Goal: Task Accomplishment & Management: Use online tool/utility

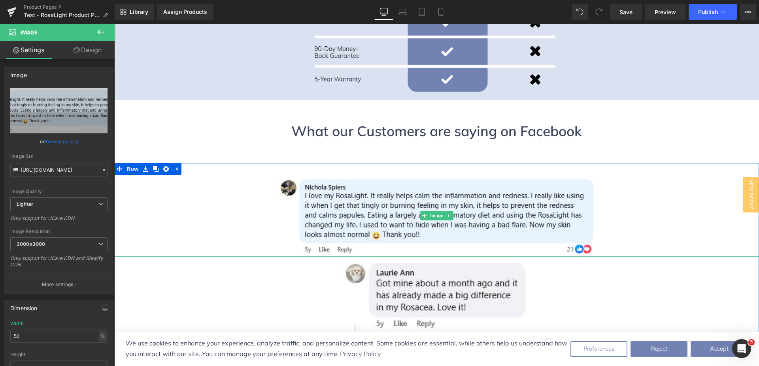
scroll to position [2515, 0]
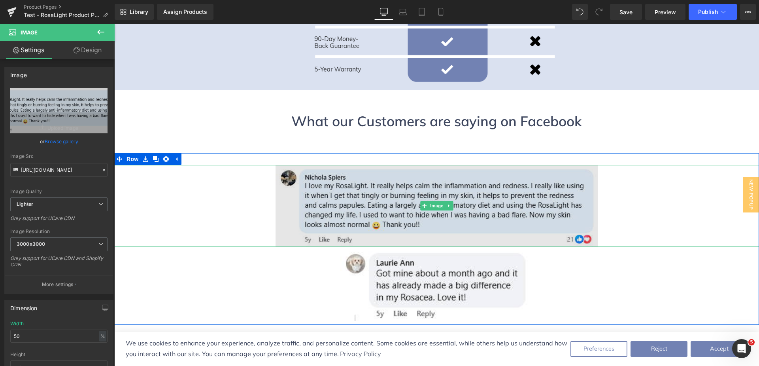
click at [384, 165] on img at bounding box center [437, 206] width 323 height 82
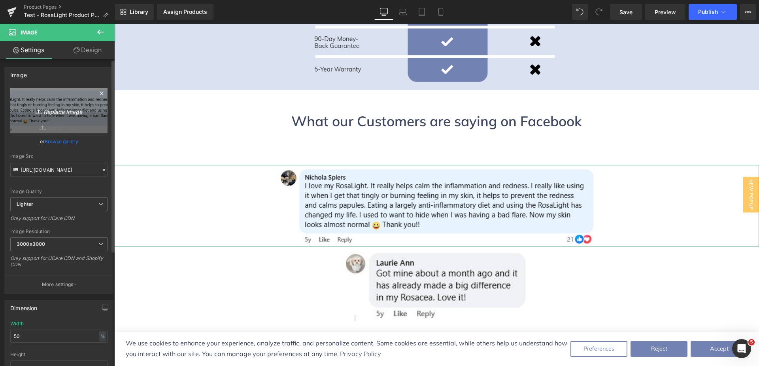
click at [62, 108] on icon "Replace Image" at bounding box center [58, 111] width 63 height 10
type input "C:\fakepath\[PERSON_NAME]'s Comment.png"
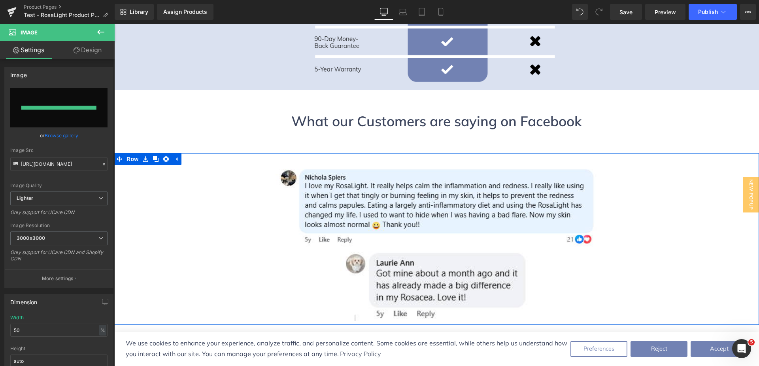
type input "[URL][DOMAIN_NAME]"
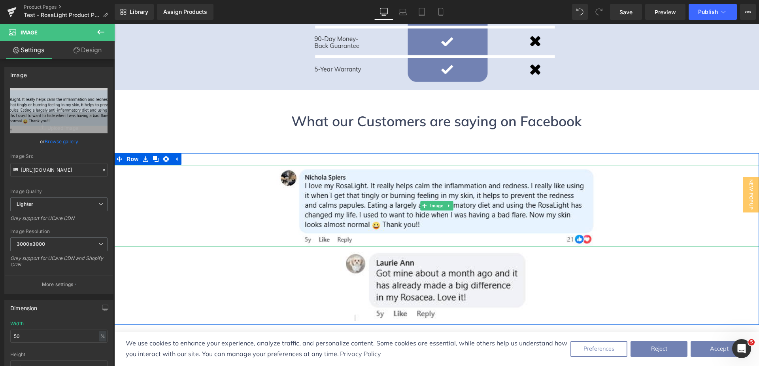
click at [643, 165] on link at bounding box center [436, 206] width 645 height 82
click at [429, 201] on span "Image" at bounding box center [437, 205] width 17 height 9
click at [66, 140] on link "Browse gallery" at bounding box center [62, 141] width 34 height 14
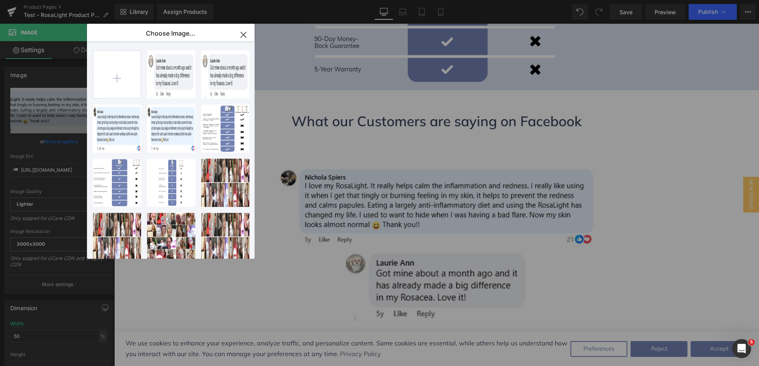
click at [244, 32] on icon "button" at bounding box center [243, 34] width 13 height 13
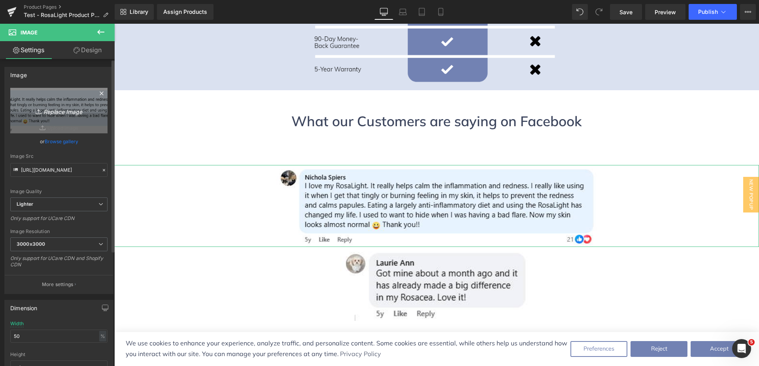
click at [38, 107] on icon "Replace Image" at bounding box center [58, 111] width 63 height 10
type input "C:\fakepath\[PERSON_NAME]'s Comment.png"
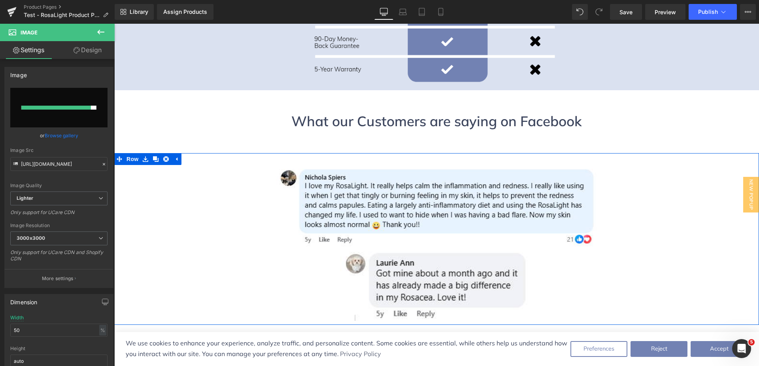
type input "[URL][DOMAIN_NAME]"
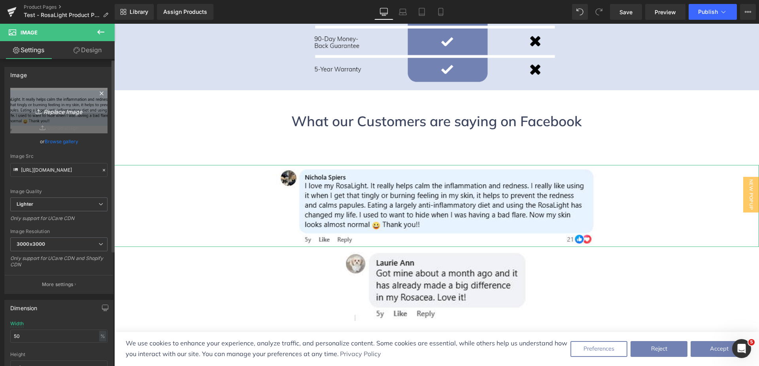
click at [64, 108] on icon "Replace Image" at bounding box center [58, 111] width 63 height 10
type input "C:\fakepath\[PERSON_NAME]'s Comment.png"
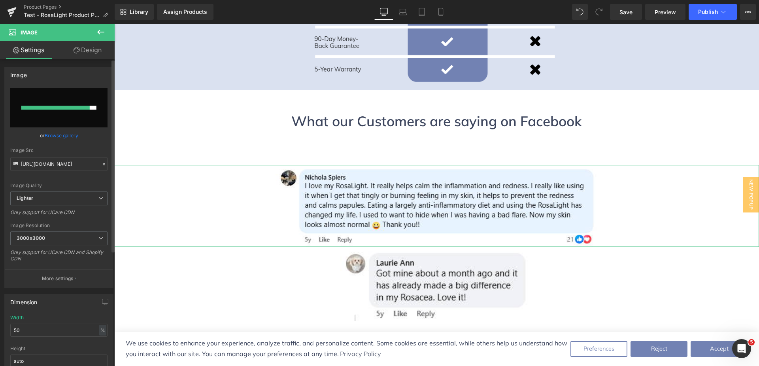
type input "[URL][DOMAIN_NAME]"
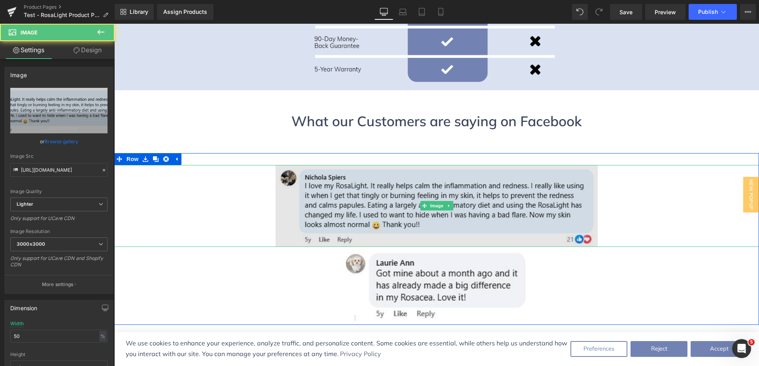
click at [397, 165] on img at bounding box center [437, 206] width 323 height 82
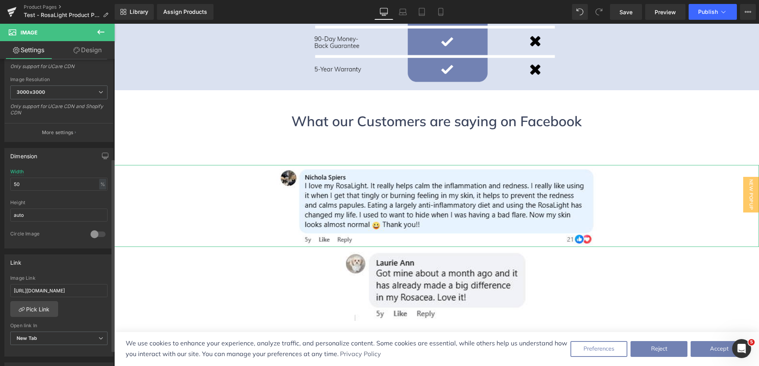
scroll to position [158, 0]
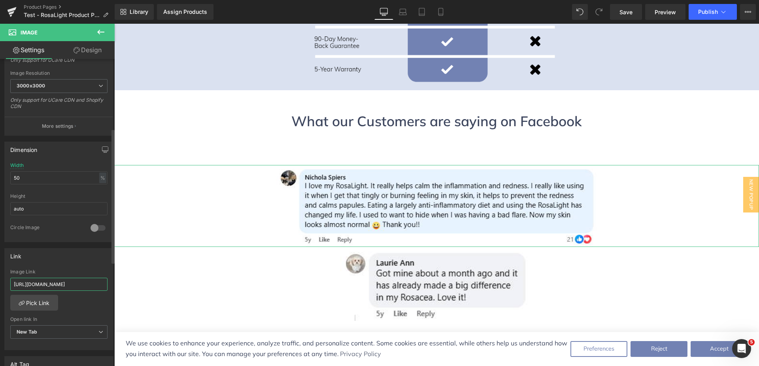
click at [63, 286] on input "[URL][DOMAIN_NAME]" at bounding box center [58, 284] width 97 height 13
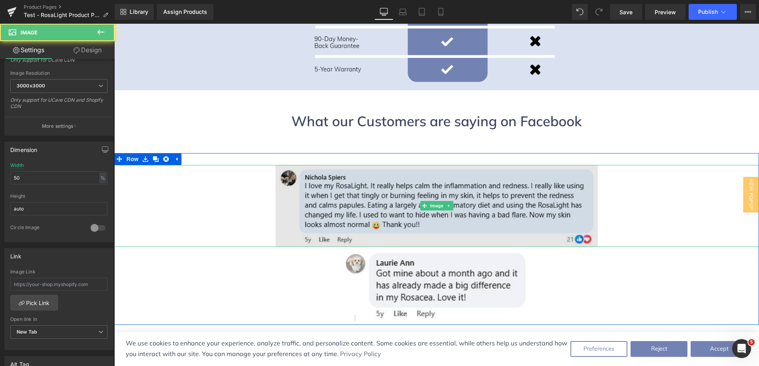
click at [398, 165] on img at bounding box center [437, 206] width 323 height 82
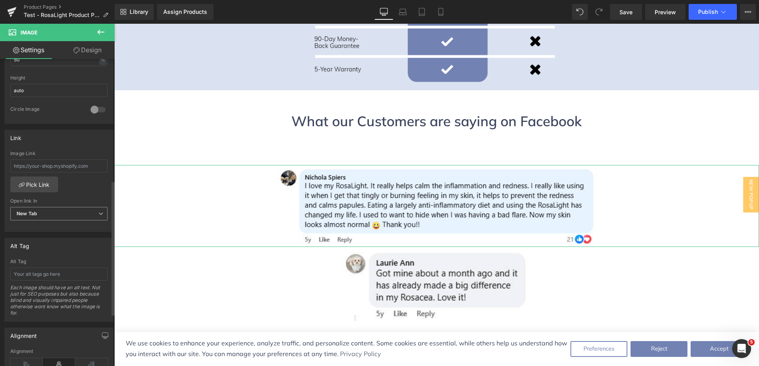
scroll to position [277, 0]
click at [48, 165] on input "text" at bounding box center [58, 165] width 97 height 13
paste input "[URL][DOMAIN_NAME]"
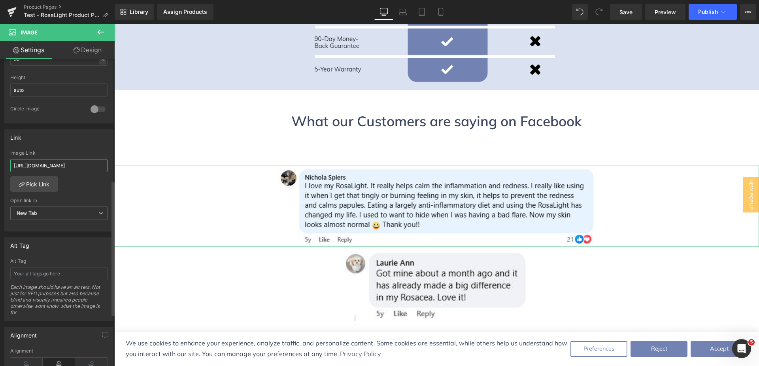
type input "[URL][DOMAIN_NAME]"
click at [97, 144] on div "Link" at bounding box center [59, 137] width 108 height 15
click at [34, 183] on link "Pick Link" at bounding box center [34, 184] width 48 height 16
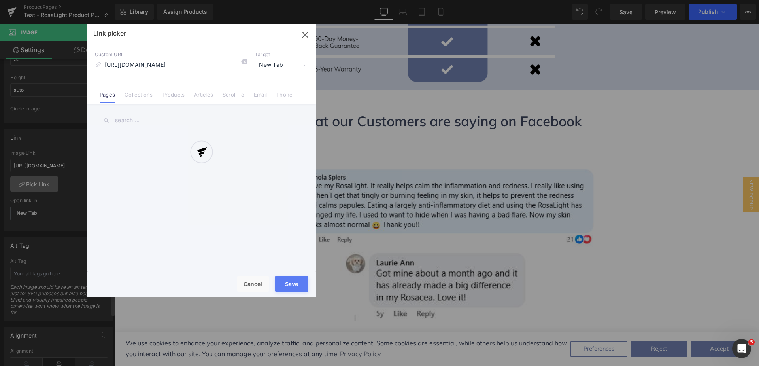
scroll to position [0, 128]
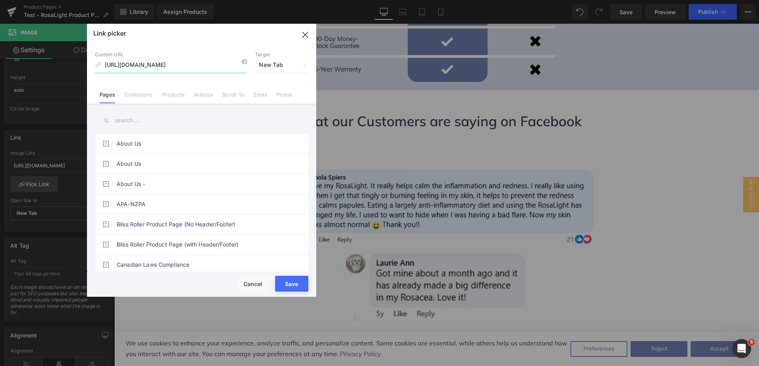
click at [310, 37] on icon "button" at bounding box center [305, 34] width 13 height 13
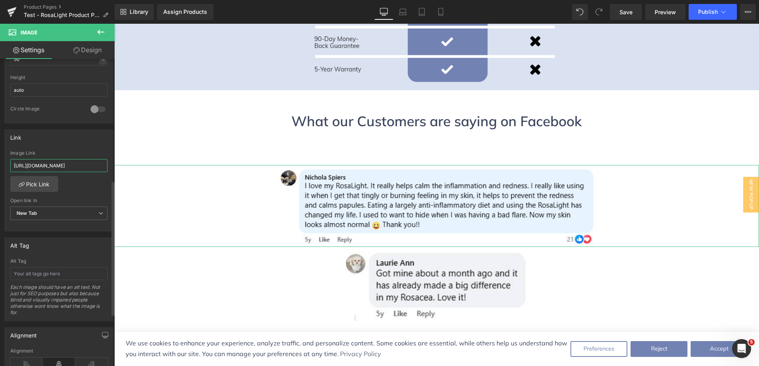
click at [53, 164] on input "[URL][DOMAIN_NAME]" at bounding box center [58, 165] width 97 height 13
paste input "[URL][DOMAIN_NAME]"
type input "[URL][DOMAIN_NAME]"
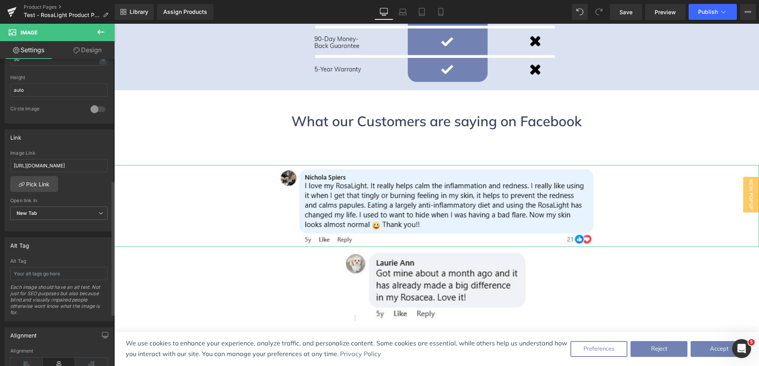
scroll to position [0, 0]
click at [96, 134] on div "Link" at bounding box center [59, 137] width 108 height 15
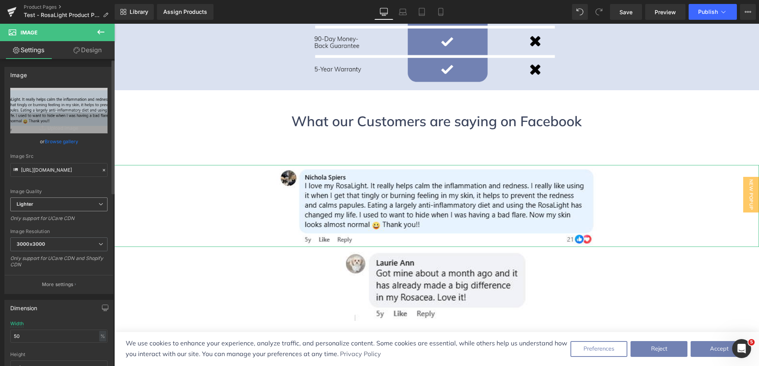
click at [96, 200] on span "Lighter" at bounding box center [58, 204] width 97 height 14
click at [96, 200] on span "Lighter" at bounding box center [57, 204] width 94 height 14
click at [78, 286] on button "More settings" at bounding box center [59, 284] width 108 height 19
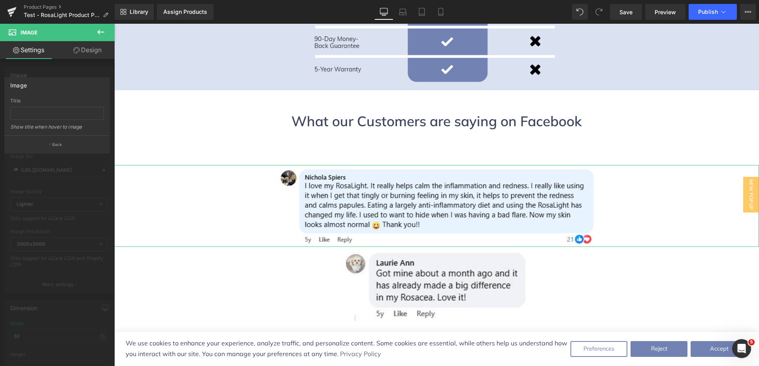
click at [92, 242] on div at bounding box center [57, 197] width 115 height 346
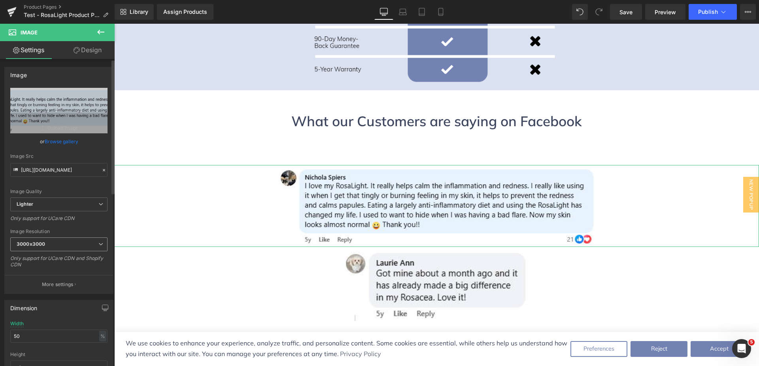
click at [98, 246] on icon at bounding box center [100, 244] width 5 height 5
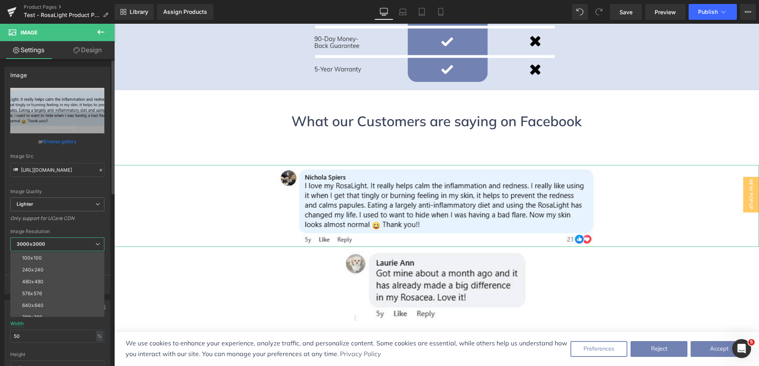
click at [95, 246] on icon at bounding box center [97, 244] width 5 height 5
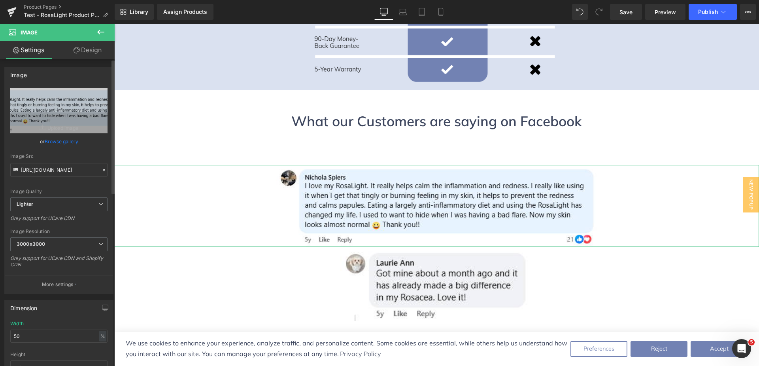
click at [86, 261] on div "Only support for UCare CDN and Shopify CDN" at bounding box center [58, 264] width 97 height 18
click at [72, 282] on p "More settings" at bounding box center [58, 284] width 32 height 7
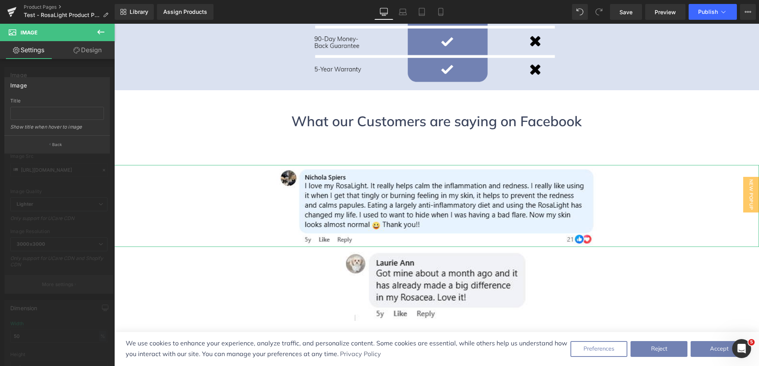
click at [72, 282] on div at bounding box center [57, 197] width 115 height 346
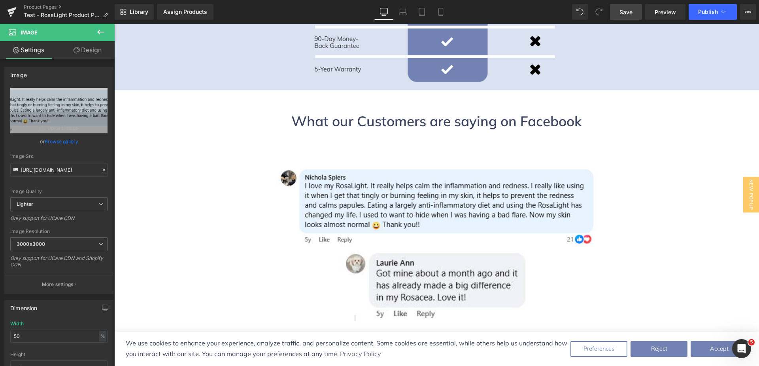
click at [629, 13] on span "Save" at bounding box center [626, 12] width 13 height 8
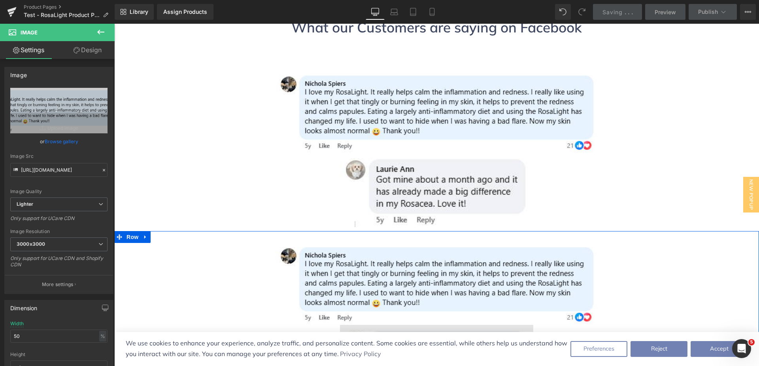
scroll to position [2634, 0]
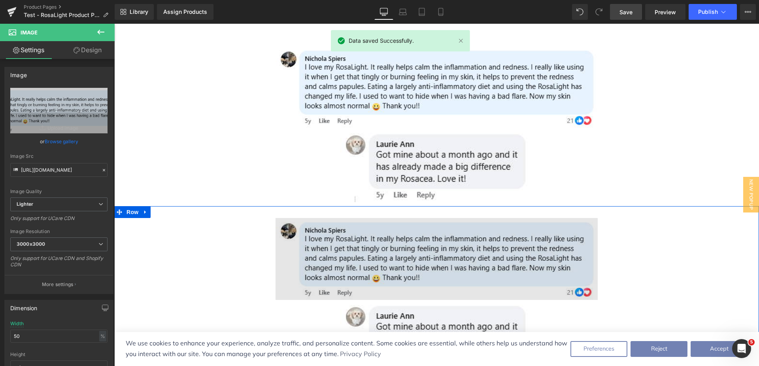
click at [401, 218] on img at bounding box center [437, 259] width 323 height 82
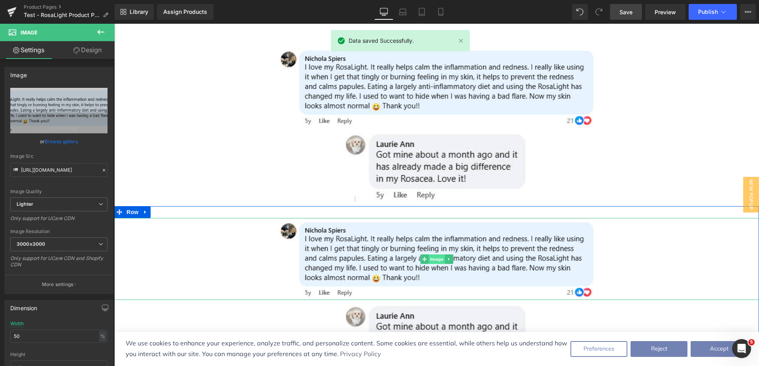
click at [434, 254] on span "Image" at bounding box center [437, 258] width 17 height 9
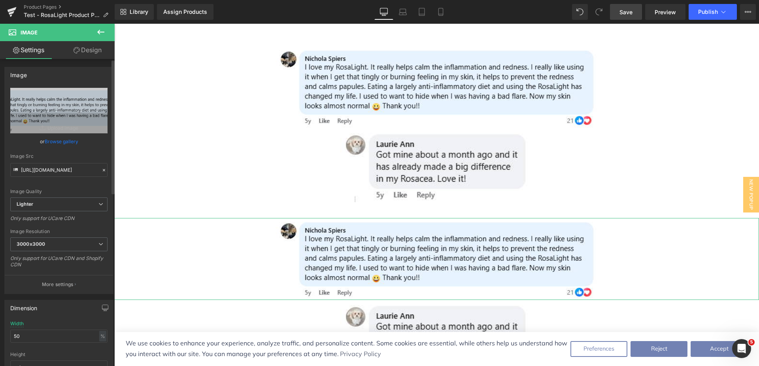
click at [70, 140] on link "Browse gallery" at bounding box center [62, 141] width 34 height 14
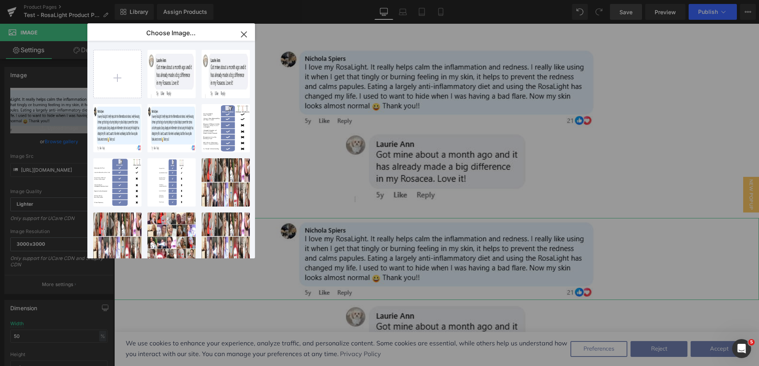
click at [46, 0] on div "Image You are previewing how the will restyle your page. You can not edit Eleme…" at bounding box center [379, 0] width 759 height 0
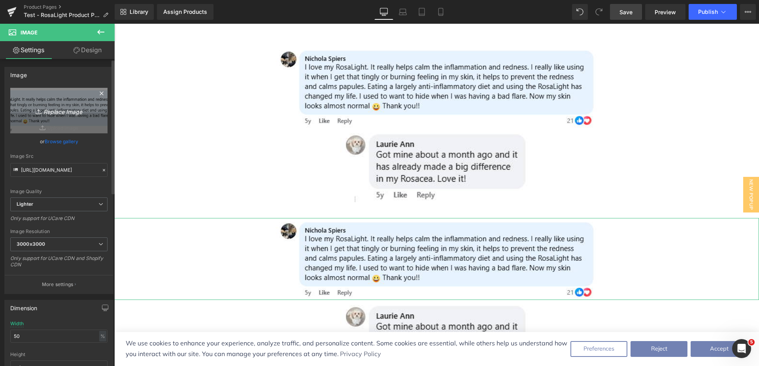
click at [40, 114] on icon at bounding box center [40, 112] width 8 height 8
type input "C:\fakepath\[PERSON_NAME]'s Comment Mobile.png"
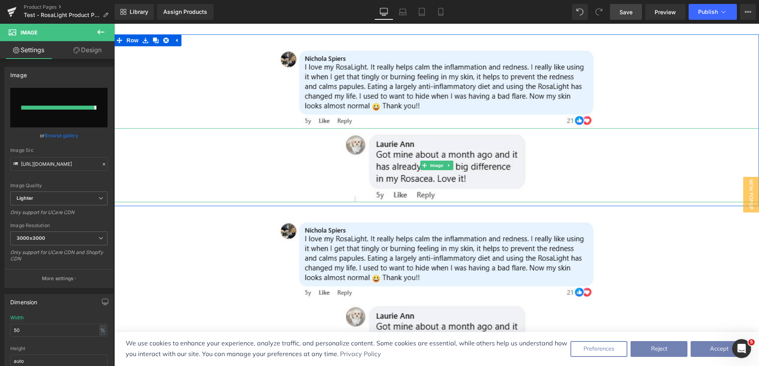
type input "[URL][DOMAIN_NAME]"
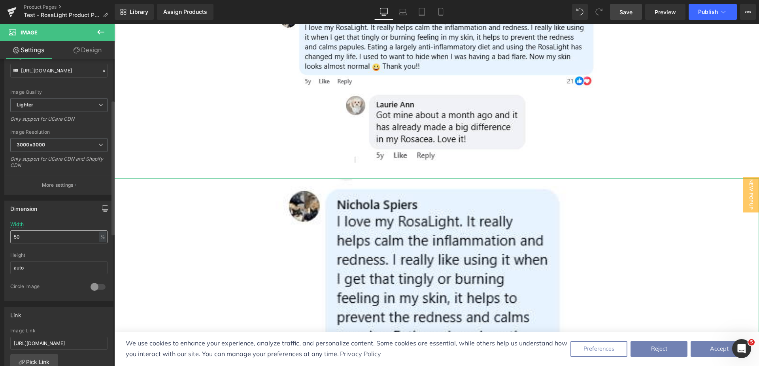
scroll to position [158, 0]
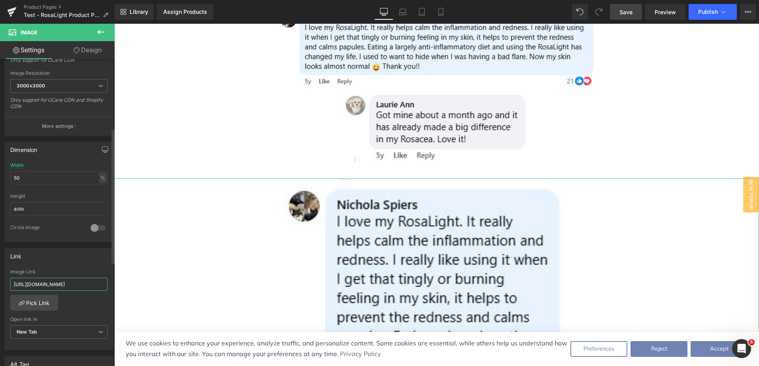
click at [53, 284] on input "[URL][DOMAIN_NAME]" at bounding box center [58, 284] width 97 height 13
click at [53, 283] on input "[URL][DOMAIN_NAME]" at bounding box center [58, 284] width 97 height 13
paste input "5223599829997"
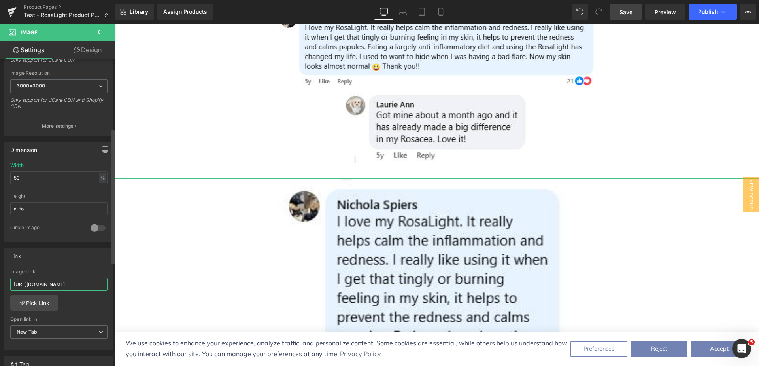
type input "[URL][DOMAIN_NAME]"
click at [86, 301] on div "[URL][DOMAIN_NAME] Image Link [URL][DOMAIN_NAME] Pick Link Current Tab New Tab …" at bounding box center [59, 309] width 108 height 81
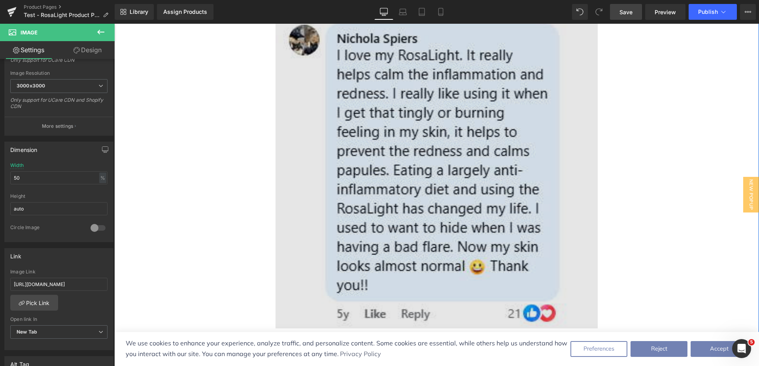
scroll to position [2792, 0]
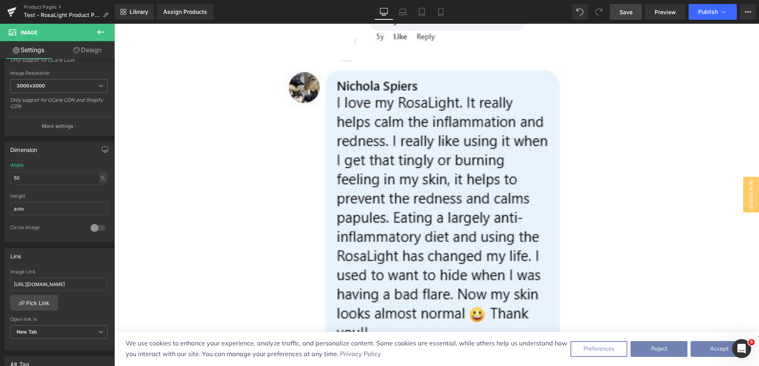
click at [622, 14] on span "Save" at bounding box center [626, 12] width 13 height 8
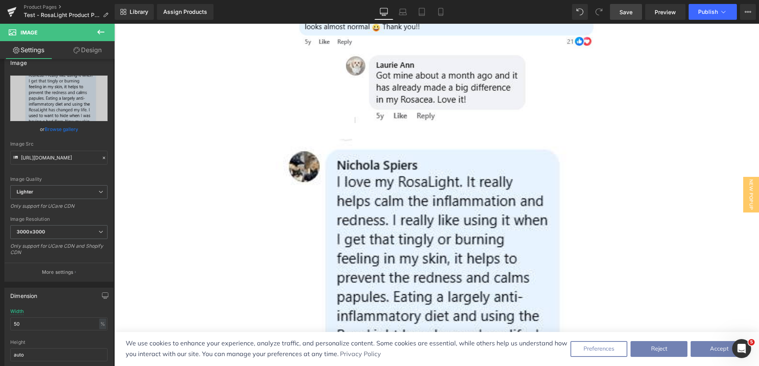
scroll to position [0, 0]
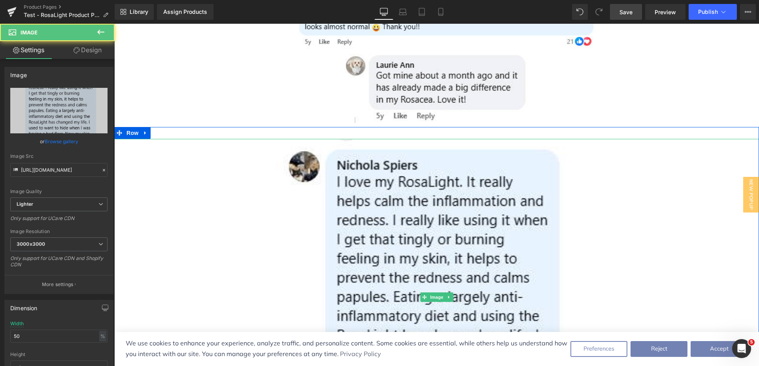
click at [279, 187] on img at bounding box center [437, 297] width 323 height 316
click at [150, 151] on link at bounding box center [436, 297] width 645 height 316
click at [134, 127] on span "Row" at bounding box center [133, 133] width 16 height 12
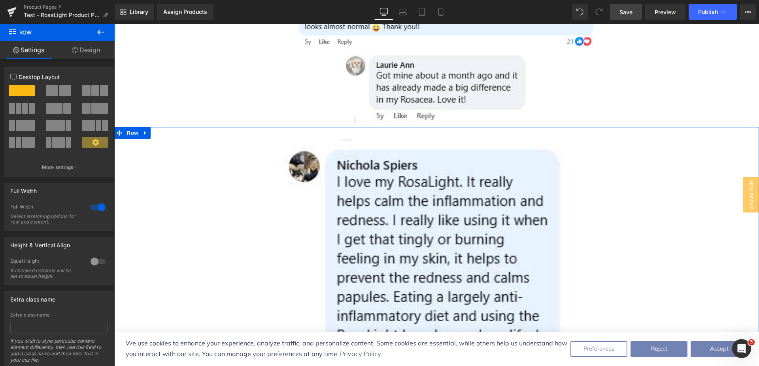
click at [83, 50] on link "Design" at bounding box center [85, 50] width 57 height 18
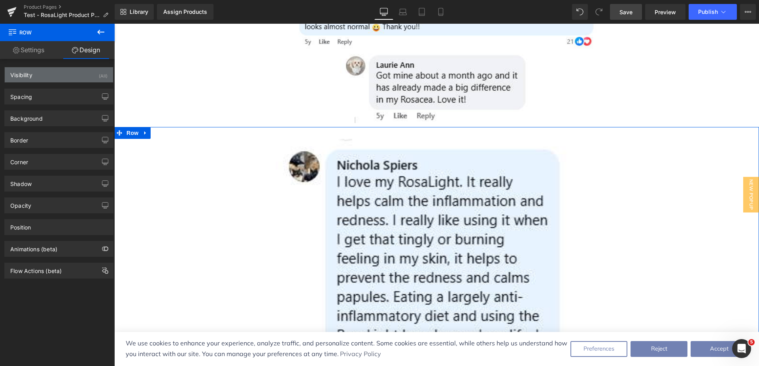
click at [79, 74] on div "Visibility (All)" at bounding box center [59, 74] width 108 height 15
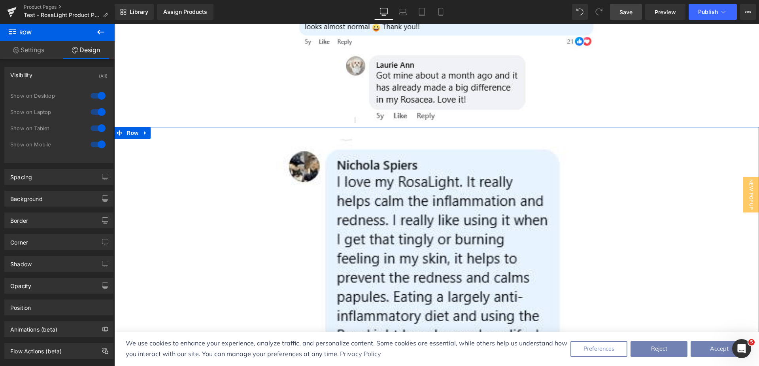
click at [98, 110] on div at bounding box center [98, 112] width 19 height 13
click at [96, 96] on div at bounding box center [98, 95] width 19 height 13
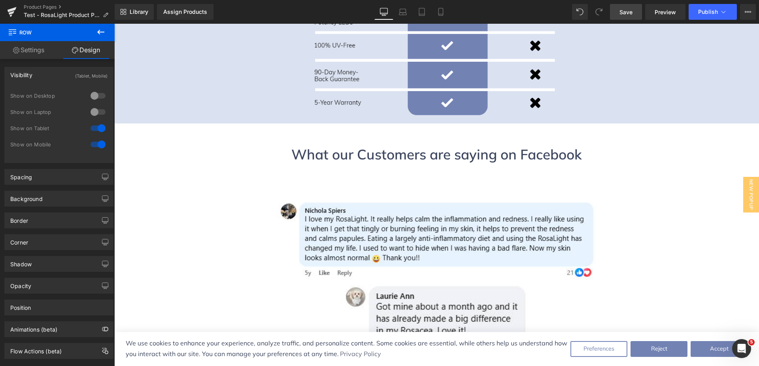
scroll to position [2554, 0]
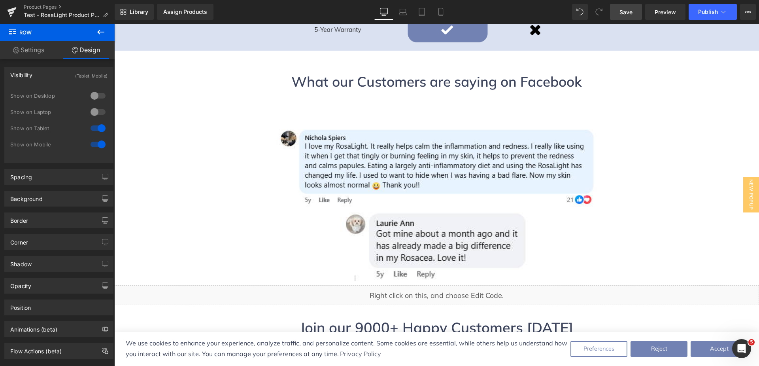
click at [621, 12] on span "Save" at bounding box center [626, 12] width 13 height 8
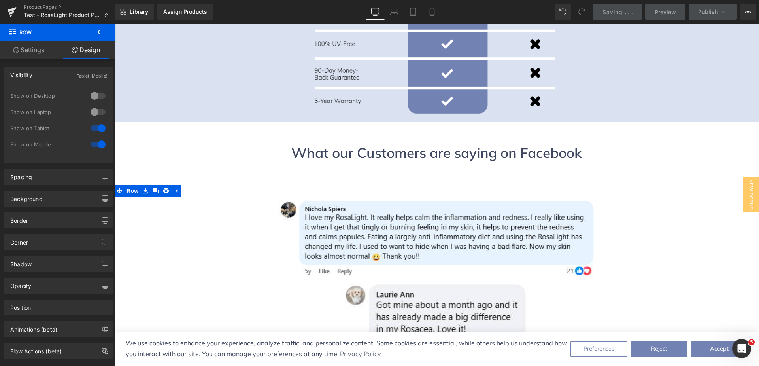
scroll to position [2475, 0]
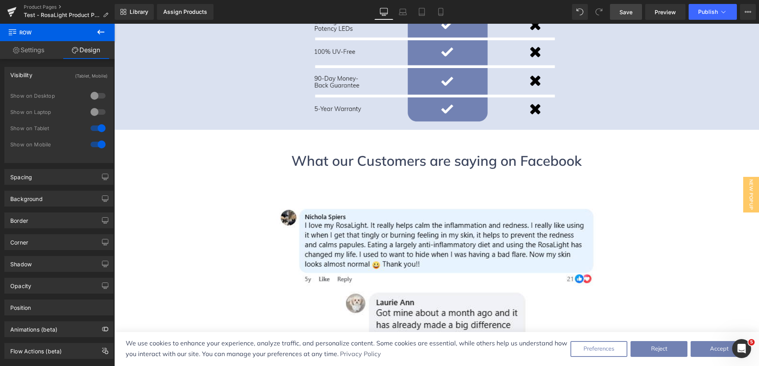
click at [92, 110] on div at bounding box center [98, 112] width 19 height 13
click at [95, 96] on div at bounding box center [98, 95] width 19 height 13
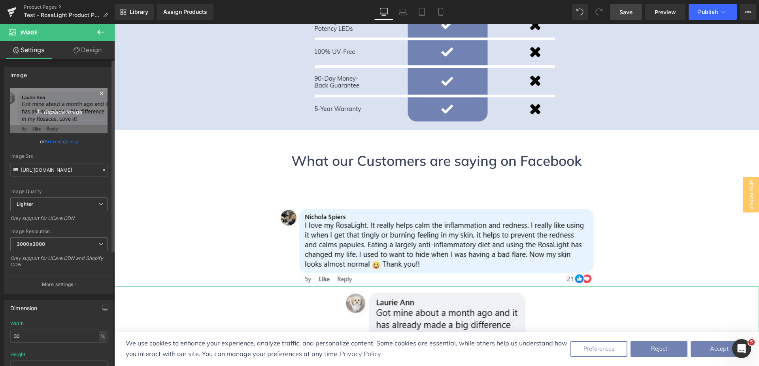
click at [46, 114] on icon "Replace Image" at bounding box center [58, 111] width 63 height 10
type input "C:\fakepath\Jo's Comment.png"
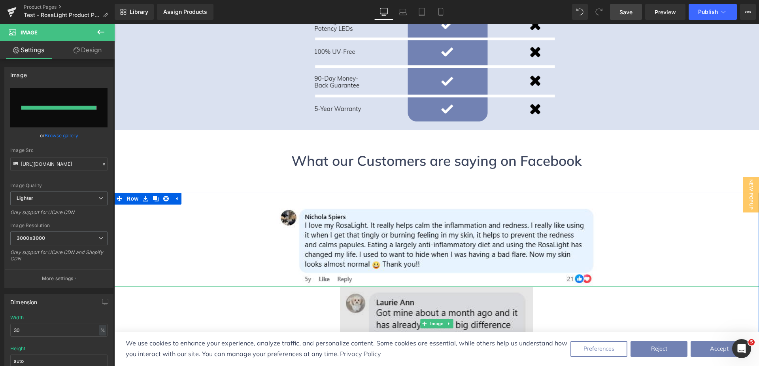
type input "[URL][DOMAIN_NAME]"
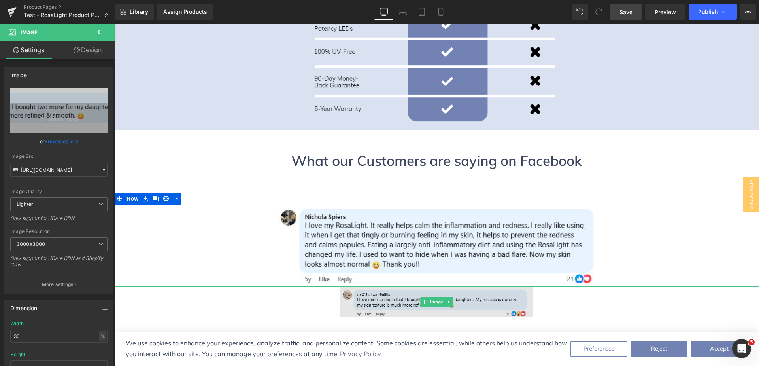
click at [381, 286] on img at bounding box center [436, 301] width 193 height 31
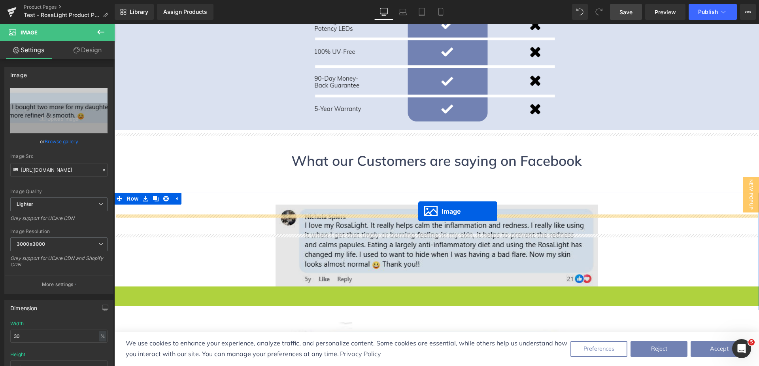
drag, startPoint x: 424, startPoint y: 231, endPoint x: 418, endPoint y: 211, distance: 20.0
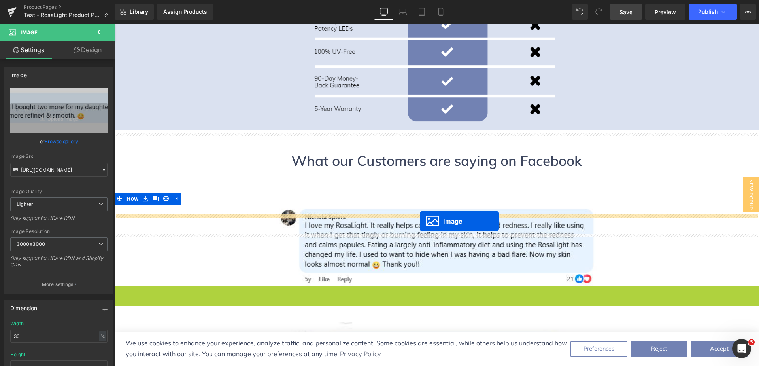
drag, startPoint x: 422, startPoint y: 230, endPoint x: 420, endPoint y: 221, distance: 9.1
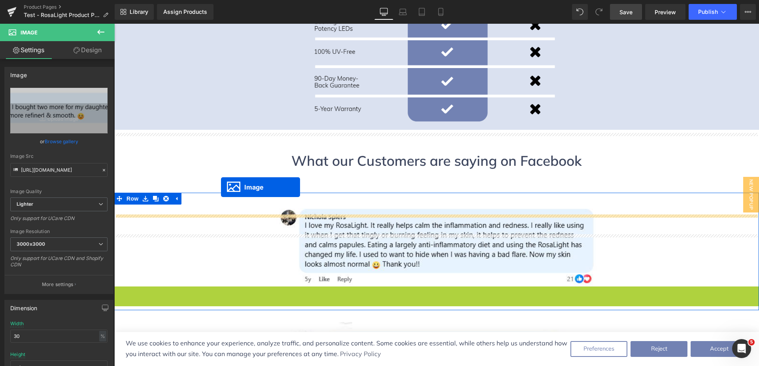
drag, startPoint x: 421, startPoint y: 229, endPoint x: 221, endPoint y: 187, distance: 204.2
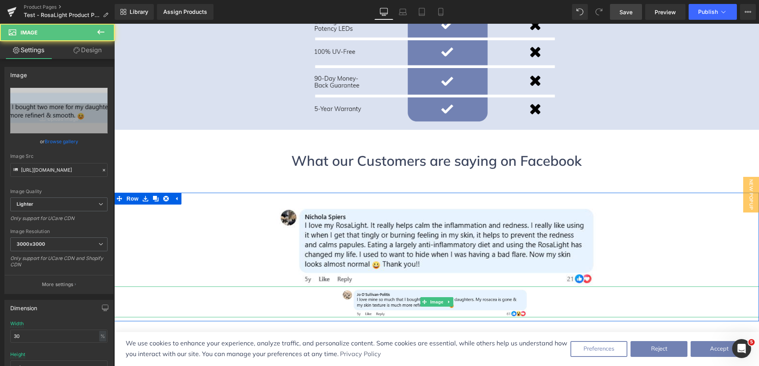
click at [183, 286] on div at bounding box center [436, 301] width 645 height 31
click at [177, 204] on link at bounding box center [436, 245] width 645 height 82
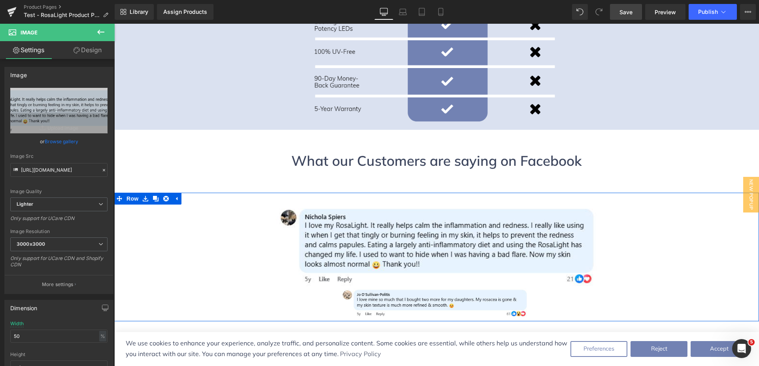
click at [170, 286] on div at bounding box center [436, 301] width 645 height 31
click at [430, 297] on span "Image" at bounding box center [437, 301] width 17 height 9
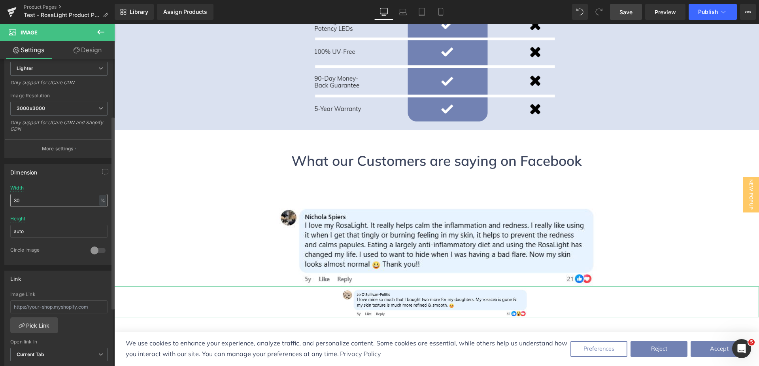
scroll to position [158, 0]
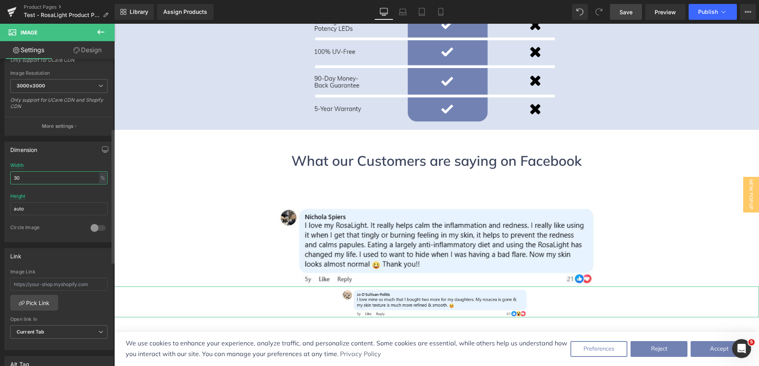
click at [26, 176] on input "30" at bounding box center [58, 177] width 97 height 13
click at [429, 240] on span "Image" at bounding box center [437, 244] width 17 height 9
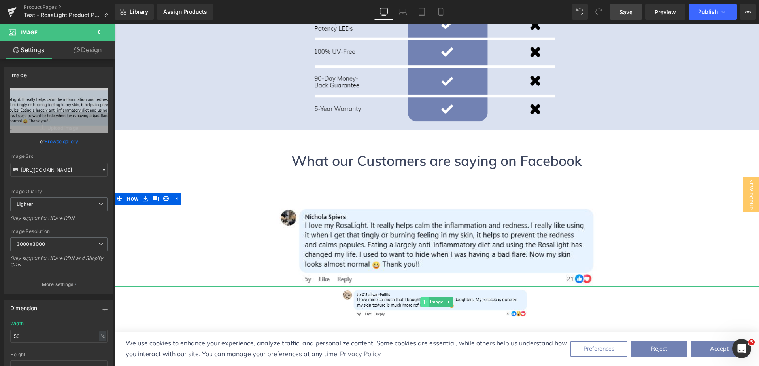
click at [422, 299] on icon at bounding box center [424, 301] width 4 height 4
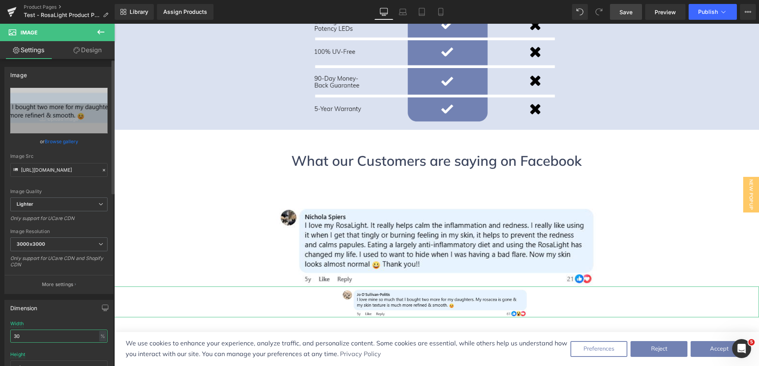
drag, startPoint x: 29, startPoint y: 336, endPoint x: 0, endPoint y: 338, distance: 29.3
click at [0, 338] on div "Dimension 30% Width 30 % % px auto Height auto 0 Circle Image" at bounding box center [59, 347] width 118 height 106
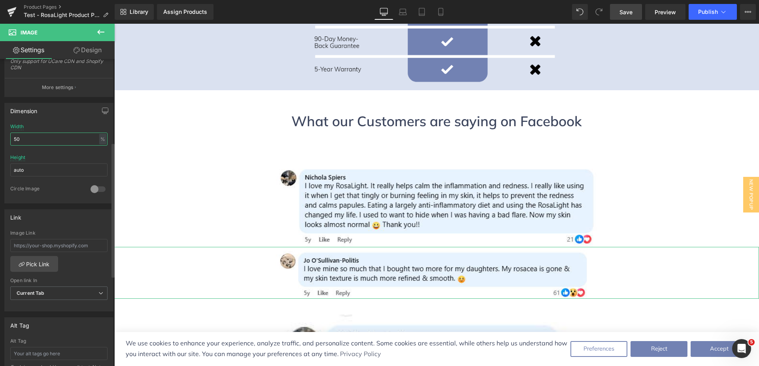
scroll to position [198, 0]
type input "50"
click at [65, 245] on input "text" at bounding box center [58, 244] width 97 height 13
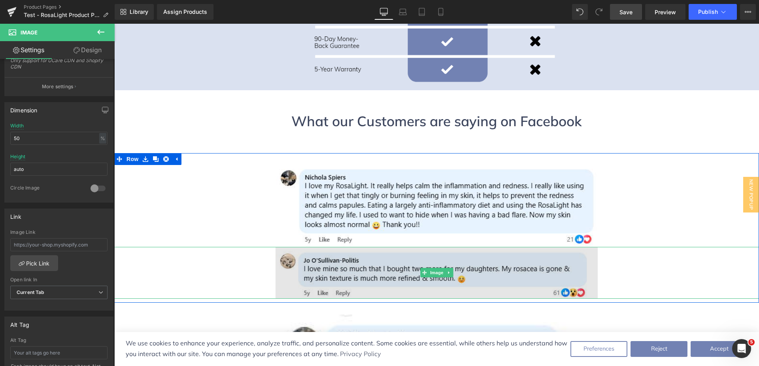
click at [397, 247] on img at bounding box center [437, 273] width 323 height 52
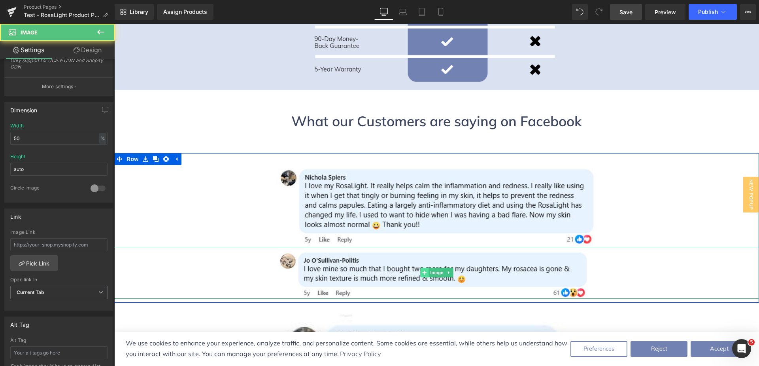
click at [424, 268] on span at bounding box center [424, 272] width 8 height 9
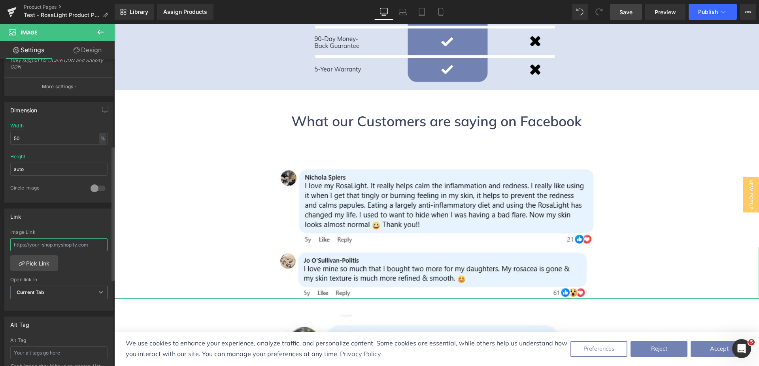
click at [38, 244] on input "text" at bounding box center [58, 244] width 97 height 13
paste input "[URL][DOMAIN_NAME]"
type input "[URL][DOMAIN_NAME]"
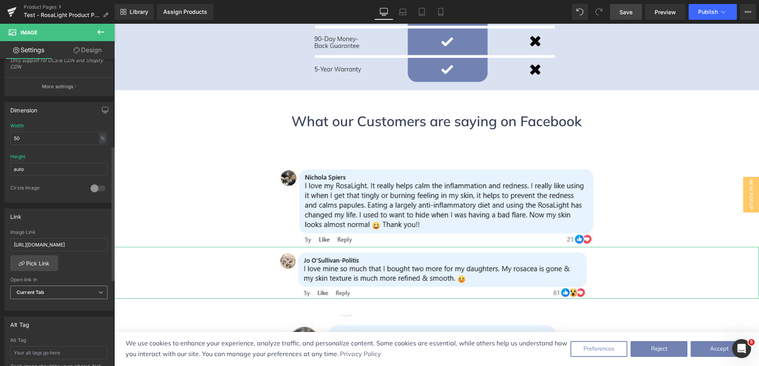
click at [94, 292] on span "Current Tab" at bounding box center [58, 293] width 97 height 14
click at [64, 315] on li "New Tab" at bounding box center [57, 318] width 94 height 12
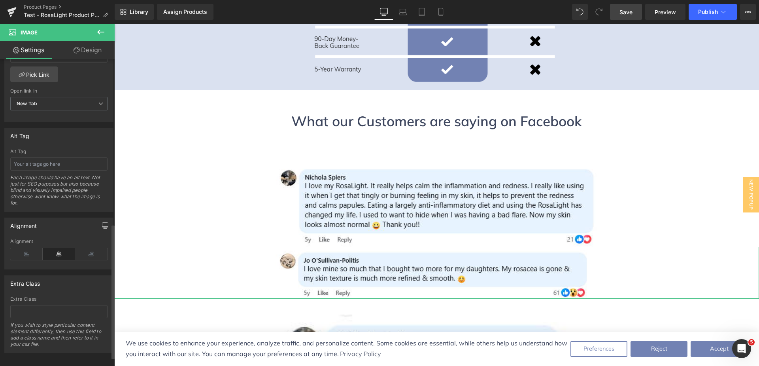
scroll to position [395, 0]
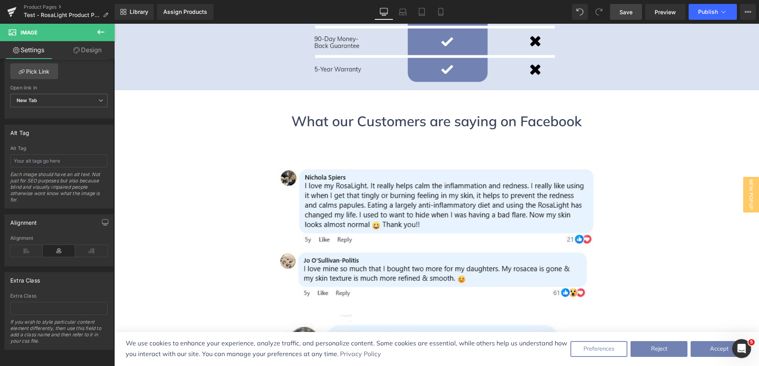
drag, startPoint x: 635, startPoint y: 12, endPoint x: 295, endPoint y: 205, distance: 391.4
click at [635, 12] on link "Save" at bounding box center [626, 12] width 32 height 16
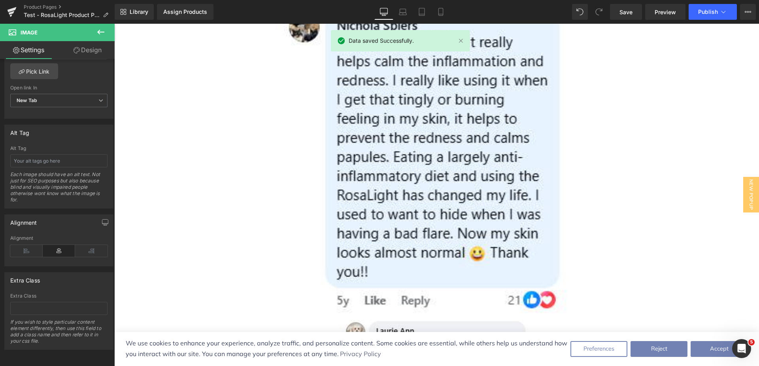
scroll to position [2871, 0]
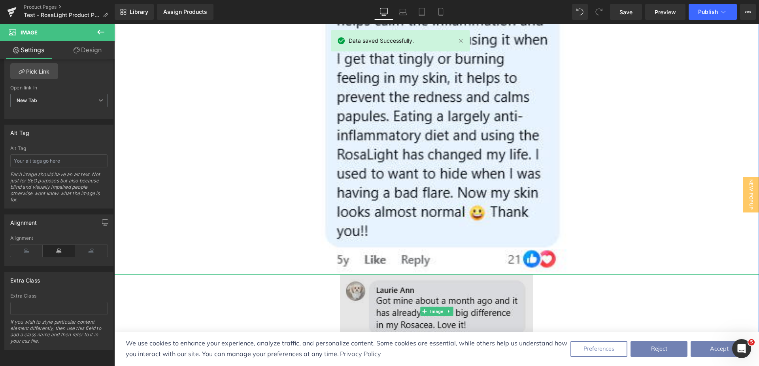
click at [403, 274] on img at bounding box center [436, 311] width 193 height 74
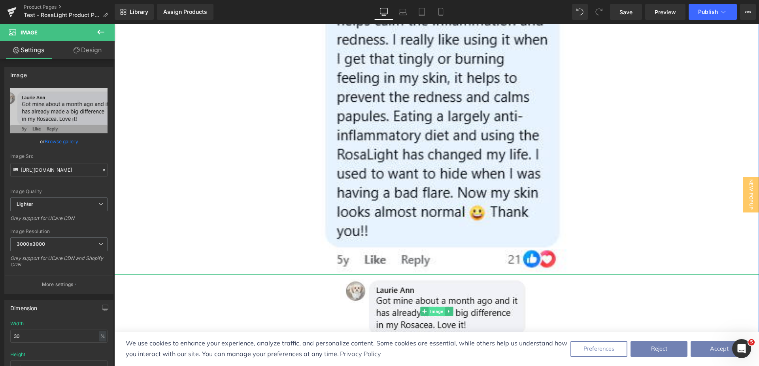
click at [431, 307] on span "Image" at bounding box center [437, 311] width 17 height 9
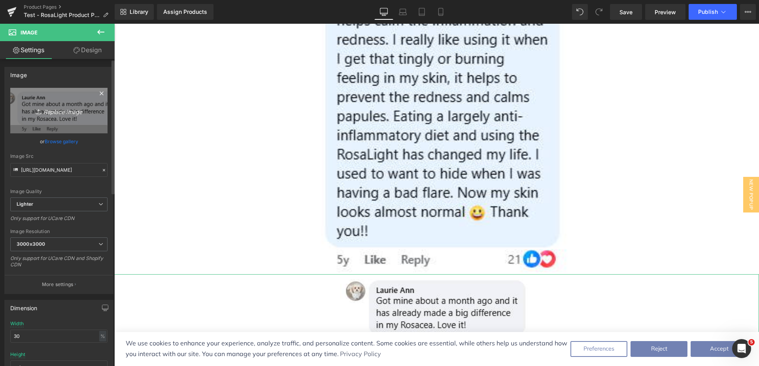
click at [58, 114] on icon "Replace Image" at bounding box center [58, 111] width 63 height 10
type input "C:\fakepath\Jo's Comment Mobile.png"
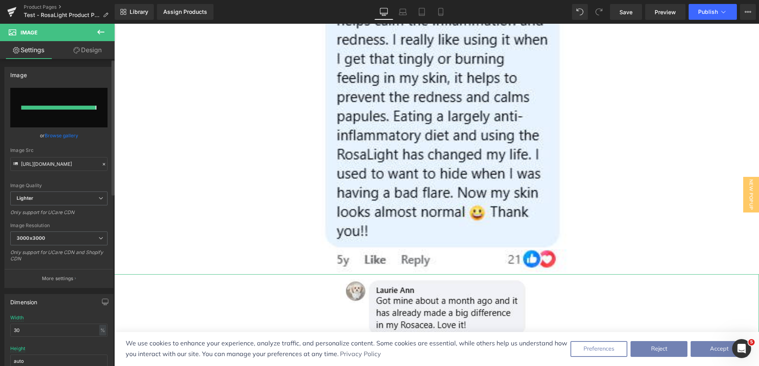
type input "[URL][DOMAIN_NAME]"
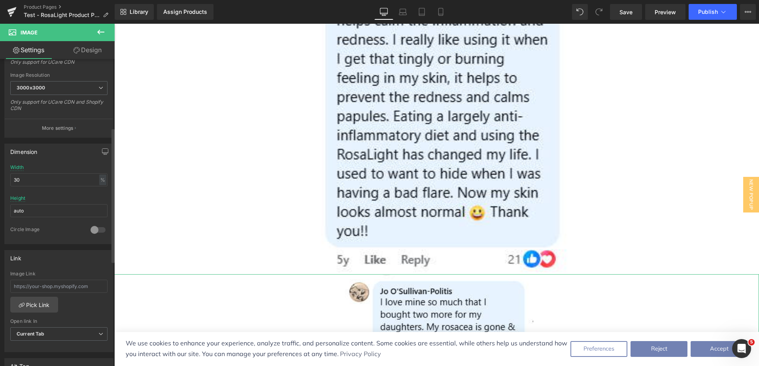
scroll to position [158, 0]
click at [43, 289] on input "text" at bounding box center [58, 284] width 97 height 13
paste input "[URL][DOMAIN_NAME]"
type input "[URL][DOMAIN_NAME]"
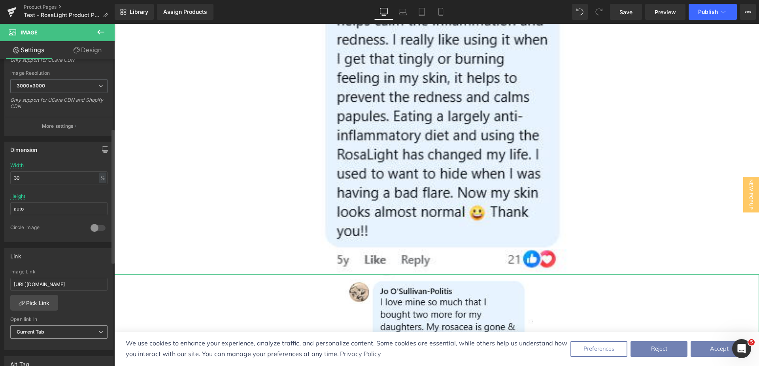
click at [90, 333] on span "Current Tab" at bounding box center [58, 332] width 97 height 14
click at [67, 354] on li "New Tab" at bounding box center [57, 358] width 94 height 12
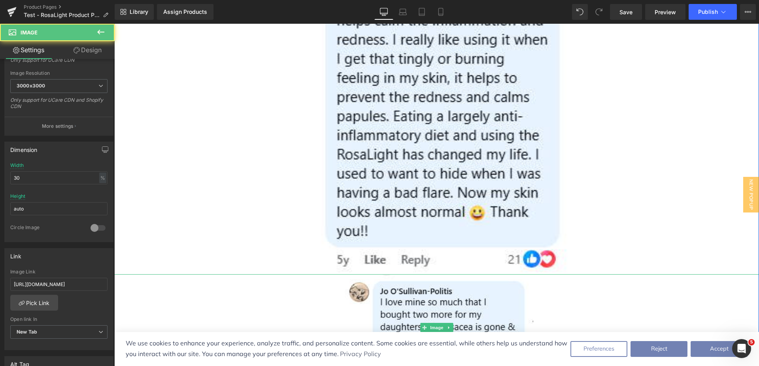
click at [208, 274] on link at bounding box center [436, 327] width 645 height 107
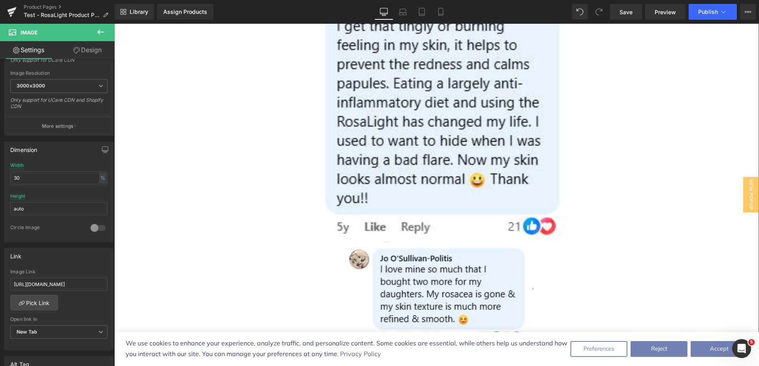
scroll to position [2910, 0]
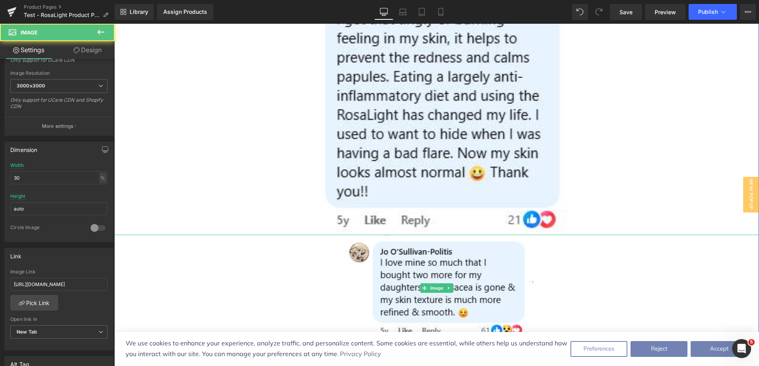
click at [320, 235] on link at bounding box center [436, 288] width 645 height 107
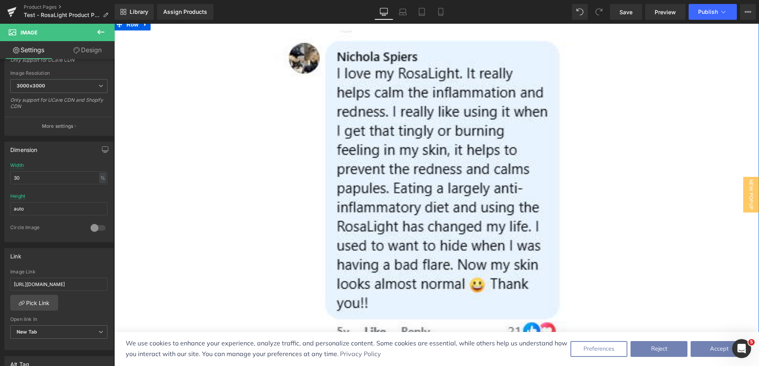
scroll to position [2792, 0]
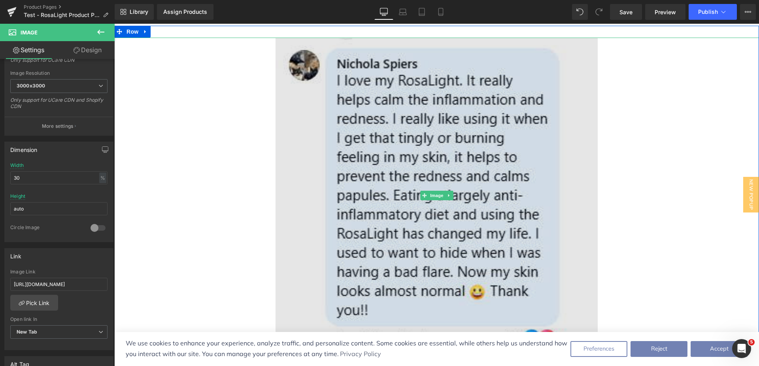
click at [358, 160] on img at bounding box center [437, 196] width 323 height 316
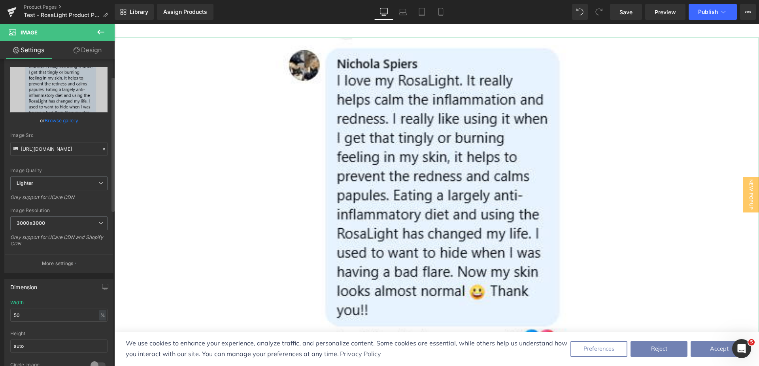
scroll to position [40, 0]
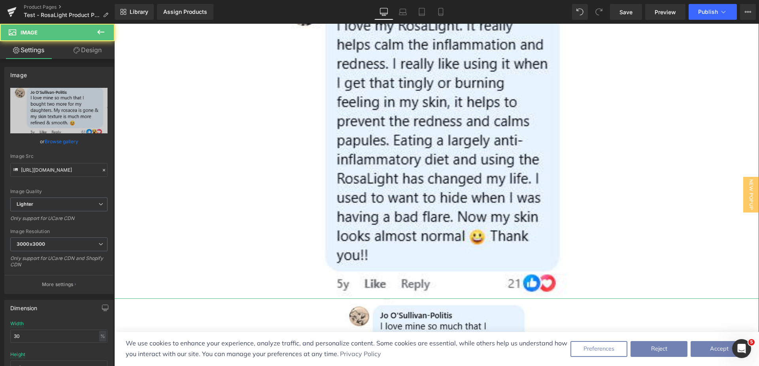
scroll to position [2871, 0]
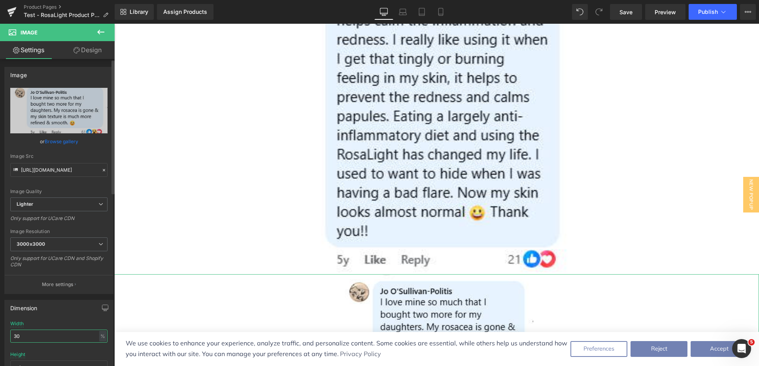
drag, startPoint x: 53, startPoint y: 331, endPoint x: 4, endPoint y: 343, distance: 50.1
click at [4, 343] on div "Dimension 30% Width 30 % % px auto Height auto 0 Circle Image" at bounding box center [59, 347] width 118 height 106
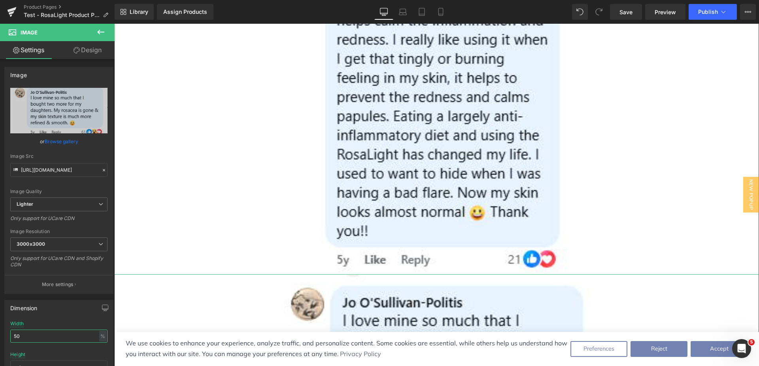
type input "50"
click at [254, 274] on link at bounding box center [436, 363] width 645 height 178
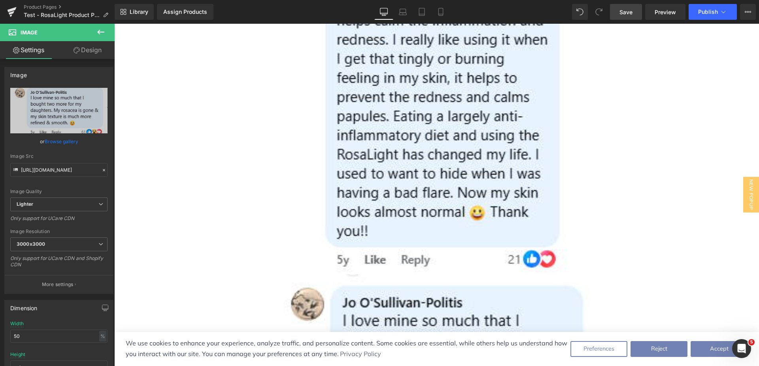
click at [636, 11] on link "Save" at bounding box center [626, 12] width 32 height 16
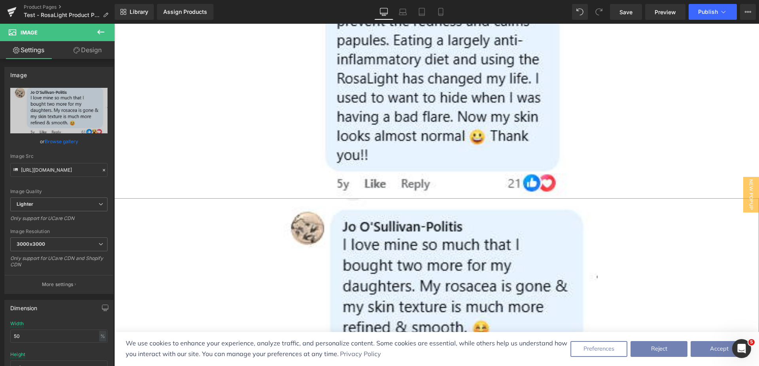
scroll to position [2950, 0]
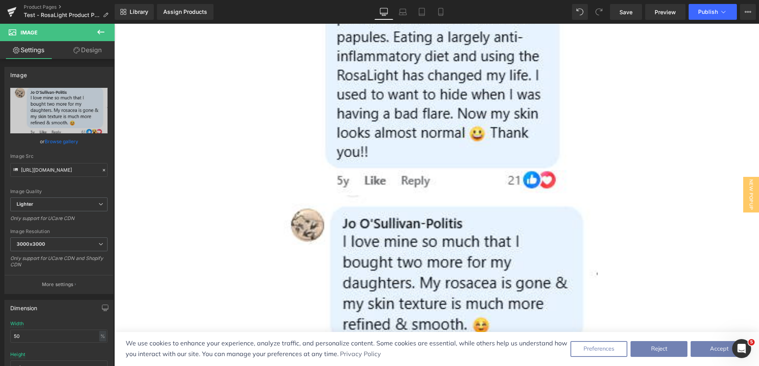
click at [98, 29] on icon at bounding box center [100, 31] width 9 height 9
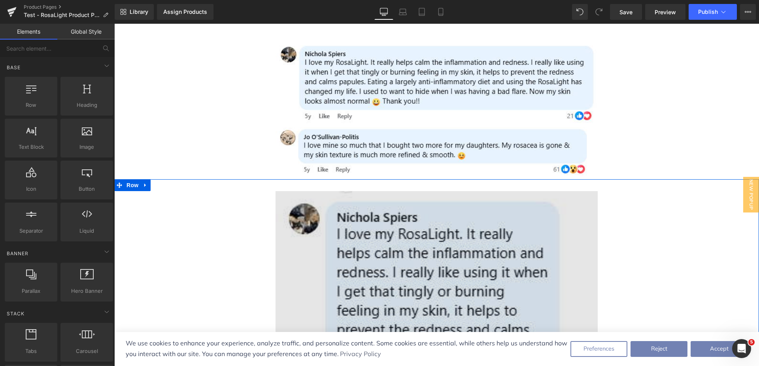
scroll to position [2554, 0]
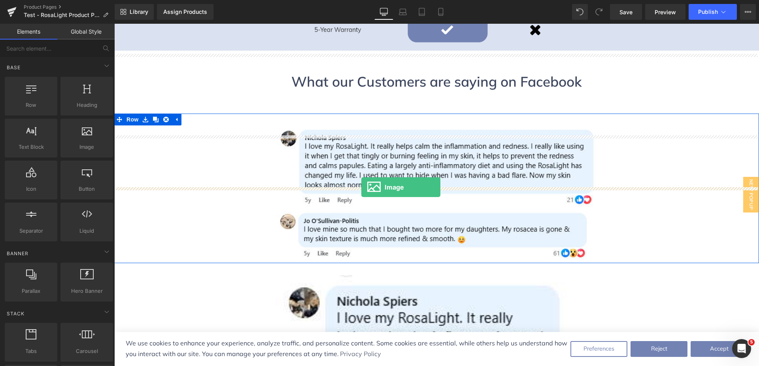
drag, startPoint x: 194, startPoint y: 167, endPoint x: 361, endPoint y: 187, distance: 168.5
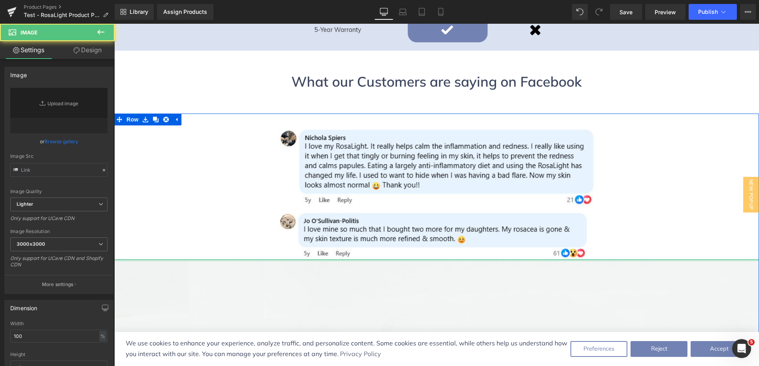
type input "//[DOMAIN_NAME][URL]"
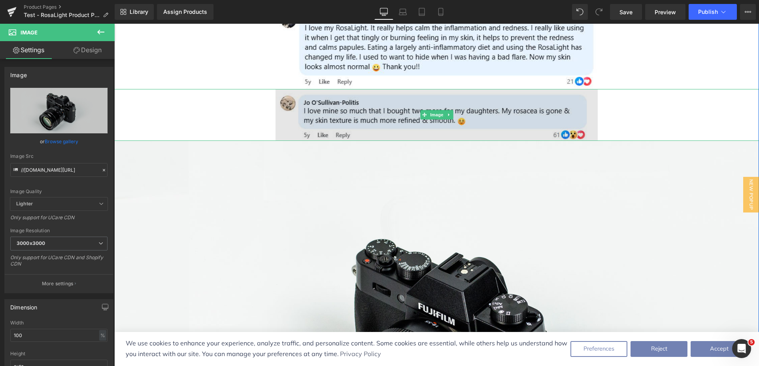
scroll to position [2673, 0]
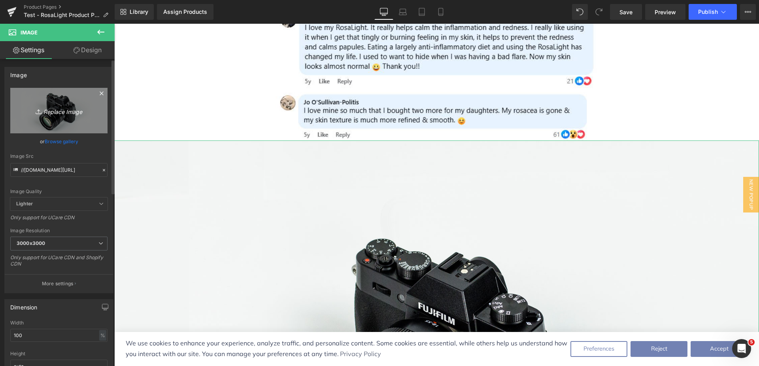
click at [47, 112] on icon "Replace Image" at bounding box center [58, 111] width 63 height 10
type input "C:\fakepath\[PERSON_NAME]'s long Comment - Mobile.png"
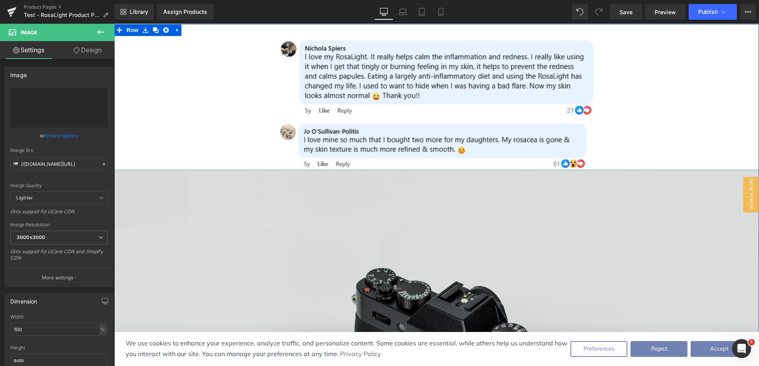
type input "[URL][DOMAIN_NAME]"
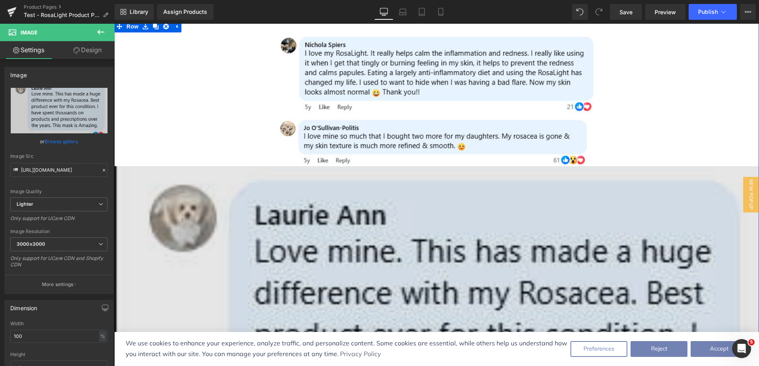
scroll to position [2713, 0]
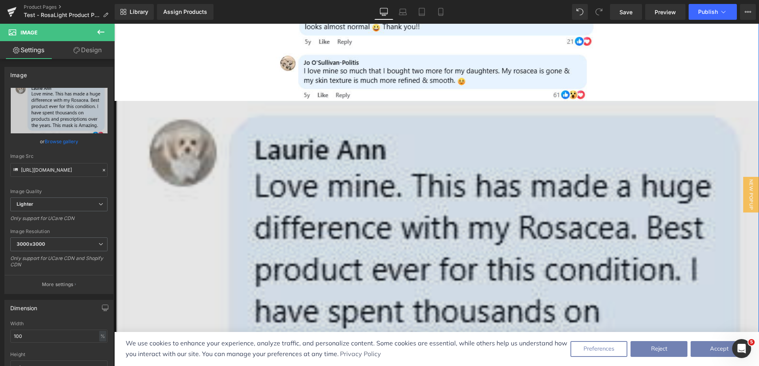
click at [458, 165] on img at bounding box center [436, 297] width 645 height 392
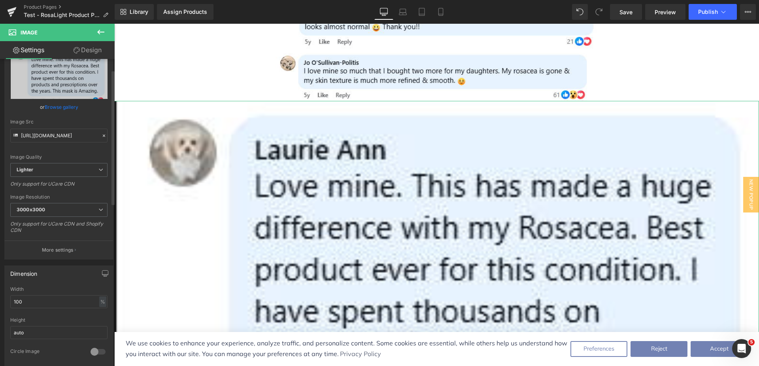
scroll to position [79, 0]
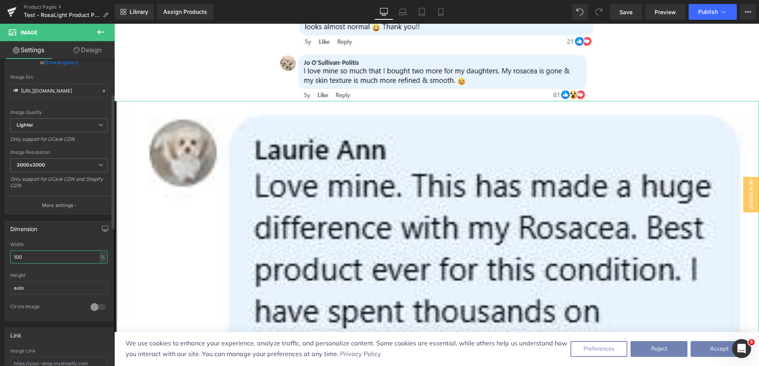
drag, startPoint x: 32, startPoint y: 256, endPoint x: 0, endPoint y: 254, distance: 31.7
click at [0, 254] on div "Dimension 100% Width 100 % % px auto Height auto 0 Circle Image" at bounding box center [59, 268] width 118 height 106
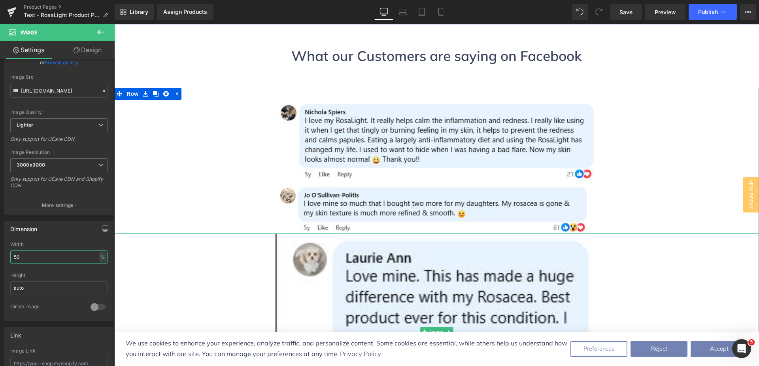
scroll to position [2594, 0]
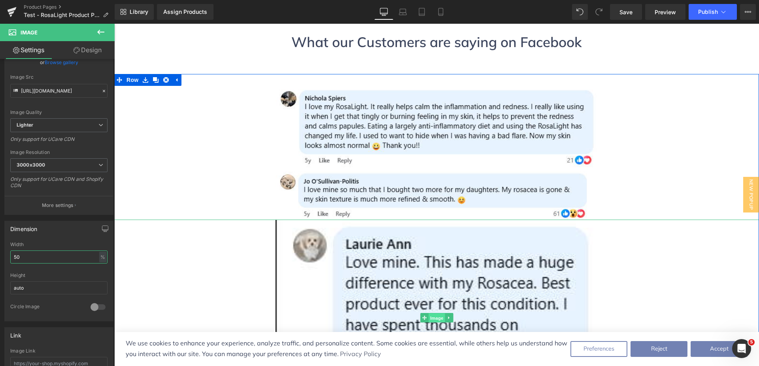
click at [437, 313] on span "Image" at bounding box center [437, 317] width 17 height 9
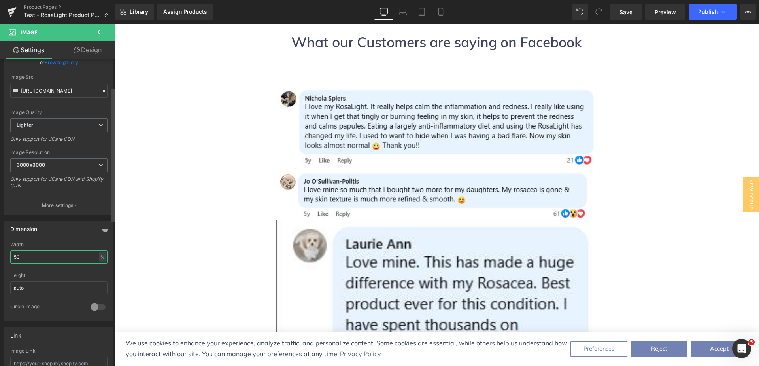
scroll to position [0, 0]
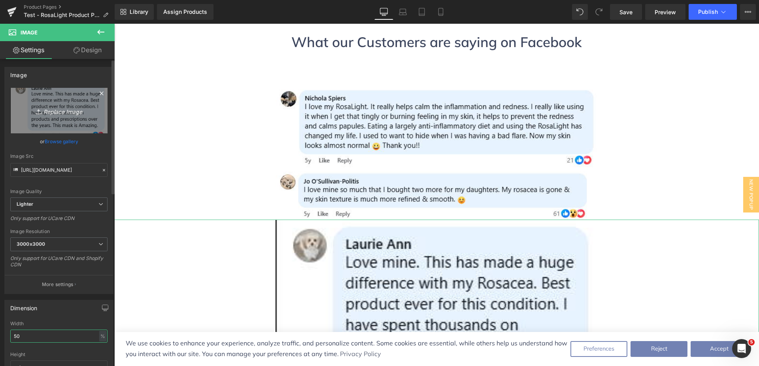
type input "50"
click at [52, 110] on icon "Replace Image" at bounding box center [58, 111] width 63 height 10
type input "C:\fakepath\[PERSON_NAME]'s long Comment.png"
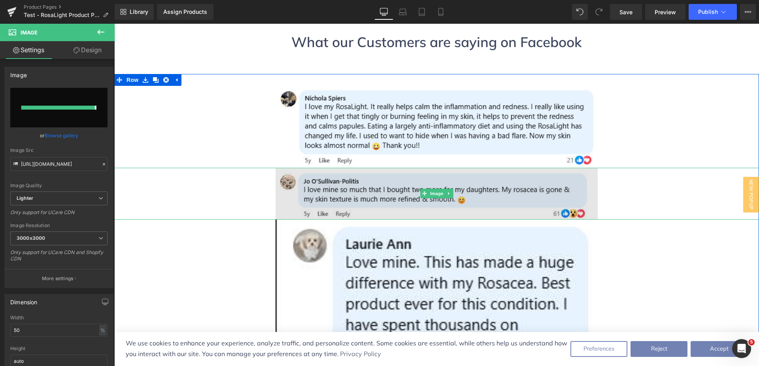
type input "[URL][DOMAIN_NAME]"
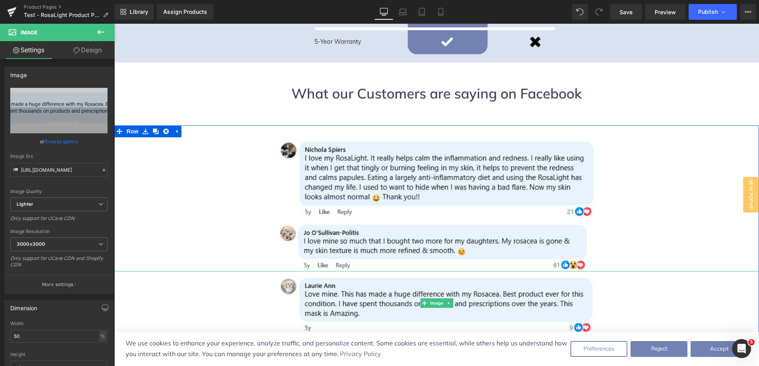
scroll to position [2554, 0]
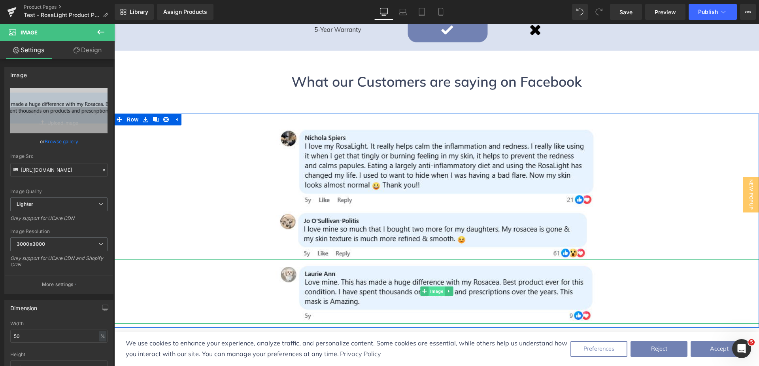
click at [436, 286] on span "Image" at bounding box center [437, 290] width 17 height 9
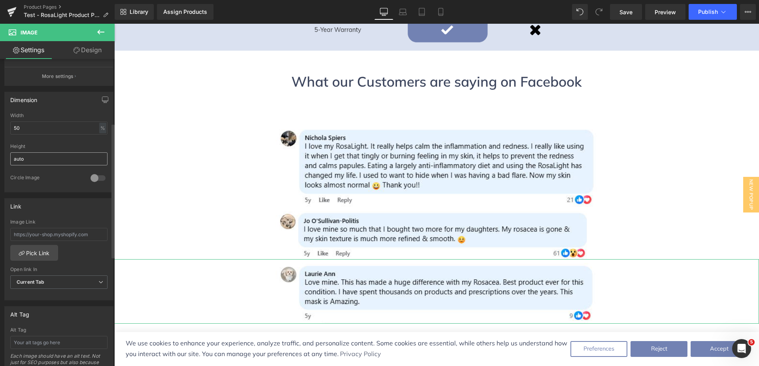
scroll to position [237, 0]
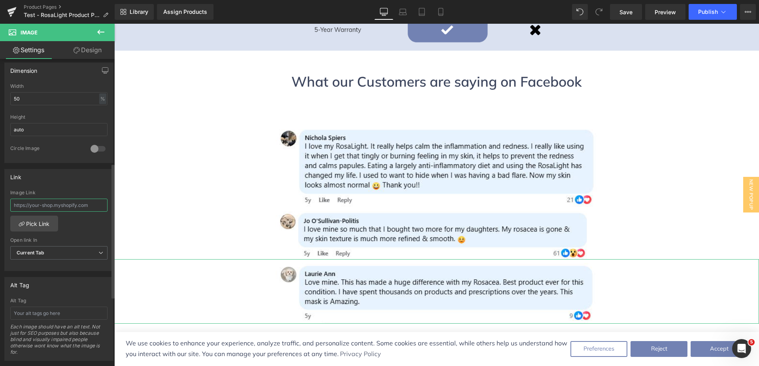
click at [54, 208] on input "text" at bounding box center [58, 205] width 97 height 13
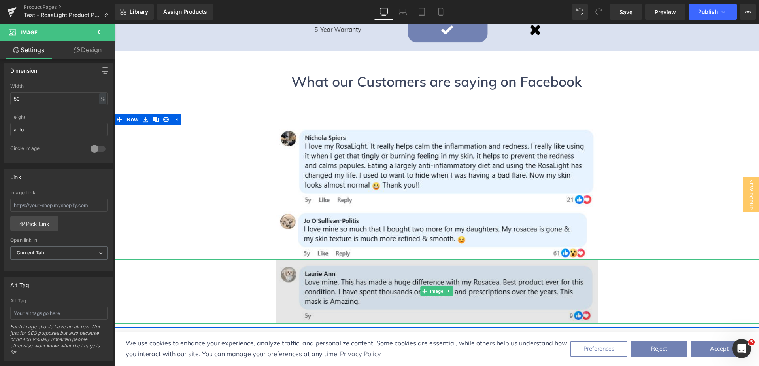
click at [431, 259] on img at bounding box center [437, 291] width 323 height 65
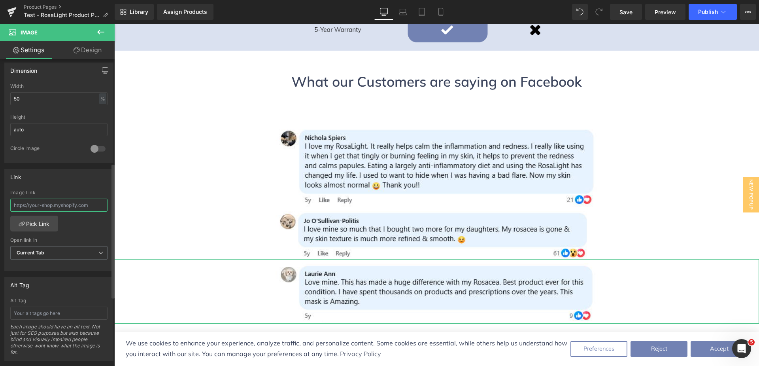
click at [48, 204] on input "text" at bounding box center [58, 205] width 97 height 13
paste input "[URL][DOMAIN_NAME]"
type input "[URL][DOMAIN_NAME]"
click at [72, 254] on span "Current Tab" at bounding box center [58, 253] width 97 height 14
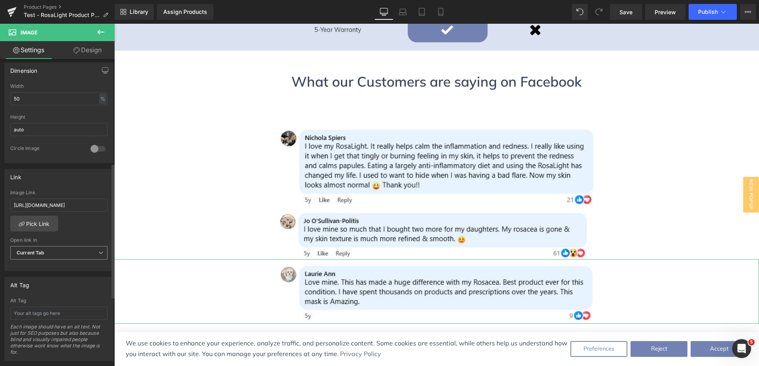
scroll to position [0, 0]
click at [63, 274] on li "New Tab" at bounding box center [57, 278] width 94 height 12
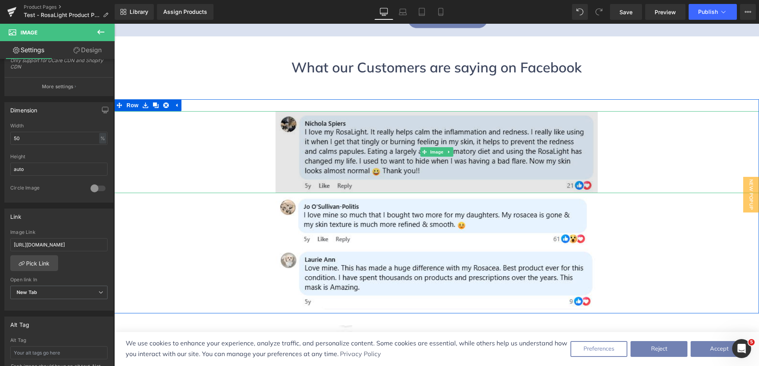
scroll to position [2594, 0]
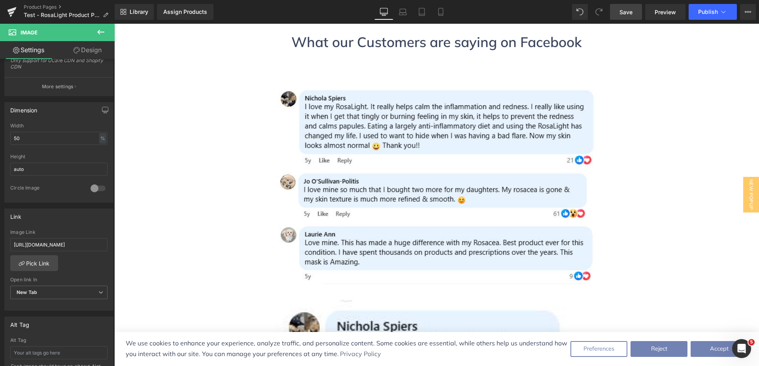
click at [619, 11] on link "Save" at bounding box center [626, 12] width 32 height 16
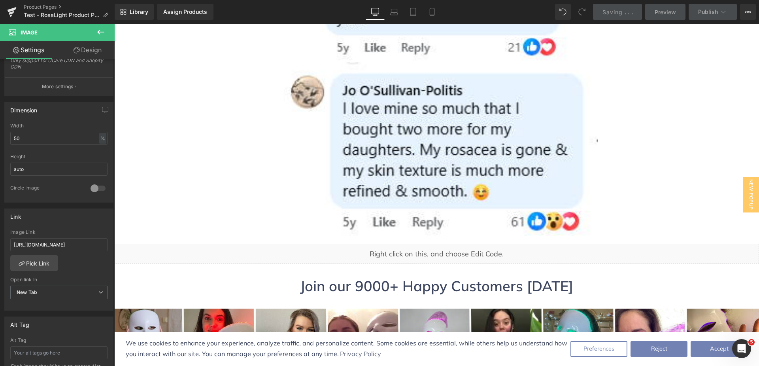
click at [101, 32] on icon at bounding box center [100, 32] width 7 height 5
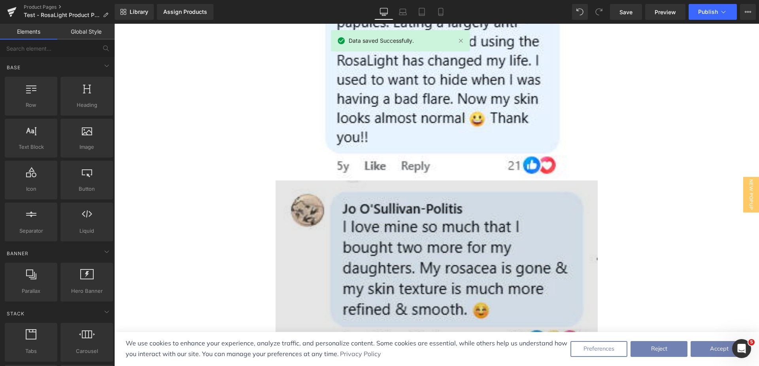
scroll to position [3029, 0]
click at [411, 181] on img at bounding box center [437, 270] width 323 height 178
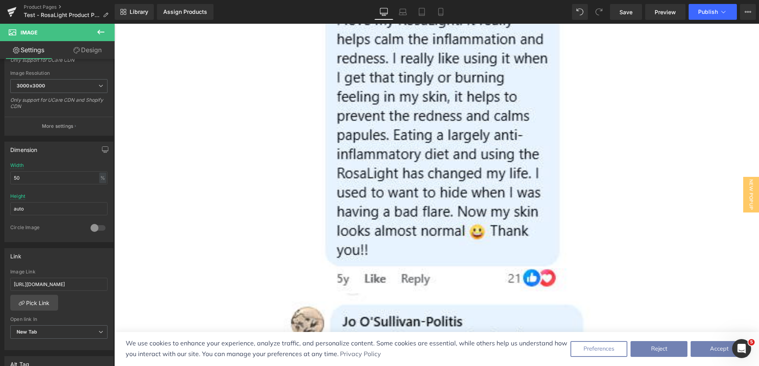
scroll to position [2910, 0]
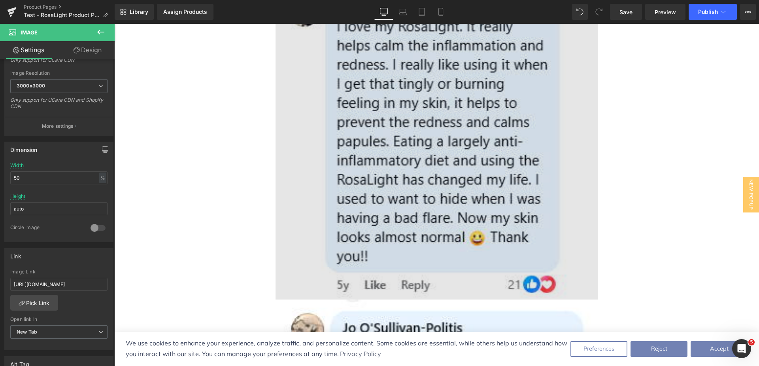
click at [407, 127] on img at bounding box center [437, 141] width 323 height 316
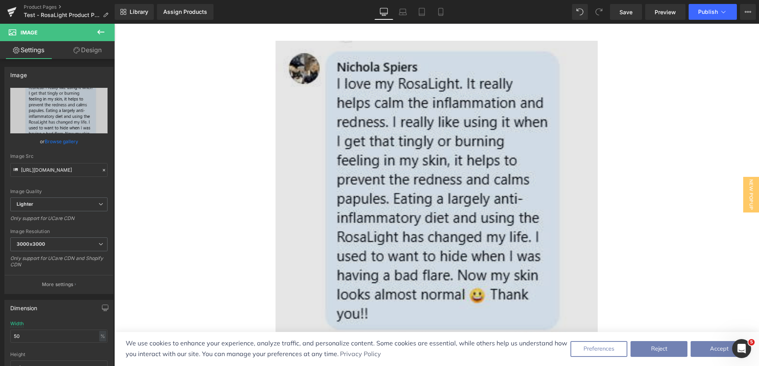
scroll to position [2989, 0]
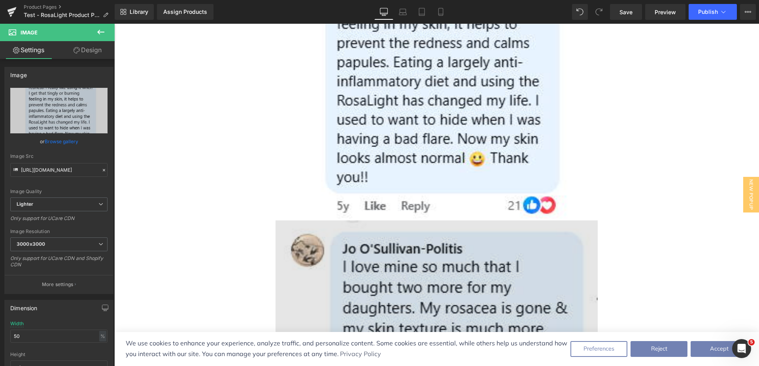
click at [426, 223] on img at bounding box center [437, 309] width 323 height 178
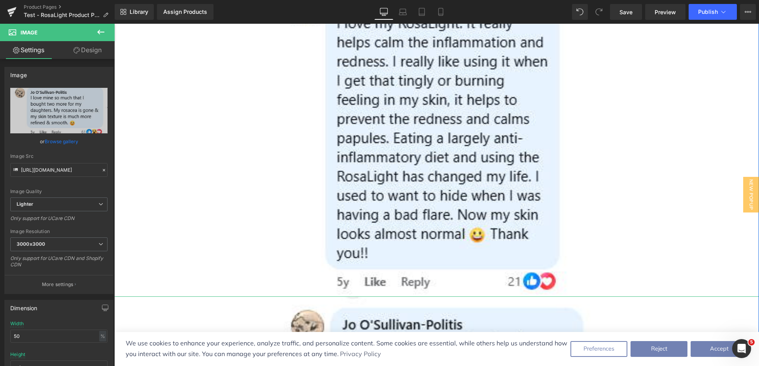
scroll to position [2910, 0]
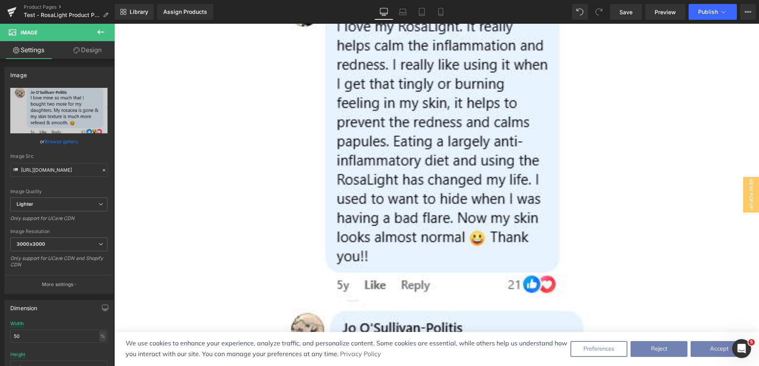
click at [98, 29] on icon at bounding box center [100, 31] width 9 height 9
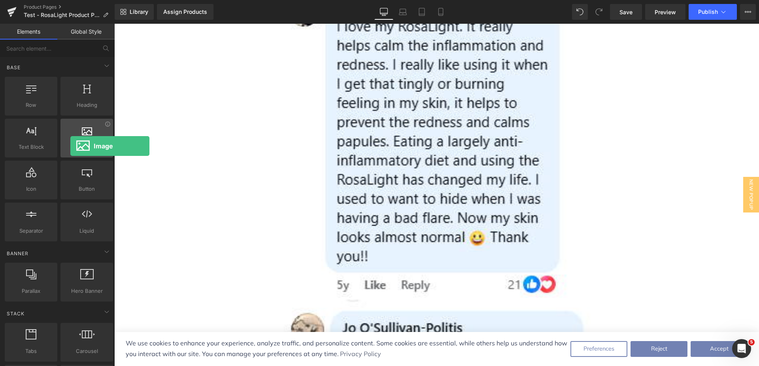
click at [70, 146] on span "Image" at bounding box center [87, 147] width 48 height 8
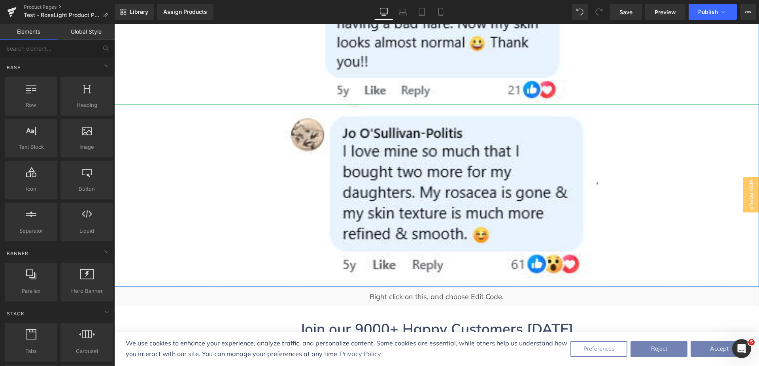
scroll to position [3108, 0]
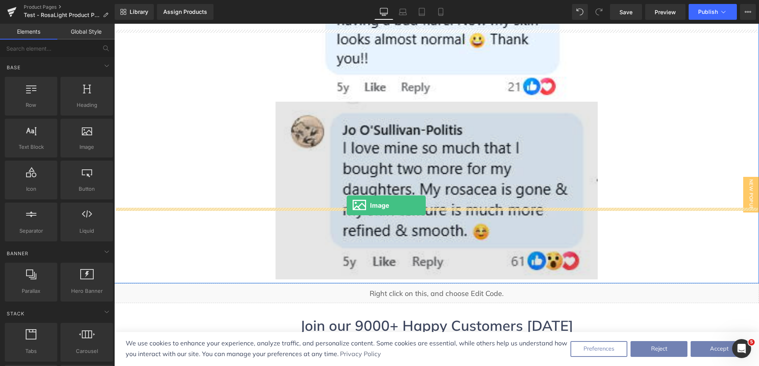
drag, startPoint x: 201, startPoint y: 162, endPoint x: 347, endPoint y: 205, distance: 152.5
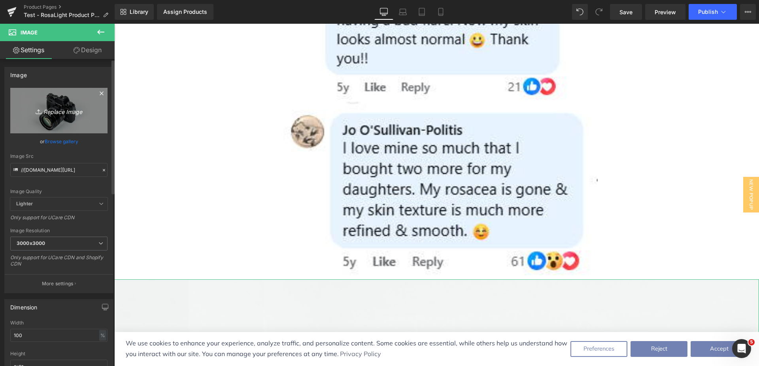
click at [63, 111] on icon "Replace Image" at bounding box center [58, 111] width 63 height 10
type input "C:\fakepath\[PERSON_NAME]'s long Comment - Mobile.png"
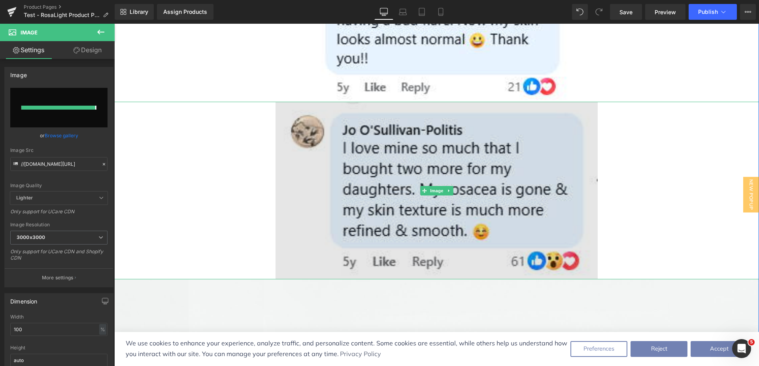
type input "[URL][DOMAIN_NAME]"
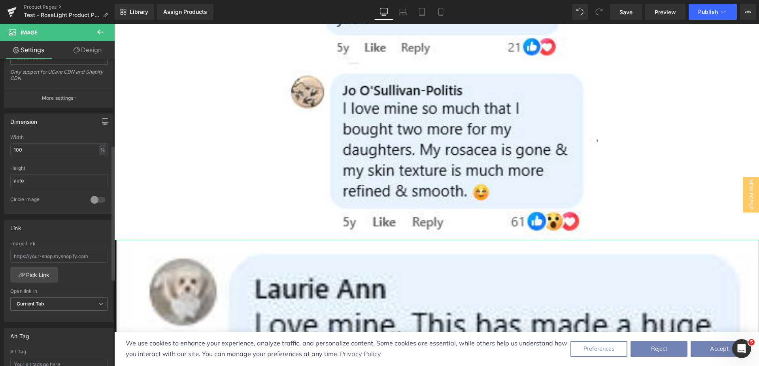
scroll to position [198, 0]
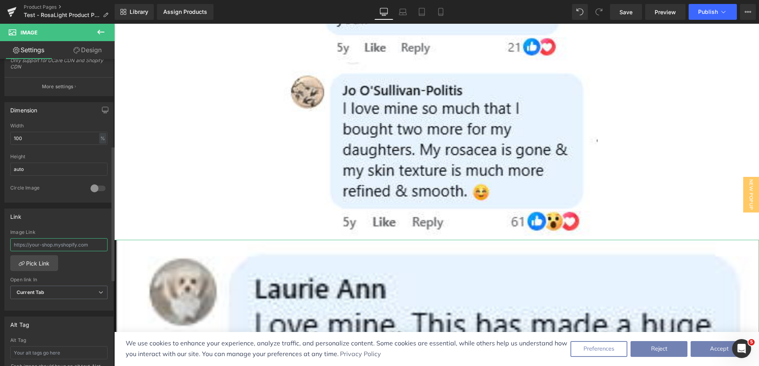
click at [56, 242] on input "text" at bounding box center [58, 244] width 97 height 13
paste input "[URL][DOMAIN_NAME]"
type input "[URL][DOMAIN_NAME]"
click at [43, 291] on b "Current Tab" at bounding box center [31, 292] width 28 height 6
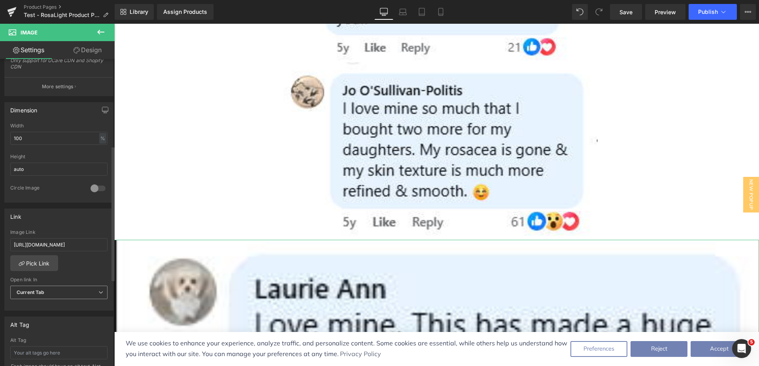
scroll to position [0, 0]
click at [37, 320] on div "New Tab" at bounding box center [32, 318] width 20 height 6
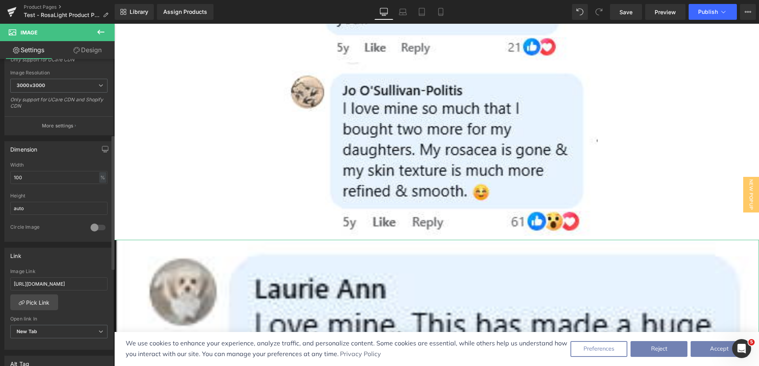
scroll to position [158, 0]
drag, startPoint x: 27, startPoint y: 181, endPoint x: 0, endPoint y: 170, distance: 29.1
click at [0, 170] on div "Dimension 100% Width 100 % % px auto Height auto 0 Circle Image" at bounding box center [59, 189] width 118 height 106
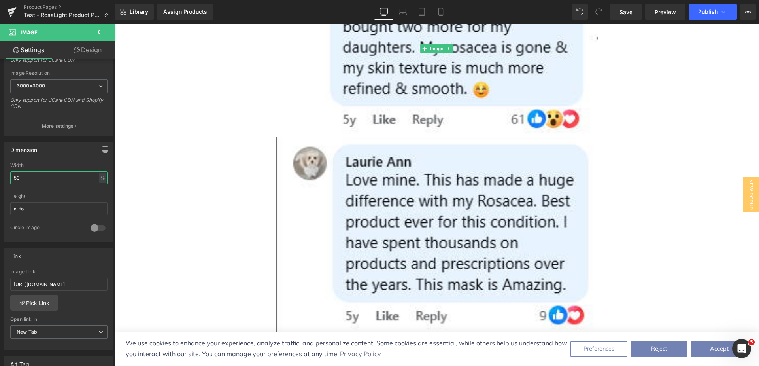
scroll to position [3227, 0]
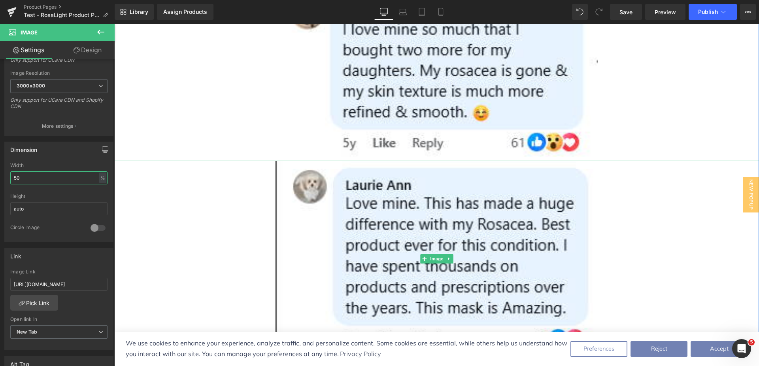
type input "50"
click at [238, 161] on link at bounding box center [436, 259] width 645 height 196
click at [625, 9] on span "Save" at bounding box center [626, 12] width 13 height 8
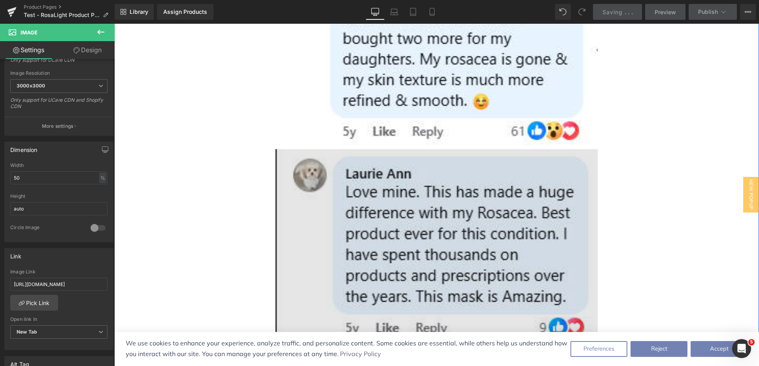
scroll to position [3266, 0]
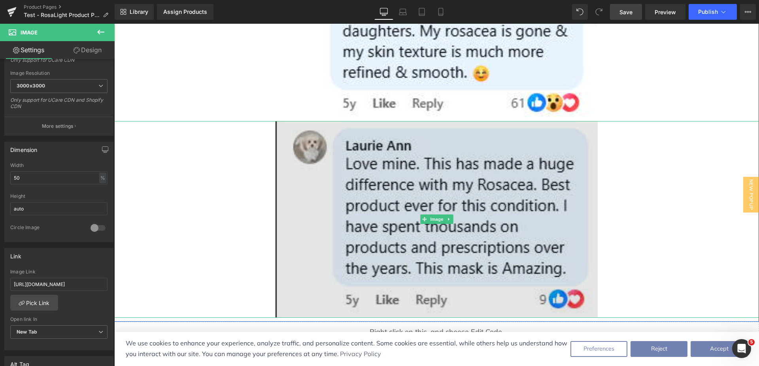
click at [421, 155] on img at bounding box center [437, 219] width 323 height 196
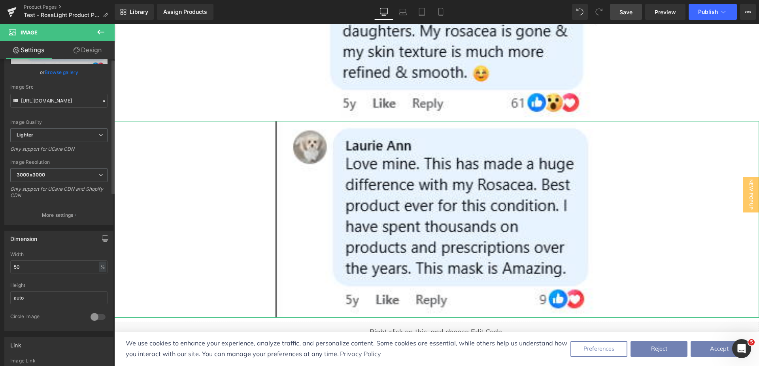
scroll to position [0, 0]
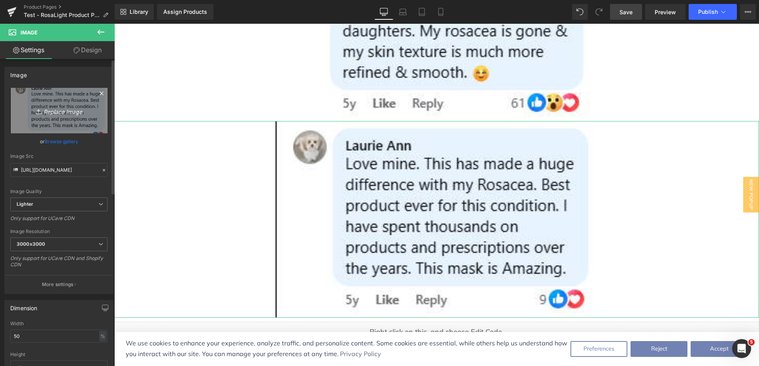
click at [51, 109] on icon "Replace Image" at bounding box center [58, 111] width 63 height 10
type input "C:\fakepath\[PERSON_NAME]'s long Comment - Mobile.png"
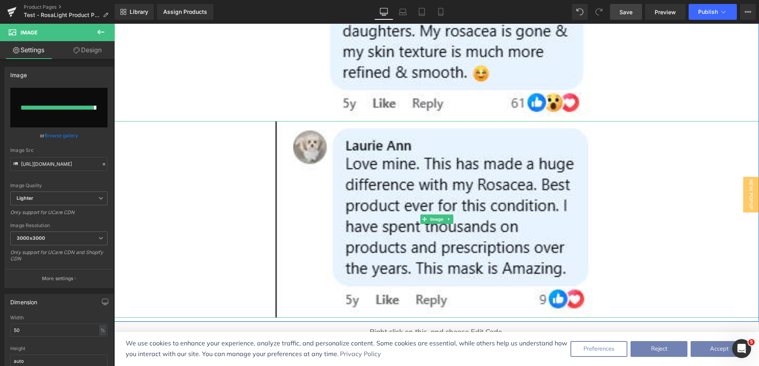
type input "[URL][DOMAIN_NAME]"
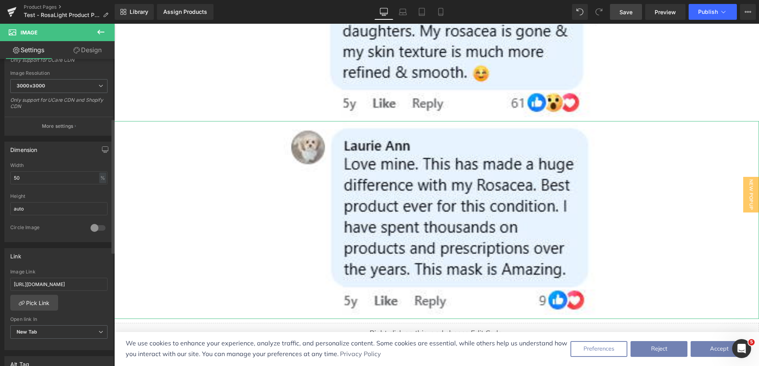
scroll to position [79, 0]
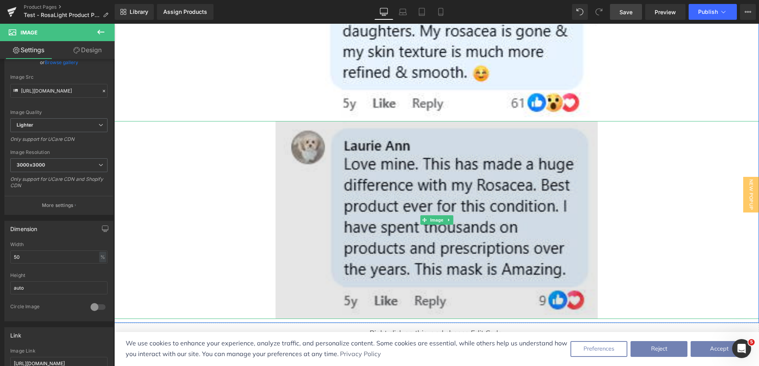
click at [444, 172] on img at bounding box center [437, 219] width 323 height 197
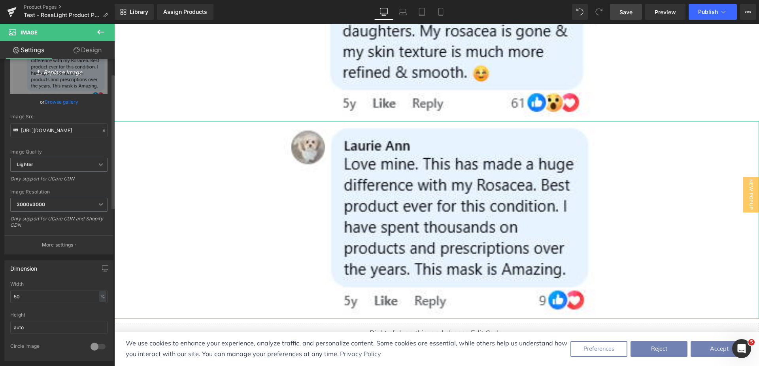
scroll to position [0, 0]
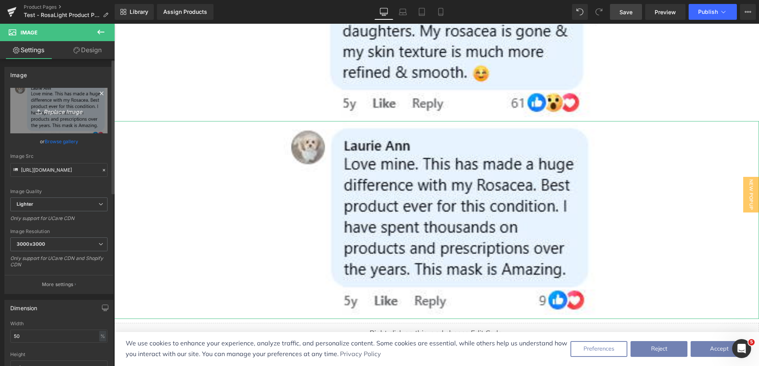
click at [61, 108] on icon "Replace Image" at bounding box center [58, 111] width 63 height 10
type input "C:\fakepath\[PERSON_NAME]'s long Comment - Mobile.png"
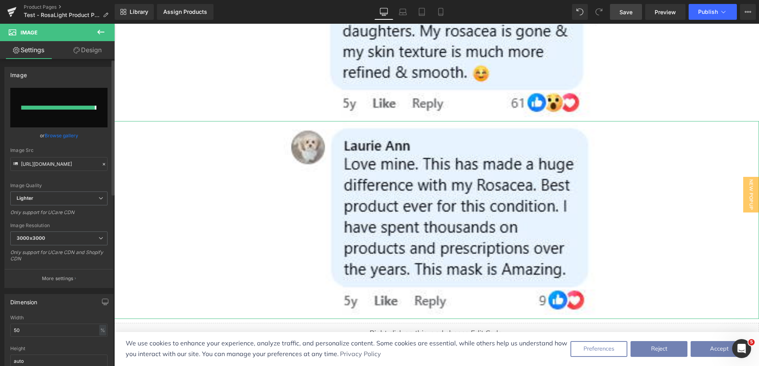
type input "[URL][DOMAIN_NAME]"
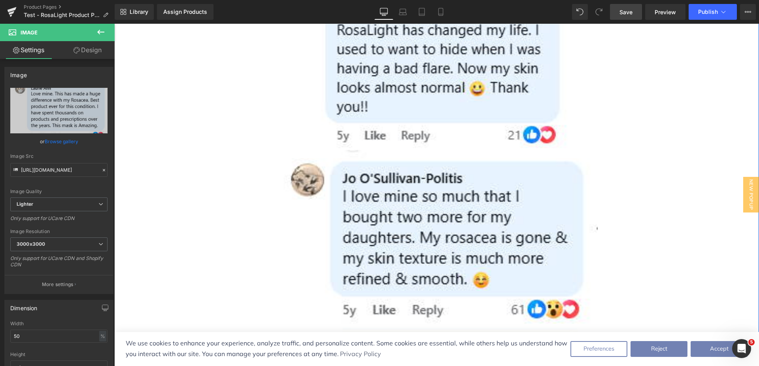
scroll to position [3108, 0]
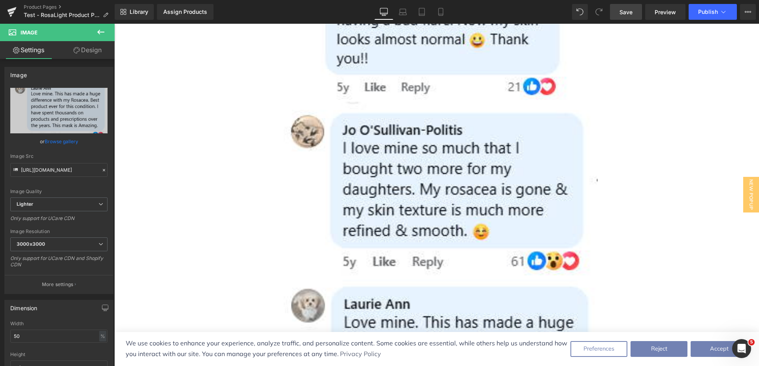
click at [633, 8] on span "Save" at bounding box center [626, 12] width 13 height 8
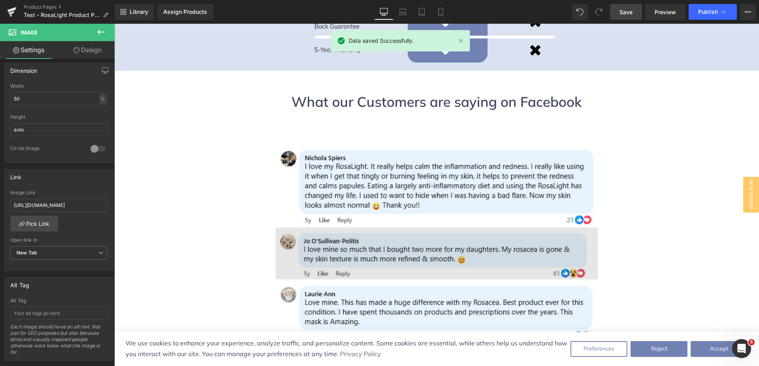
scroll to position [2515, 0]
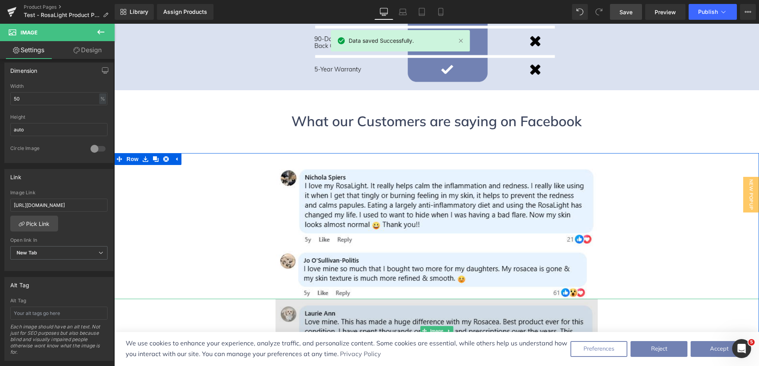
click at [352, 299] on img at bounding box center [437, 331] width 323 height 65
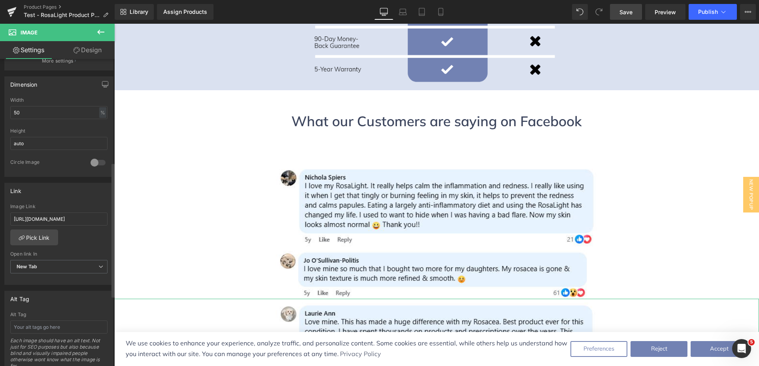
scroll to position [237, 0]
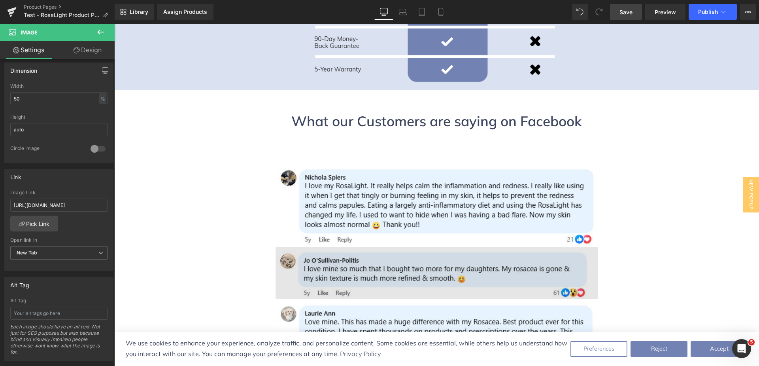
click at [330, 247] on img at bounding box center [437, 273] width 323 height 52
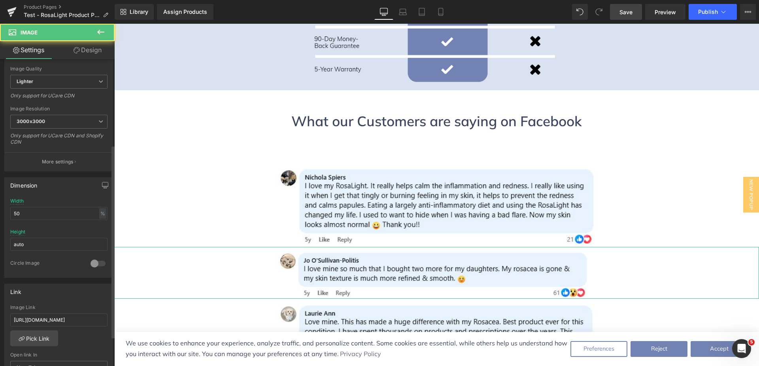
scroll to position [158, 0]
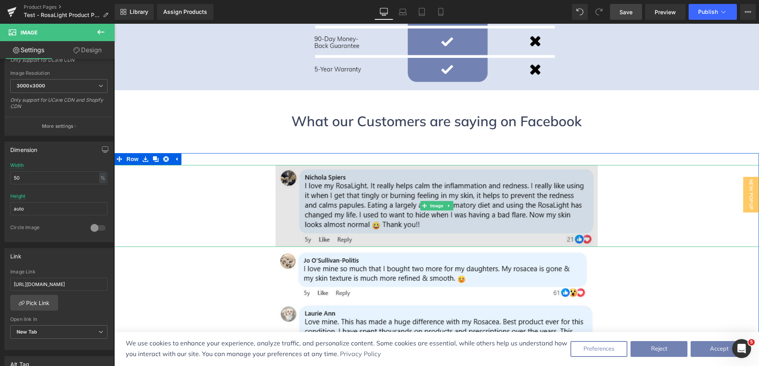
click at [358, 165] on img at bounding box center [437, 206] width 323 height 82
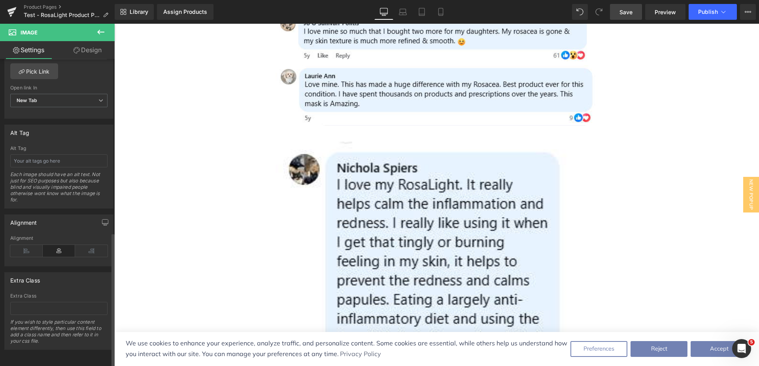
scroll to position [395, 0]
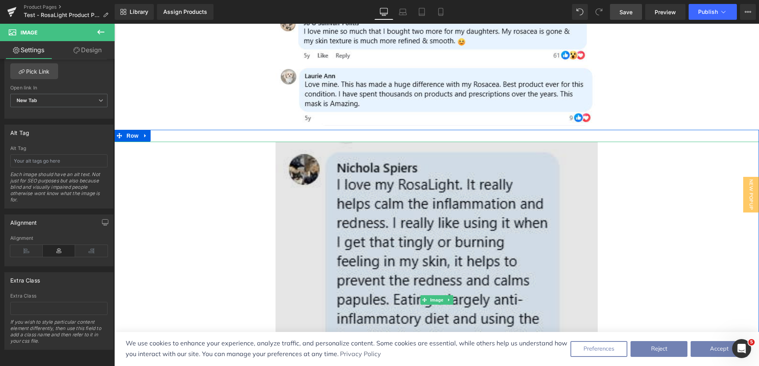
click at [395, 161] on img at bounding box center [437, 300] width 323 height 316
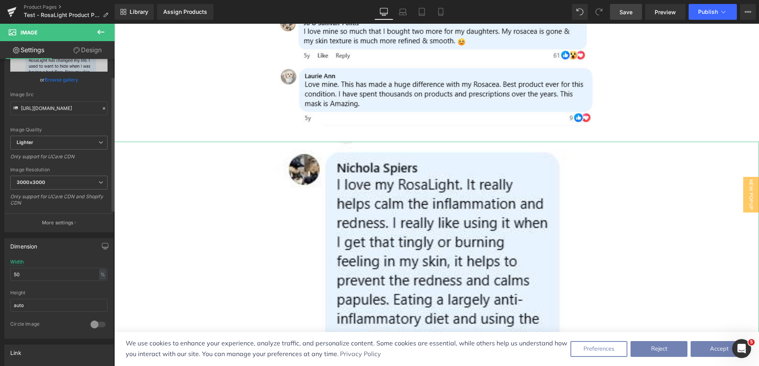
scroll to position [79, 0]
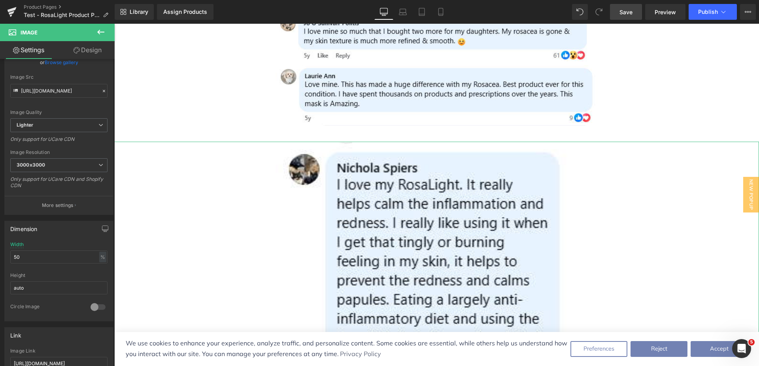
click at [97, 56] on link "Design" at bounding box center [87, 50] width 57 height 18
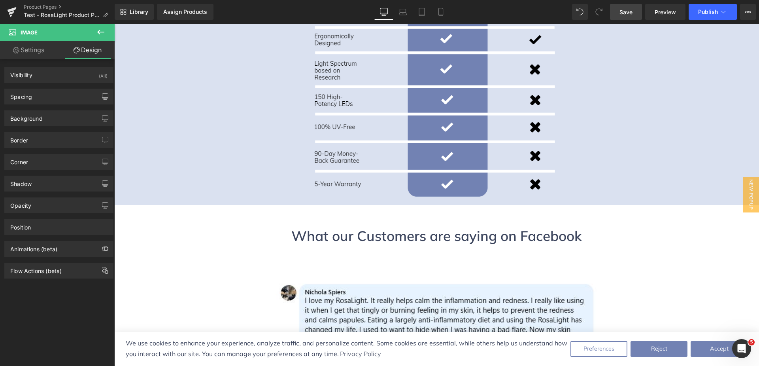
scroll to position [2396, 0]
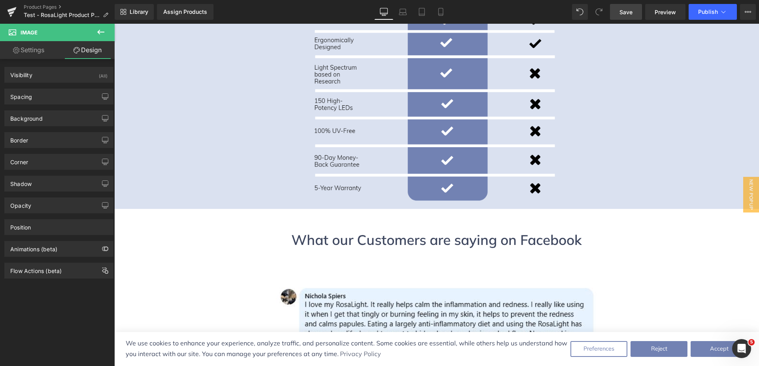
click at [630, 8] on span "Save" at bounding box center [626, 12] width 13 height 8
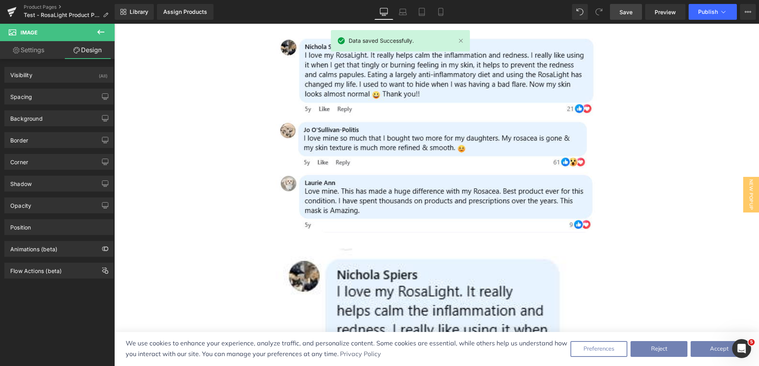
scroll to position [2554, 0]
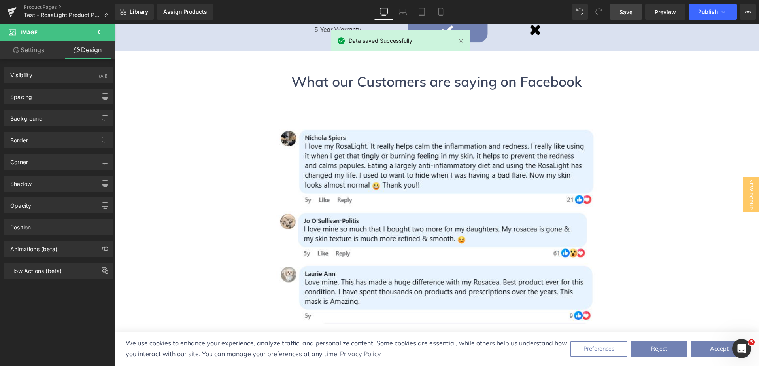
click at [96, 30] on icon at bounding box center [100, 31] width 9 height 9
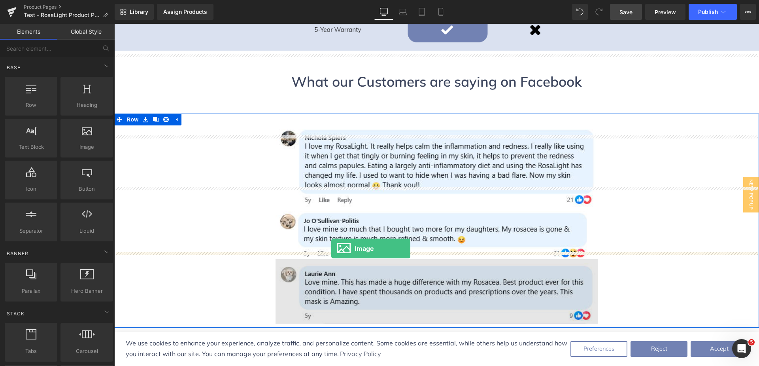
drag, startPoint x: 187, startPoint y: 176, endPoint x: 331, endPoint y: 248, distance: 161.1
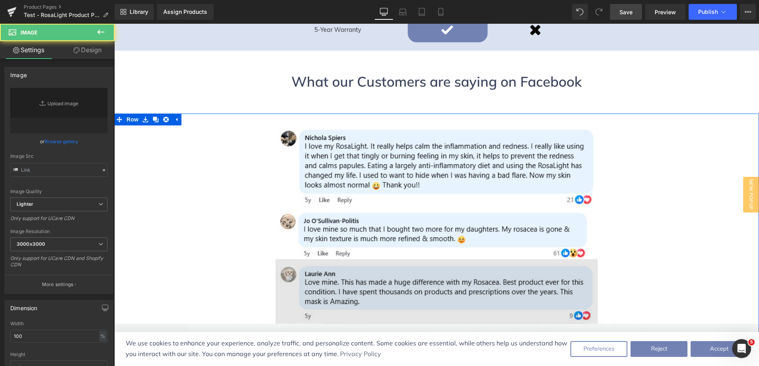
type input "//[DOMAIN_NAME][URL]"
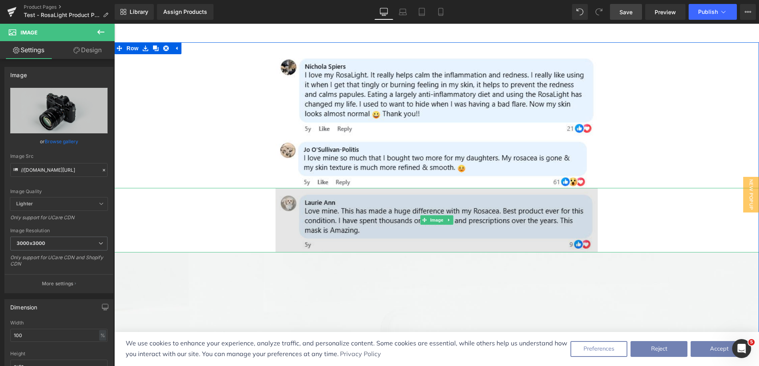
scroll to position [2634, 0]
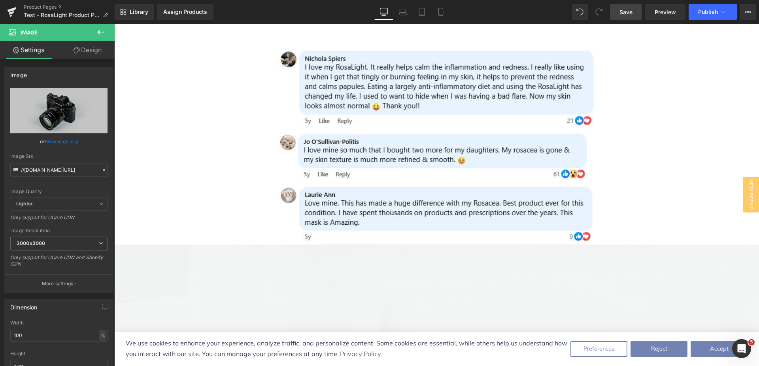
click at [102, 32] on icon at bounding box center [100, 32] width 7 height 5
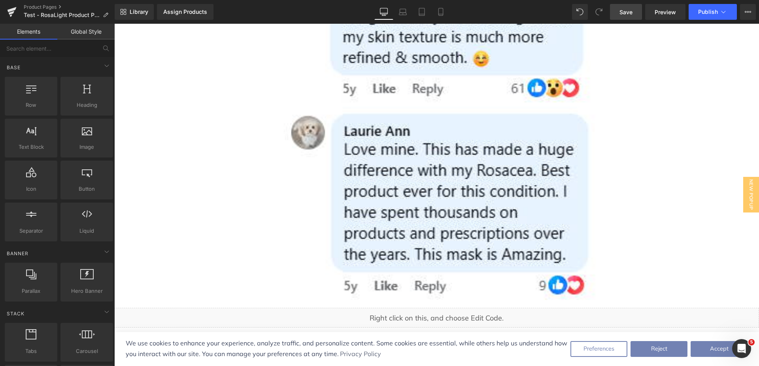
scroll to position [3780, 0]
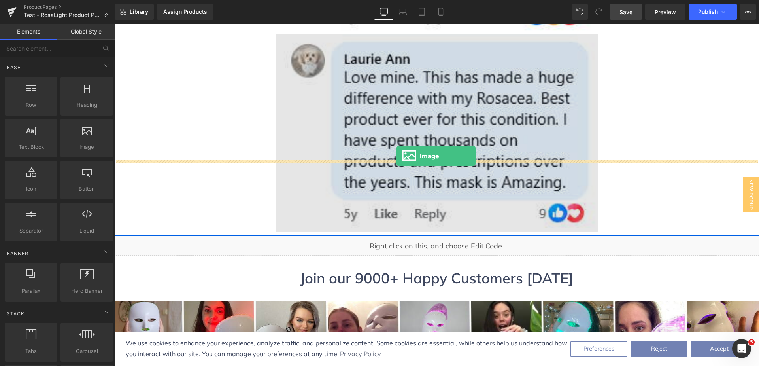
drag, startPoint x: 202, startPoint y: 163, endPoint x: 397, endPoint y: 156, distance: 194.7
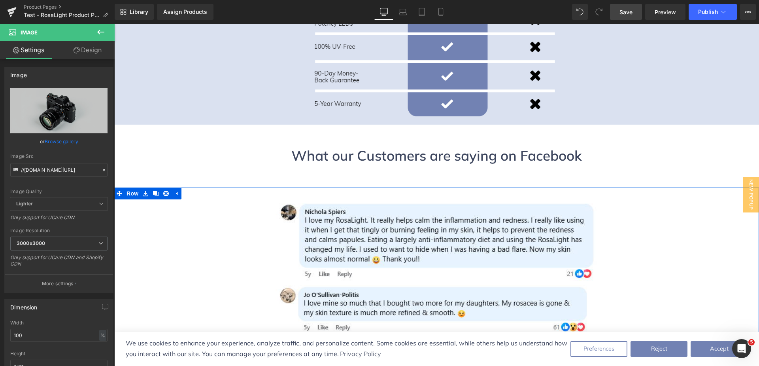
scroll to position [2475, 0]
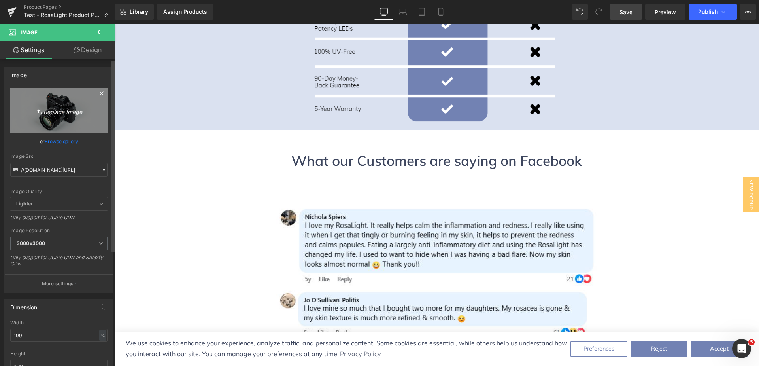
click at [55, 114] on icon "Replace Image" at bounding box center [58, 111] width 63 height 10
type input "C:\fakepath\[PERSON_NAME]'s Comment.png"
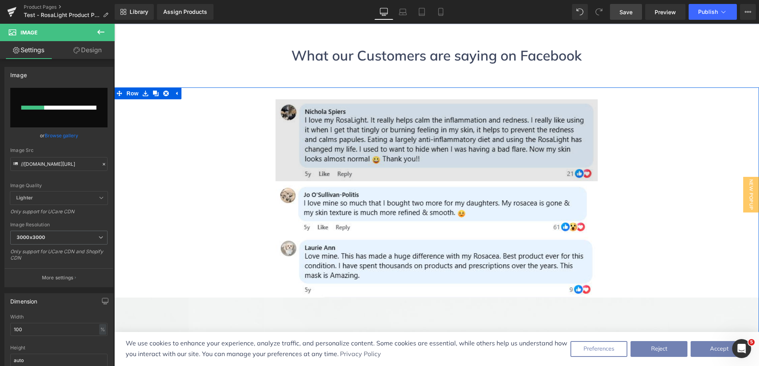
scroll to position [2594, 0]
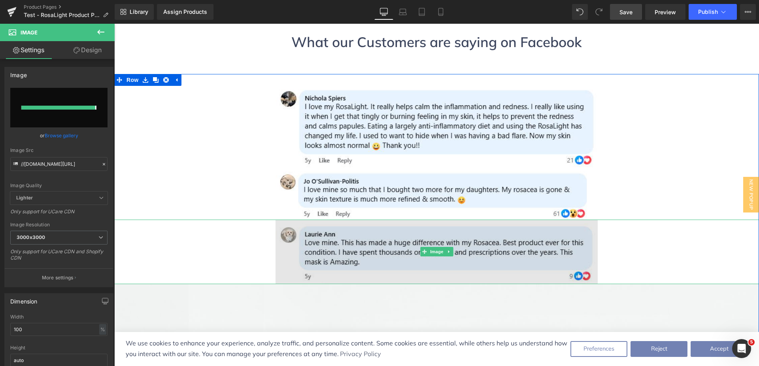
type input "[URL][DOMAIN_NAME]"
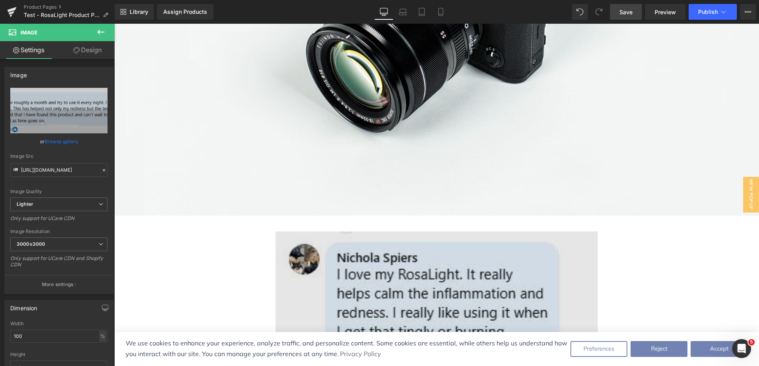
scroll to position [2950, 0]
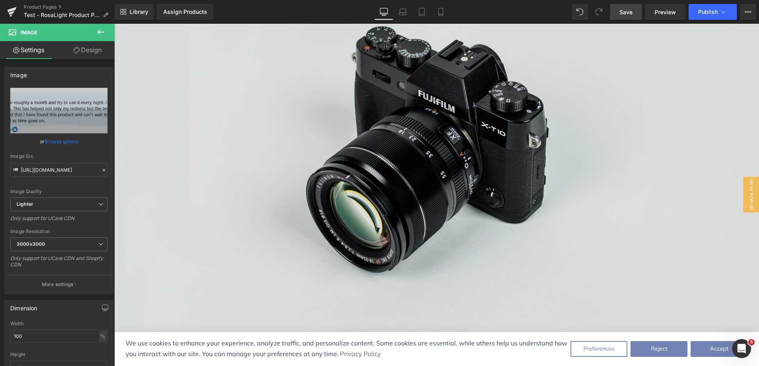
click at [418, 155] on img at bounding box center [436, 142] width 645 height 428
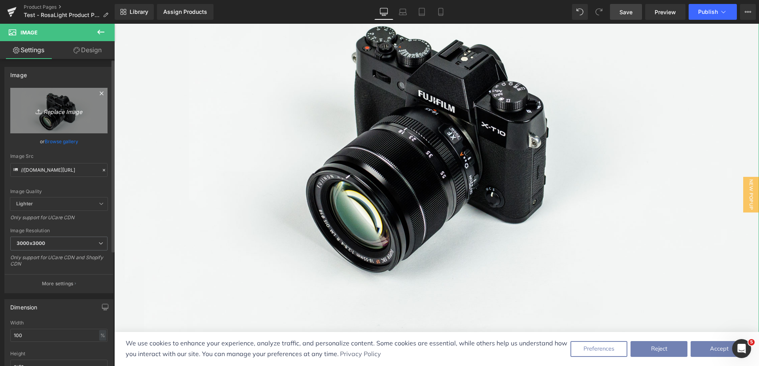
click at [54, 111] on icon "Replace Image" at bounding box center [58, 111] width 63 height 10
type input "C:\fakepath\[PERSON_NAME]'s Comment.png"
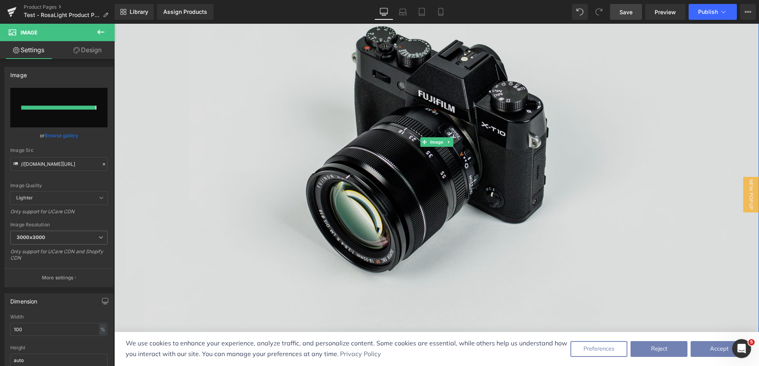
type input "[URL][DOMAIN_NAME]"
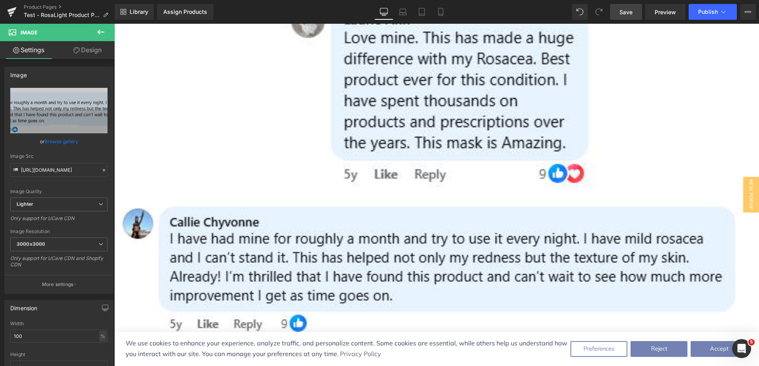
scroll to position [3583, 0]
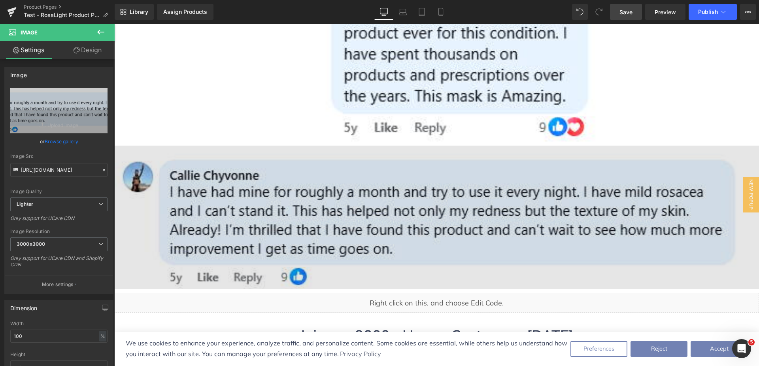
click at [423, 157] on img at bounding box center [436, 217] width 645 height 143
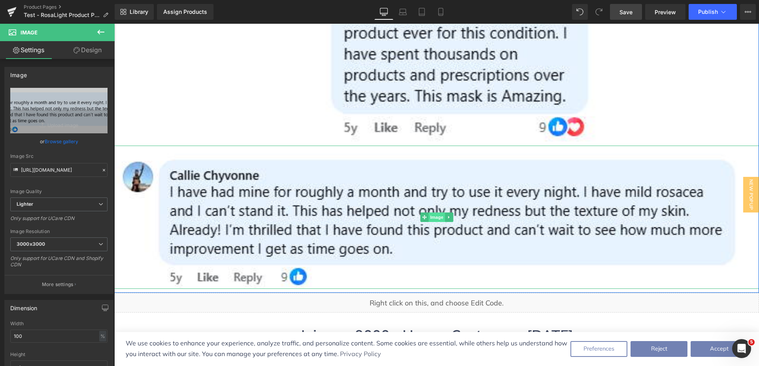
click at [429, 212] on span "Image" at bounding box center [437, 216] width 17 height 9
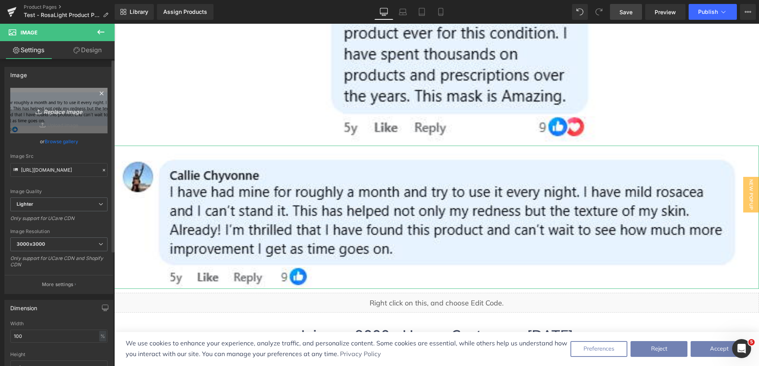
click at [49, 112] on icon "Replace Image" at bounding box center [58, 111] width 63 height 10
type input "C:\fakepath\[PERSON_NAME]'s Comment Mobile.png"
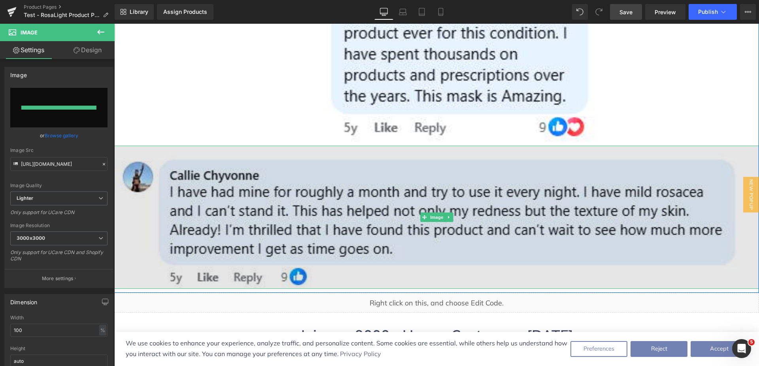
type input "[URL][DOMAIN_NAME]"
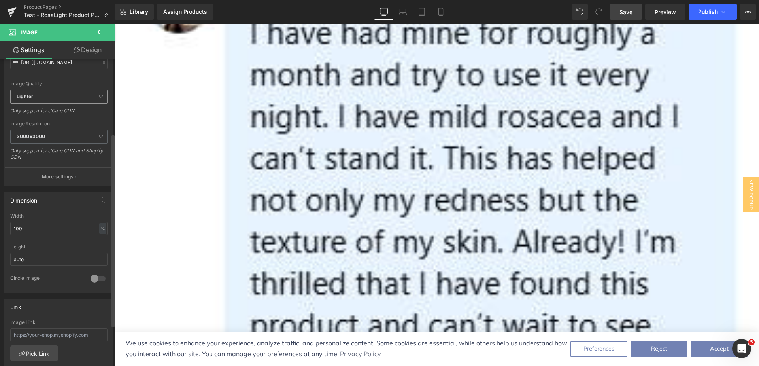
scroll to position [119, 0]
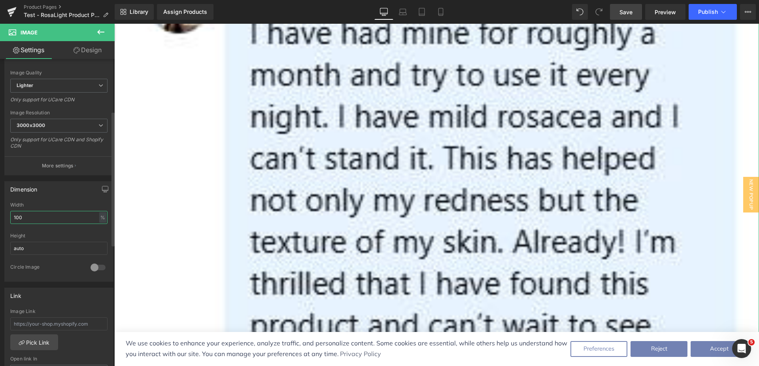
drag, startPoint x: 37, startPoint y: 219, endPoint x: 0, endPoint y: 211, distance: 37.5
click at [0, 211] on div "Dimension 100% Width 100 % % px auto Height auto 0 Circle Image" at bounding box center [59, 228] width 118 height 106
type input "50"
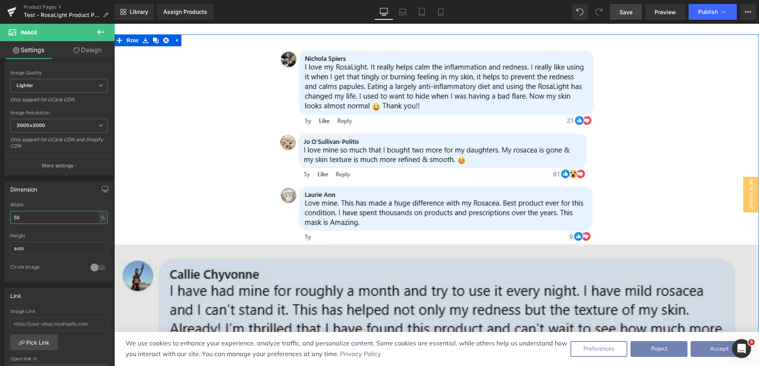
scroll to position [2594, 0]
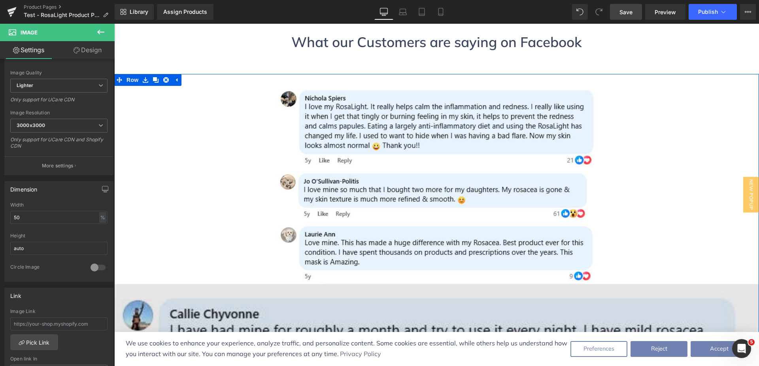
click at [426, 284] on div "Image" at bounding box center [436, 355] width 645 height 143
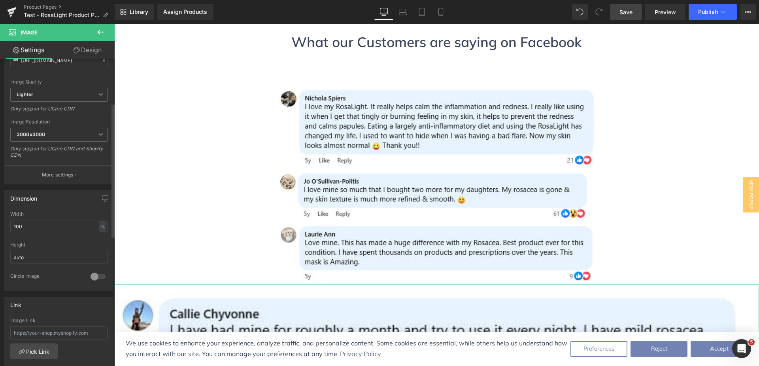
scroll to position [119, 0]
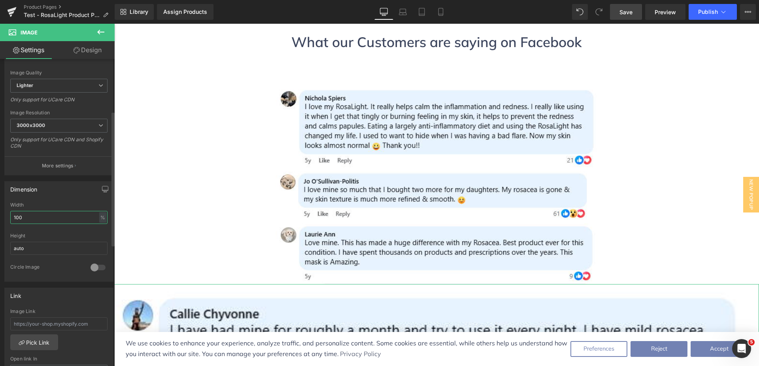
drag, startPoint x: 32, startPoint y: 216, endPoint x: 0, endPoint y: 215, distance: 32.0
click at [0, 215] on div "Dimension 100% Width 100 % % px auto Height auto 0 Circle Image" at bounding box center [59, 228] width 118 height 106
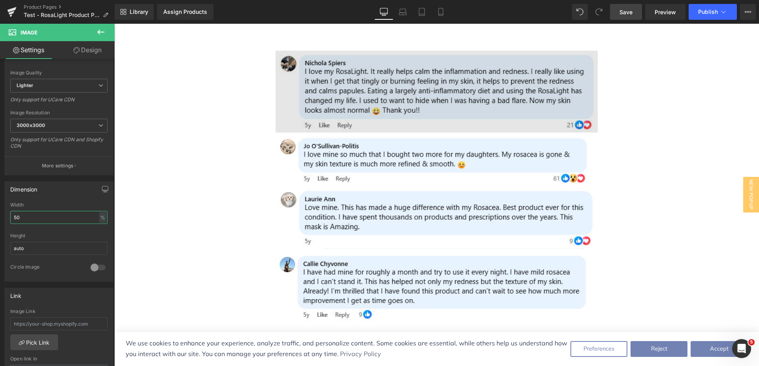
scroll to position [2554, 0]
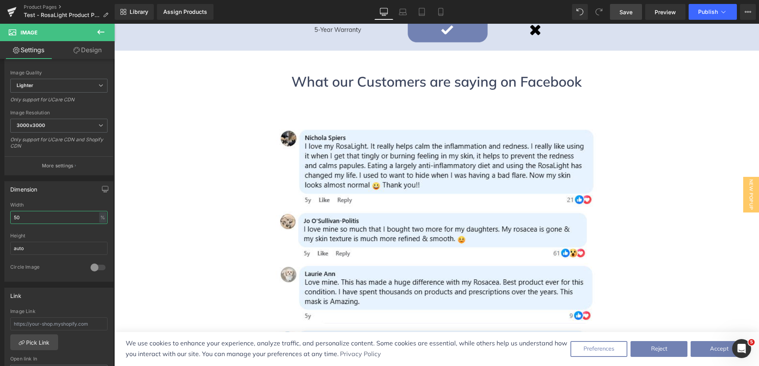
type input "50"
click at [632, 14] on span "Save" at bounding box center [626, 12] width 13 height 8
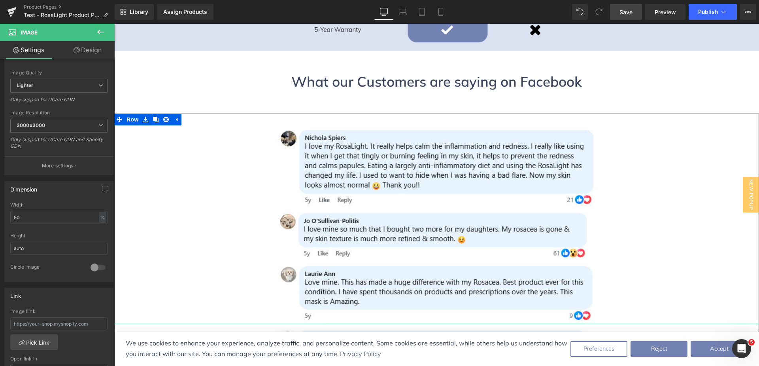
click at [431, 355] on span "Image" at bounding box center [437, 359] width 17 height 9
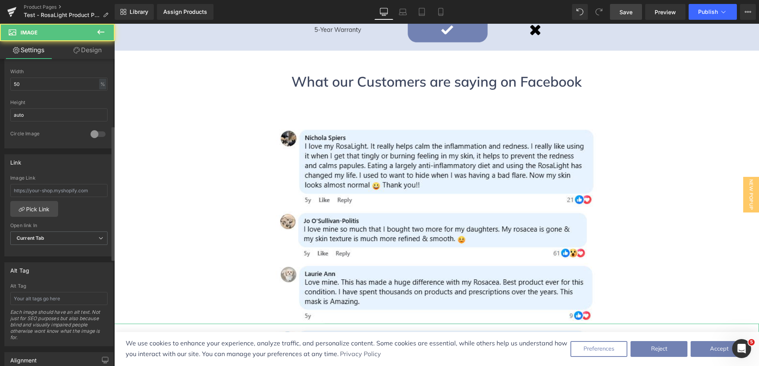
scroll to position [277, 0]
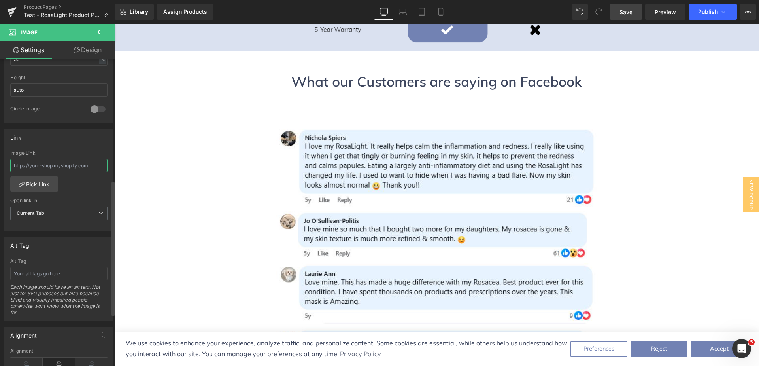
click at [40, 166] on input "text" at bounding box center [58, 165] width 97 height 13
paste input "[URL][DOMAIN_NAME][CREDIT_CARD_NUMBER]"
type input "[URL][DOMAIN_NAME][CREDIT_CARD_NUMBER]"
click at [78, 215] on span "Current Tab" at bounding box center [58, 213] width 97 height 14
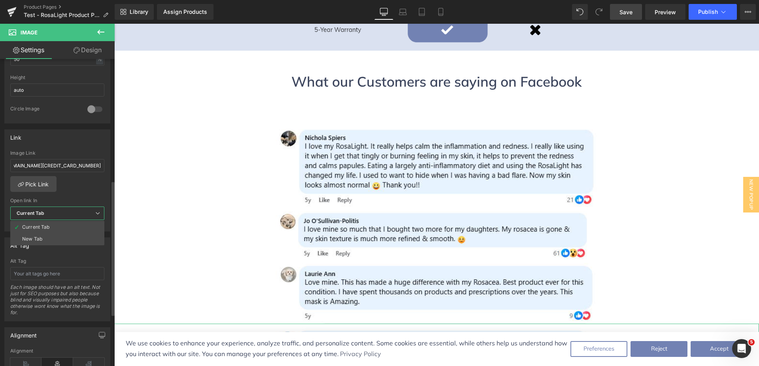
scroll to position [0, 0]
click at [70, 237] on li "New Tab" at bounding box center [57, 239] width 94 height 12
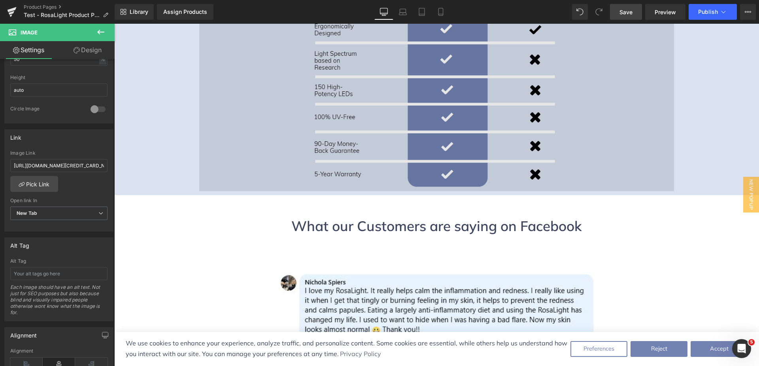
scroll to position [2396, 0]
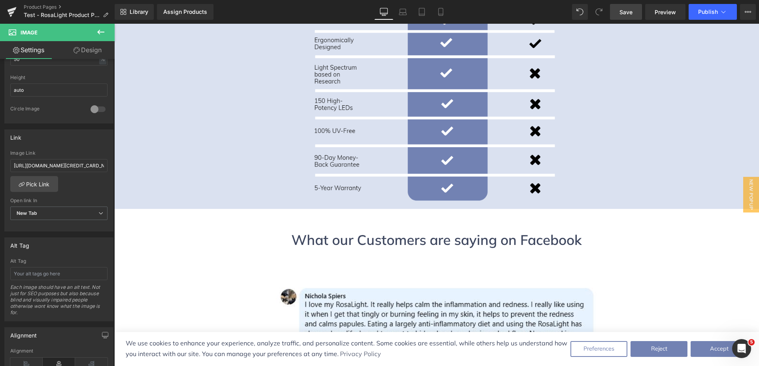
click at [637, 10] on link "Save" at bounding box center [626, 12] width 32 height 16
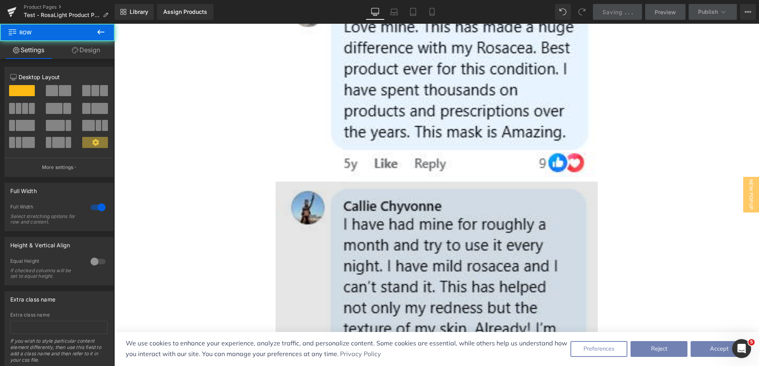
scroll to position [3583, 0]
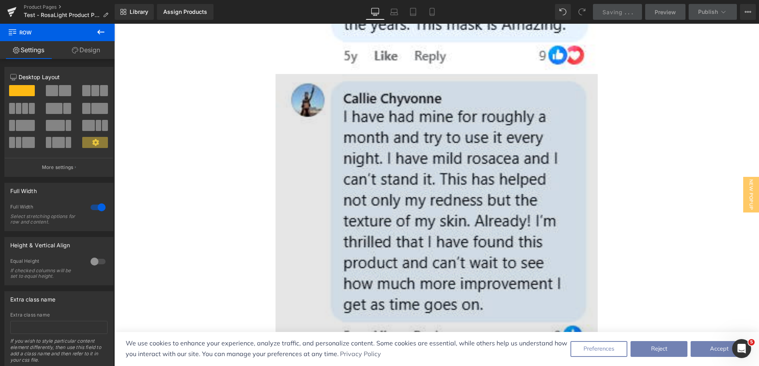
click at [403, 187] on img at bounding box center [437, 212] width 323 height 276
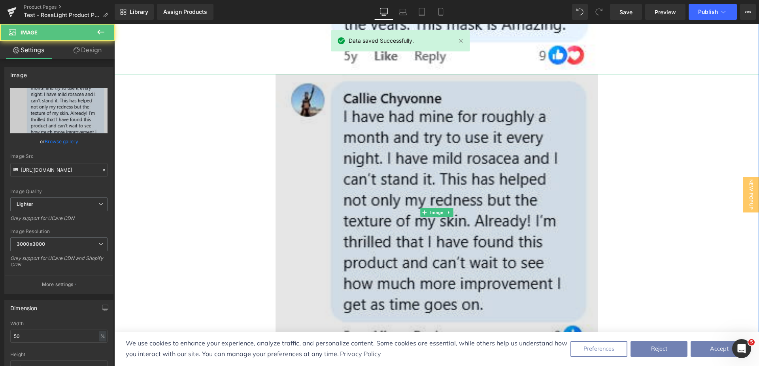
click at [442, 162] on img at bounding box center [437, 212] width 323 height 276
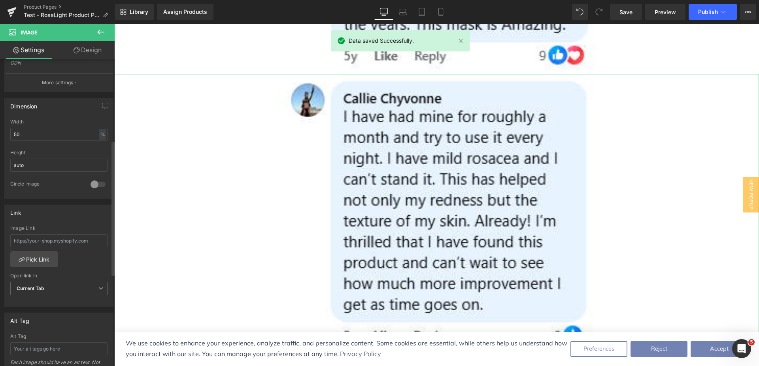
scroll to position [237, 0]
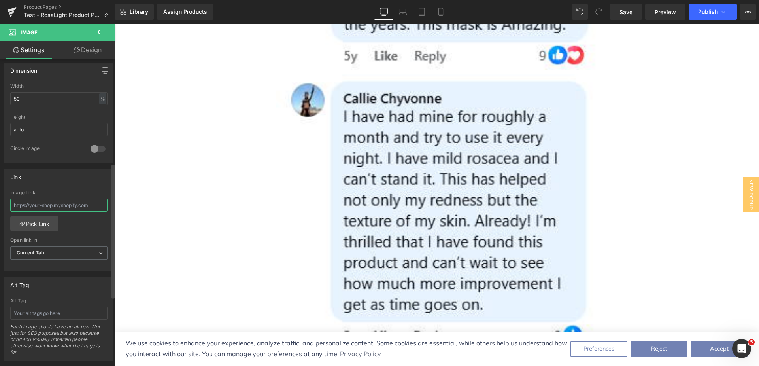
click at [52, 208] on input "text" at bounding box center [58, 205] width 97 height 13
paste input "[URL][DOMAIN_NAME][CREDIT_CARD_NUMBER]"
type input "[URL][DOMAIN_NAME][CREDIT_CARD_NUMBER]"
click at [57, 257] on span "Current Tab" at bounding box center [58, 253] width 97 height 14
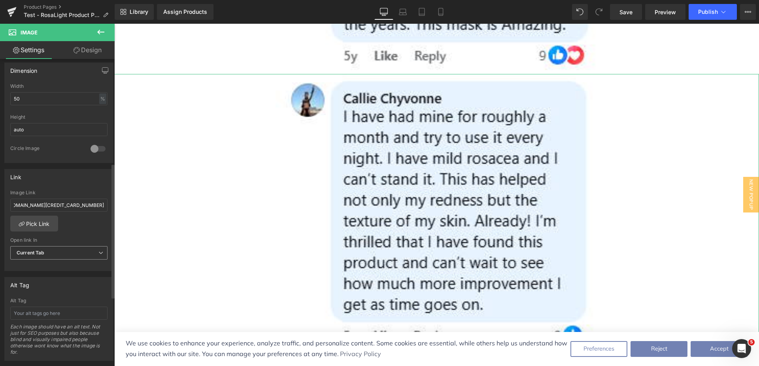
scroll to position [0, 0]
click at [55, 276] on li "New Tab" at bounding box center [57, 278] width 94 height 12
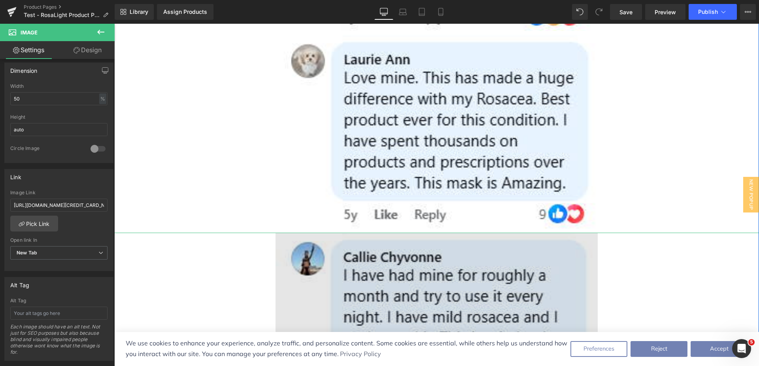
scroll to position [3385, 0]
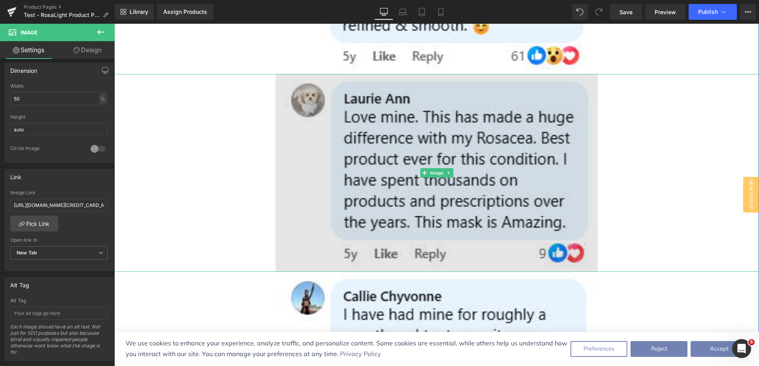
click at [434, 89] on img at bounding box center [437, 172] width 323 height 197
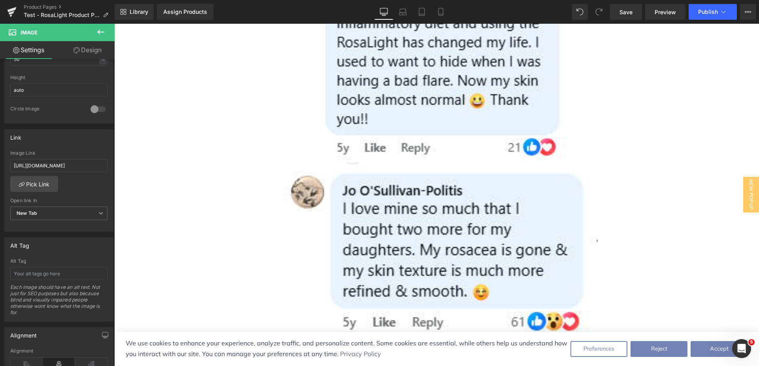
scroll to position [3108, 0]
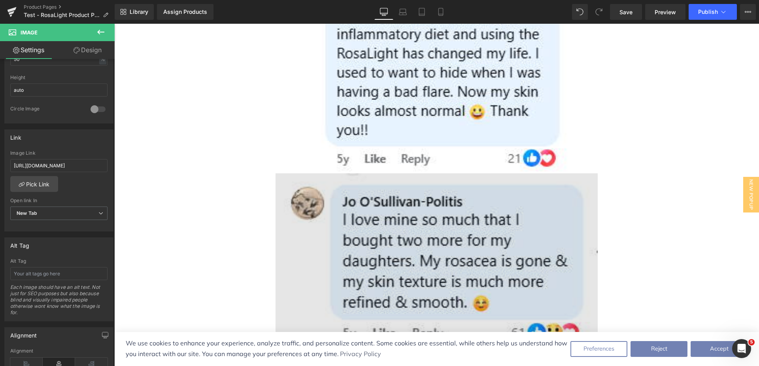
click at [397, 174] on img at bounding box center [437, 262] width 323 height 178
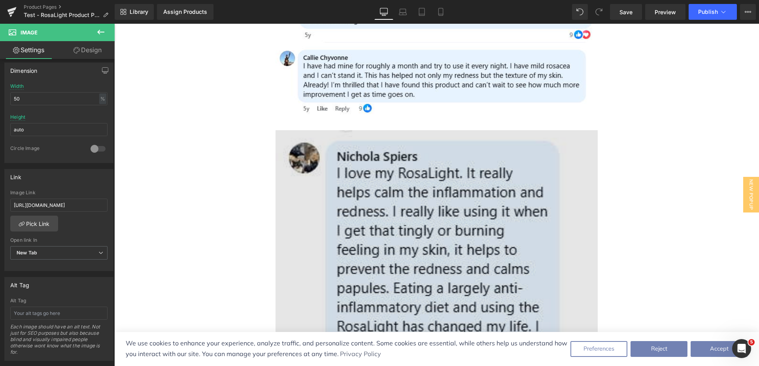
scroll to position [2831, 0]
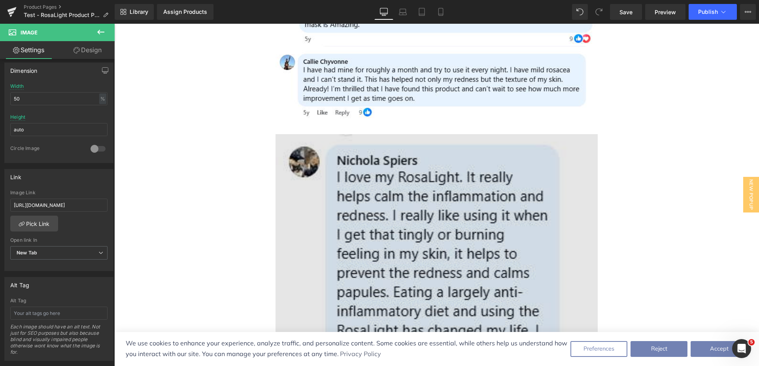
click at [392, 199] on img at bounding box center [437, 292] width 323 height 316
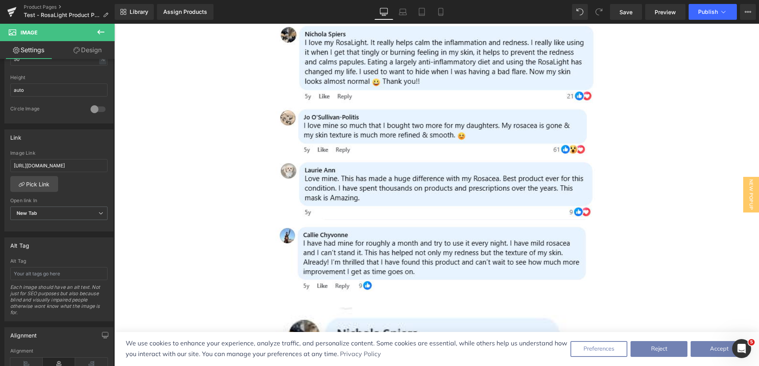
scroll to position [2594, 0]
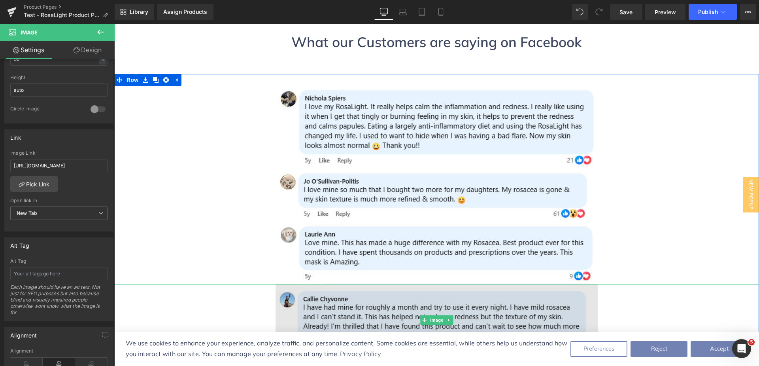
click at [409, 284] on img at bounding box center [437, 320] width 323 height 72
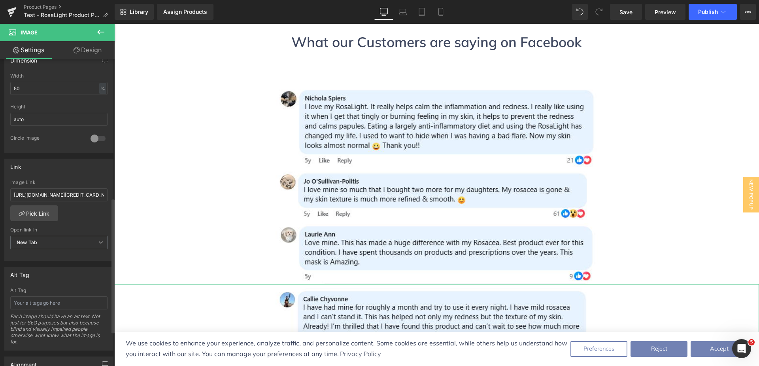
scroll to position [316, 0]
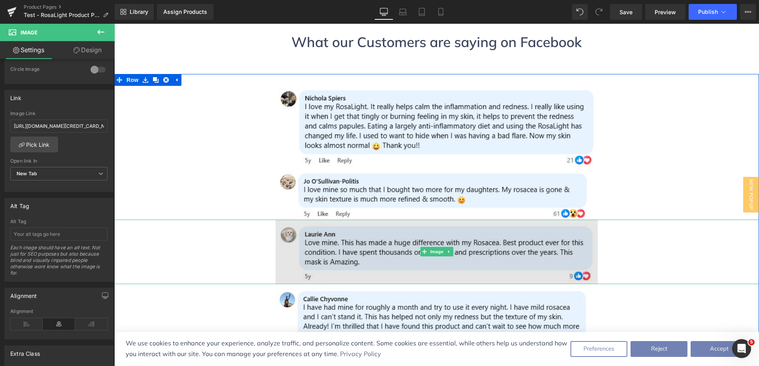
click at [393, 219] on img at bounding box center [437, 251] width 323 height 65
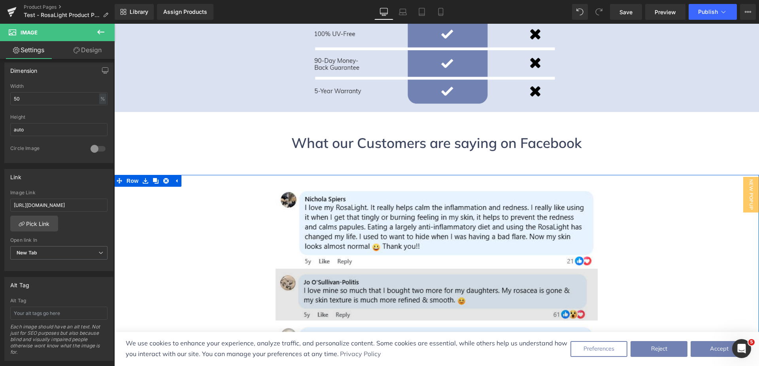
scroll to position [2475, 0]
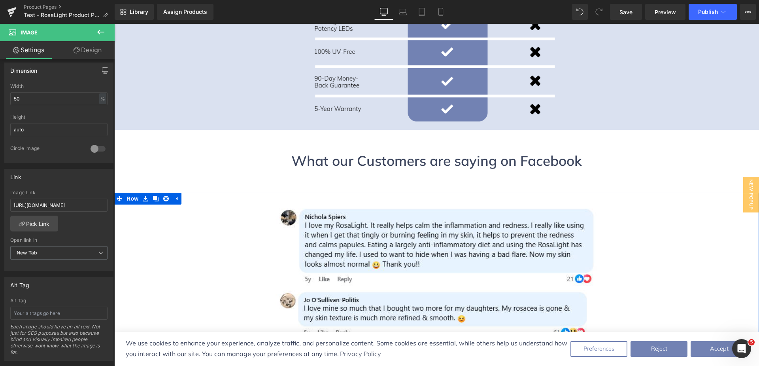
click at [376, 338] on img at bounding box center [437, 370] width 323 height 65
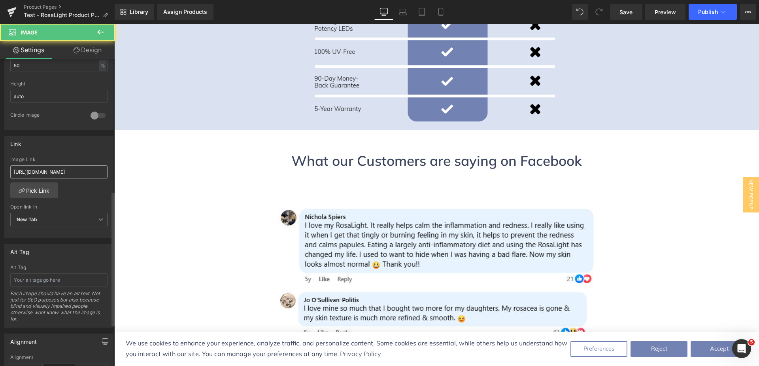
scroll to position [316, 0]
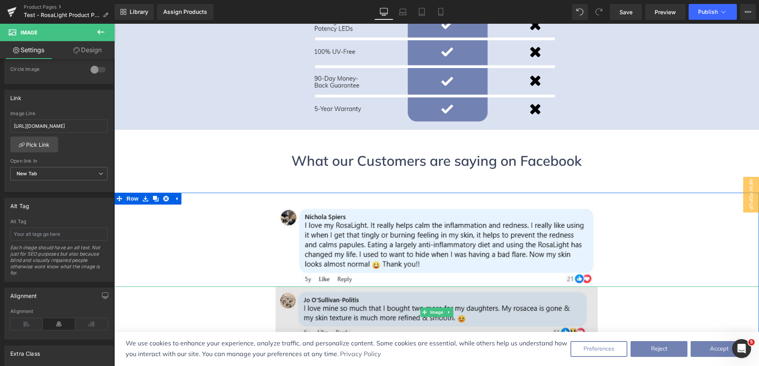
click at [350, 286] on img at bounding box center [437, 312] width 323 height 52
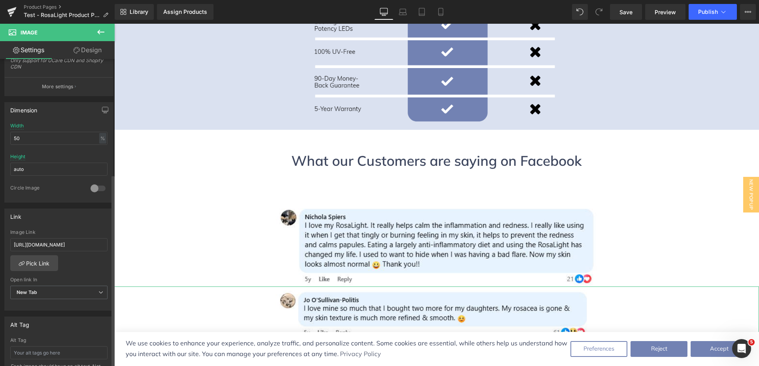
scroll to position [237, 0]
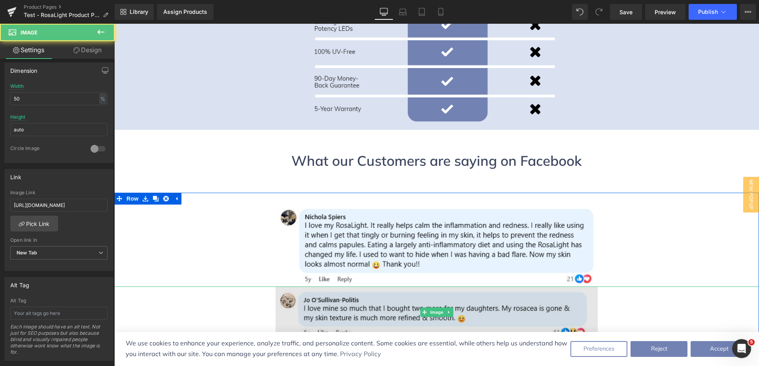
click at [328, 286] on img at bounding box center [437, 312] width 323 height 52
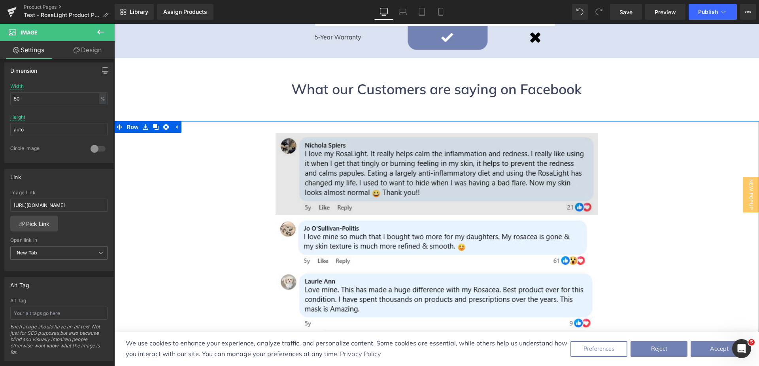
scroll to position [2554, 0]
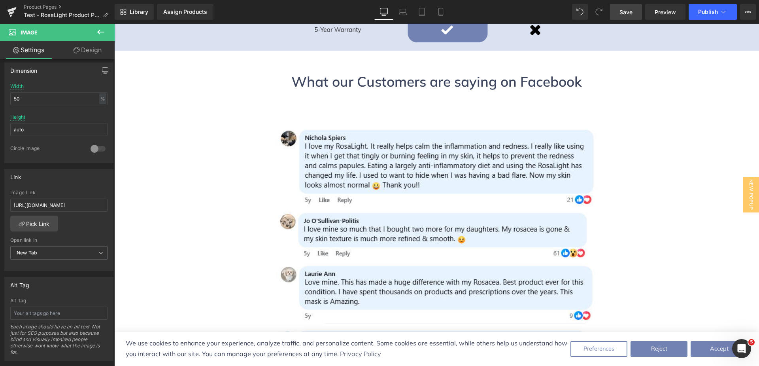
click at [618, 15] on link "Save" at bounding box center [626, 12] width 32 height 16
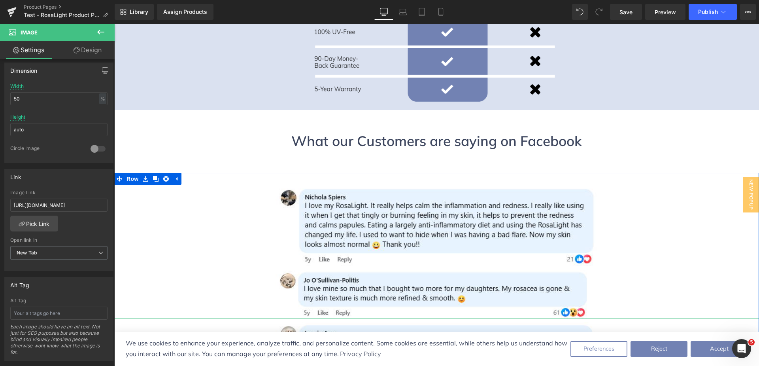
scroll to position [2475, 0]
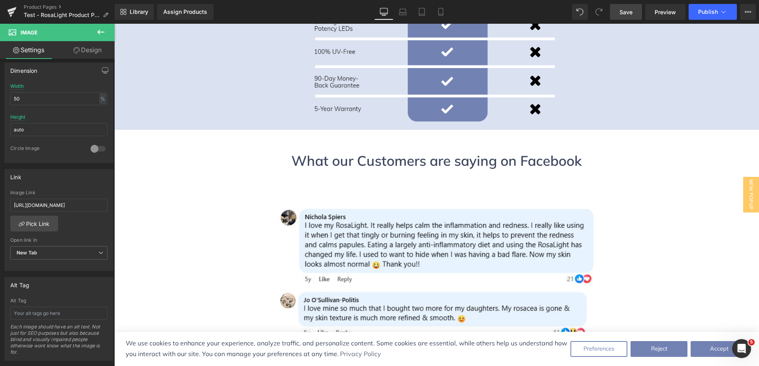
click at [621, 10] on span "Save" at bounding box center [626, 12] width 13 height 8
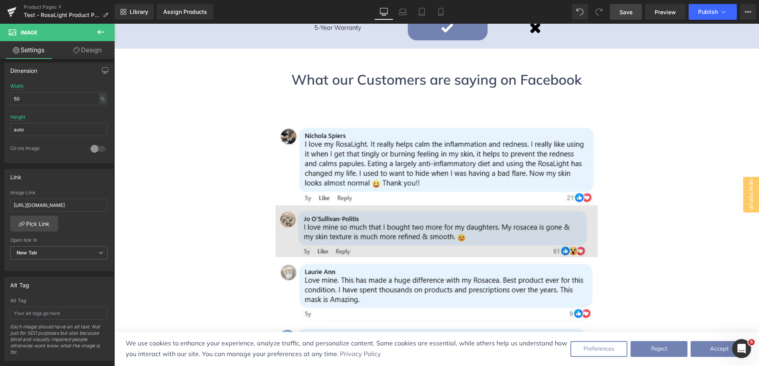
scroll to position [2554, 0]
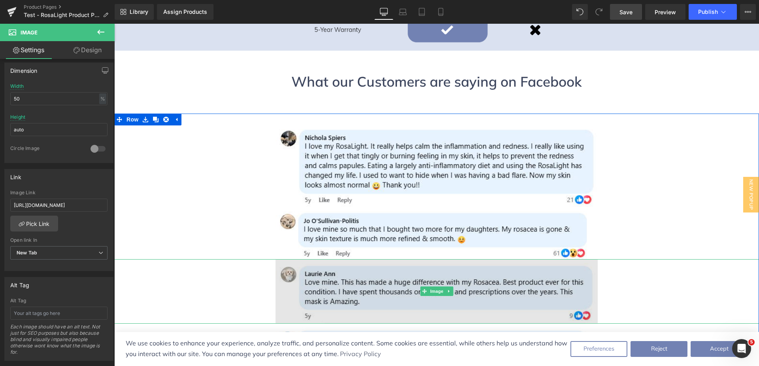
click at [396, 259] on img at bounding box center [437, 291] width 323 height 65
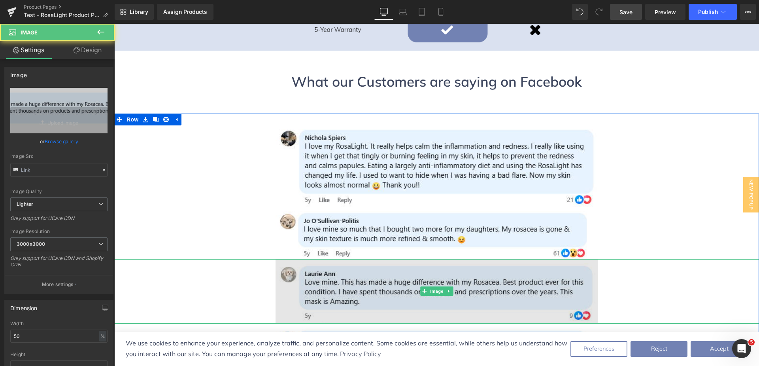
type input "[URL][DOMAIN_NAME]"
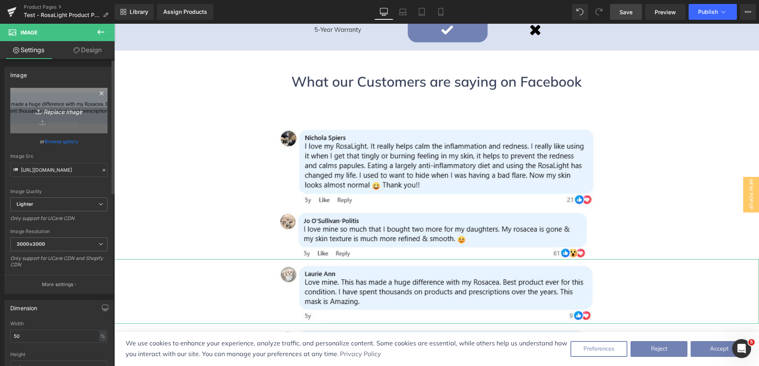
click at [53, 110] on icon "Replace Image" at bounding box center [58, 111] width 63 height 10
type input "C:\fakepath\[PERSON_NAME]'s long Comment.png"
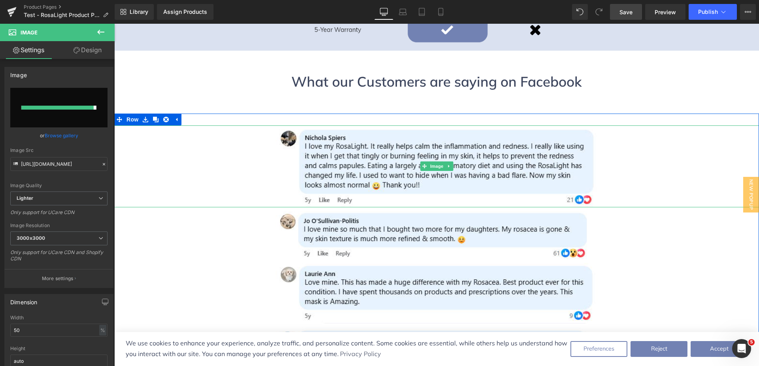
type input "[URL][DOMAIN_NAME]"
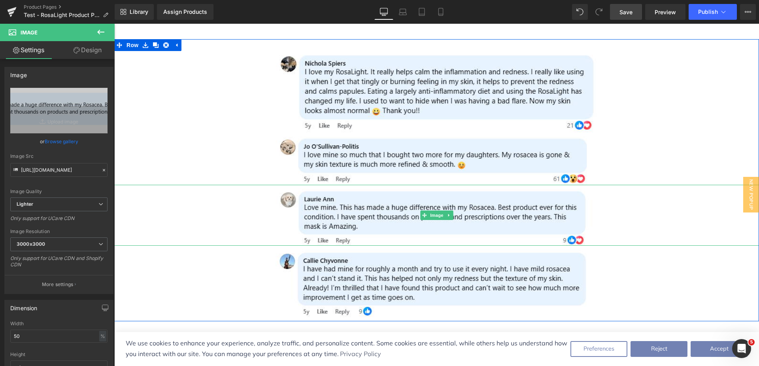
scroll to position [2634, 0]
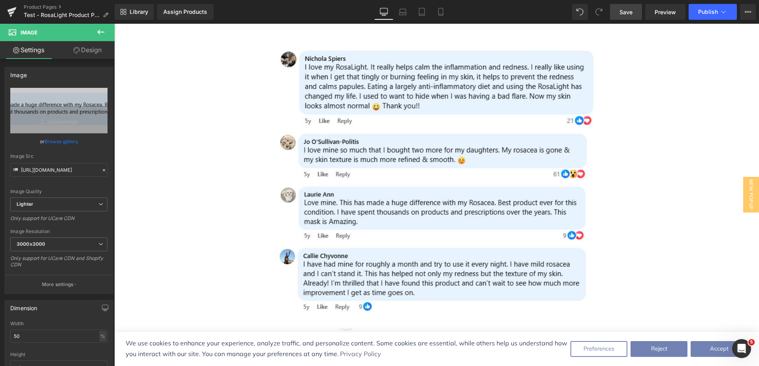
drag, startPoint x: 623, startPoint y: 12, endPoint x: 249, endPoint y: 180, distance: 409.8
click at [623, 12] on span "Save" at bounding box center [626, 12] width 13 height 8
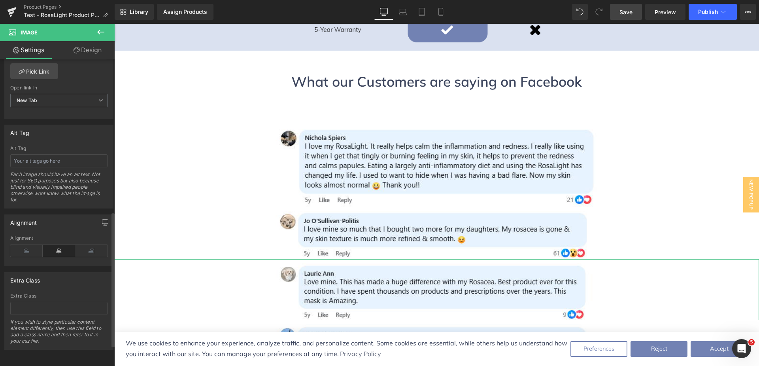
scroll to position [395, 0]
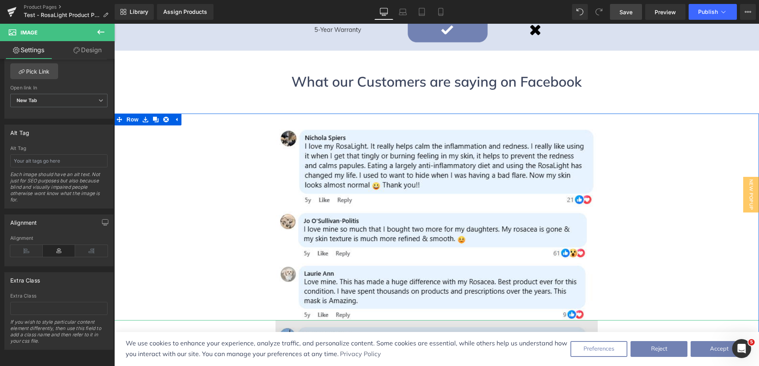
click at [348, 320] on img at bounding box center [437, 356] width 323 height 72
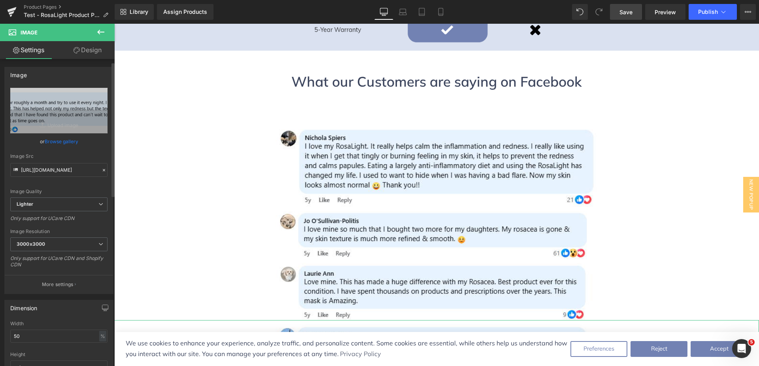
scroll to position [158, 0]
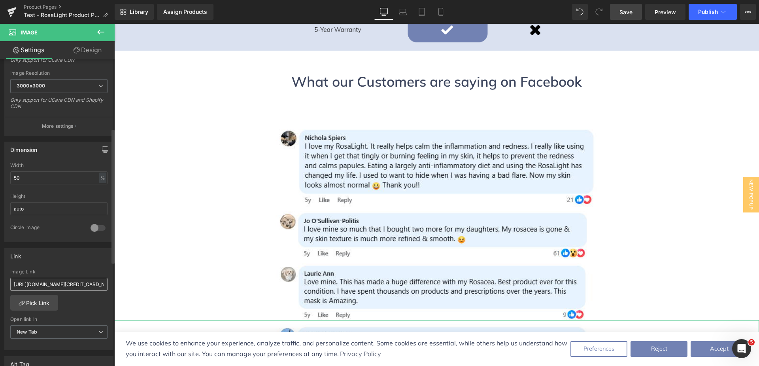
click at [54, 284] on input "[URL][DOMAIN_NAME][CREDIT_CARD_NUMBER]" at bounding box center [58, 284] width 97 height 13
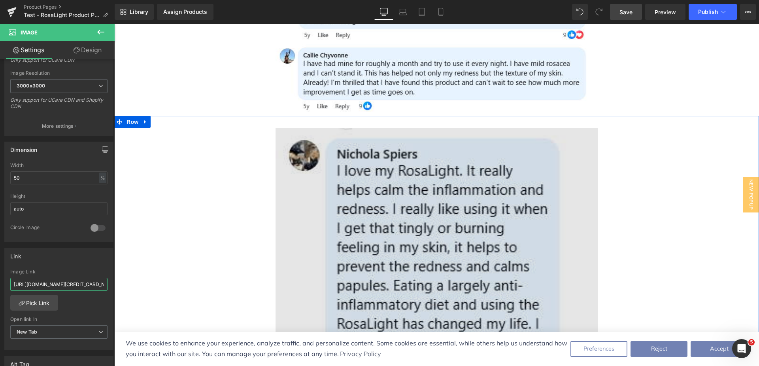
scroll to position [2634, 0]
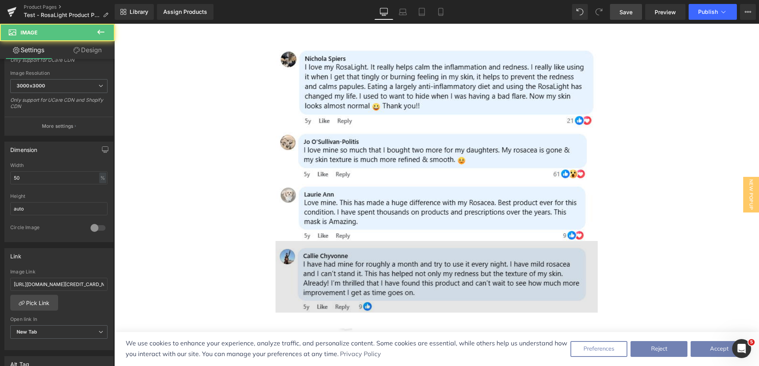
click at [427, 241] on img at bounding box center [437, 277] width 323 height 72
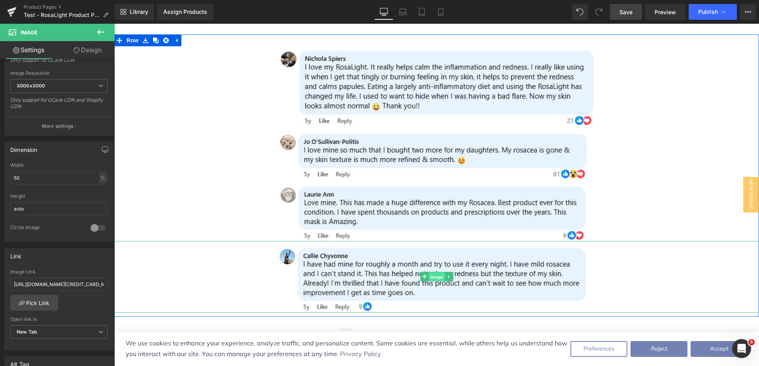
click at [431, 272] on span "Image" at bounding box center [437, 276] width 17 height 9
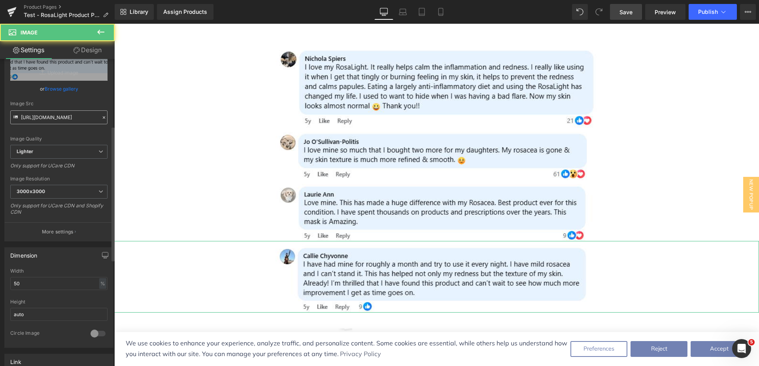
scroll to position [0, 0]
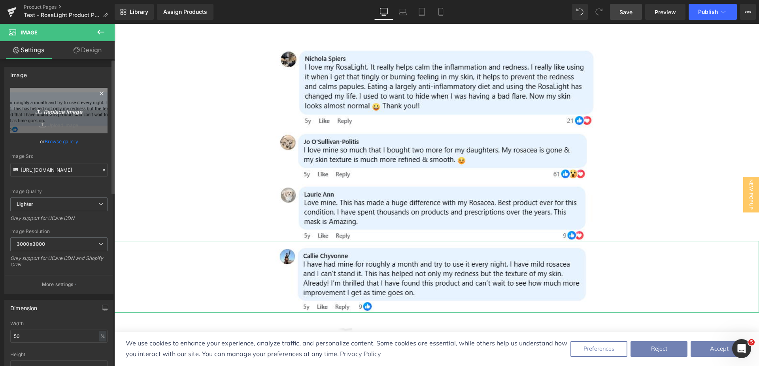
click at [58, 112] on icon "Replace Image" at bounding box center [58, 111] width 63 height 10
type input "C:\fakepath\[PERSON_NAME]'s Comment.png"
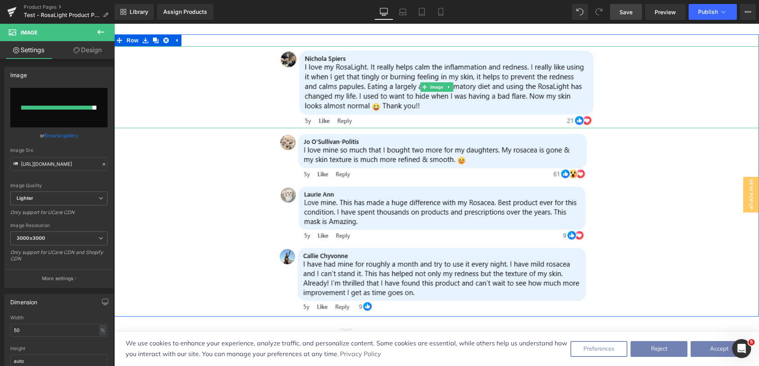
type input "[URL][DOMAIN_NAME]"
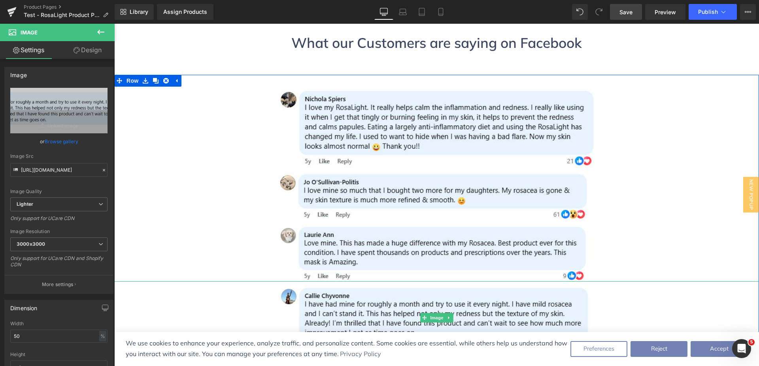
scroll to position [2554, 0]
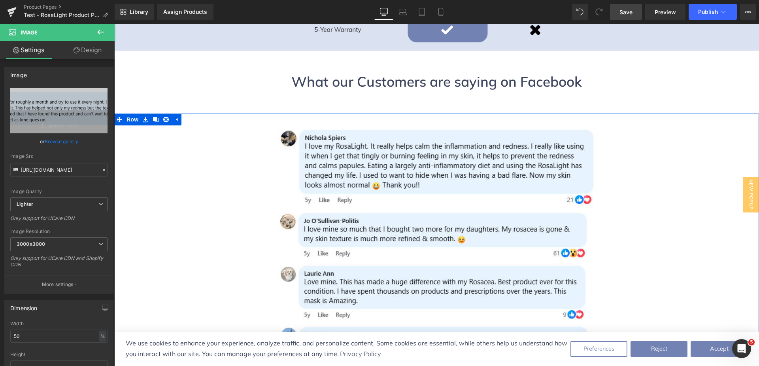
click at [653, 207] on link at bounding box center [436, 233] width 645 height 52
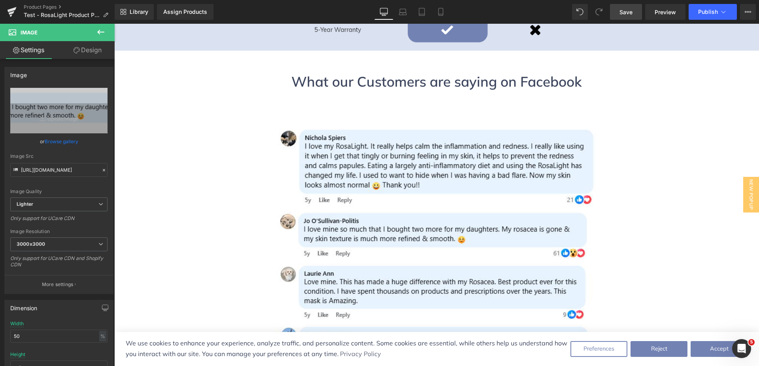
click at [635, 11] on link "Save" at bounding box center [626, 12] width 32 height 16
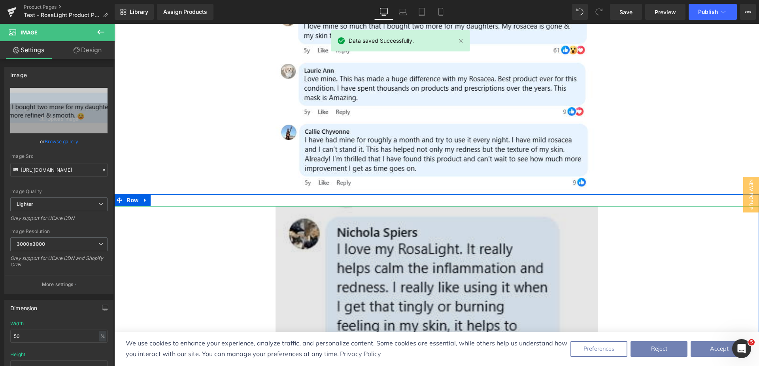
scroll to position [2752, 0]
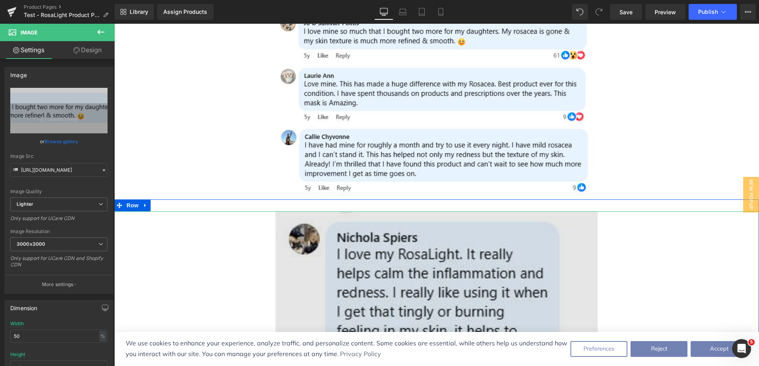
click at [365, 219] on img at bounding box center [437, 369] width 323 height 316
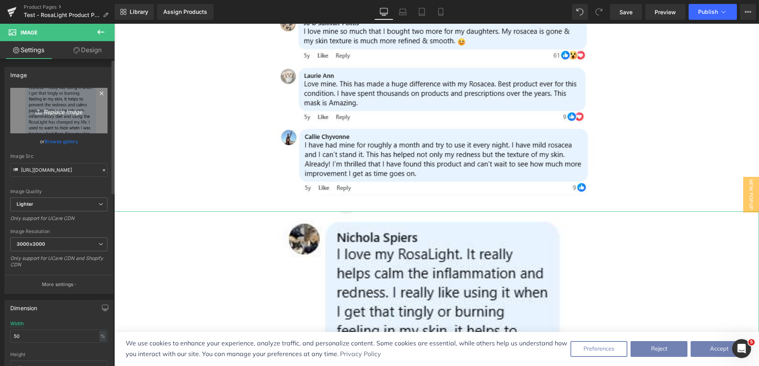
click at [58, 111] on icon "Replace Image" at bounding box center [58, 111] width 63 height 10
type input "C:\fakepath\[PERSON_NAME]'s Comment Mobile.png"
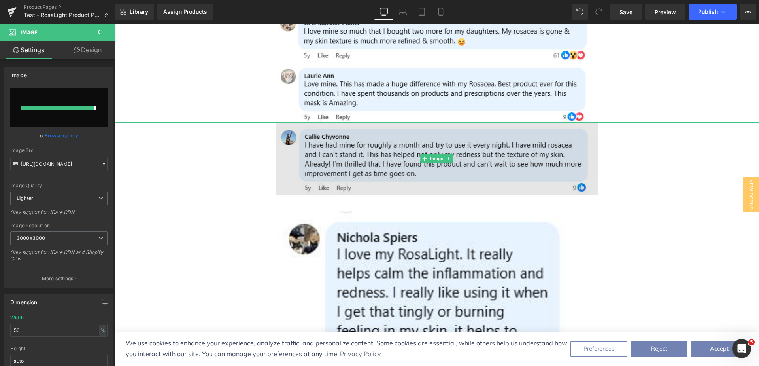
type input "[URL][DOMAIN_NAME]"
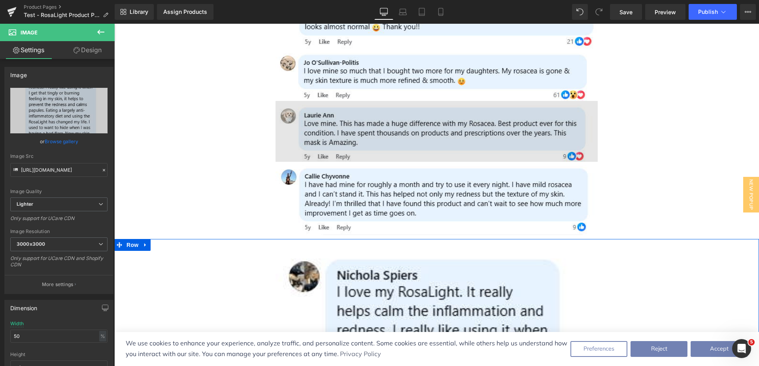
scroll to position [2594, 0]
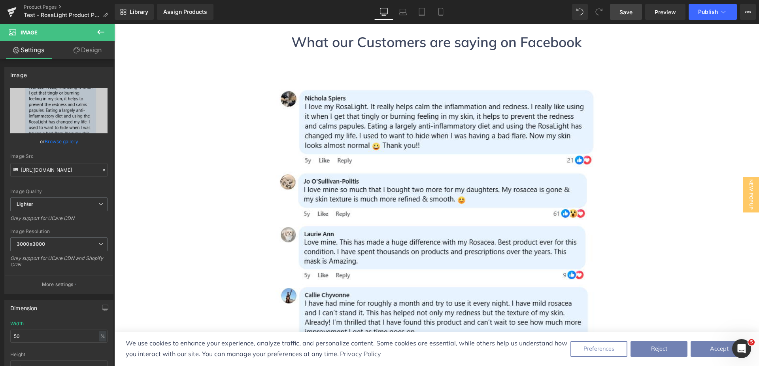
click at [623, 17] on link "Save" at bounding box center [626, 12] width 32 height 16
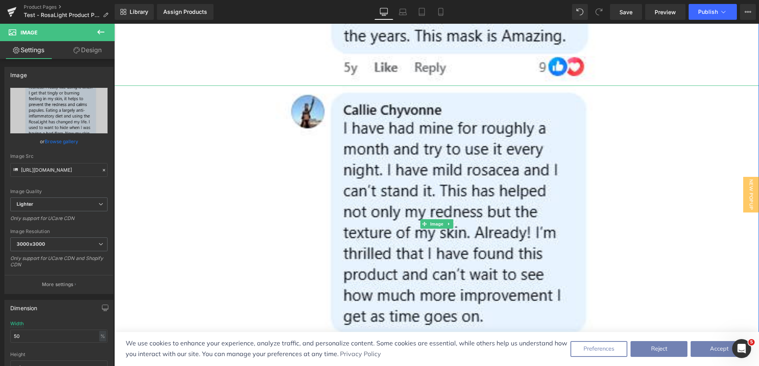
scroll to position [3583, 0]
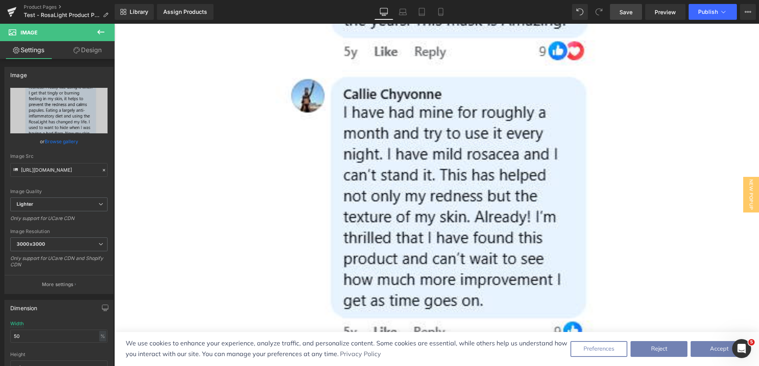
click at [626, 14] on span "Save" at bounding box center [626, 12] width 13 height 8
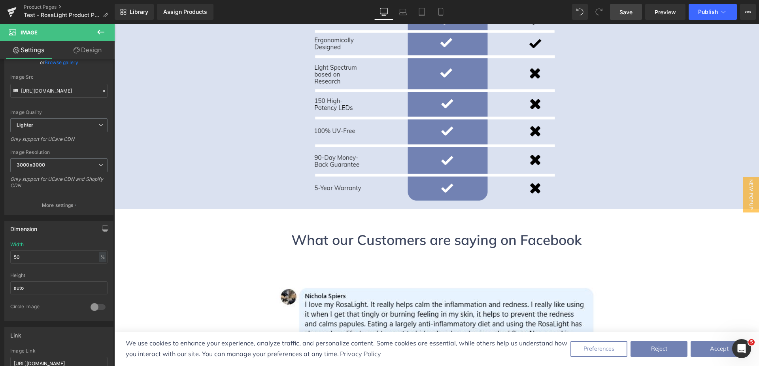
scroll to position [2436, 0]
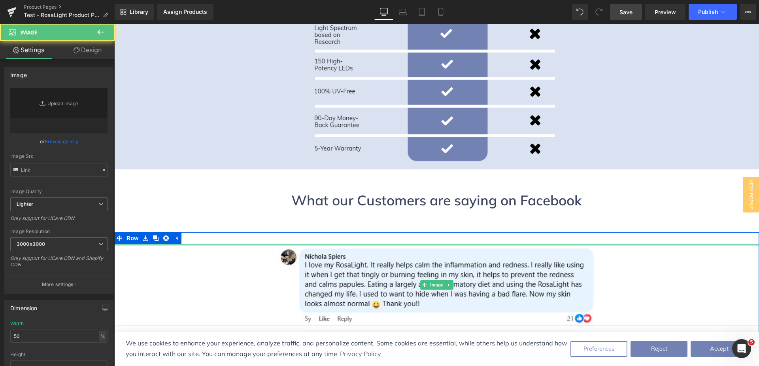
type input "[URL][DOMAIN_NAME]"
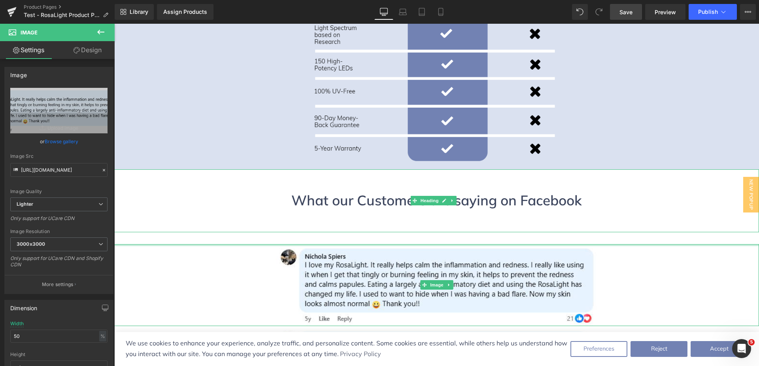
drag, startPoint x: 346, startPoint y: 174, endPoint x: 351, endPoint y: 150, distance: 24.4
click at [351, 150] on div "Assign a product and use this template to present it on live store Results Guar…" at bounding box center [436, 33] width 645 height 4890
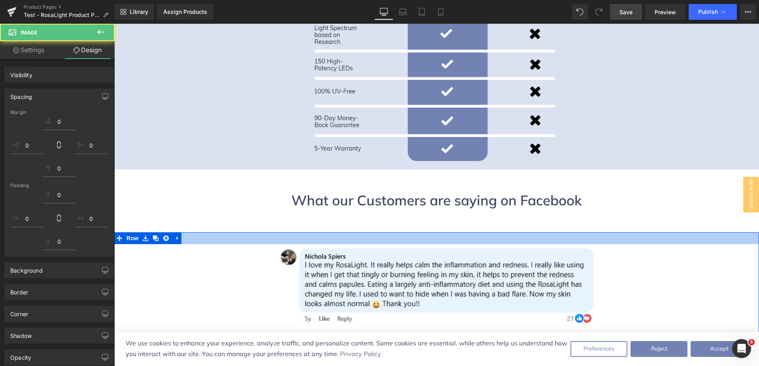
drag, startPoint x: 341, startPoint y: 170, endPoint x: 350, endPoint y: 140, distance: 31.0
click at [350, 140] on div "Assign a product and use this template to present it on live store Results Guar…" at bounding box center [436, 33] width 645 height 4890
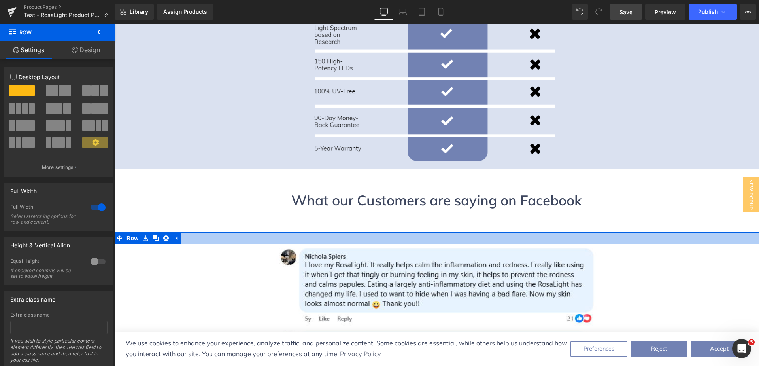
click at [247, 232] on div at bounding box center [436, 238] width 645 height 12
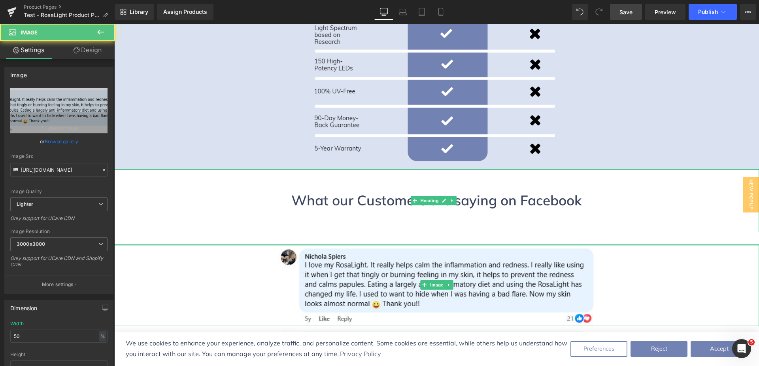
drag, startPoint x: 252, startPoint y: 173, endPoint x: 259, endPoint y: 154, distance: 20.6
click at [259, 154] on div "Assign a product and use this template to present it on live store Results Guar…" at bounding box center [436, 33] width 645 height 4890
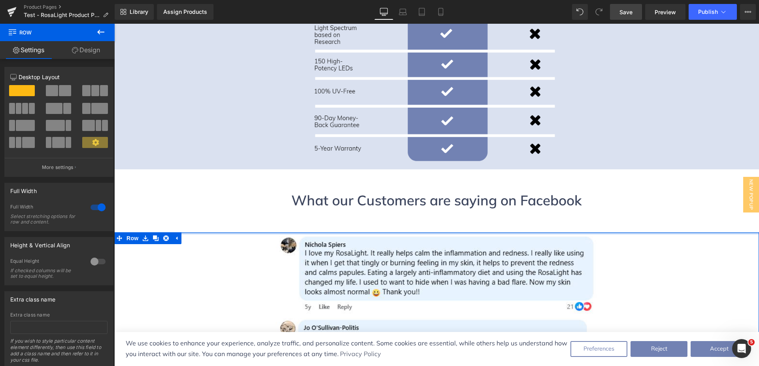
drag, startPoint x: 269, startPoint y: 170, endPoint x: 258, endPoint y: 144, distance: 28.4
click at [274, 142] on div "Assign a product and use this template to present it on live store Results Guar…" at bounding box center [436, 27] width 645 height 4878
click at [237, 190] on h1 "What our Customers are saying on Facebook" at bounding box center [436, 200] width 645 height 21
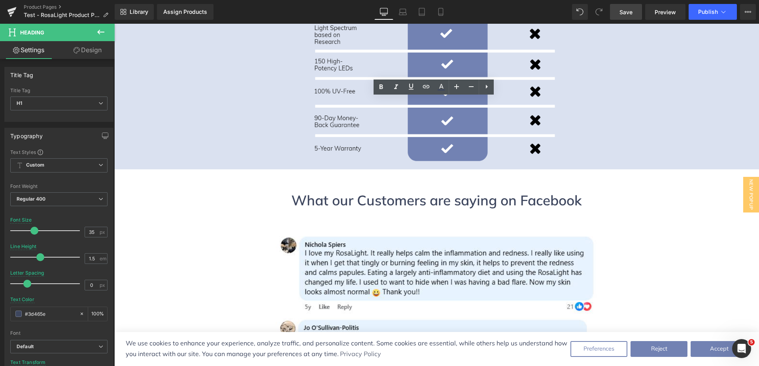
click at [634, 9] on link "Save" at bounding box center [626, 12] width 32 height 16
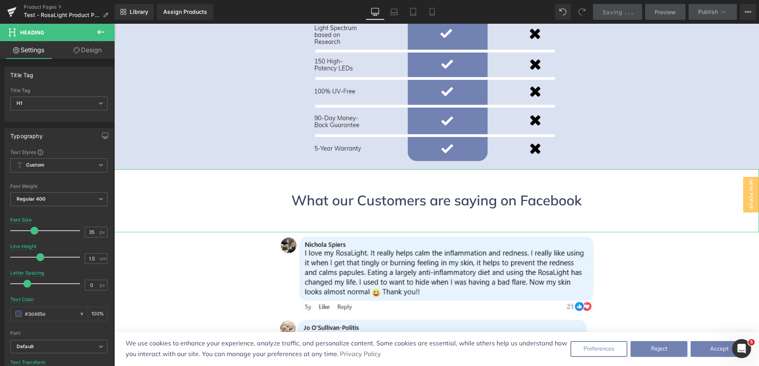
click at [92, 54] on link "Design" at bounding box center [87, 50] width 57 height 18
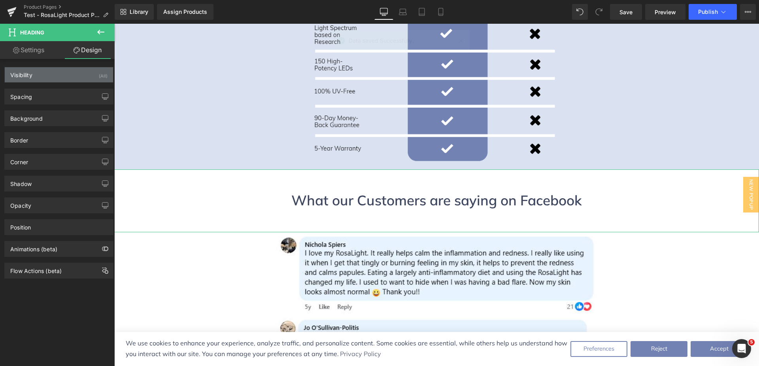
click at [76, 75] on div "Visibility (All)" at bounding box center [59, 74] width 108 height 15
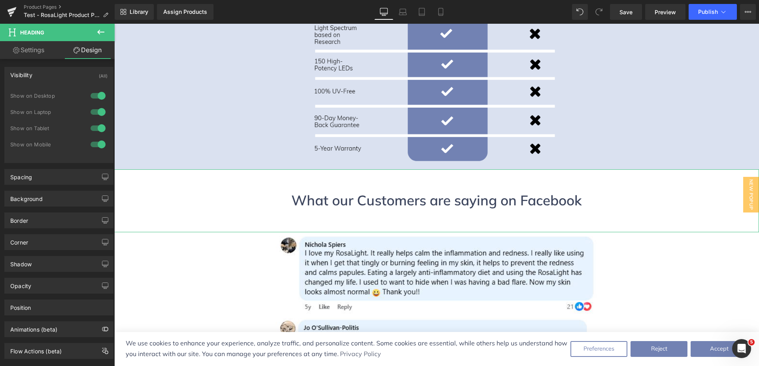
click at [95, 129] on div at bounding box center [98, 128] width 19 height 13
click at [95, 144] on div at bounding box center [98, 144] width 19 height 13
click at [400, 15] on icon at bounding box center [403, 12] width 8 height 8
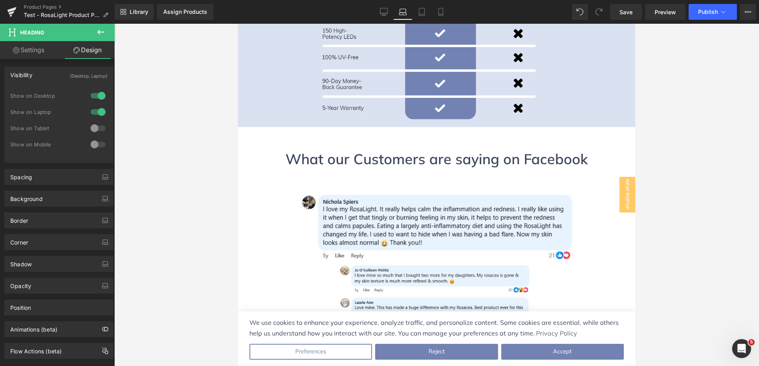
scroll to position [2380, 0]
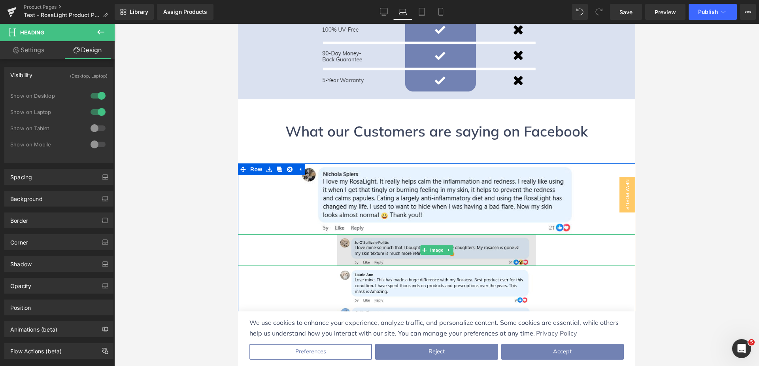
click at [408, 234] on img at bounding box center [436, 250] width 199 height 32
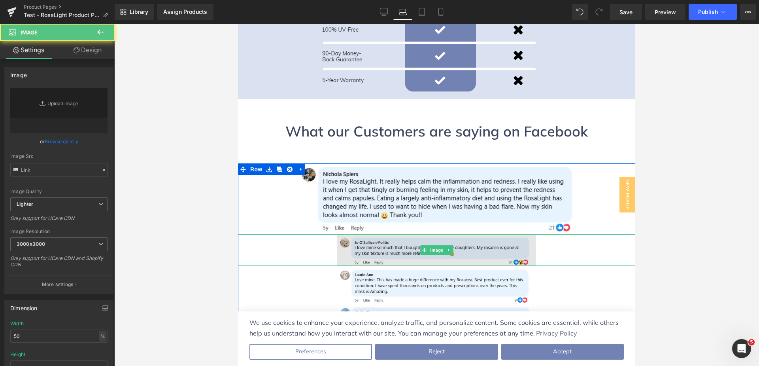
type input "[URL][DOMAIN_NAME]"
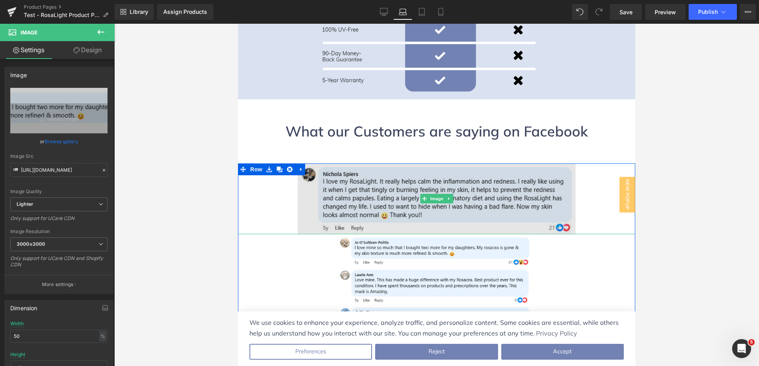
click at [415, 163] on img at bounding box center [437, 198] width 278 height 71
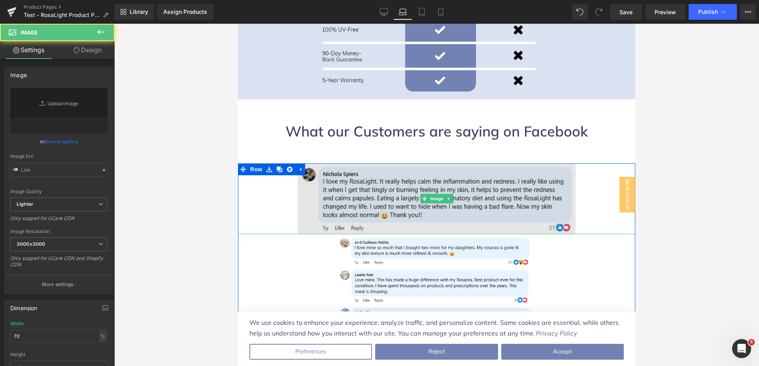
type input "[URL][DOMAIN_NAME]"
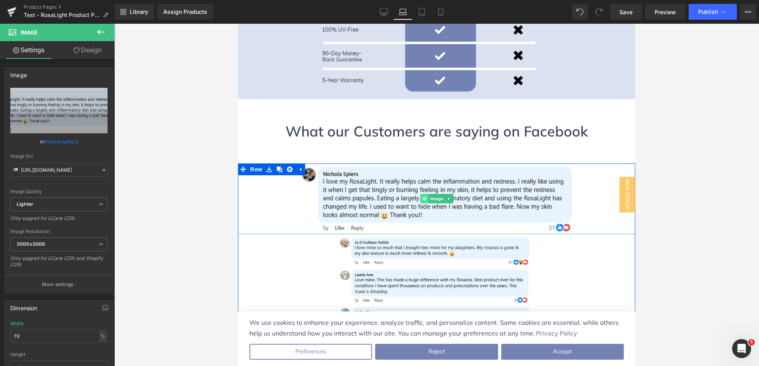
click at [425, 194] on span at bounding box center [424, 198] width 8 height 9
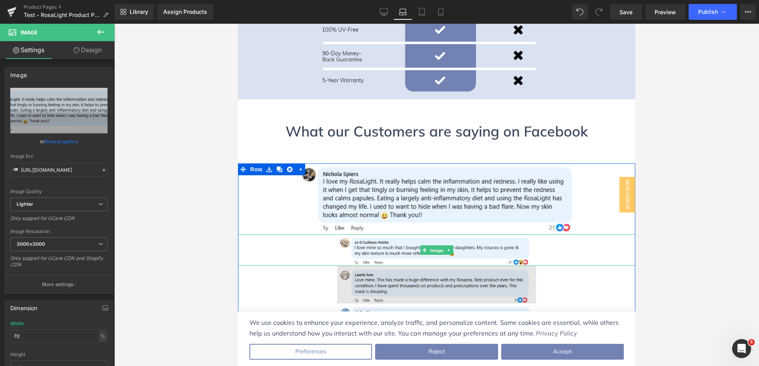
drag, startPoint x: 430, startPoint y: 210, endPoint x: 338, endPoint y: 242, distance: 96.9
click at [430, 246] on span "Image" at bounding box center [437, 250] width 17 height 9
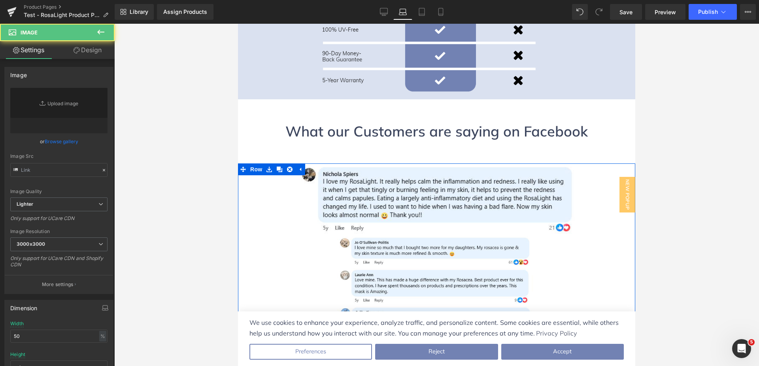
type input "[URL][DOMAIN_NAME]"
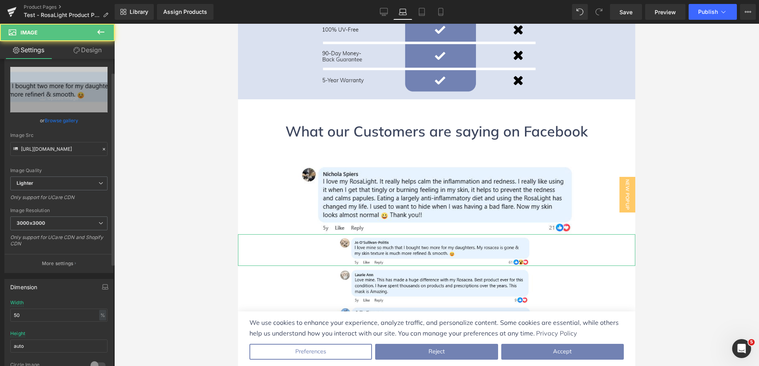
scroll to position [40, 0]
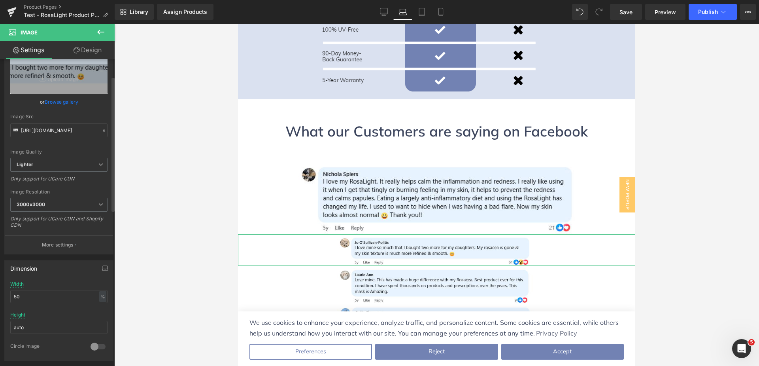
drag, startPoint x: 32, startPoint y: 291, endPoint x: 0, endPoint y: 290, distance: 32.5
click at [0, 290] on div "Dimension 50% Width 50 % % px auto Height auto 0 Circle Image" at bounding box center [59, 307] width 118 height 106
type input "70"
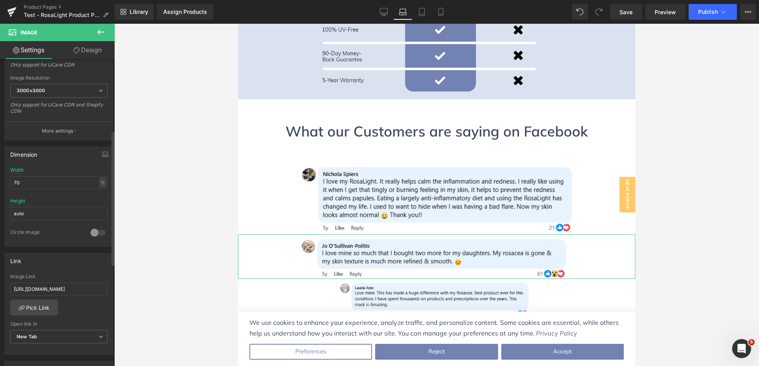
scroll to position [119, 0]
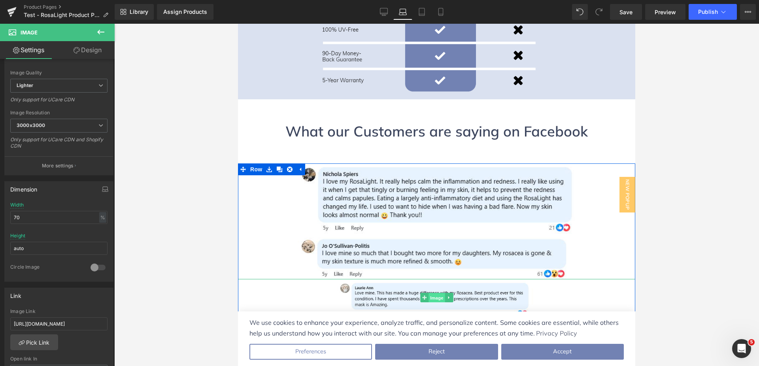
click at [438, 293] on span "Image" at bounding box center [437, 297] width 17 height 9
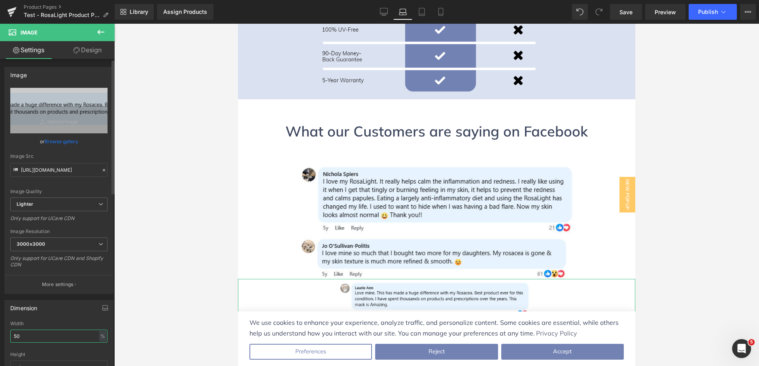
drag, startPoint x: 38, startPoint y: 341, endPoint x: 0, endPoint y: 339, distance: 38.4
click at [0, 339] on div "Dimension 50% Width 50 % % px auto Height auto 0 Circle Image" at bounding box center [59, 347] width 118 height 106
type input "70"
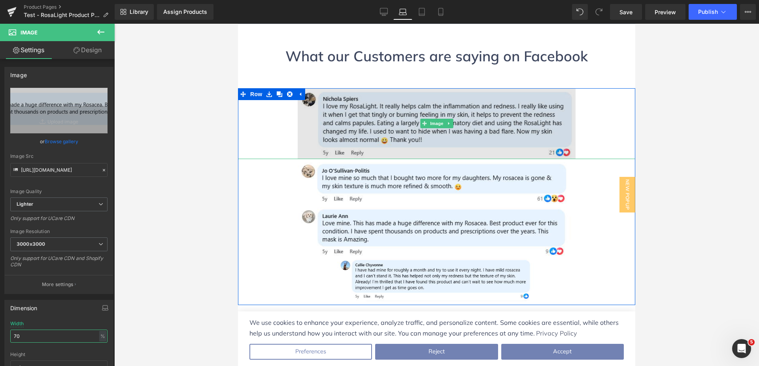
scroll to position [2499, 0]
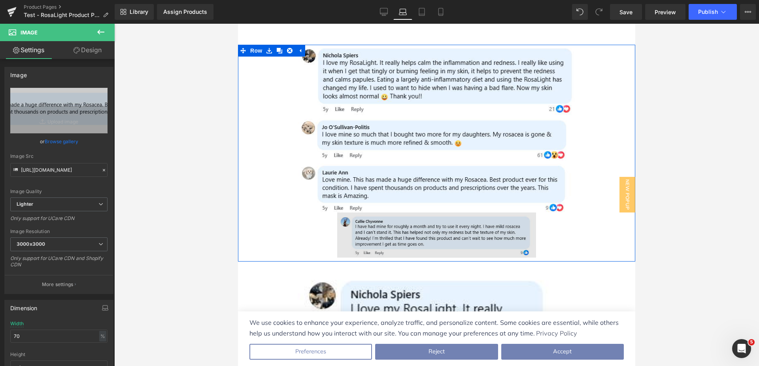
click at [432, 212] on div "Image" at bounding box center [436, 234] width 397 height 45
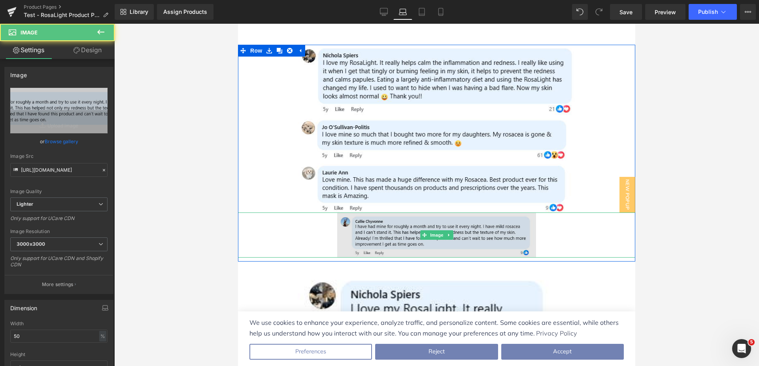
click at [432, 230] on span "Image" at bounding box center [437, 234] width 17 height 9
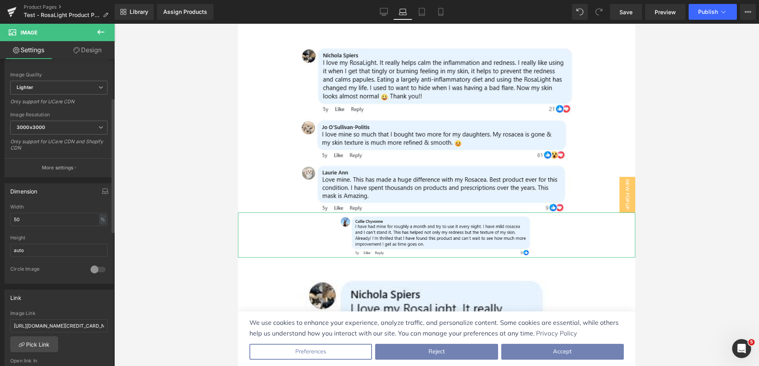
scroll to position [119, 0]
drag, startPoint x: 33, startPoint y: 215, endPoint x: 0, endPoint y: 209, distance: 33.7
click at [0, 209] on div "Dimension 50% Width 50 % % px auto Height auto 0 Circle Image" at bounding box center [59, 228] width 118 height 106
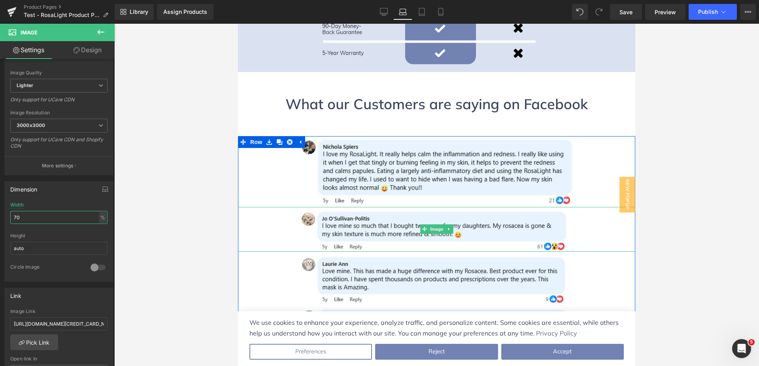
scroll to position [2420, 0]
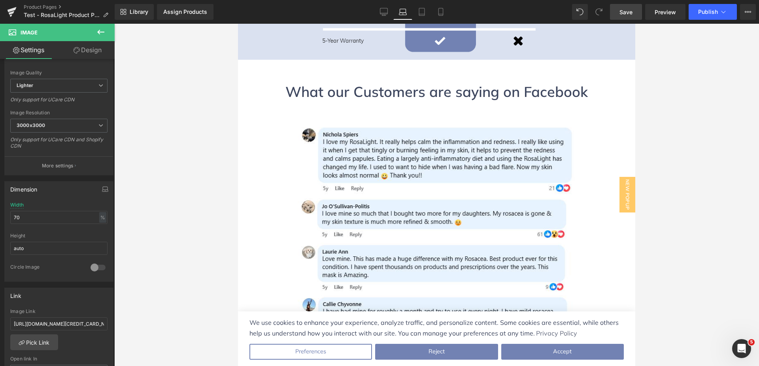
click at [615, 12] on link "Save" at bounding box center [626, 12] width 32 height 16
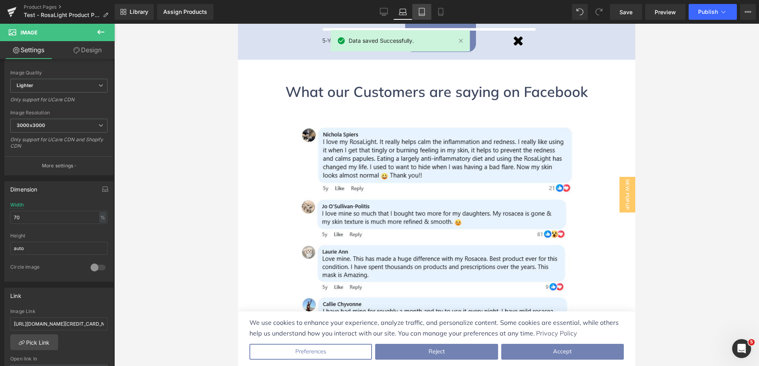
click at [426, 11] on icon at bounding box center [422, 12] width 8 height 8
type input "50"
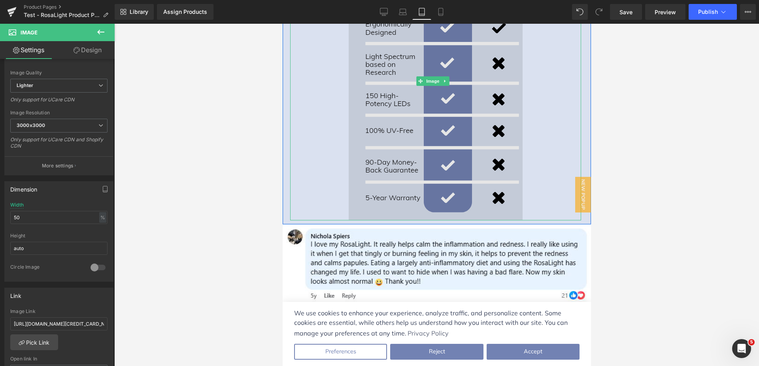
scroll to position [2479, 0]
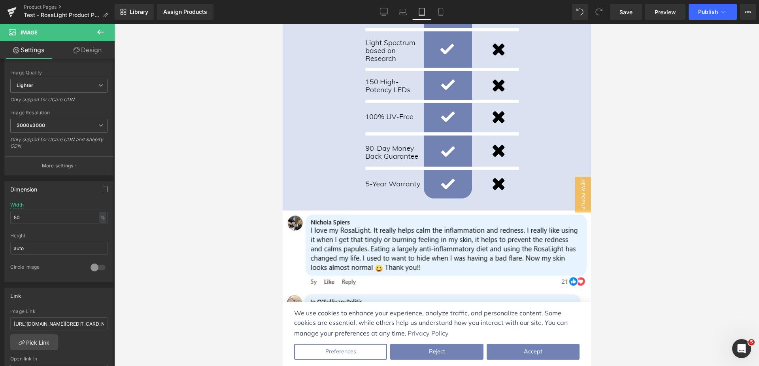
click at [98, 53] on link "Design" at bounding box center [87, 50] width 57 height 18
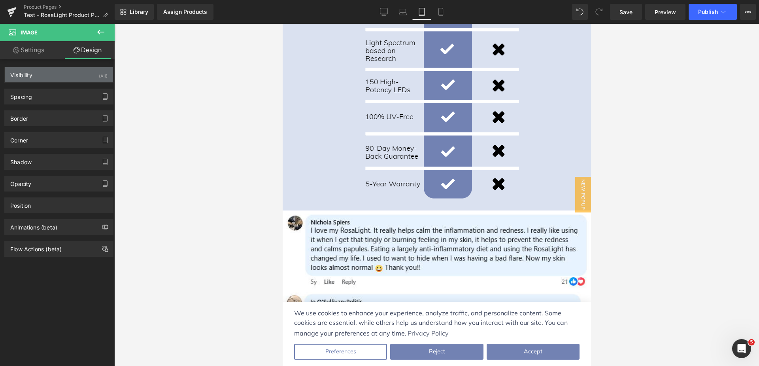
click at [74, 75] on div "Visibility (All)" at bounding box center [59, 74] width 108 height 15
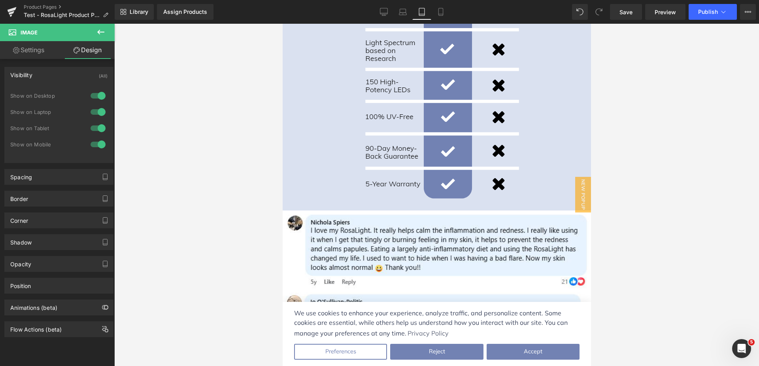
click at [95, 127] on div at bounding box center [98, 128] width 19 height 13
click at [97, 143] on div at bounding box center [98, 144] width 19 height 13
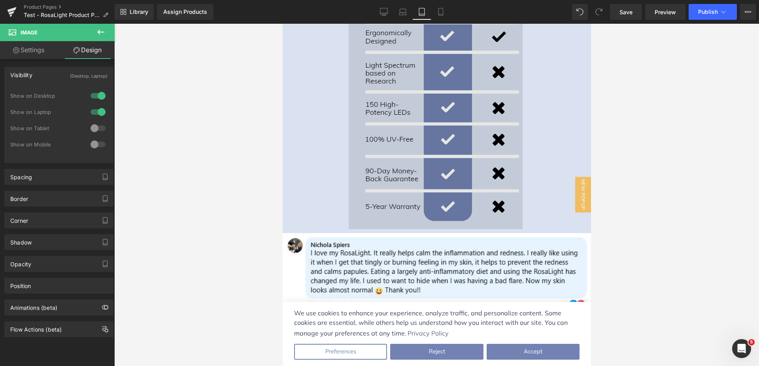
scroll to position [2439, 0]
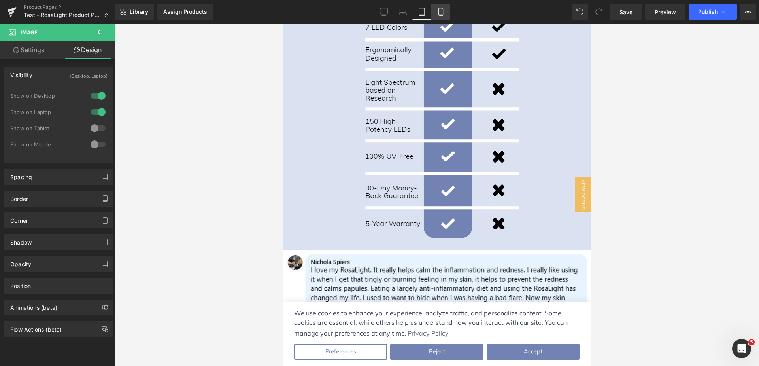
click at [441, 13] on icon at bounding box center [441, 12] width 8 height 8
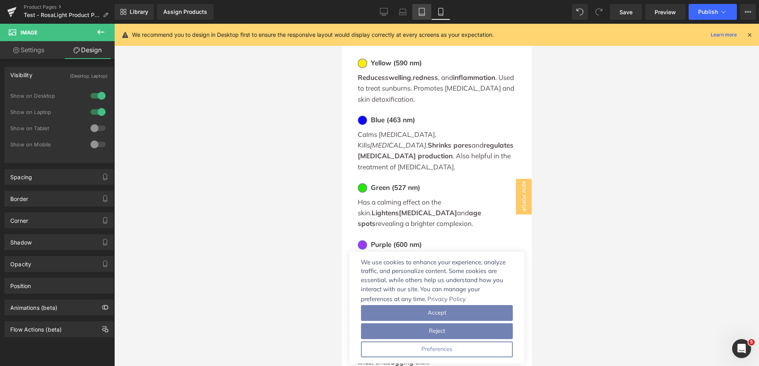
scroll to position [0, 0]
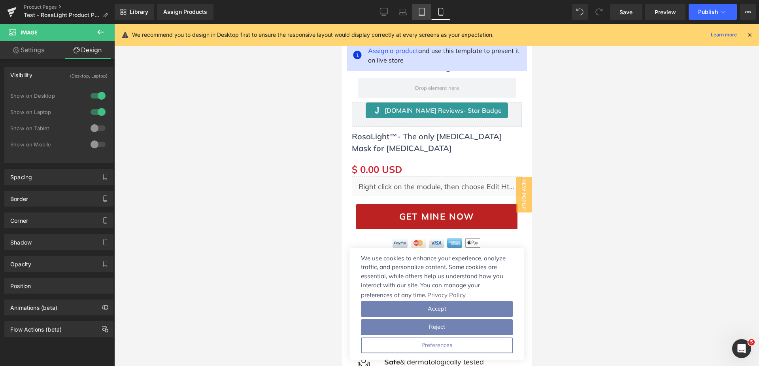
click at [421, 13] on icon at bounding box center [422, 12] width 8 height 8
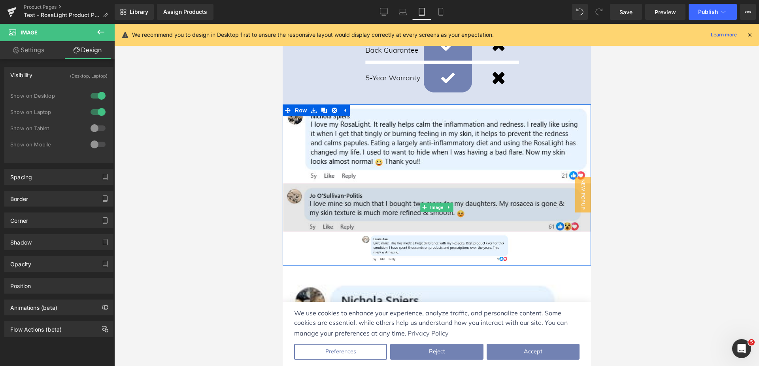
scroll to position [2571, 0]
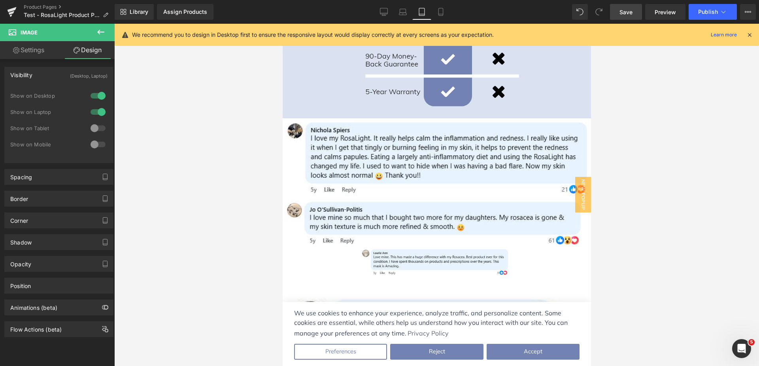
click at [633, 14] on span "Save" at bounding box center [626, 12] width 13 height 8
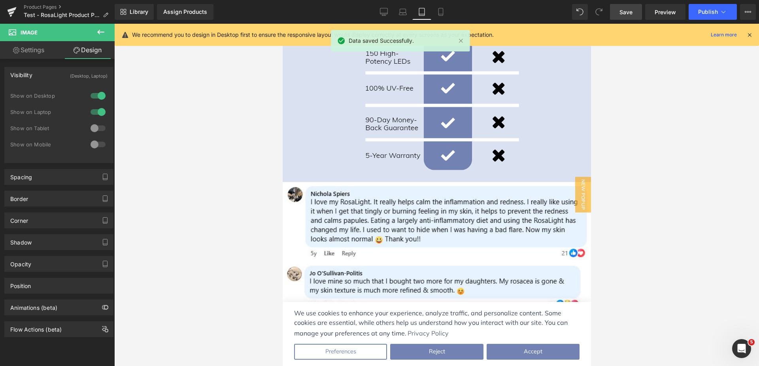
scroll to position [2492, 0]
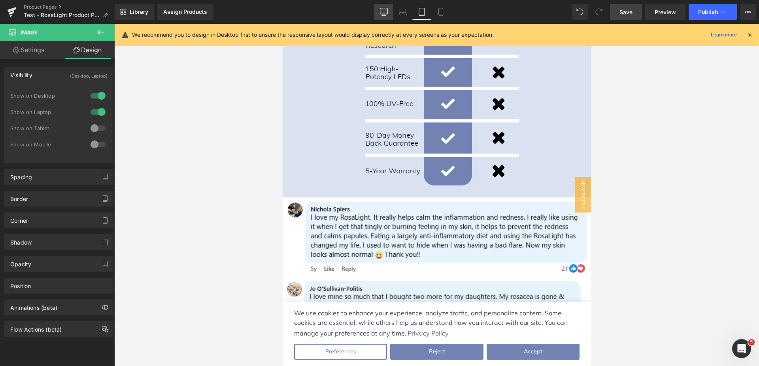
click at [383, 15] on icon at bounding box center [384, 15] width 4 height 0
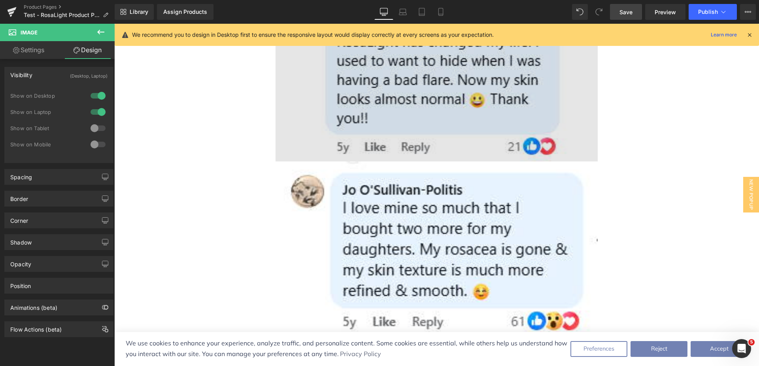
scroll to position [3101, 0]
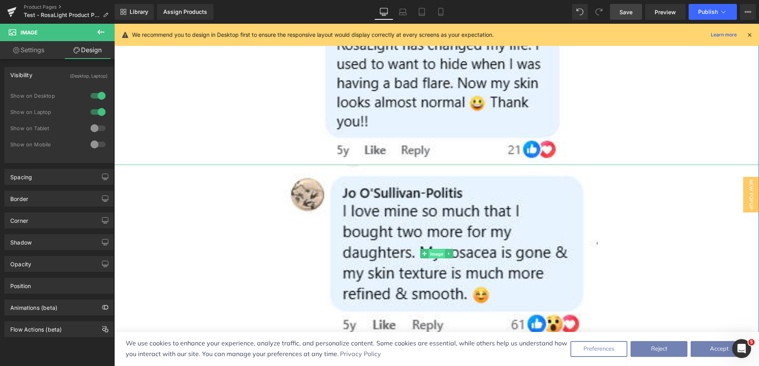
click at [434, 249] on span "Image" at bounding box center [437, 253] width 17 height 9
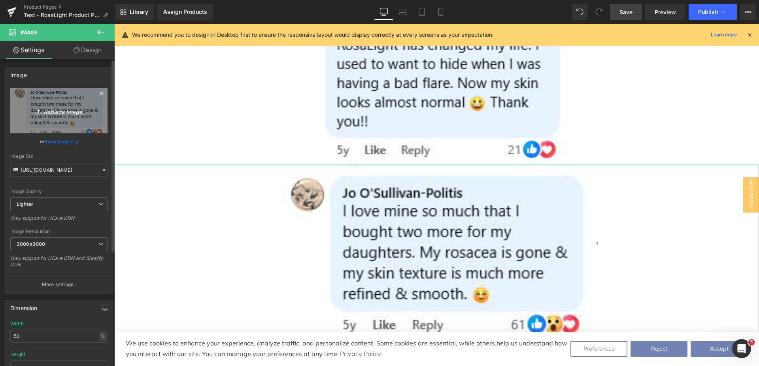
click at [57, 110] on icon "Replace Image" at bounding box center [58, 111] width 63 height 10
type input "C:\fakepath\Jo's Comment Mobile.png"
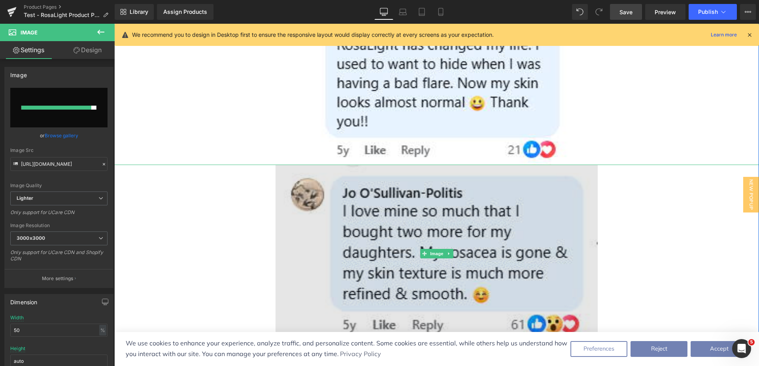
type input "[URL][DOMAIN_NAME]"
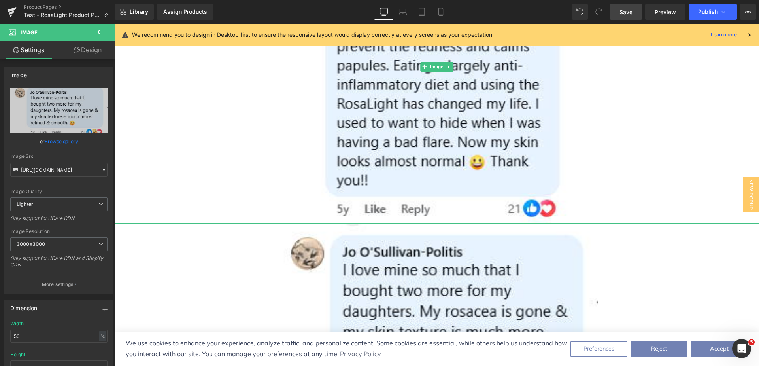
scroll to position [3061, 0]
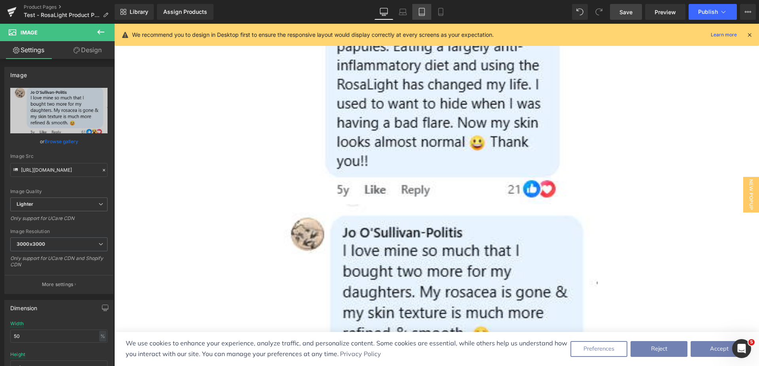
click at [419, 12] on icon at bounding box center [422, 12] width 8 height 8
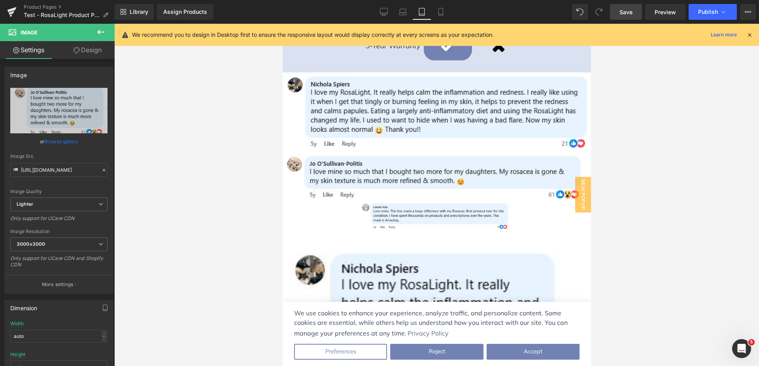
scroll to position [2617, 0]
click at [403, 16] on link "Laptop" at bounding box center [403, 12] width 19 height 16
type input "50"
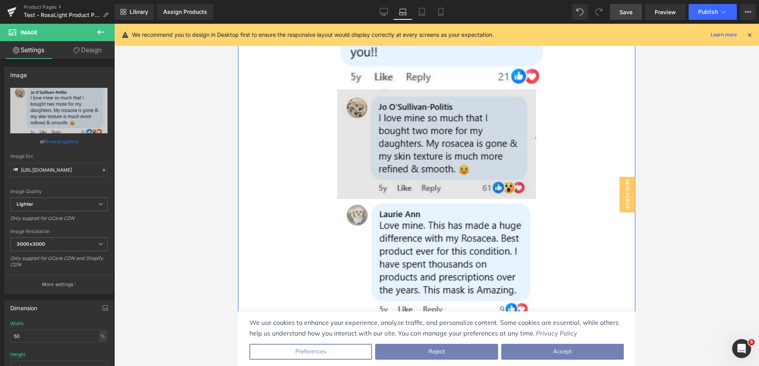
scroll to position [2895, 0]
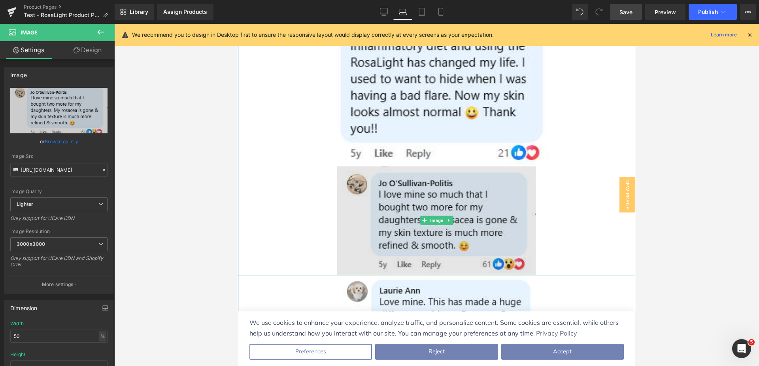
click at [401, 190] on img at bounding box center [436, 221] width 199 height 110
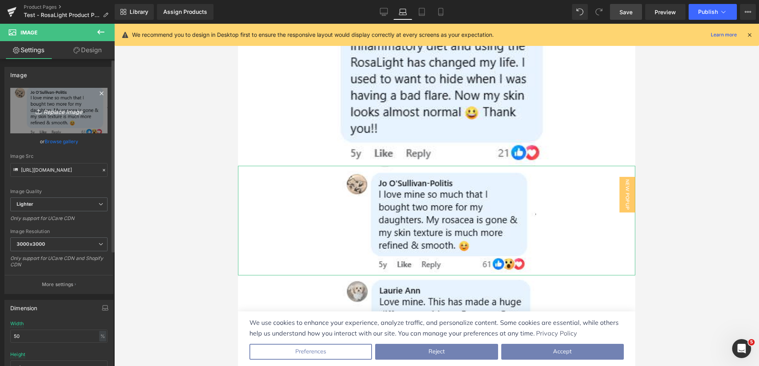
click at [49, 112] on icon "Replace Image" at bounding box center [58, 111] width 63 height 10
type input "C:\fakepath\Jo's Comment Mobile.png"
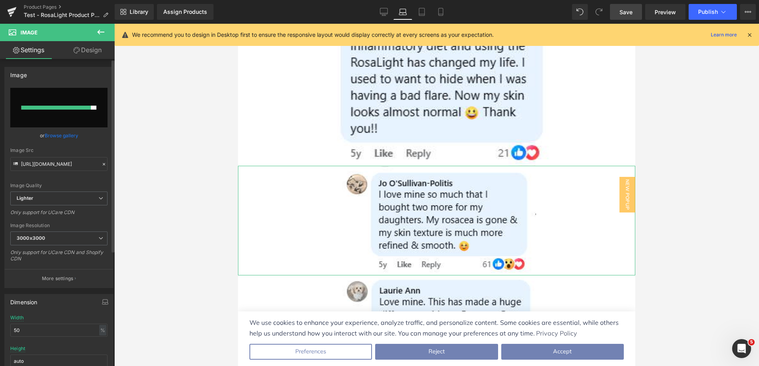
type input "[URL][DOMAIN_NAME]"
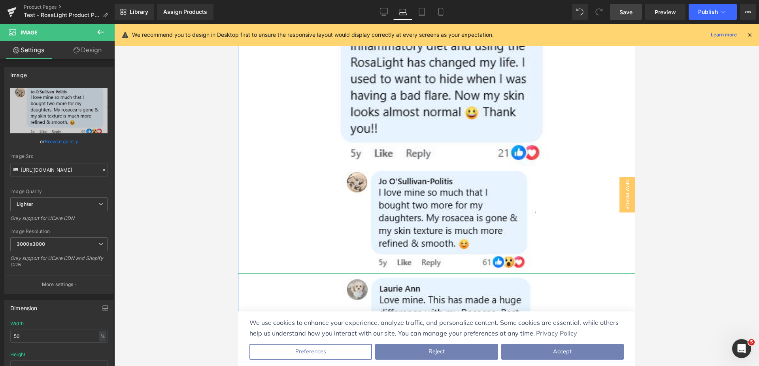
click at [290, 273] on link at bounding box center [436, 334] width 397 height 122
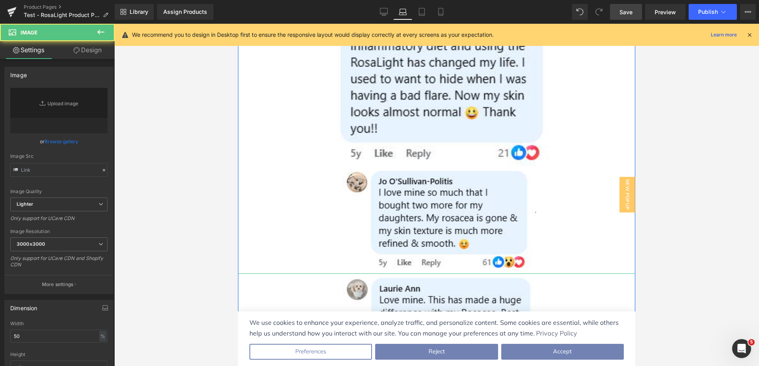
type input "[URL][DOMAIN_NAME]"
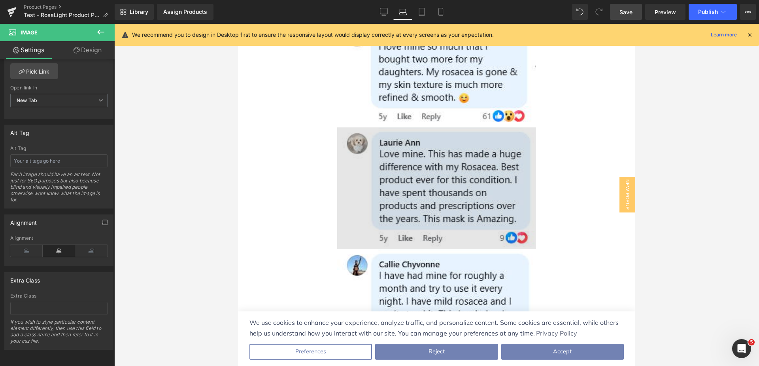
scroll to position [3054, 0]
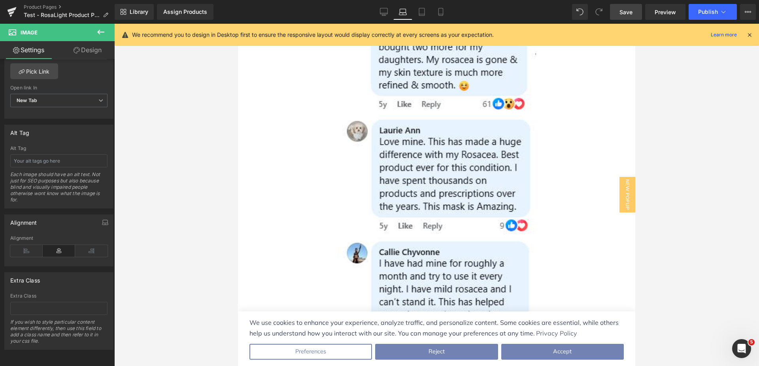
click at [622, 13] on span "Save" at bounding box center [626, 12] width 13 height 8
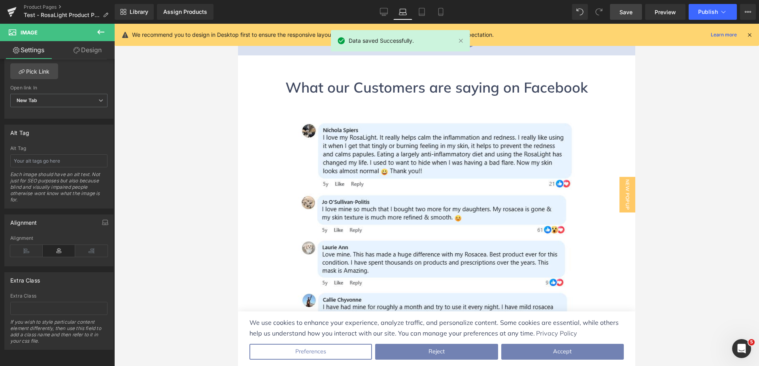
scroll to position [2421, 0]
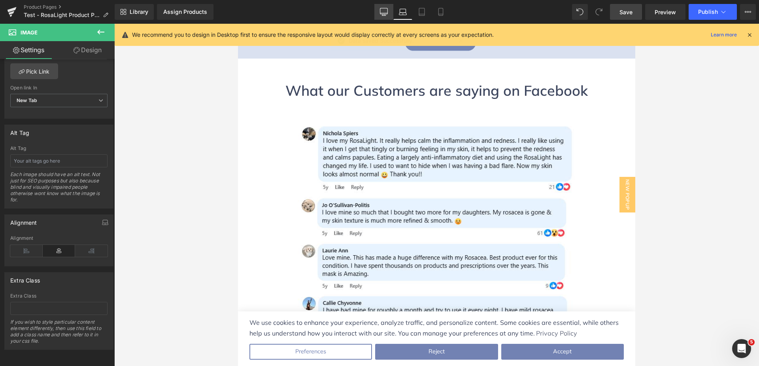
click at [385, 16] on link "Desktop" at bounding box center [384, 12] width 19 height 16
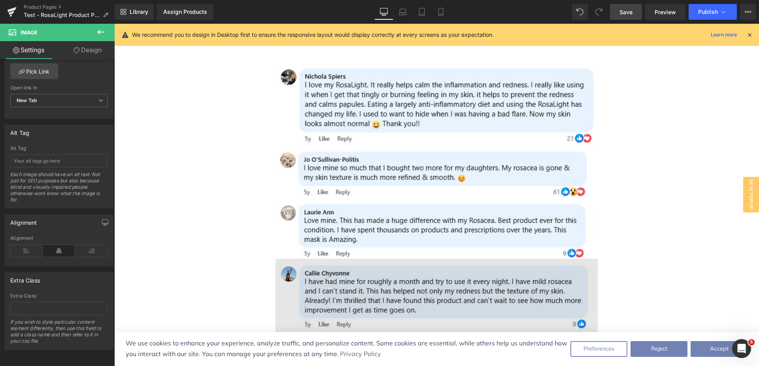
scroll to position [2485, 0]
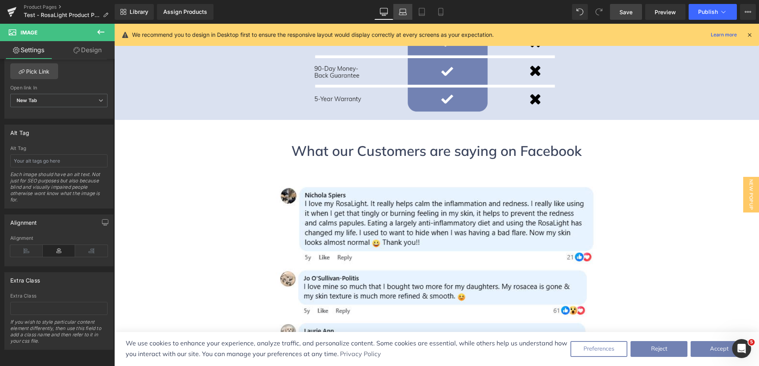
click at [408, 12] on link "Laptop" at bounding box center [403, 12] width 19 height 16
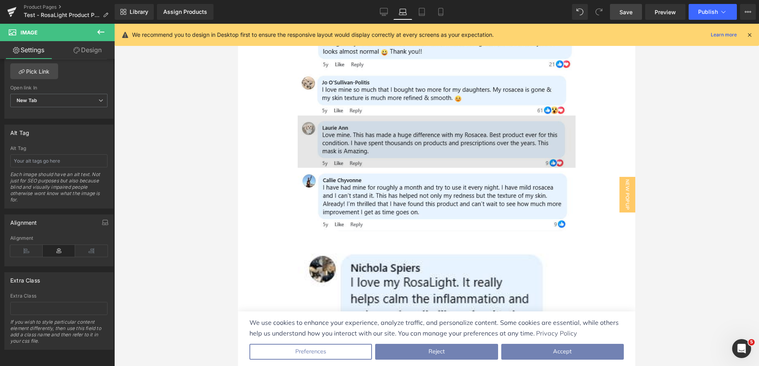
scroll to position [2530, 0]
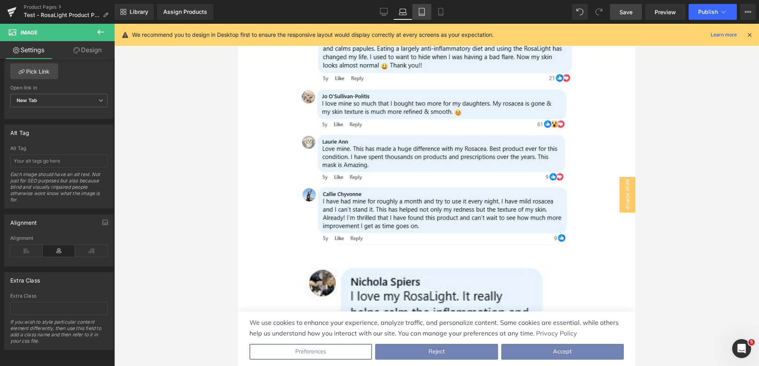
click at [425, 8] on link "Tablet" at bounding box center [421, 12] width 19 height 16
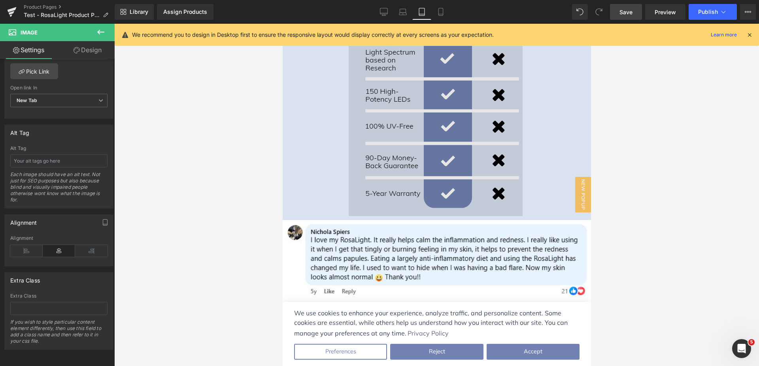
scroll to position [2480, 0]
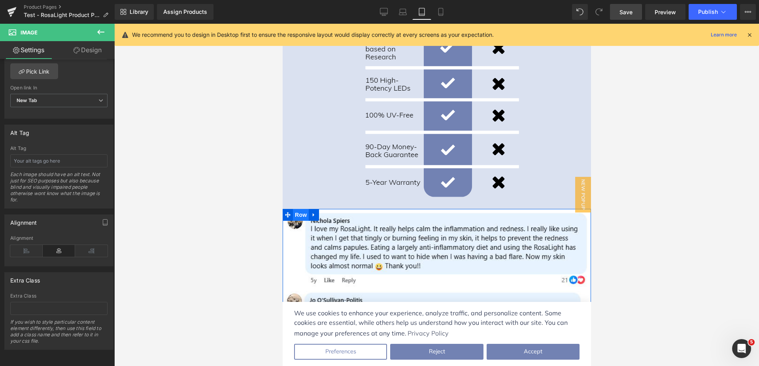
click at [295, 209] on span "Row" at bounding box center [301, 215] width 16 height 12
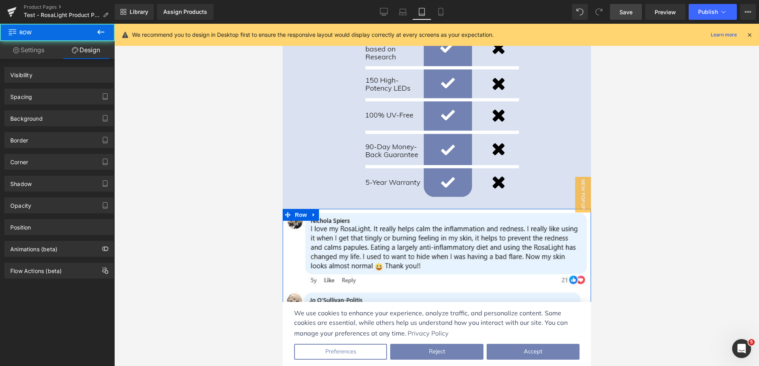
click at [85, 51] on link "Design" at bounding box center [85, 50] width 57 height 18
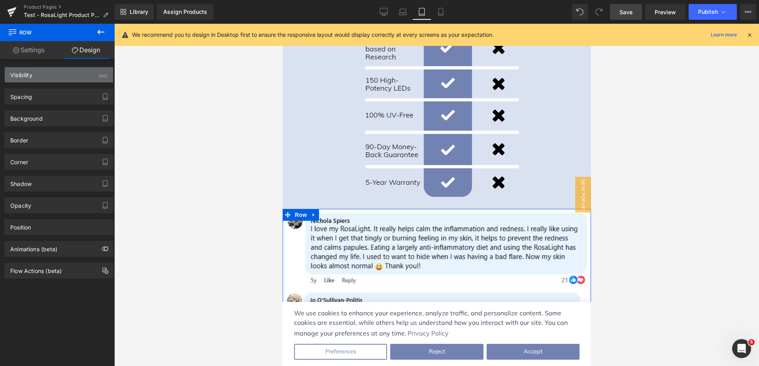
click at [82, 74] on div "Visibility (All)" at bounding box center [59, 74] width 108 height 15
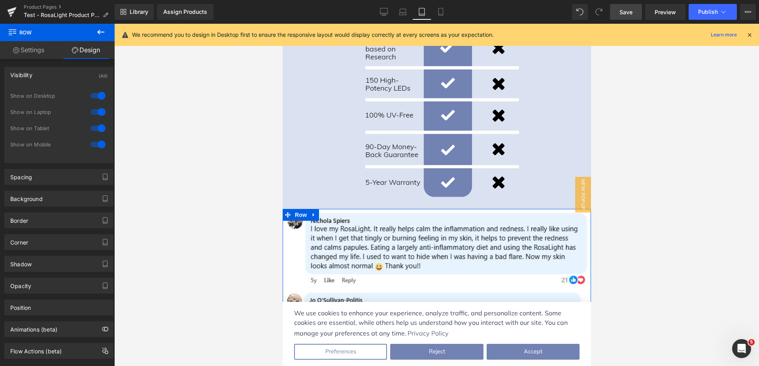
click at [98, 130] on div at bounding box center [98, 128] width 19 height 13
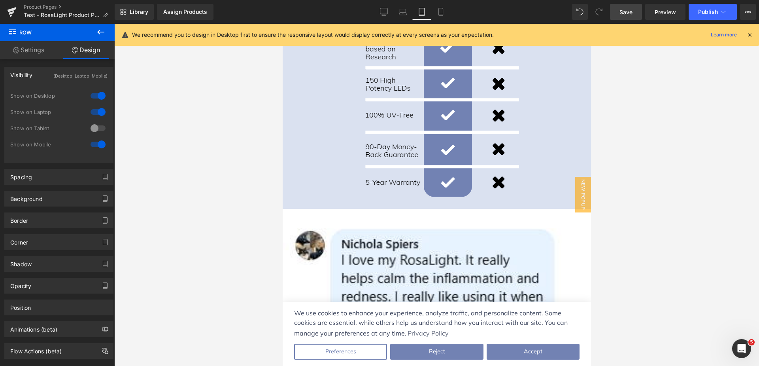
click at [95, 140] on div at bounding box center [98, 144] width 19 height 13
click at [445, 13] on icon at bounding box center [441, 12] width 8 height 8
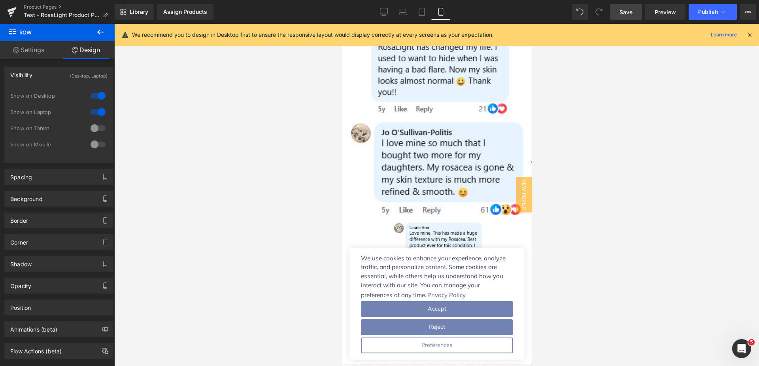
scroll to position [3283, 0]
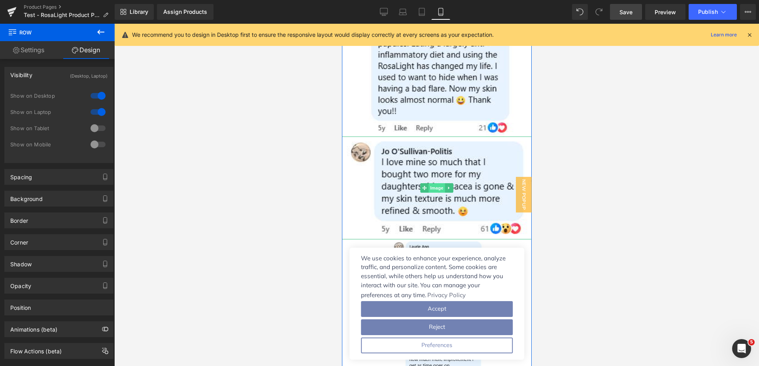
click at [430, 183] on span "Image" at bounding box center [436, 187] width 17 height 9
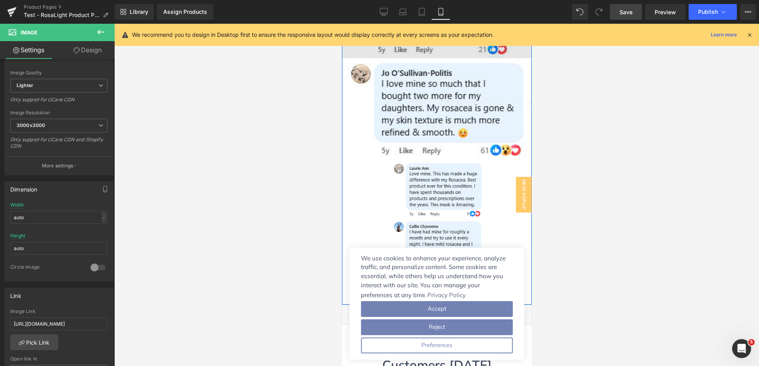
scroll to position [3362, 0]
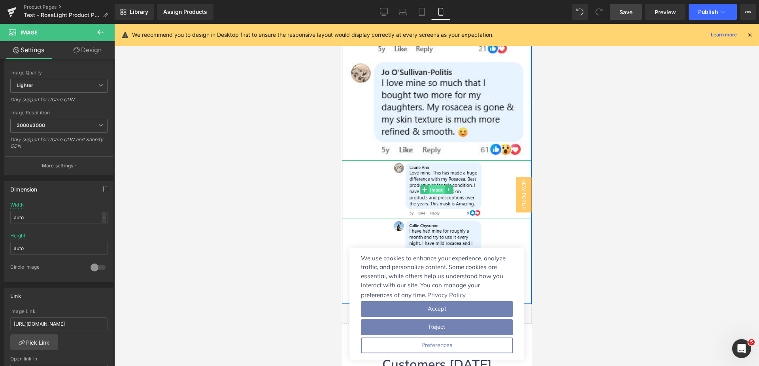
click at [430, 185] on span "Image" at bounding box center [436, 189] width 17 height 9
click at [38, 218] on input "50" at bounding box center [58, 217] width 97 height 13
drag, startPoint x: 38, startPoint y: 218, endPoint x: 9, endPoint y: 214, distance: 28.8
click at [9, 214] on div "50% Width 50 % % px auto Height auto 0 Circle Image" at bounding box center [59, 241] width 108 height 79
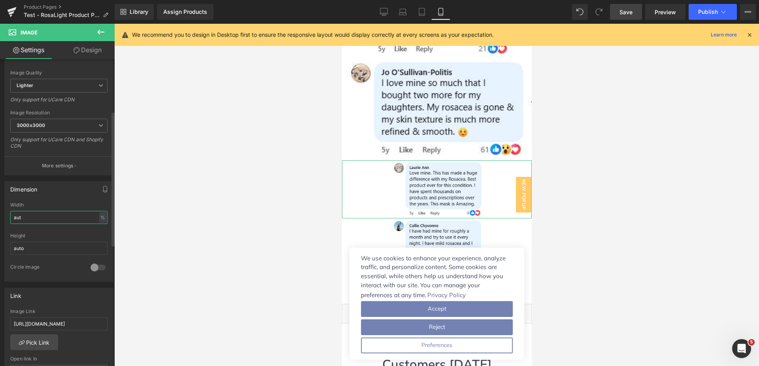
type input "auto"
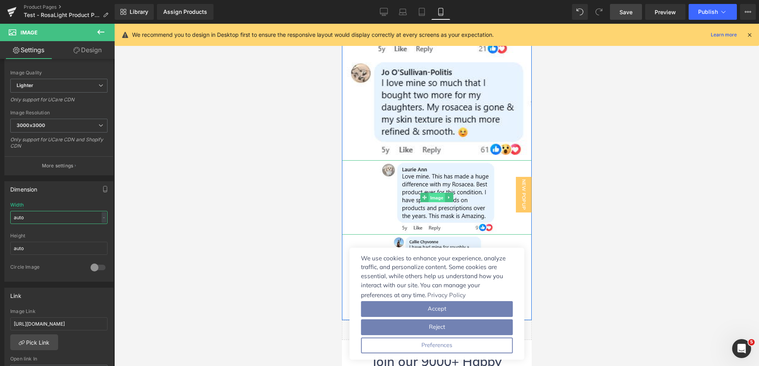
click at [435, 193] on span "Image" at bounding box center [436, 197] width 17 height 9
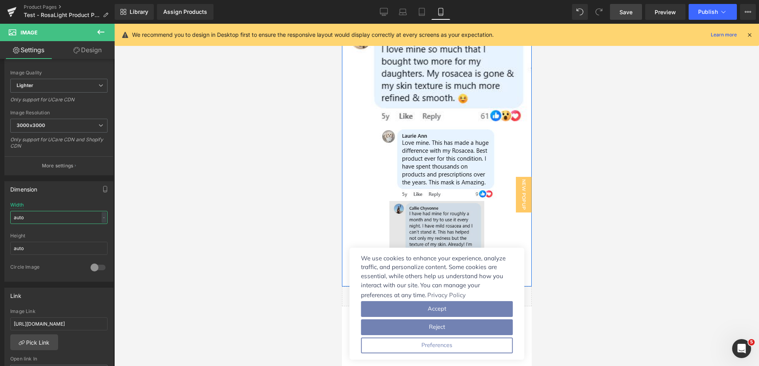
scroll to position [3401, 0]
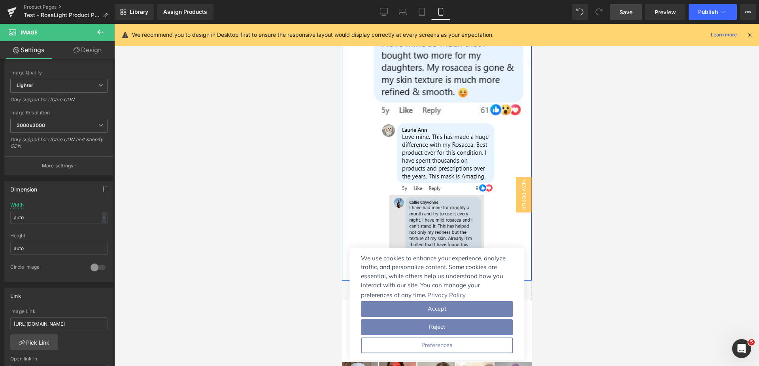
click at [435, 195] on div "Image" at bounding box center [437, 235] width 190 height 81
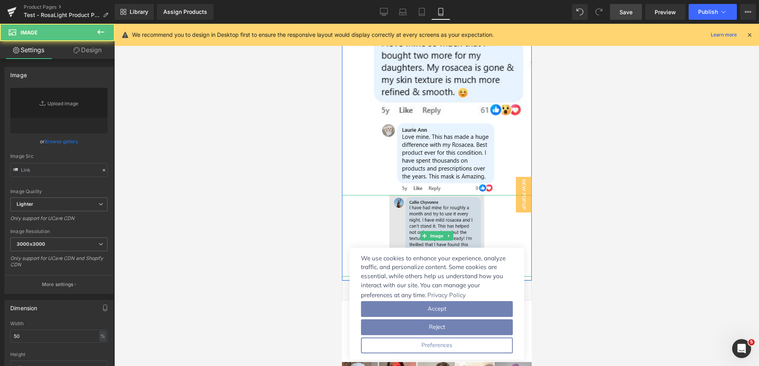
type input "[URL][DOMAIN_NAME]"
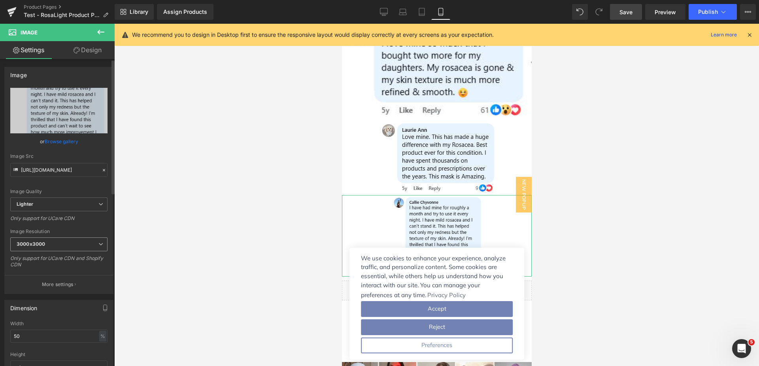
scroll to position [119, 0]
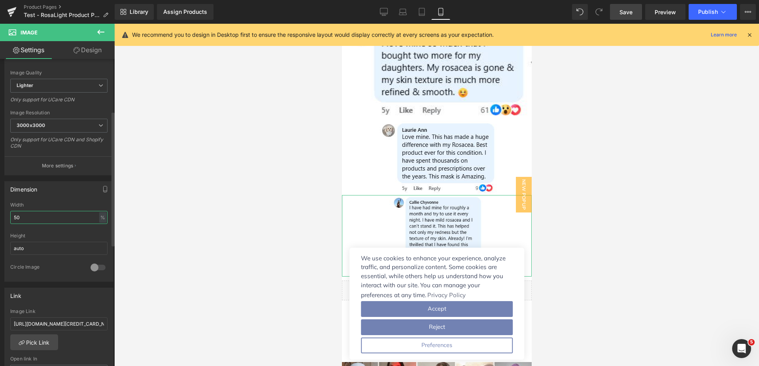
drag, startPoint x: 37, startPoint y: 219, endPoint x: 10, endPoint y: 216, distance: 27.1
click at [10, 216] on input "50" at bounding box center [58, 217] width 97 height 13
type input "auto"
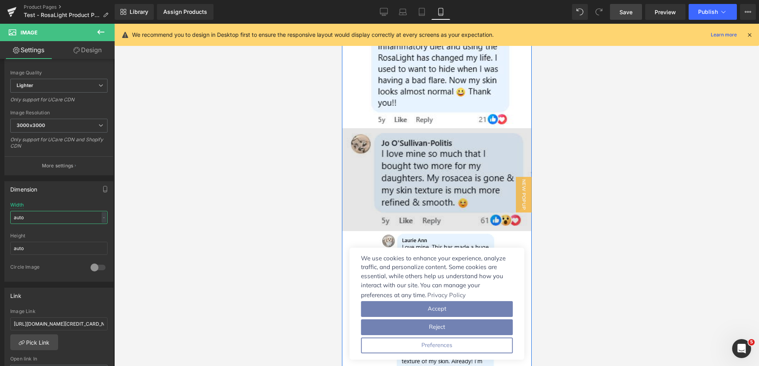
scroll to position [3362, 0]
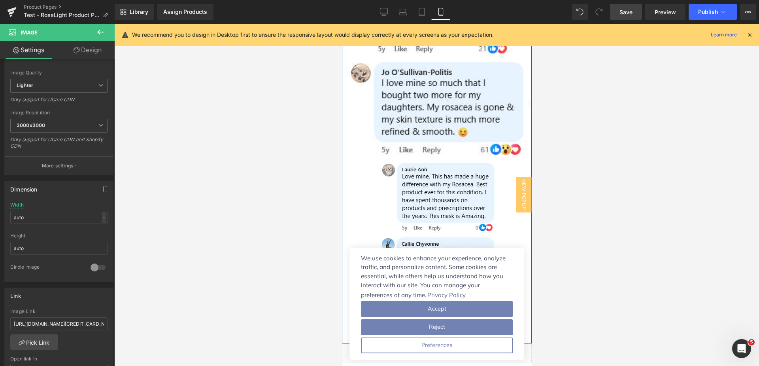
click at [434, 160] on div "Image" at bounding box center [437, 197] width 190 height 74
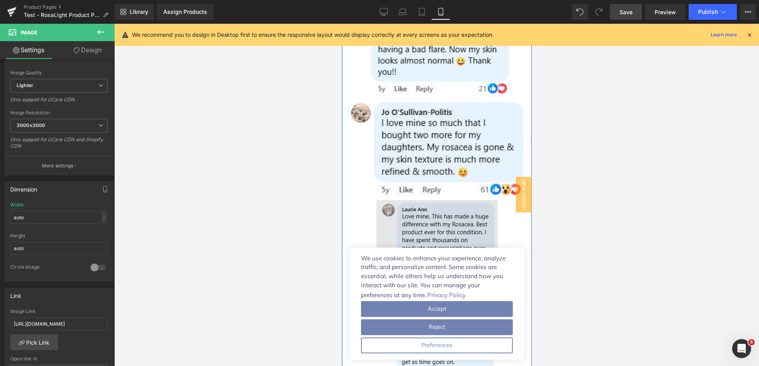
scroll to position [3322, 0]
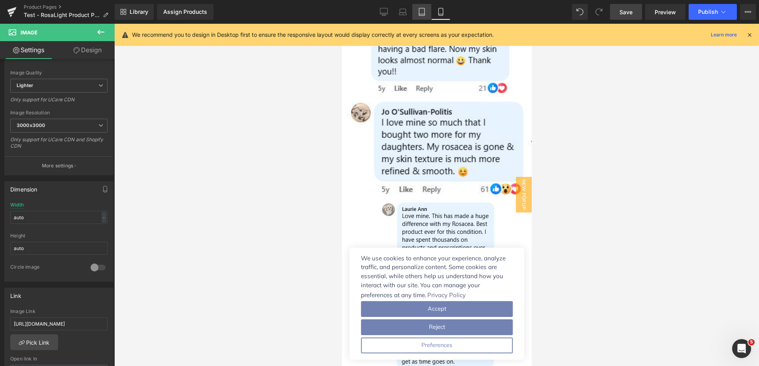
click at [423, 9] on icon at bounding box center [422, 12] width 8 height 8
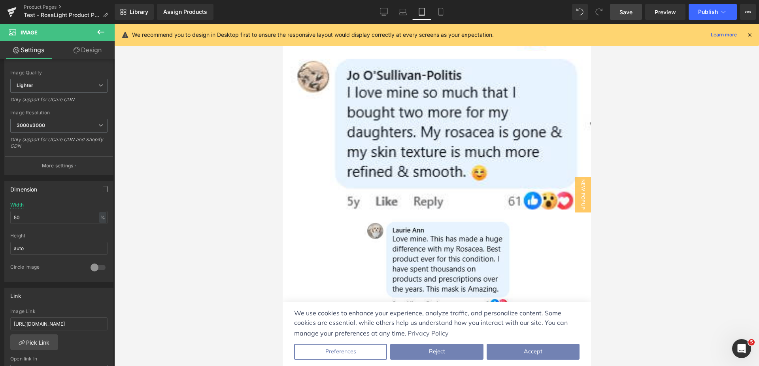
scroll to position [2949, 0]
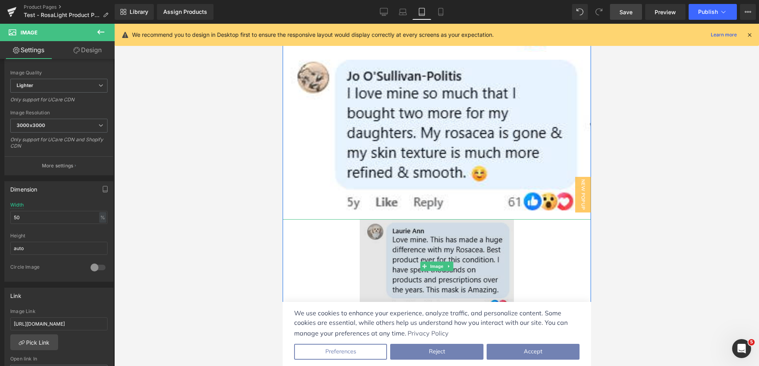
click at [433, 219] on div "Image" at bounding box center [436, 266] width 308 height 95
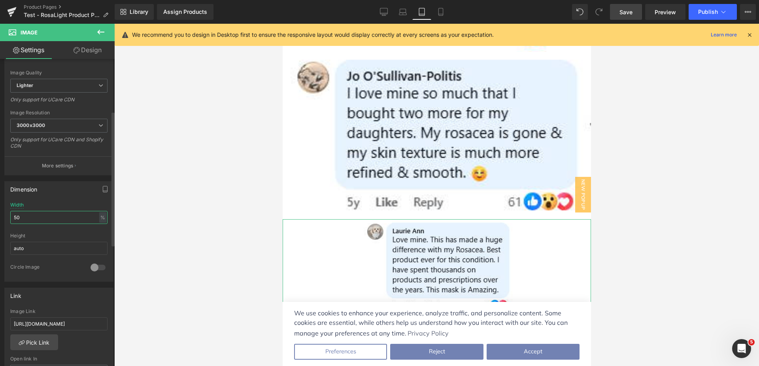
drag, startPoint x: 51, startPoint y: 216, endPoint x: 0, endPoint y: 201, distance: 53.2
click at [0, 201] on div "Dimension 50% Width 50 % % px auto Height auto 0 Circle Image" at bounding box center [59, 228] width 118 height 106
type input "auto"
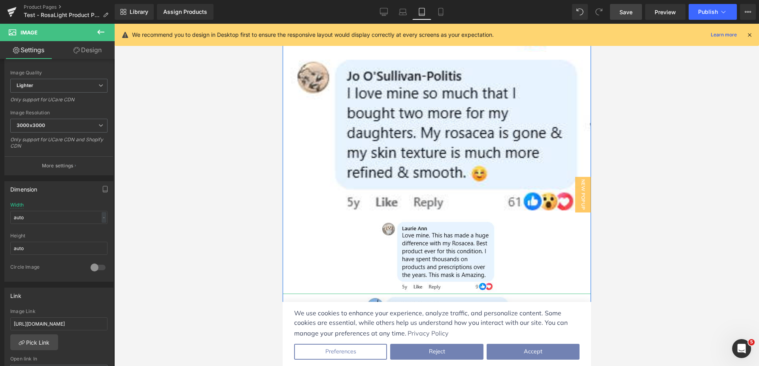
click at [435, 355] on span "Image" at bounding box center [436, 359] width 17 height 9
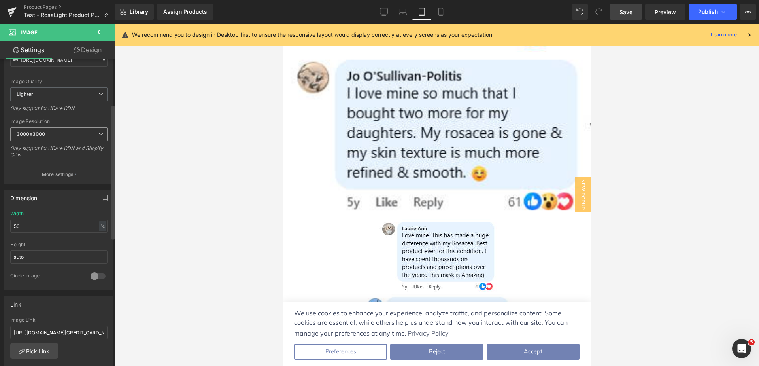
scroll to position [119, 0]
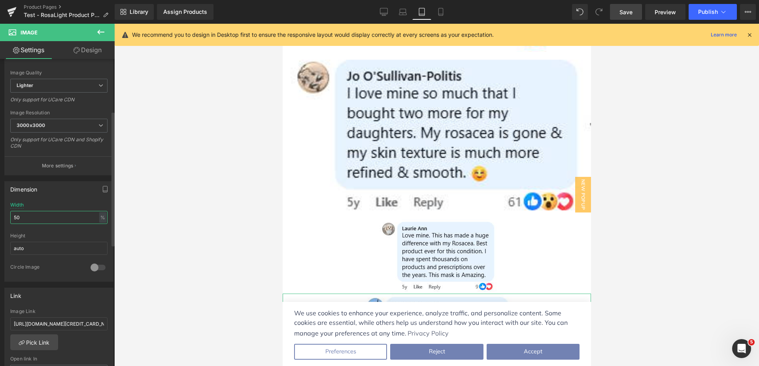
drag, startPoint x: 29, startPoint y: 221, endPoint x: 0, endPoint y: 216, distance: 29.8
click at [0, 216] on div "Dimension 50% Width 50 % % px auto Height auto 0 Circle Image" at bounding box center [59, 228] width 118 height 106
type input "auto"
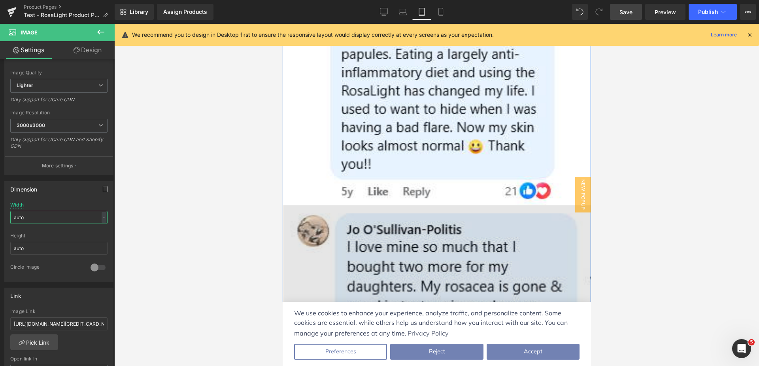
scroll to position [2791, 0]
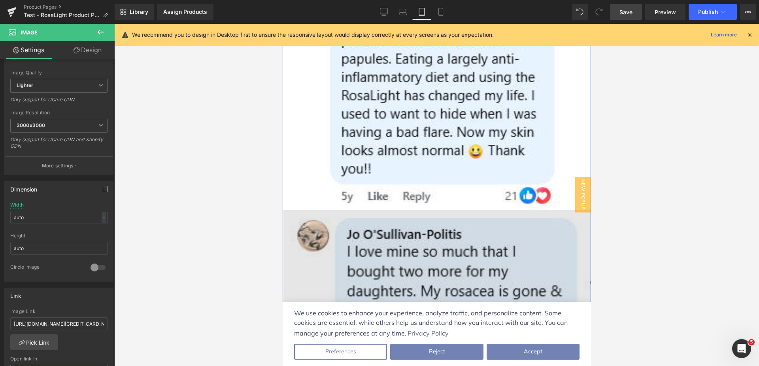
click at [438, 210] on img at bounding box center [436, 293] width 308 height 167
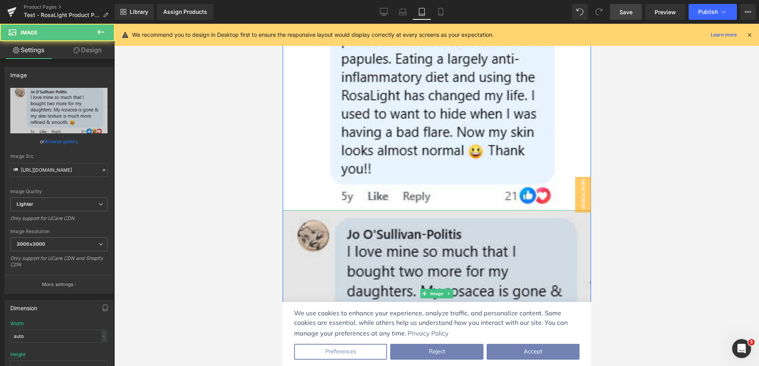
click at [443, 210] on img at bounding box center [436, 293] width 308 height 167
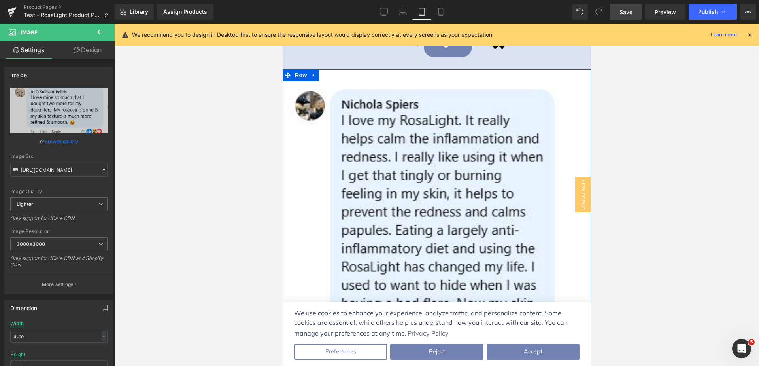
scroll to position [2633, 0]
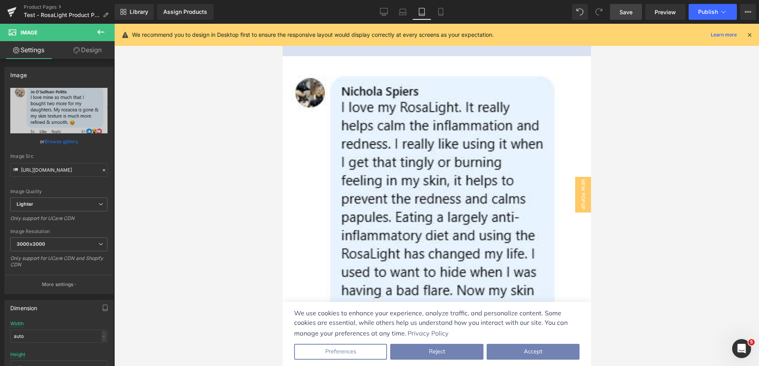
click at [628, 12] on span "Save" at bounding box center [626, 12] width 13 height 8
click at [371, 13] on link "Desktop" at bounding box center [375, 12] width 19 height 16
type input "50"
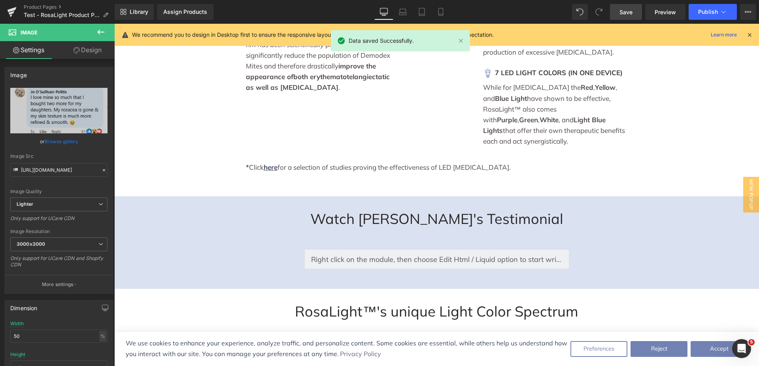
scroll to position [1628, 0]
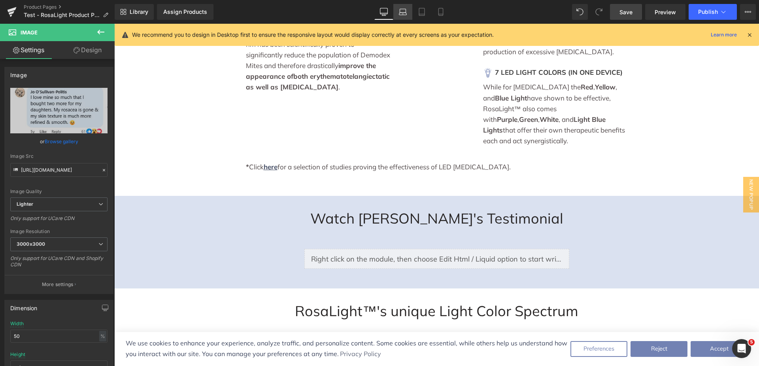
click at [404, 9] on icon at bounding box center [403, 12] width 8 height 8
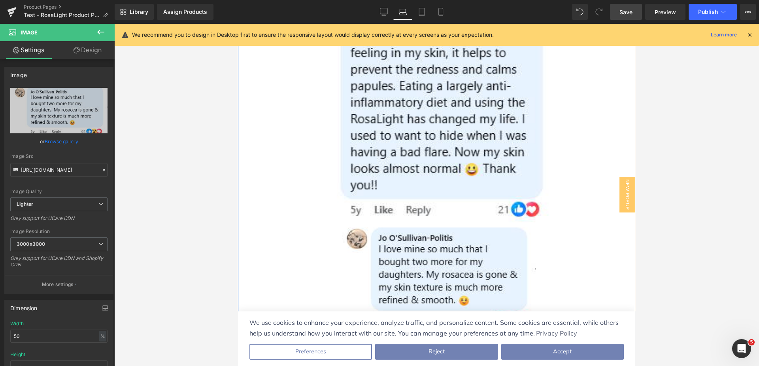
scroll to position [2732, 0]
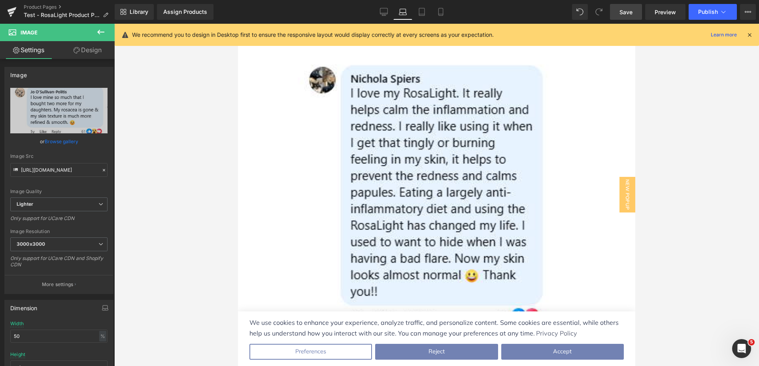
click at [87, 52] on link "Design" at bounding box center [87, 50] width 57 height 18
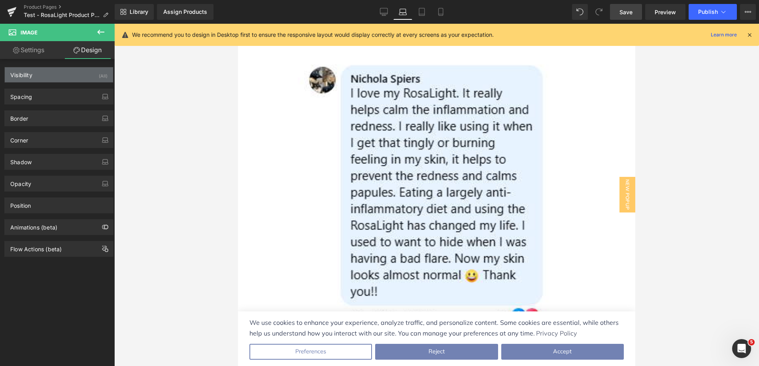
click at [99, 78] on div "(All)" at bounding box center [103, 73] width 9 height 13
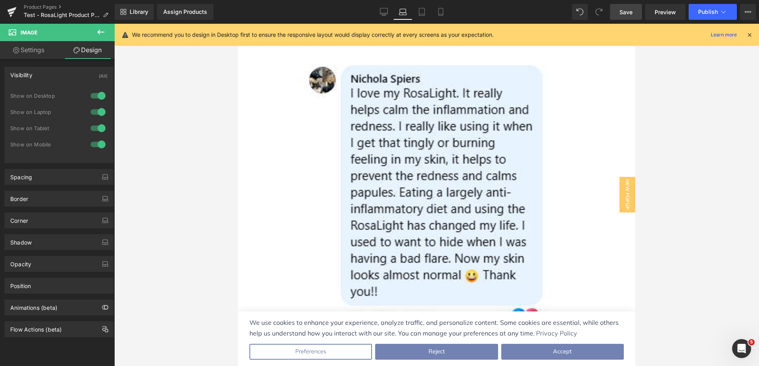
click at [98, 144] on div at bounding box center [98, 144] width 19 height 13
click at [97, 129] on div at bounding box center [98, 128] width 19 height 13
drag, startPoint x: 635, startPoint y: 14, endPoint x: 195, endPoint y: 144, distance: 458.8
click at [635, 14] on link "Save" at bounding box center [626, 12] width 32 height 16
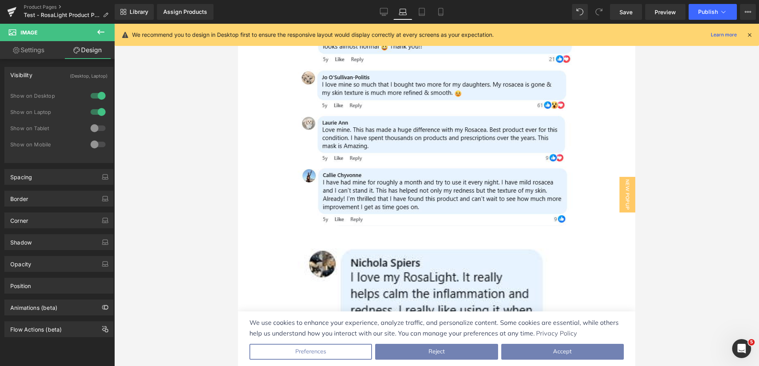
scroll to position [2535, 0]
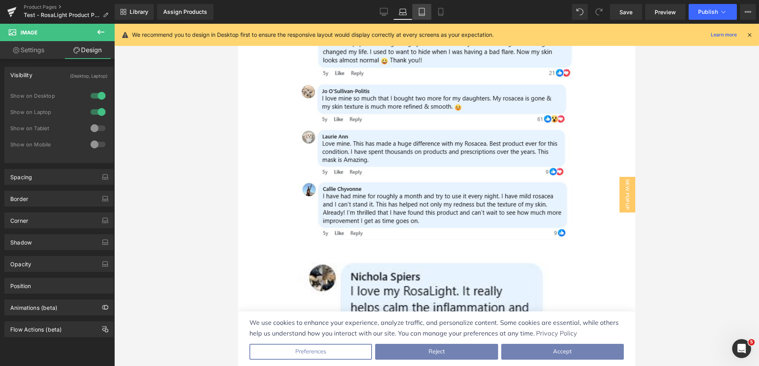
click at [418, 13] on link "Tablet" at bounding box center [421, 12] width 19 height 16
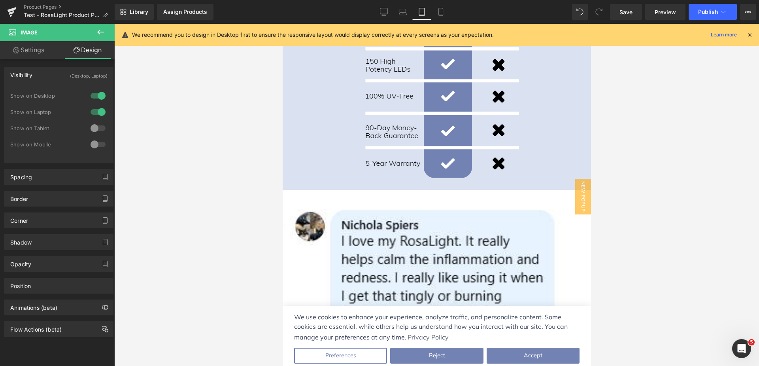
scroll to position [0, 0]
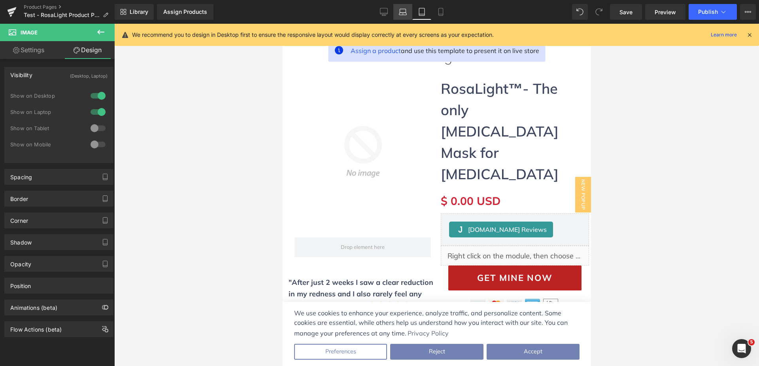
click at [404, 13] on icon at bounding box center [403, 12] width 8 height 8
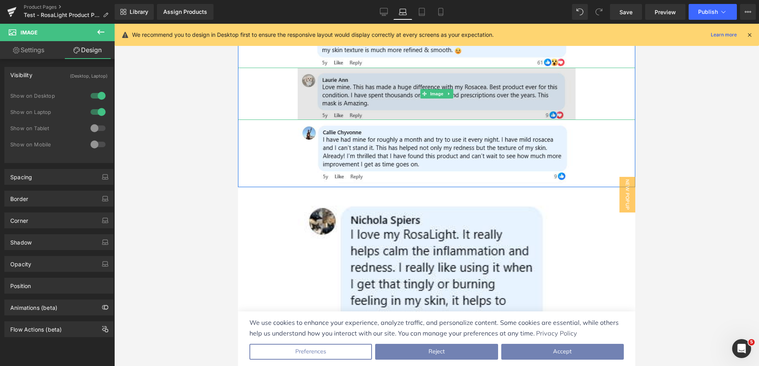
scroll to position [2602, 0]
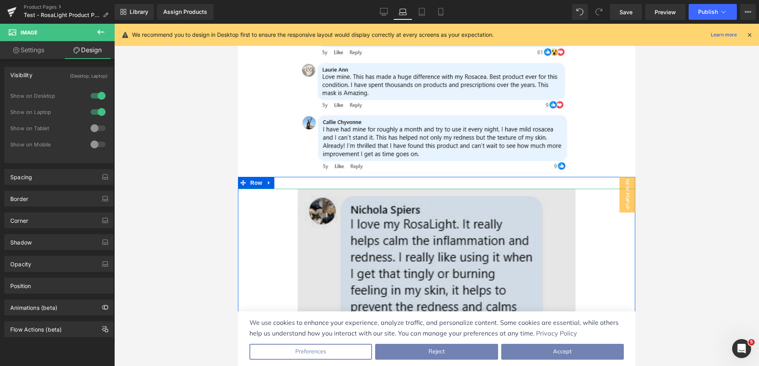
click at [418, 205] on img at bounding box center [437, 324] width 278 height 271
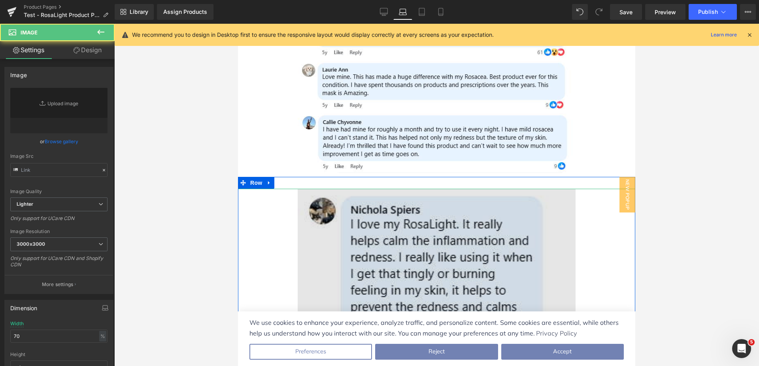
type input "[URL][DOMAIN_NAME]"
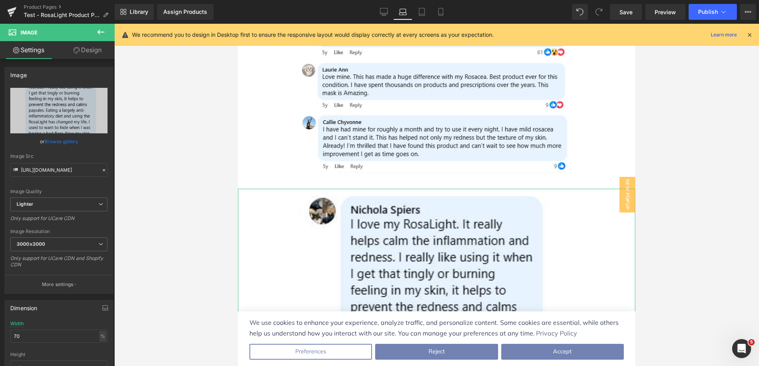
click at [84, 46] on link "Design" at bounding box center [87, 50] width 57 height 18
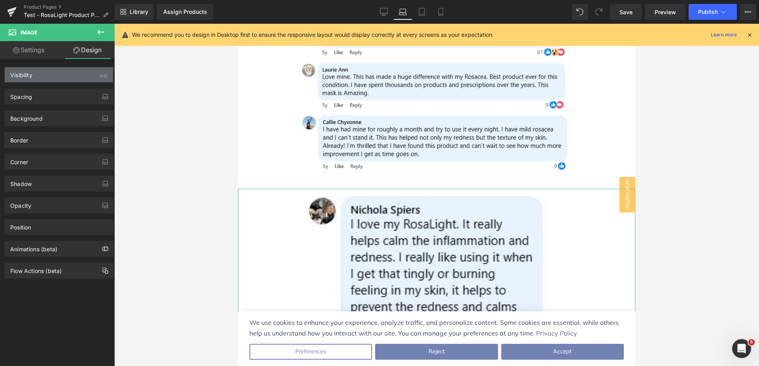
click at [83, 76] on div "Visibility (All)" at bounding box center [59, 74] width 108 height 15
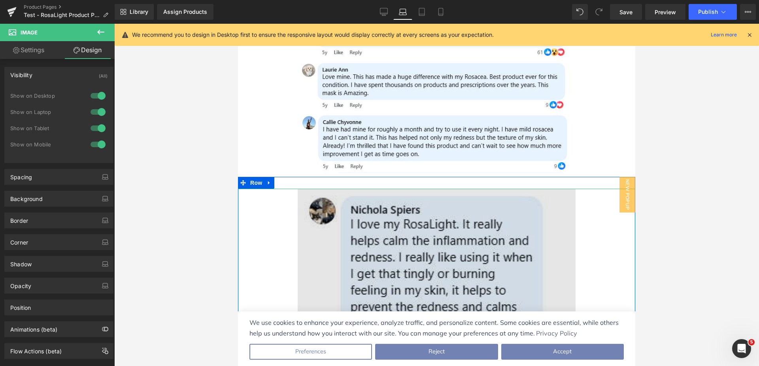
click at [409, 197] on img at bounding box center [437, 324] width 278 height 271
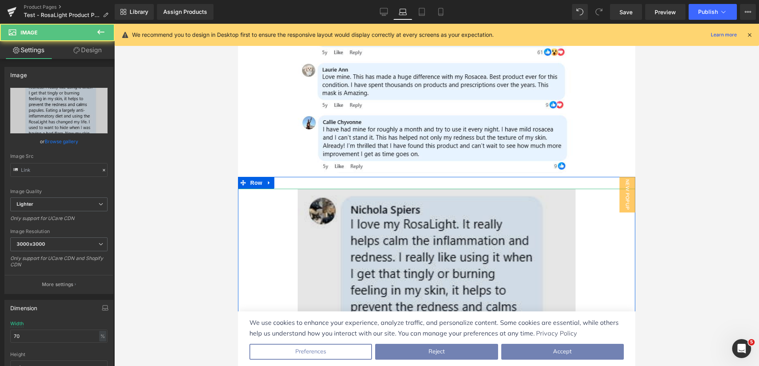
type input "[URL][DOMAIN_NAME]"
click at [440, 197] on img at bounding box center [437, 324] width 278 height 271
click at [429, 198] on img at bounding box center [437, 324] width 278 height 271
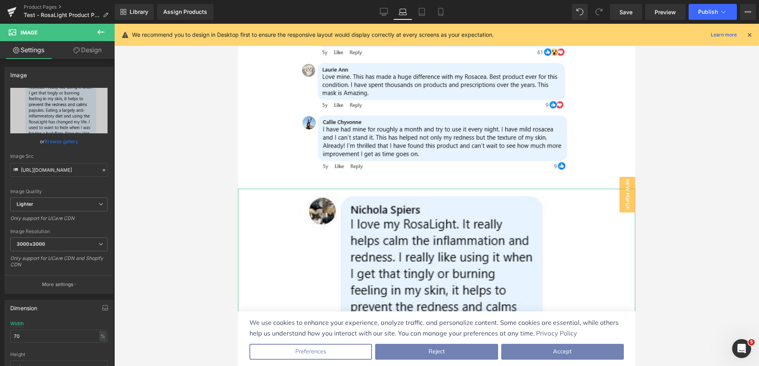
click at [92, 54] on link "Design" at bounding box center [87, 50] width 57 height 18
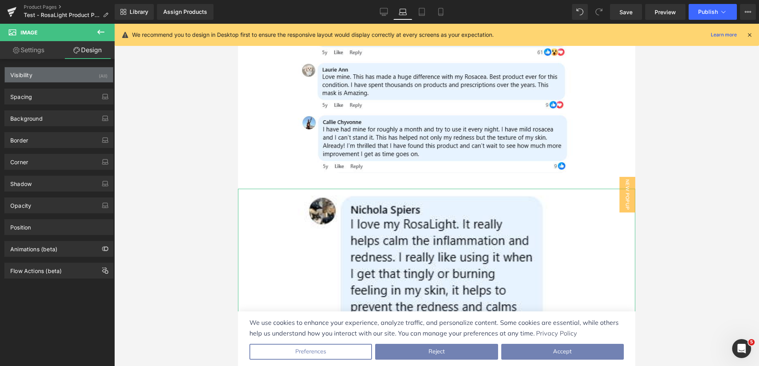
click at [81, 74] on div "Visibility (All)" at bounding box center [59, 74] width 108 height 15
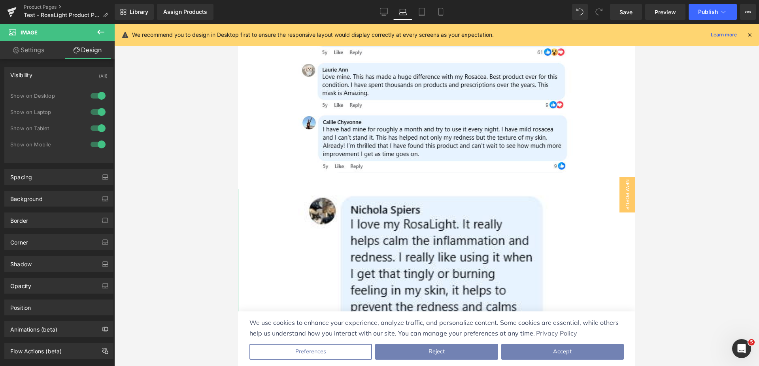
click at [92, 99] on div at bounding box center [98, 95] width 19 height 13
click at [95, 110] on div at bounding box center [98, 112] width 19 height 13
click at [254, 177] on span "Row" at bounding box center [256, 183] width 16 height 12
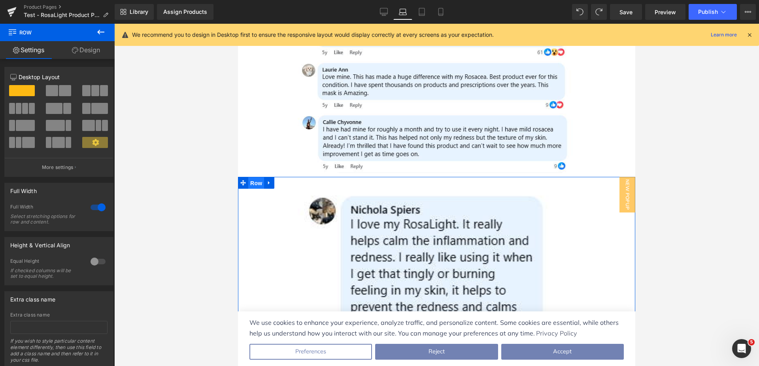
click at [254, 177] on span "Row" at bounding box center [256, 183] width 16 height 12
click at [93, 57] on link "Design" at bounding box center [85, 50] width 57 height 18
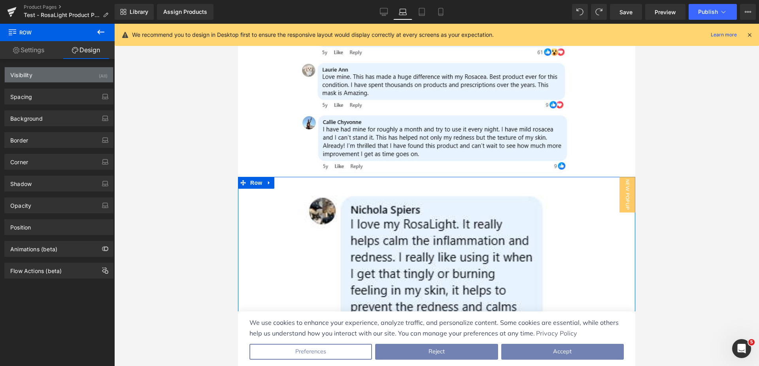
click at [84, 77] on div "Visibility (All)" at bounding box center [59, 74] width 108 height 15
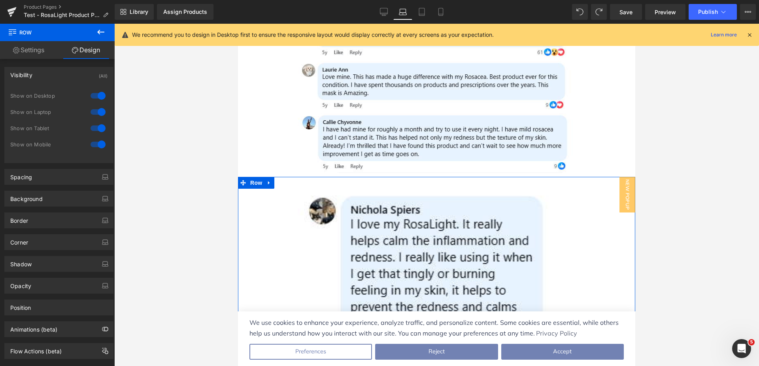
click at [98, 113] on div at bounding box center [98, 112] width 19 height 13
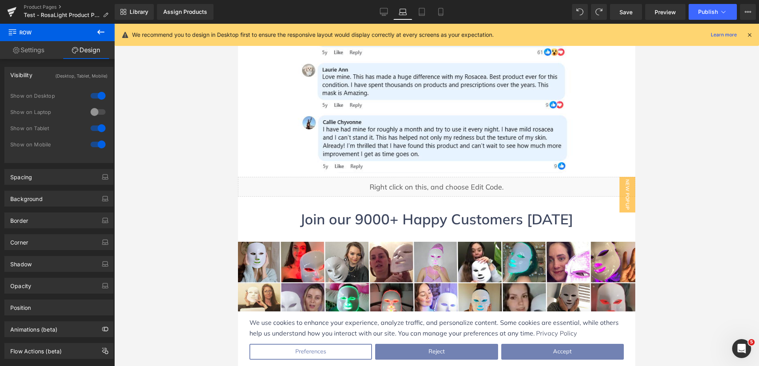
click at [98, 97] on div at bounding box center [98, 95] width 19 height 13
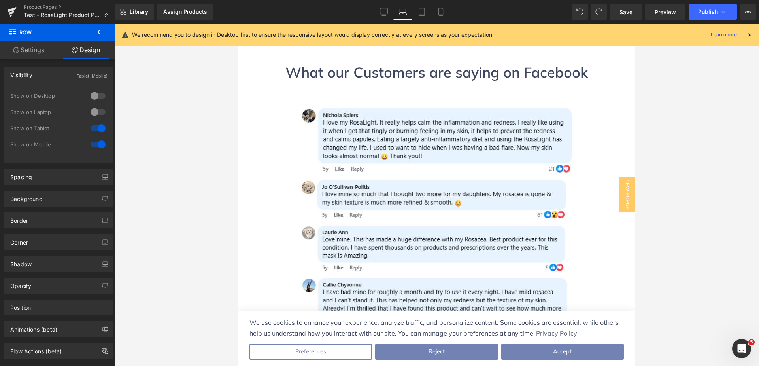
scroll to position [2443, 0]
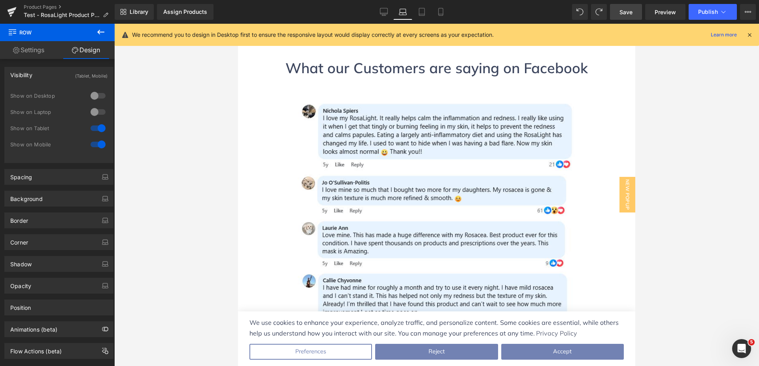
drag, startPoint x: 632, startPoint y: 15, endPoint x: 130, endPoint y: 79, distance: 506.4
click at [632, 15] on span "Save" at bounding box center [626, 12] width 13 height 8
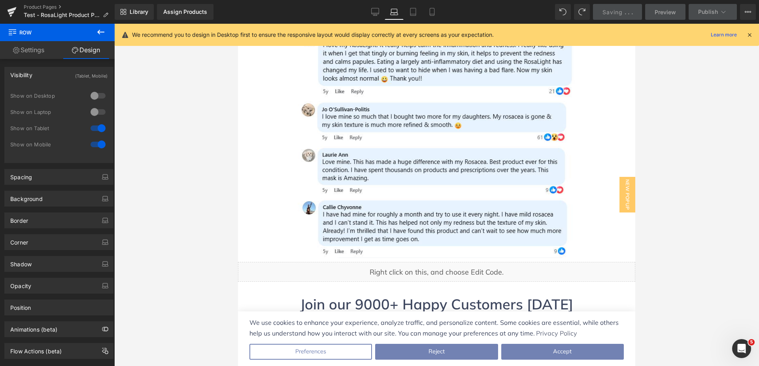
scroll to position [2562, 0]
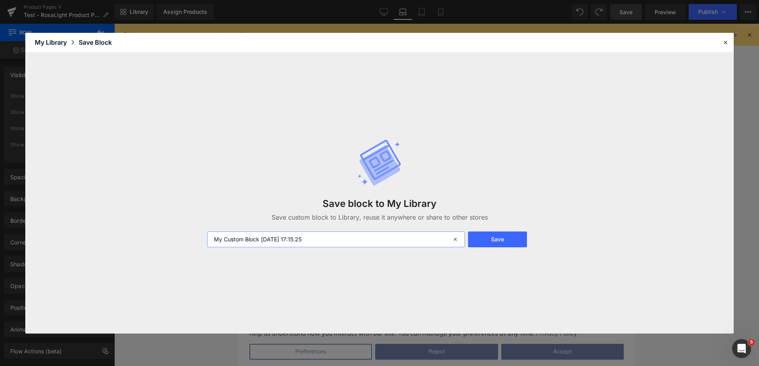
click at [311, 238] on input "My Custom Block [DATE] 17:15:25" at bounding box center [336, 239] width 258 height 16
drag, startPoint x: 223, startPoint y: 240, endPoint x: 142, endPoint y: 225, distance: 82.5
click at [156, 229] on div "Save block to My Library Save custom block to Library, reuse it anywhere or sha…" at bounding box center [379, 193] width 709 height 281
type input "Facebook comments embed (old one, no longer working as FB stopped this) Custom …"
click at [500, 235] on button "Save" at bounding box center [497, 239] width 59 height 16
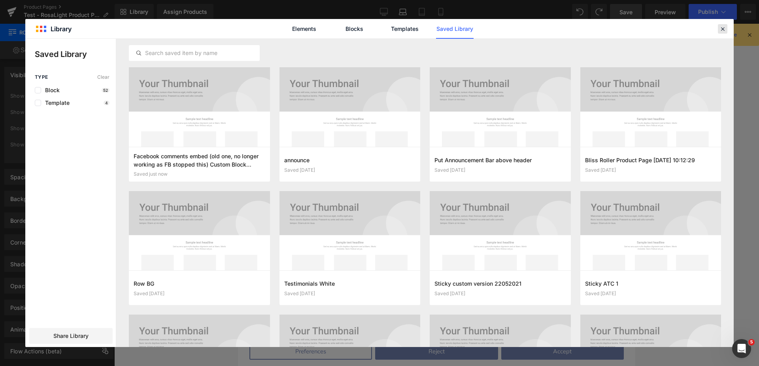
click at [720, 31] on icon at bounding box center [722, 28] width 7 height 7
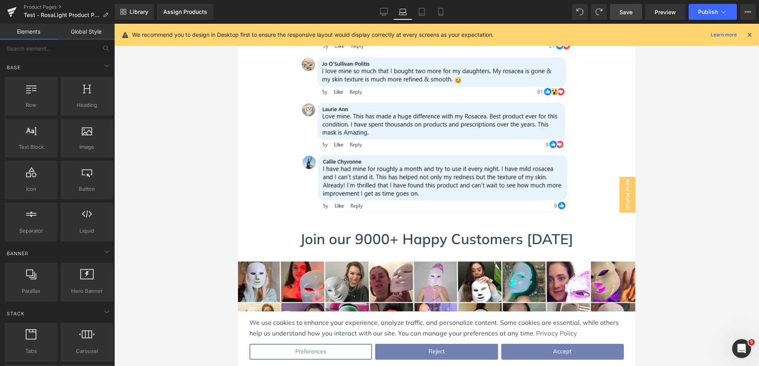
click at [631, 11] on span "Save" at bounding box center [626, 12] width 13 height 8
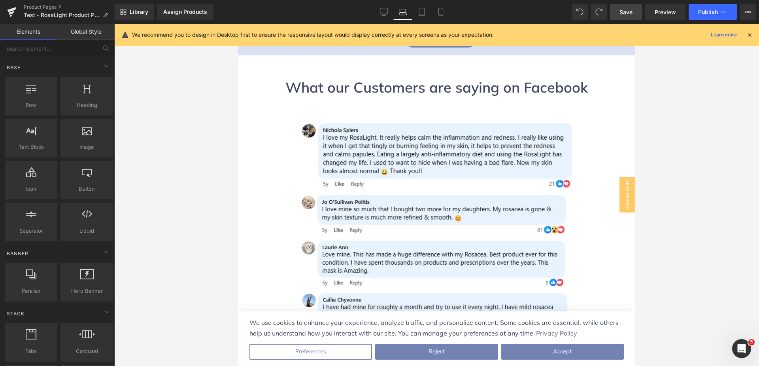
scroll to position [2443, 0]
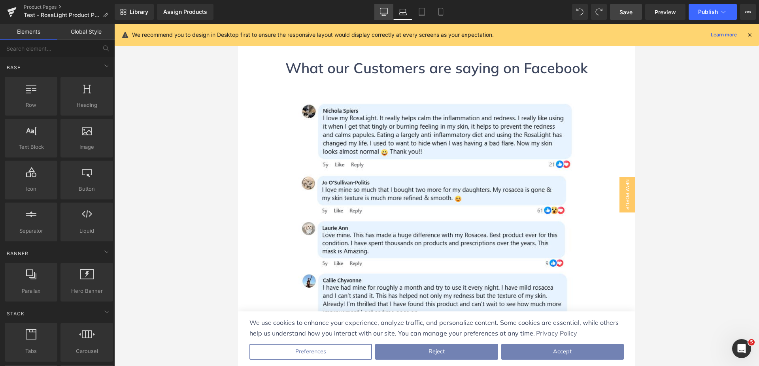
click at [388, 8] on icon at bounding box center [384, 11] width 8 height 6
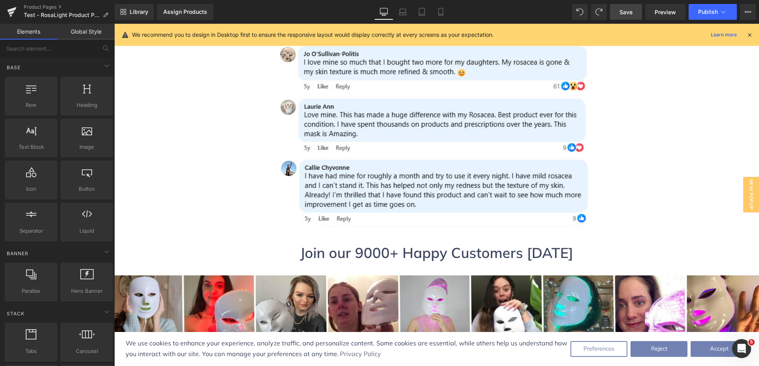
scroll to position [2717, 0]
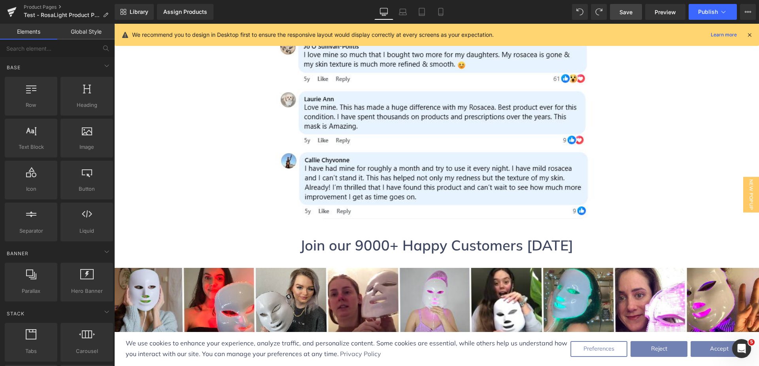
click at [618, 11] on link "Save" at bounding box center [626, 12] width 32 height 16
click at [414, 8] on link "Tablet" at bounding box center [413, 12] width 19 height 16
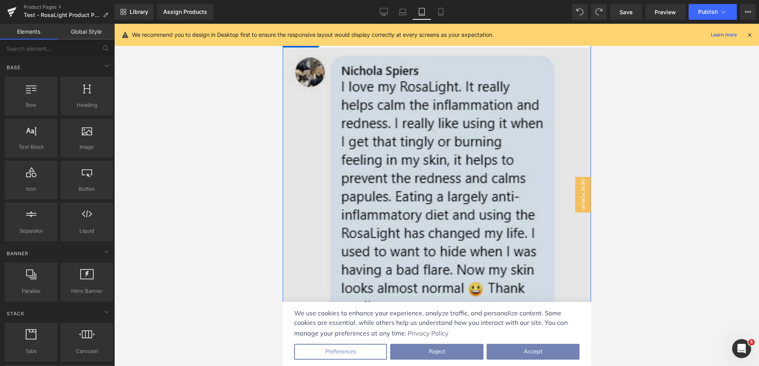
scroll to position [2575, 0]
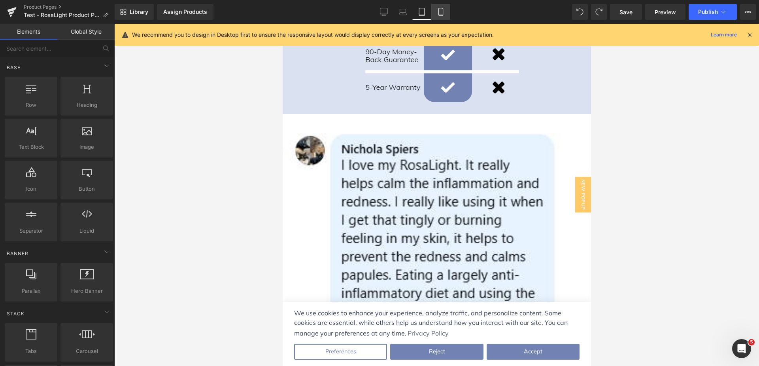
click at [443, 11] on icon at bounding box center [441, 12] width 8 height 8
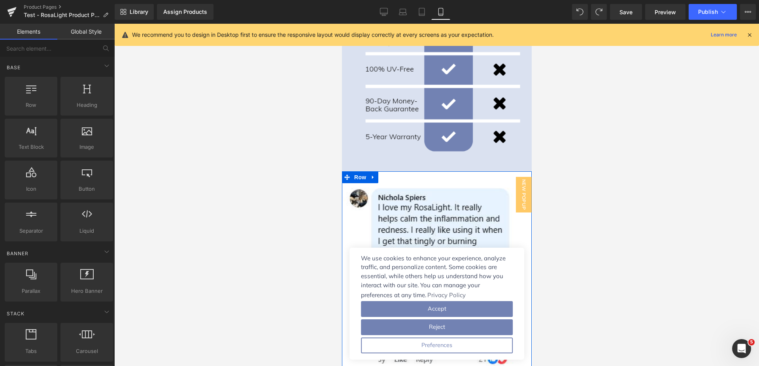
scroll to position [3033, 0]
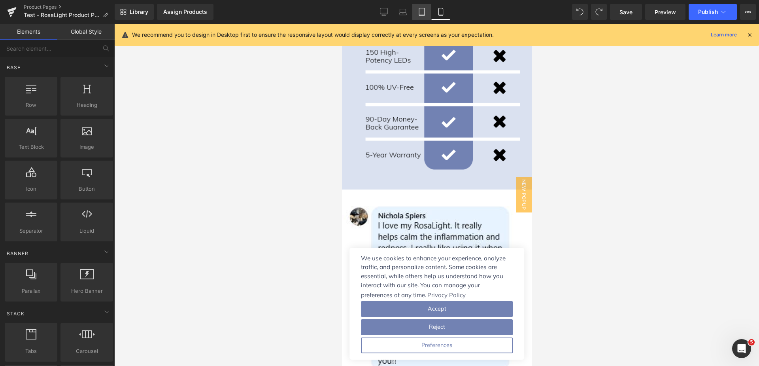
click at [422, 13] on icon at bounding box center [422, 12] width 8 height 8
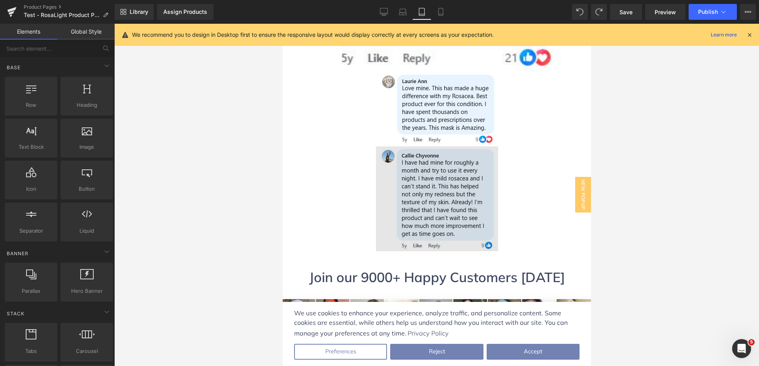
scroll to position [2931, 0]
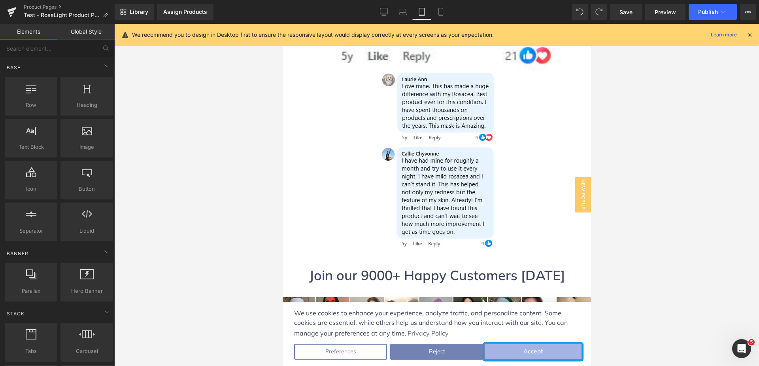
click at [518, 352] on button "Accept" at bounding box center [533, 351] width 99 height 17
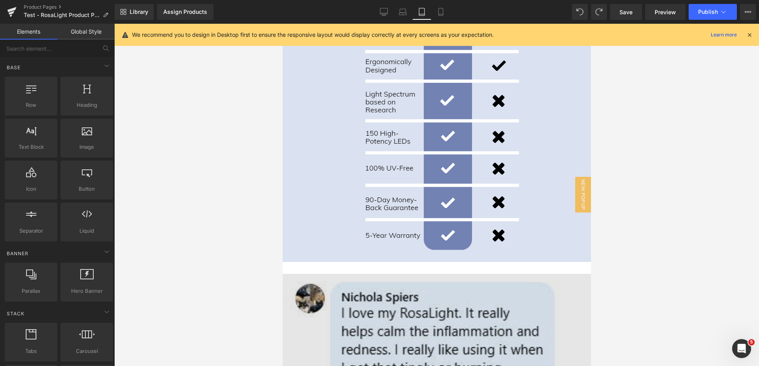
scroll to position [2456, 0]
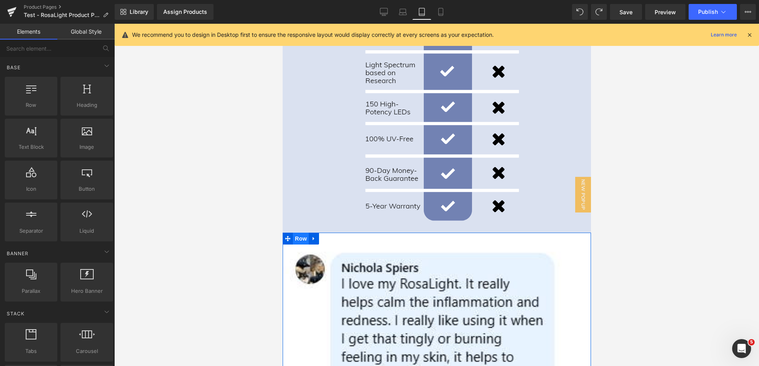
click at [300, 233] on span "Row" at bounding box center [301, 239] width 16 height 12
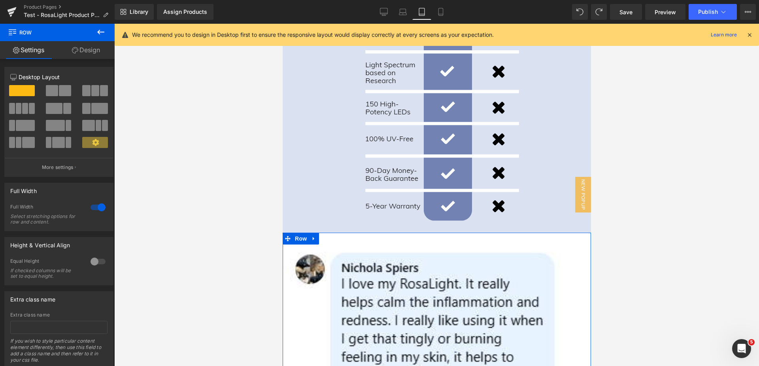
click at [87, 52] on link "Design" at bounding box center [85, 50] width 57 height 18
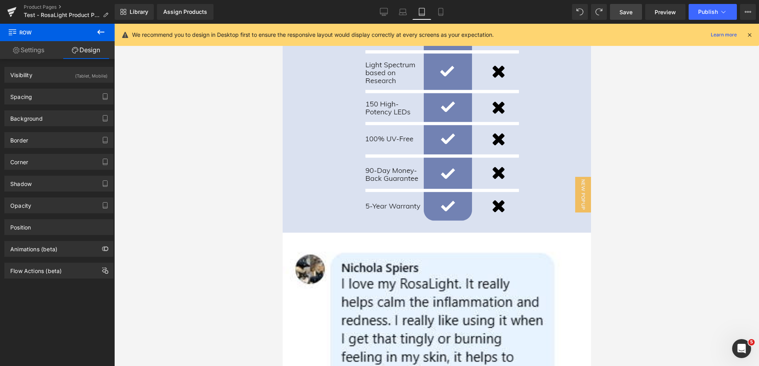
click at [629, 9] on span "Save" at bounding box center [626, 12] width 13 height 8
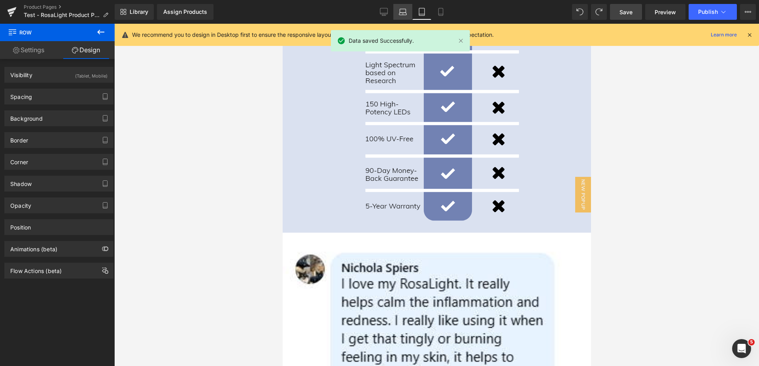
click at [401, 10] on icon at bounding box center [403, 12] width 8 height 8
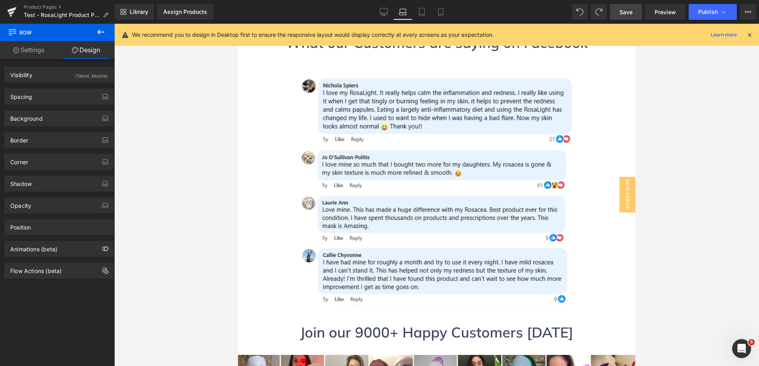
scroll to position [2492, 0]
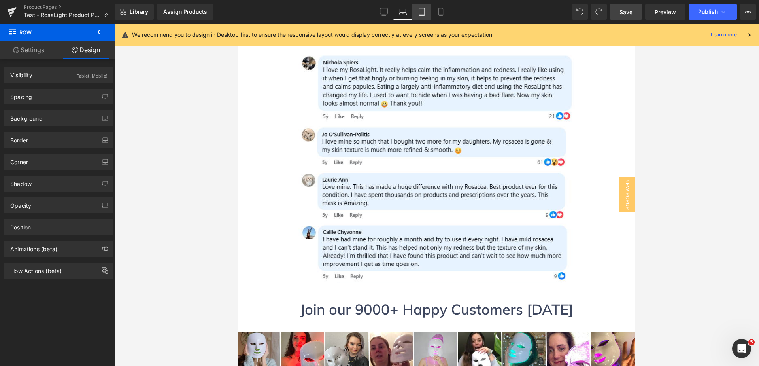
click at [422, 10] on icon at bounding box center [422, 12] width 8 height 8
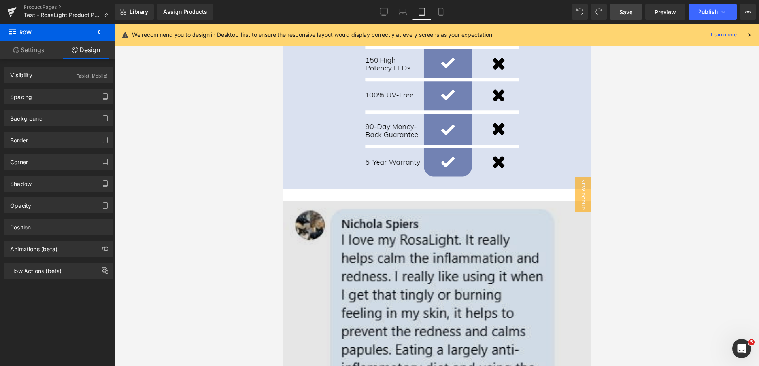
scroll to position [2539, 0]
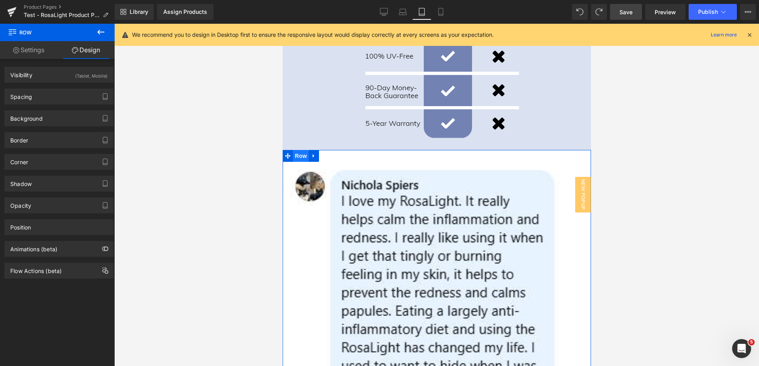
click at [300, 150] on span "Row" at bounding box center [301, 156] width 16 height 12
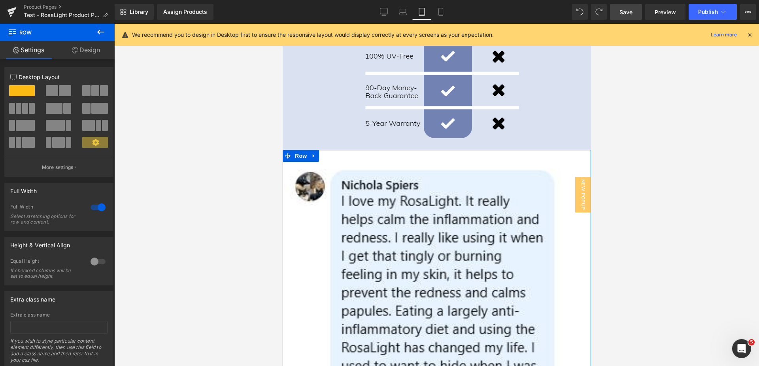
click at [79, 55] on link "Design" at bounding box center [85, 50] width 57 height 18
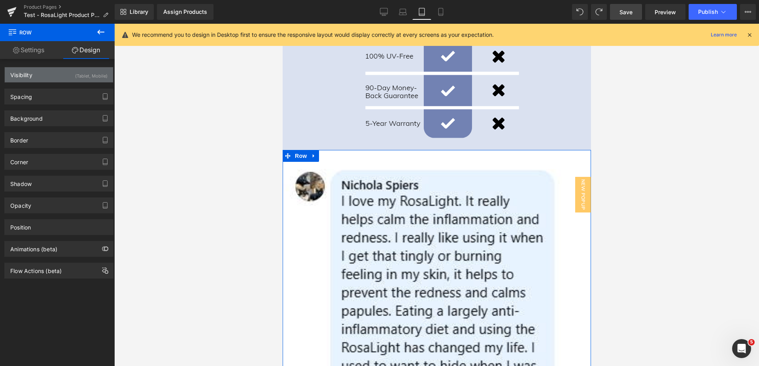
click at [76, 74] on div "(Tablet, Mobile)" at bounding box center [91, 73] width 32 height 13
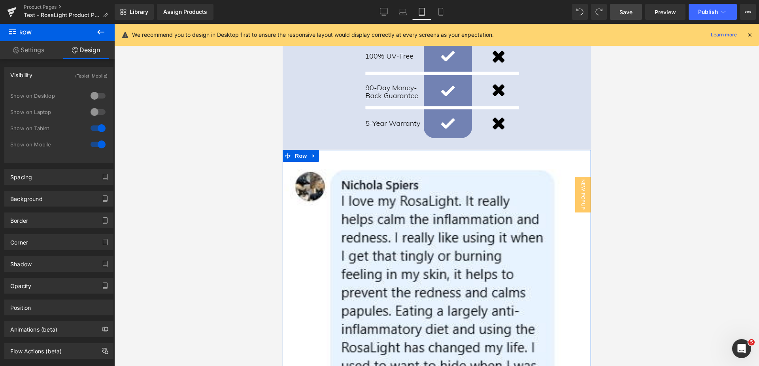
click at [91, 93] on div at bounding box center [98, 95] width 19 height 13
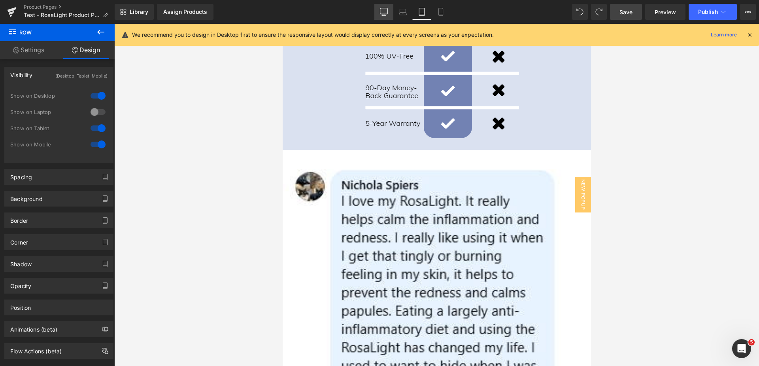
click at [382, 9] on icon at bounding box center [384, 12] width 8 height 8
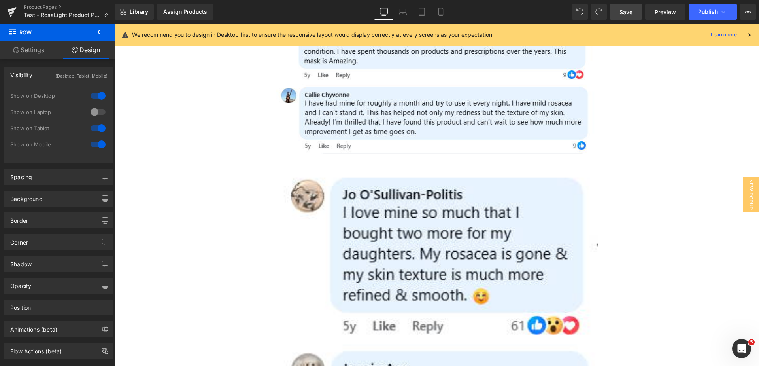
scroll to position [2769, 0]
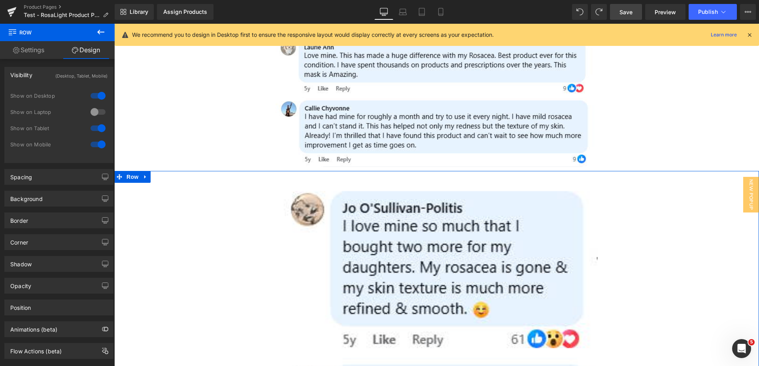
click at [95, 94] on div at bounding box center [98, 95] width 19 height 13
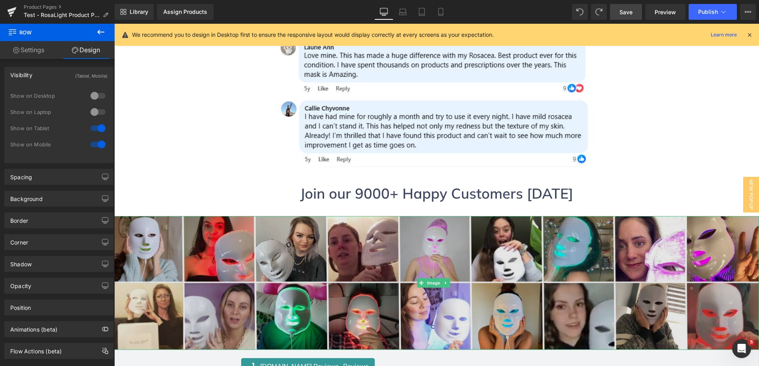
scroll to position [2611, 0]
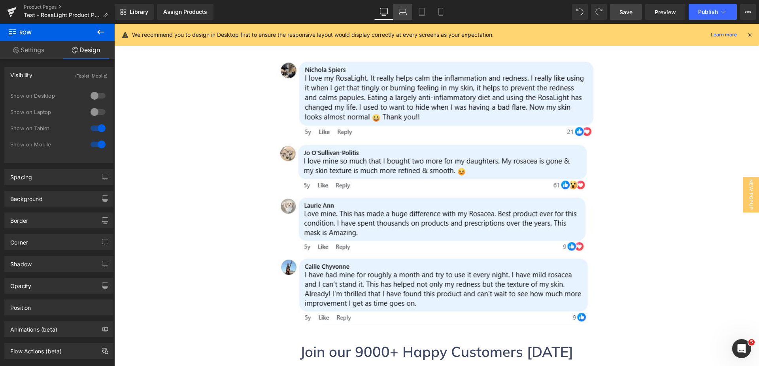
click at [399, 12] on link "Laptop" at bounding box center [403, 12] width 19 height 16
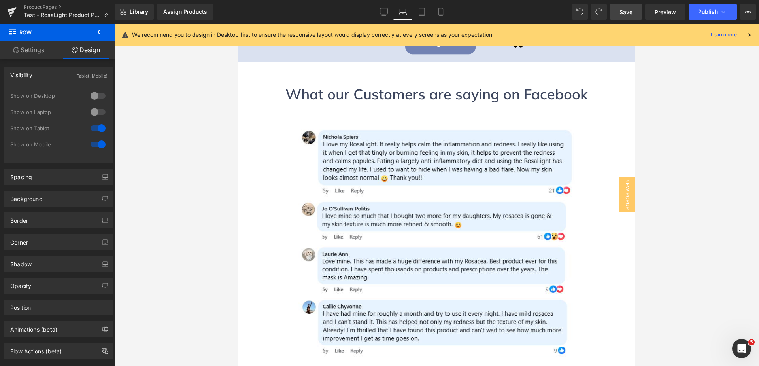
scroll to position [2373, 0]
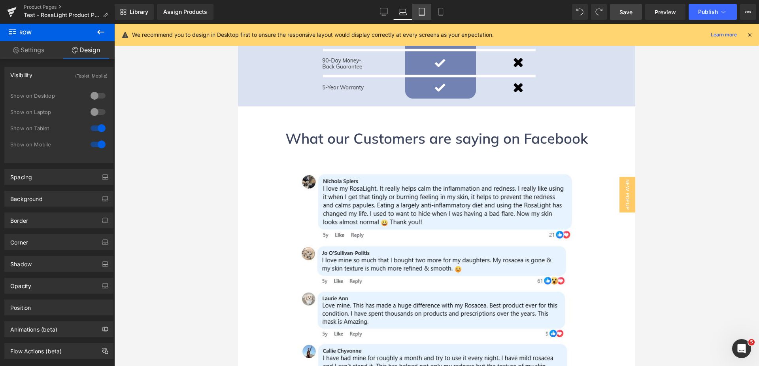
click at [426, 17] on link "Tablet" at bounding box center [421, 12] width 19 height 16
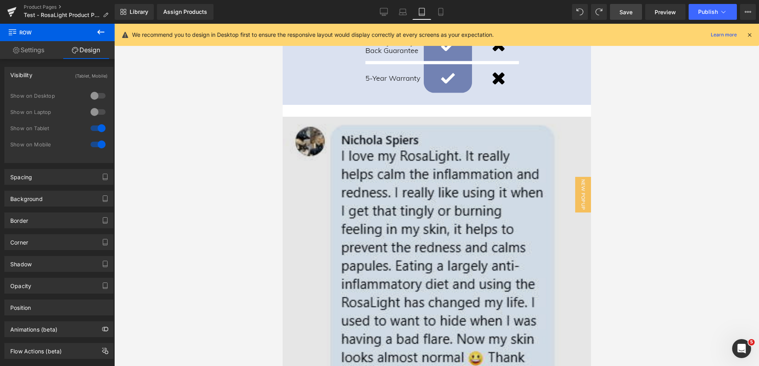
scroll to position [2579, 0]
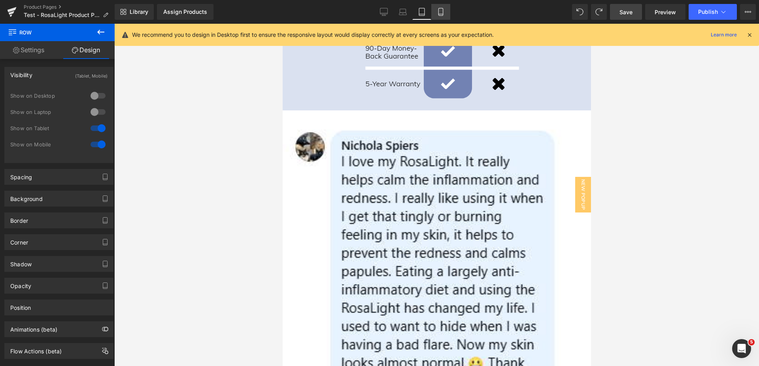
click at [442, 5] on link "Mobile" at bounding box center [440, 12] width 19 height 16
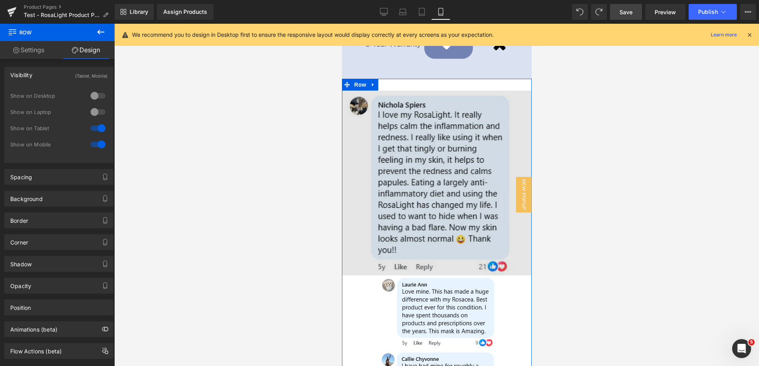
scroll to position [3084, 0]
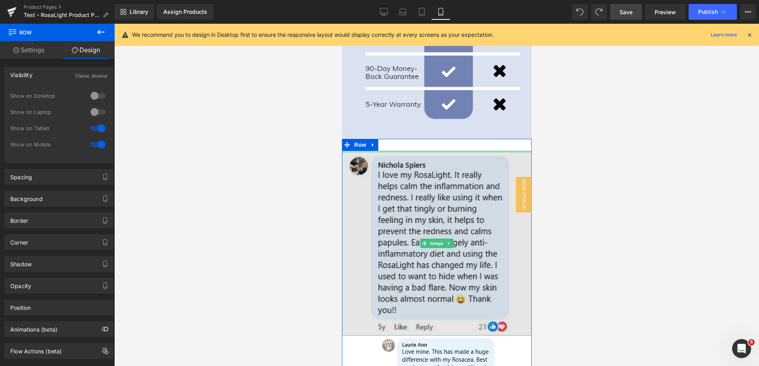
click at [386, 151] on div at bounding box center [437, 152] width 190 height 2
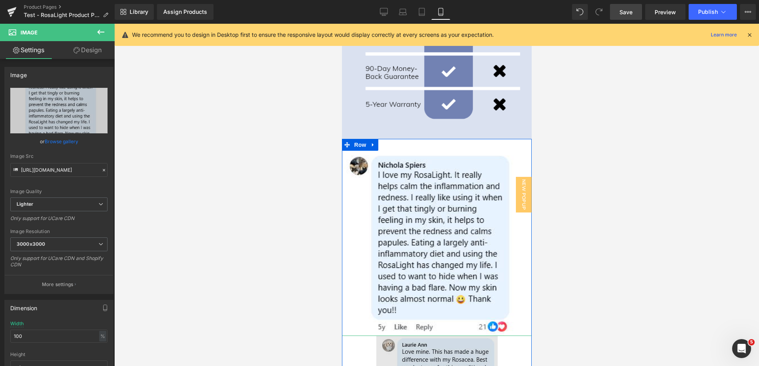
click at [428, 335] on img at bounding box center [436, 372] width 121 height 74
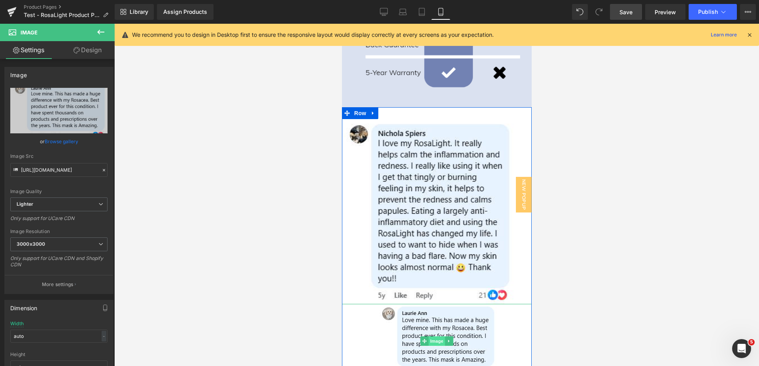
scroll to position [3163, 0]
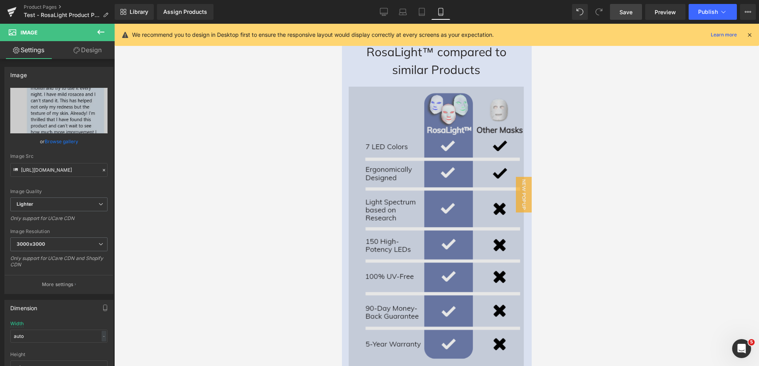
scroll to position [2925, 0]
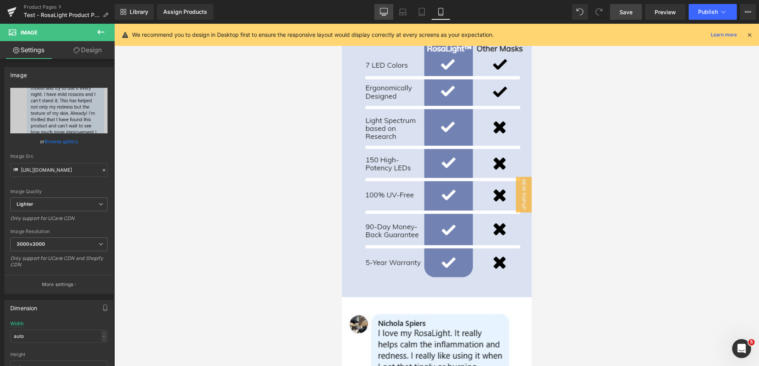
click at [382, 6] on link "Desktop" at bounding box center [384, 12] width 19 height 16
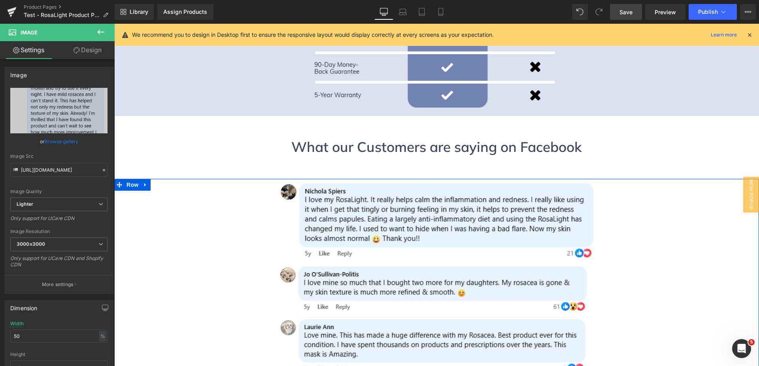
scroll to position [2492, 0]
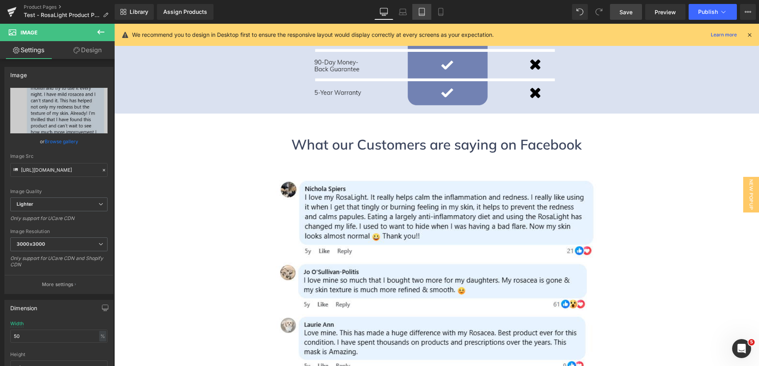
click at [424, 13] on icon at bounding box center [422, 12] width 8 height 8
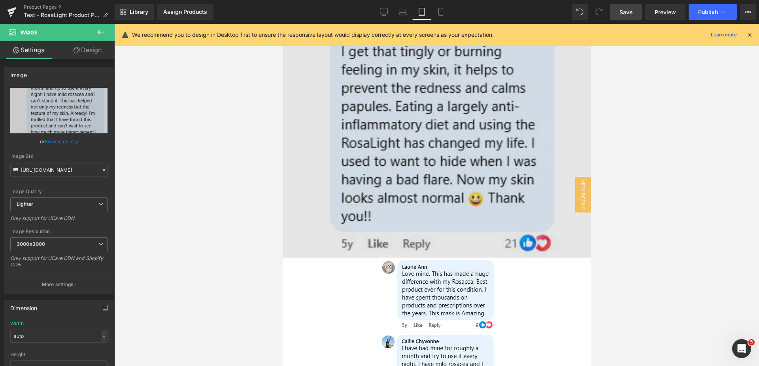
scroll to position [2767, 0]
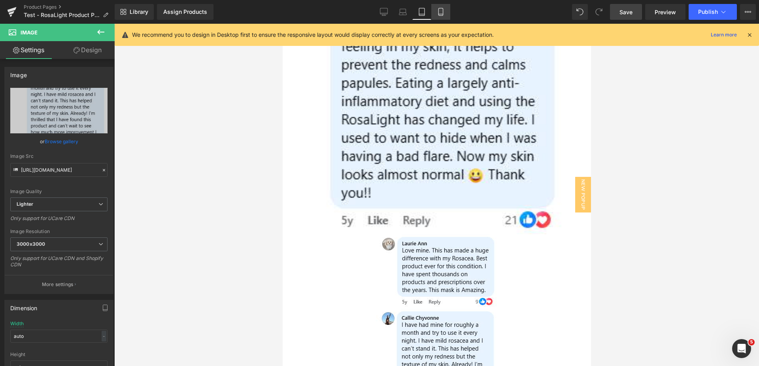
click at [443, 15] on icon at bounding box center [441, 12] width 4 height 8
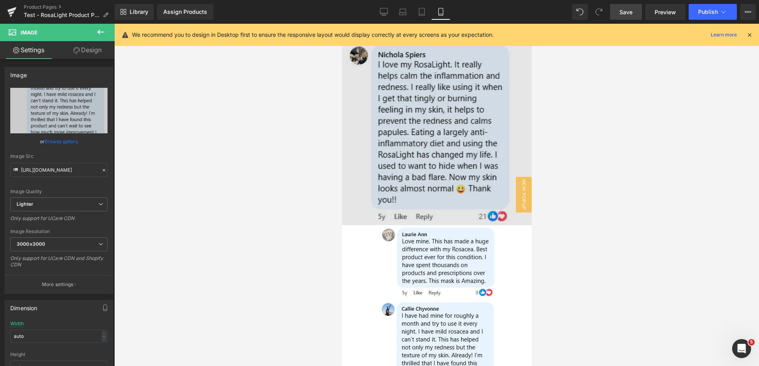
scroll to position [3086, 0]
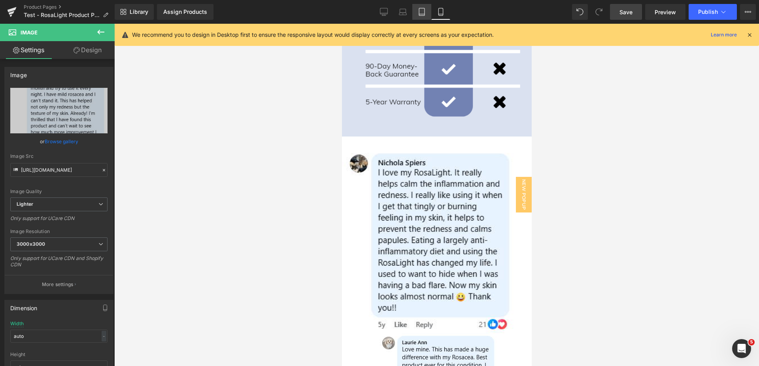
click at [424, 14] on icon at bounding box center [422, 14] width 6 height 0
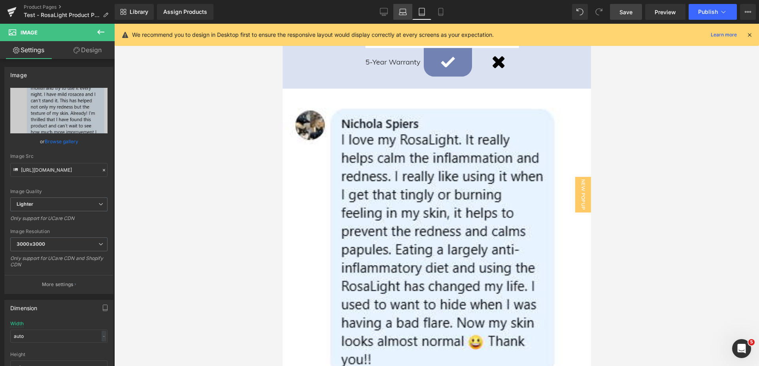
scroll to position [2650, 0]
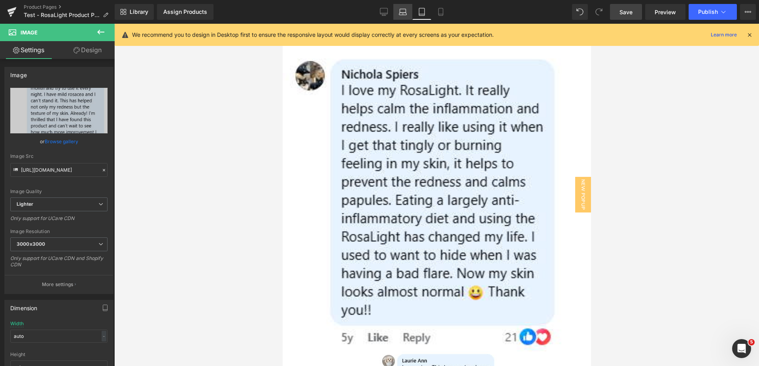
click at [405, 15] on icon at bounding box center [403, 12] width 8 height 8
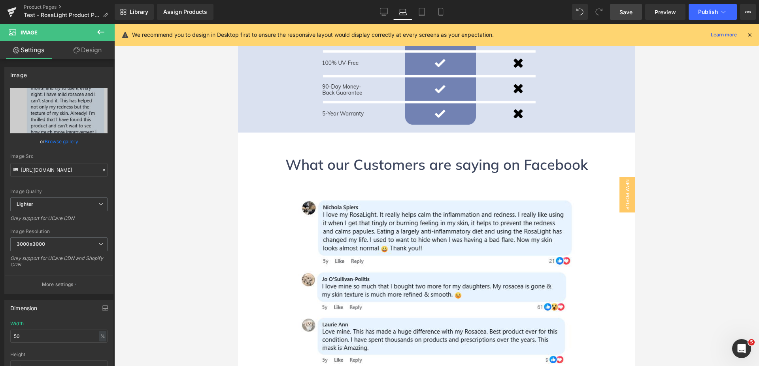
scroll to position [2333, 0]
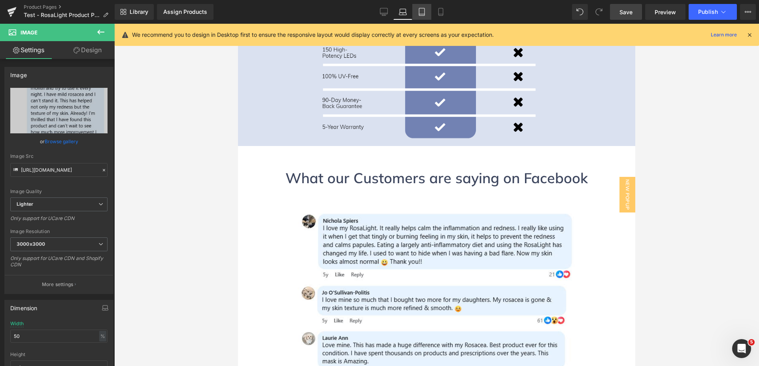
click at [418, 15] on icon at bounding box center [422, 12] width 8 height 8
type input "auto"
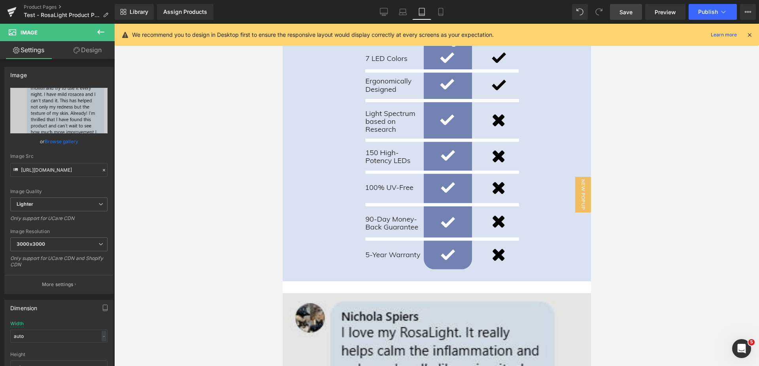
scroll to position [2486, 0]
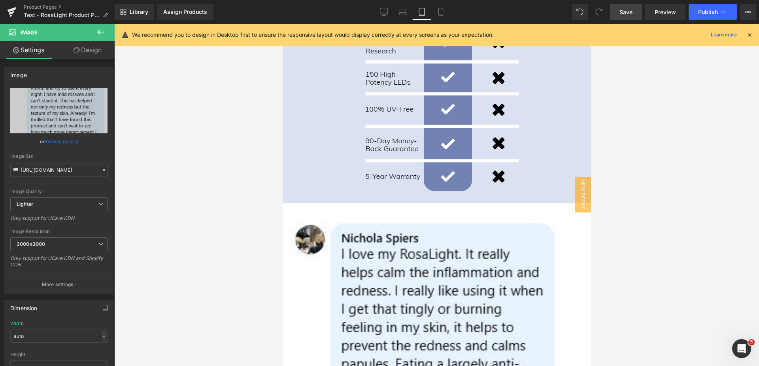
click at [100, 34] on icon at bounding box center [100, 31] width 9 height 9
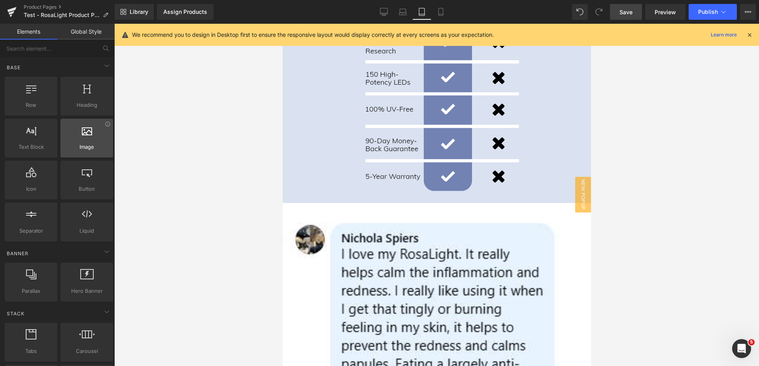
click at [79, 142] on div at bounding box center [87, 134] width 48 height 18
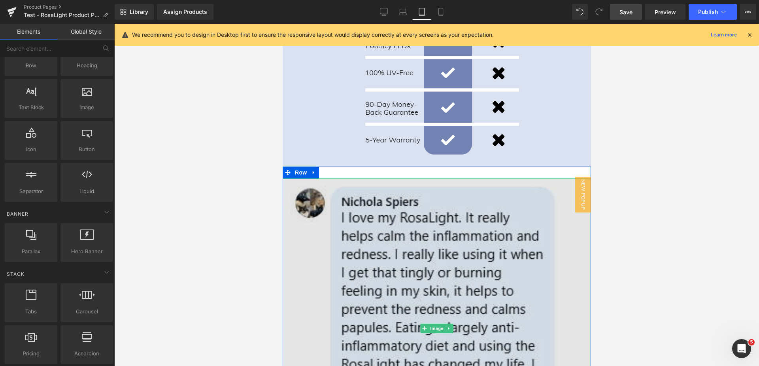
scroll to position [2644, 0]
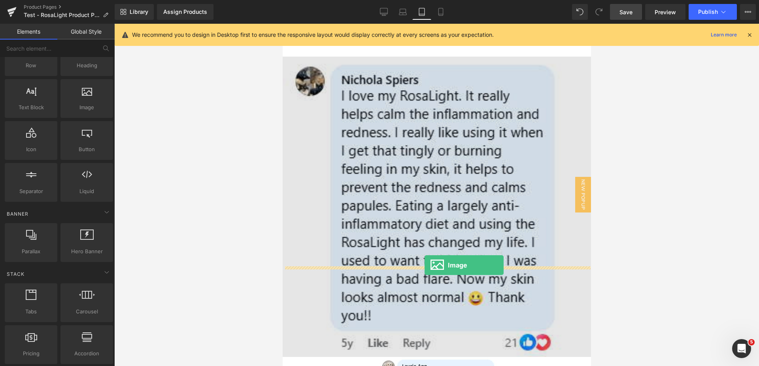
drag, startPoint x: 368, startPoint y: 126, endPoint x: 424, endPoint y: 265, distance: 149.7
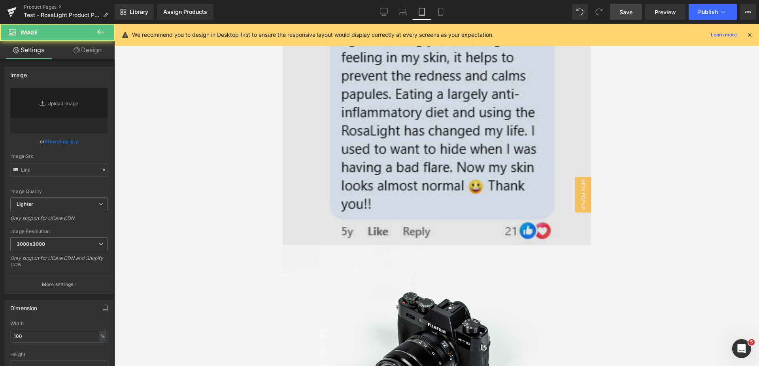
scroll to position [2763, 0]
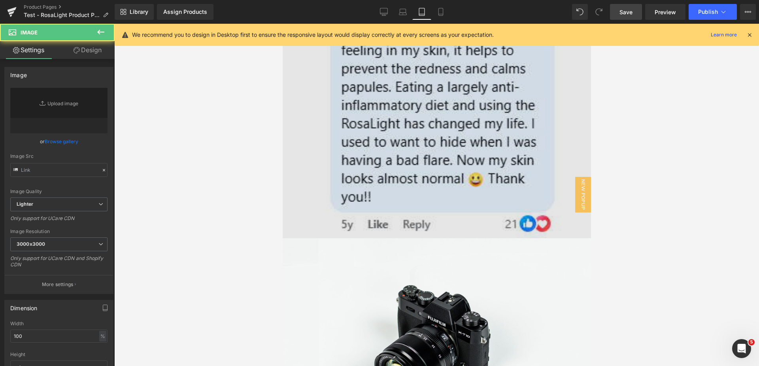
type input "//[DOMAIN_NAME][URL]"
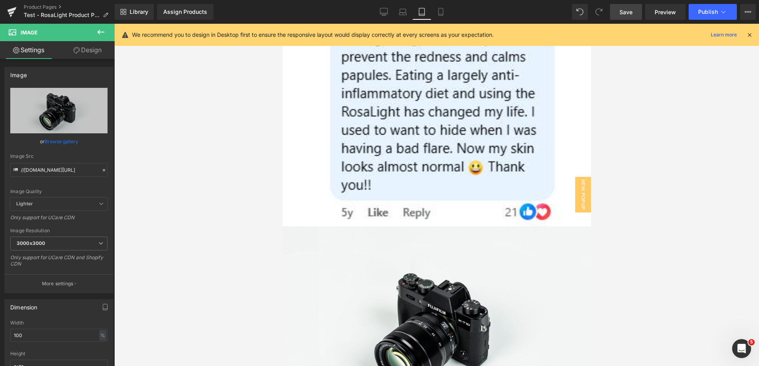
scroll to position [2882, 0]
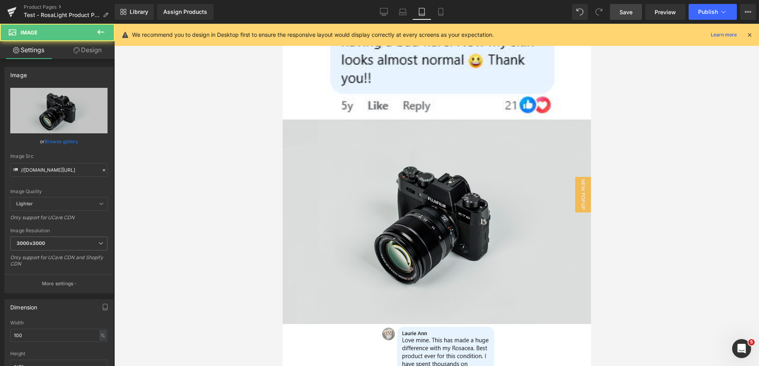
click at [428, 144] on img at bounding box center [436, 221] width 308 height 204
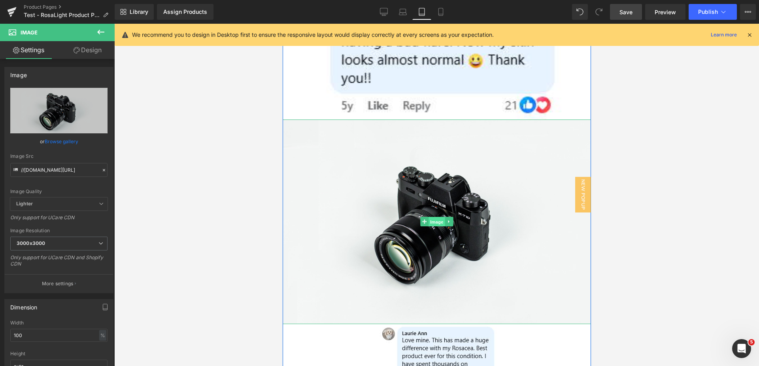
click at [432, 217] on span "Image" at bounding box center [436, 221] width 17 height 9
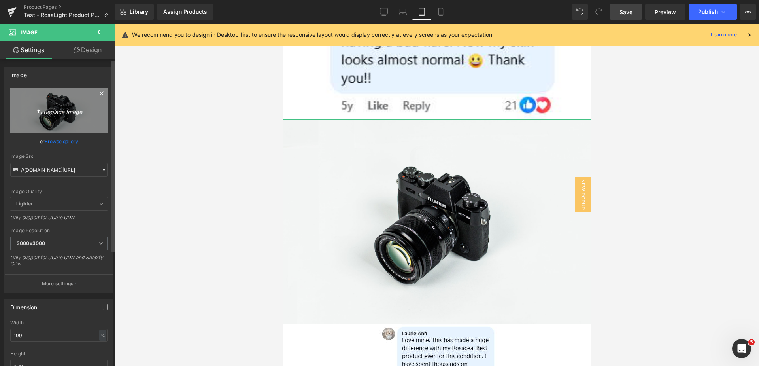
click at [57, 112] on icon "Replace Image" at bounding box center [58, 111] width 63 height 10
type input "C:\fakepath\Jo's Comment Mobile.png"
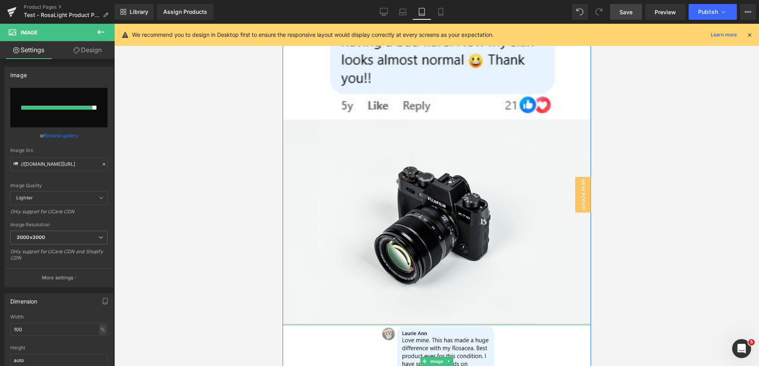
type input "[URL][DOMAIN_NAME]"
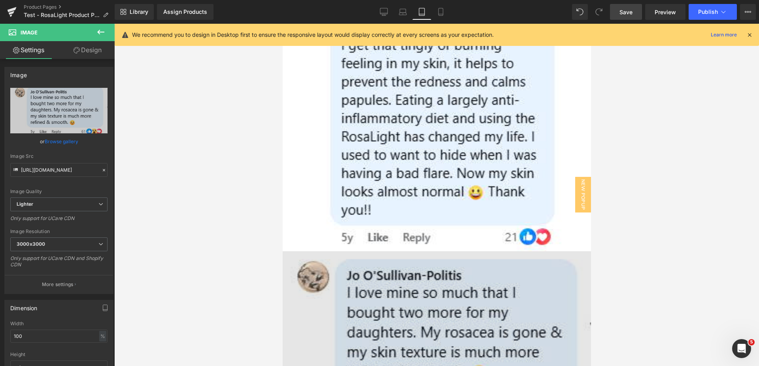
scroll to position [2763, 0]
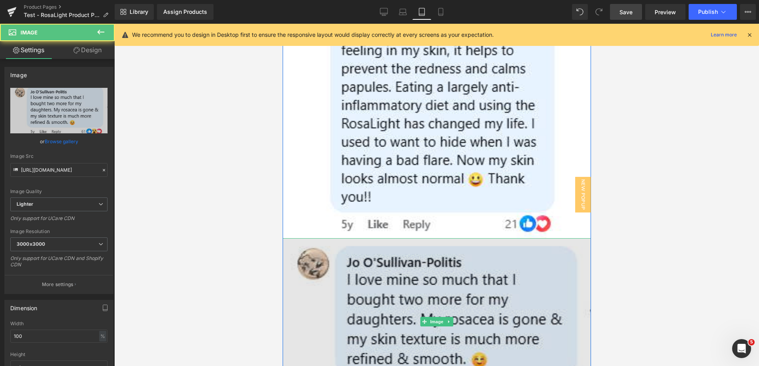
click at [426, 252] on img at bounding box center [436, 321] width 308 height 167
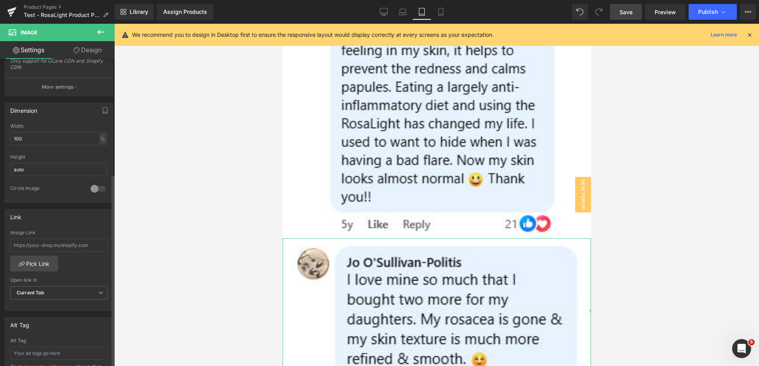
scroll to position [198, 0]
click at [71, 295] on span "Current Tab" at bounding box center [58, 293] width 97 height 14
click at [56, 314] on li "New Tab" at bounding box center [57, 318] width 94 height 12
click at [430, 317] on span "Image" at bounding box center [436, 321] width 17 height 9
click at [62, 246] on input "text" at bounding box center [58, 244] width 97 height 13
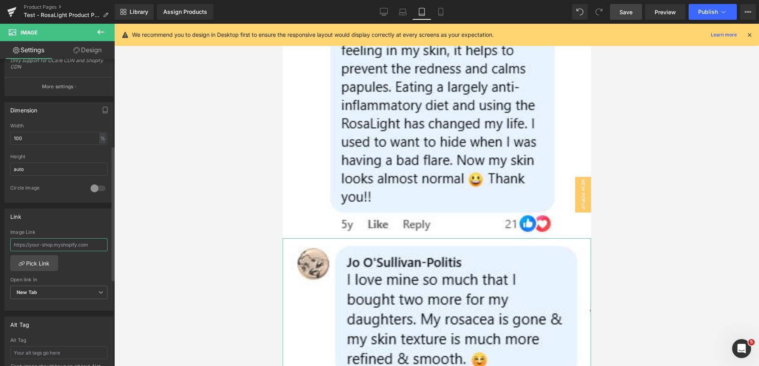
paste input "[URL][DOMAIN_NAME]"
type input "[URL][DOMAIN_NAME]"
click at [80, 211] on div "Link" at bounding box center [59, 216] width 108 height 15
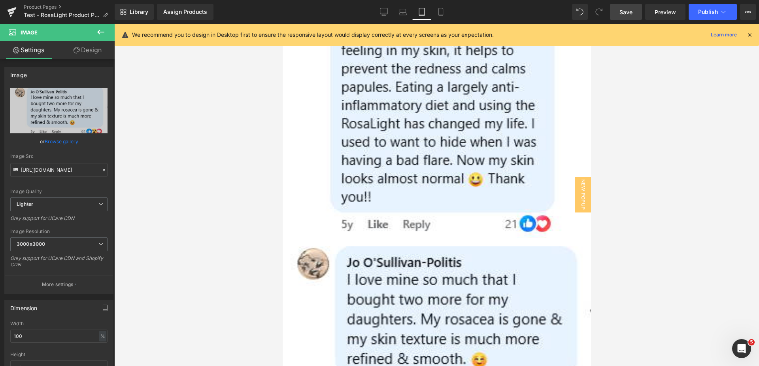
click at [619, 15] on link "Save" at bounding box center [626, 12] width 32 height 16
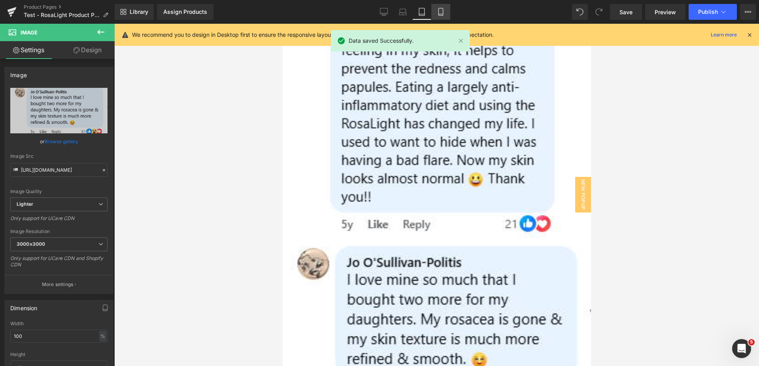
click at [439, 14] on icon at bounding box center [441, 14] width 4 height 0
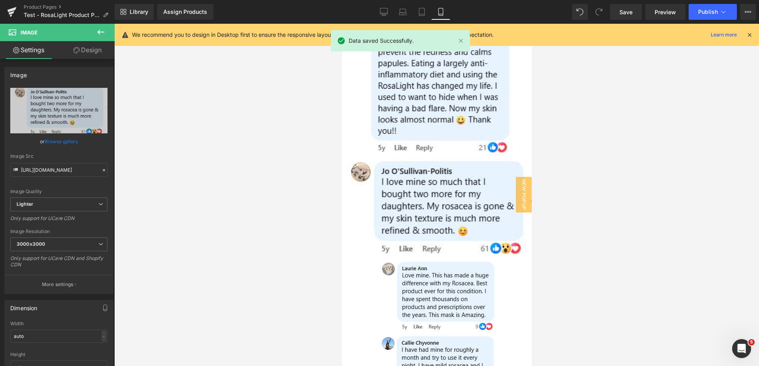
scroll to position [3200, 0]
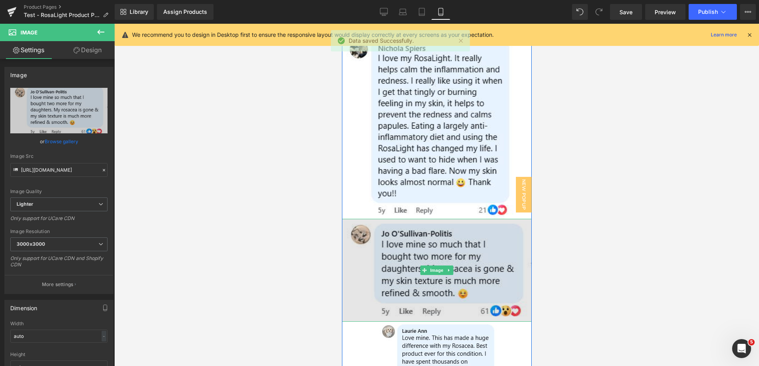
click at [422, 219] on img at bounding box center [437, 270] width 190 height 103
click at [425, 219] on img at bounding box center [437, 270] width 190 height 103
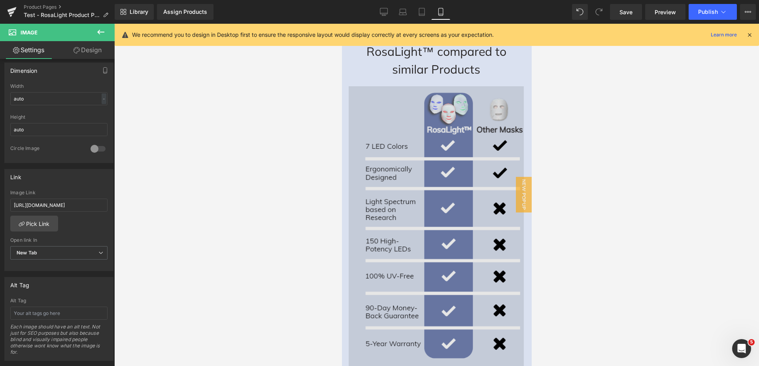
scroll to position [3003, 0]
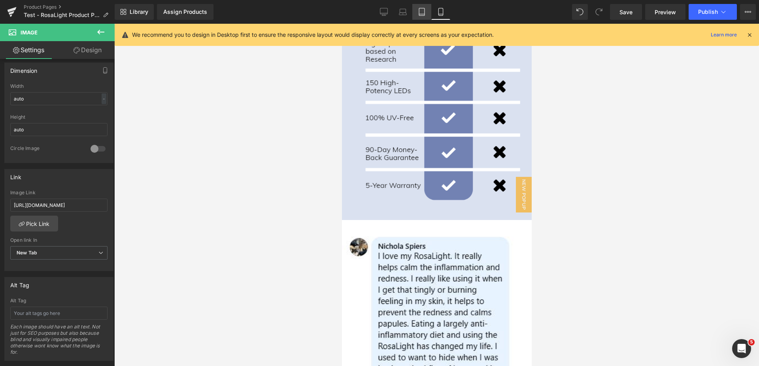
click at [422, 10] on icon at bounding box center [422, 12] width 8 height 8
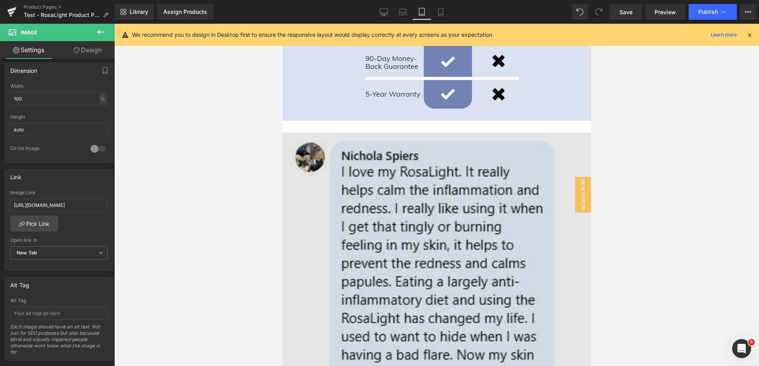
scroll to position [2576, 0]
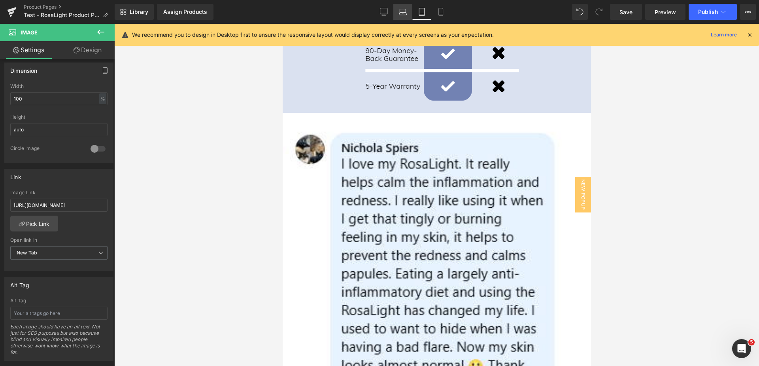
click at [404, 13] on icon at bounding box center [403, 12] width 8 height 8
type input "auto"
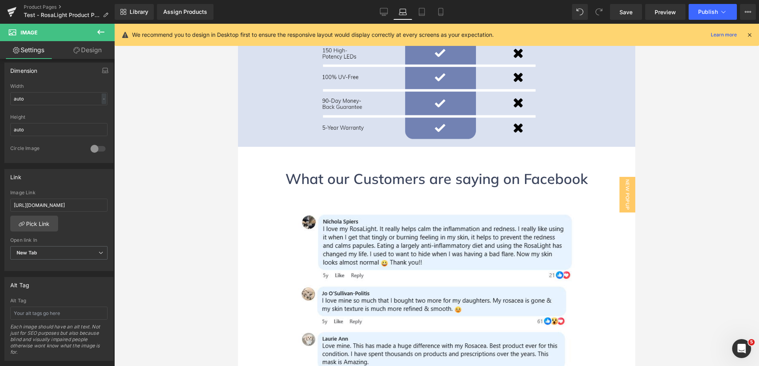
scroll to position [2333, 0]
click at [415, 167] on h1 "What our Customers are saying on Facebook" at bounding box center [436, 177] width 397 height 21
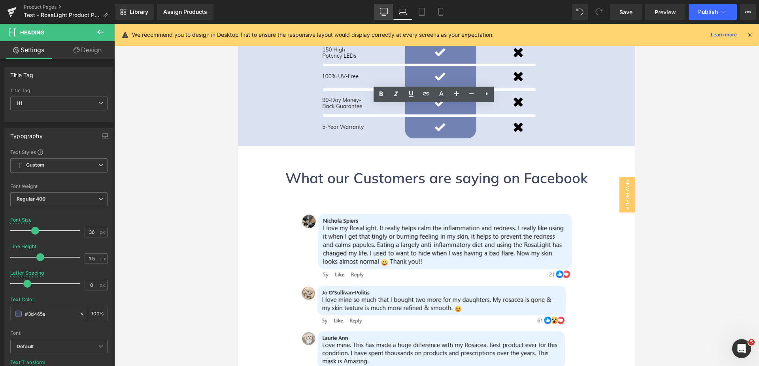
click at [386, 8] on icon at bounding box center [384, 11] width 8 height 6
type input "35"
type input "100"
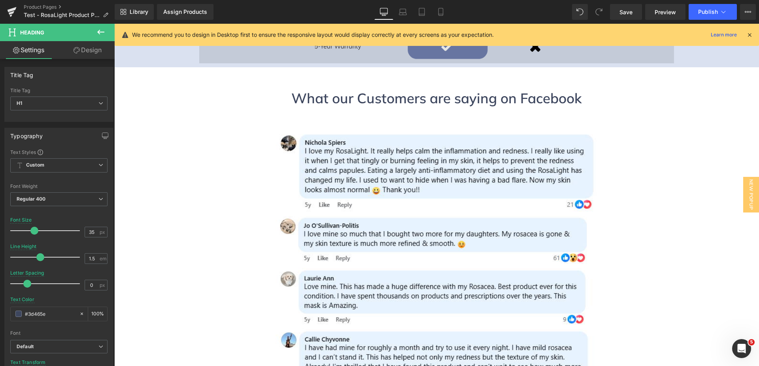
scroll to position [2429, 0]
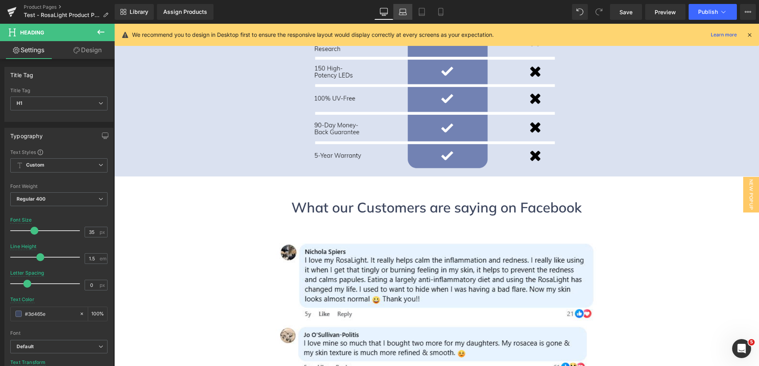
click at [405, 9] on icon at bounding box center [403, 12] width 8 height 8
type input "36"
type input "100"
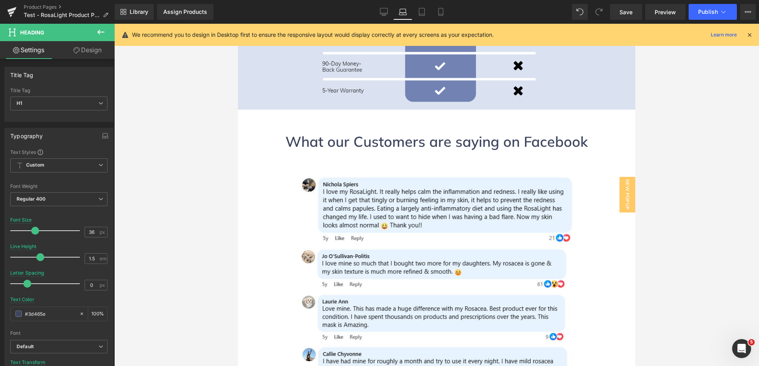
scroll to position [2333, 0]
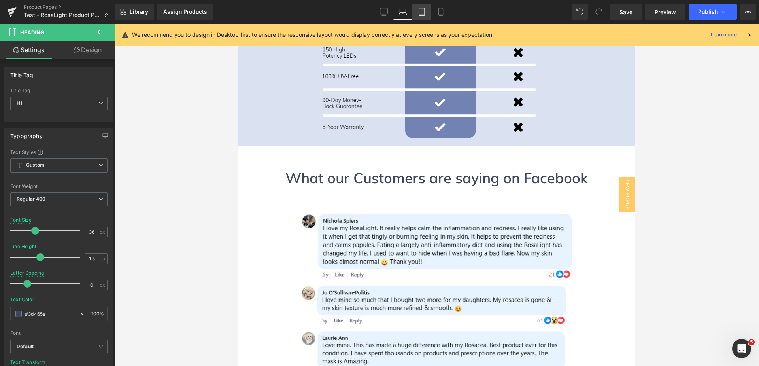
click at [417, 15] on link "Tablet" at bounding box center [421, 12] width 19 height 16
type input "34"
type input "100"
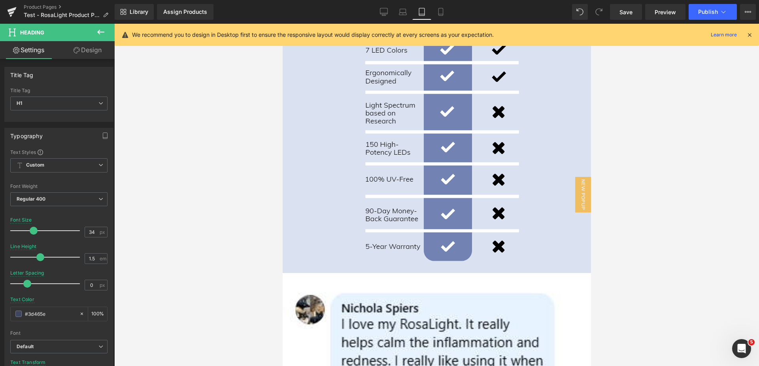
scroll to position [2412, 0]
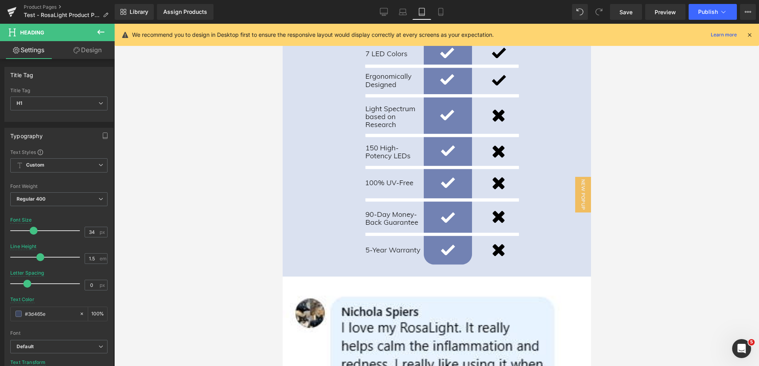
click at [98, 31] on icon at bounding box center [100, 32] width 7 height 5
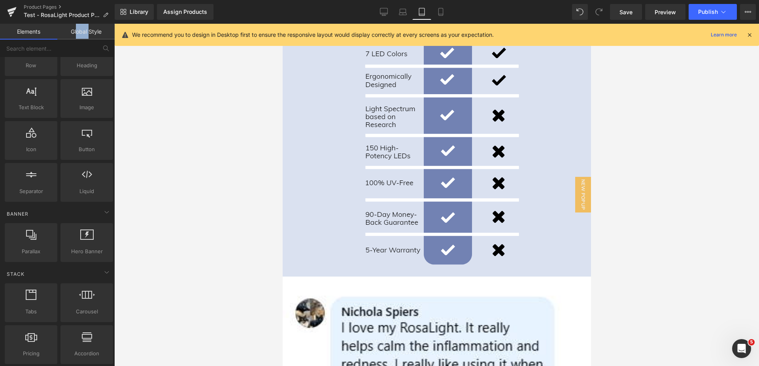
drag, startPoint x: 88, startPoint y: 35, endPoint x: 77, endPoint y: 37, distance: 11.2
click at [77, 37] on link "Global Style" at bounding box center [85, 32] width 57 height 16
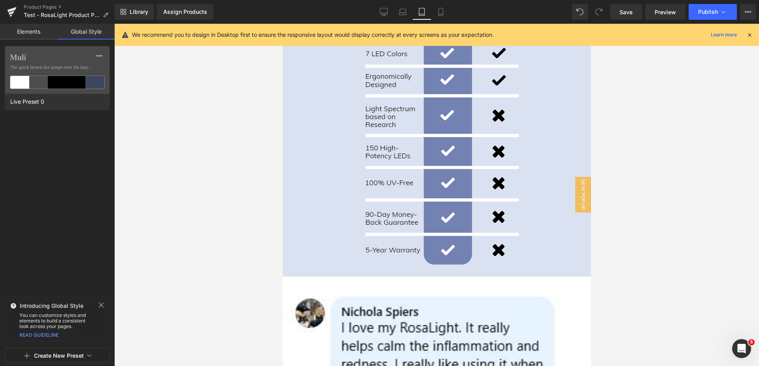
click at [36, 29] on link "Elements" at bounding box center [28, 32] width 57 height 16
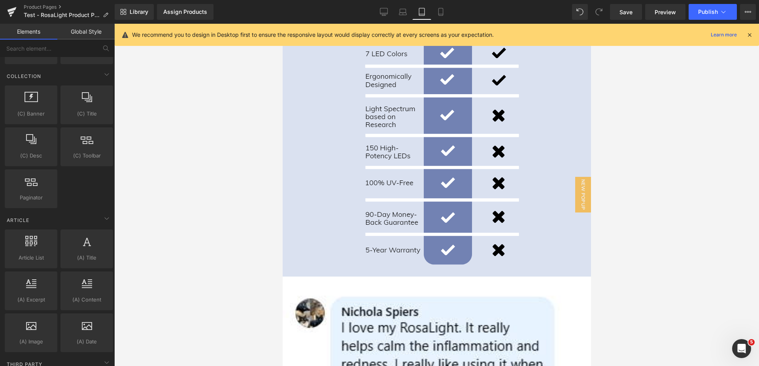
scroll to position [1436, 0]
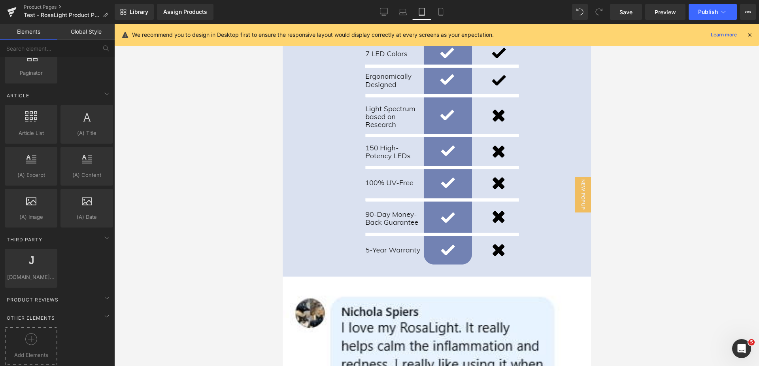
click at [36, 333] on icon at bounding box center [31, 339] width 12 height 12
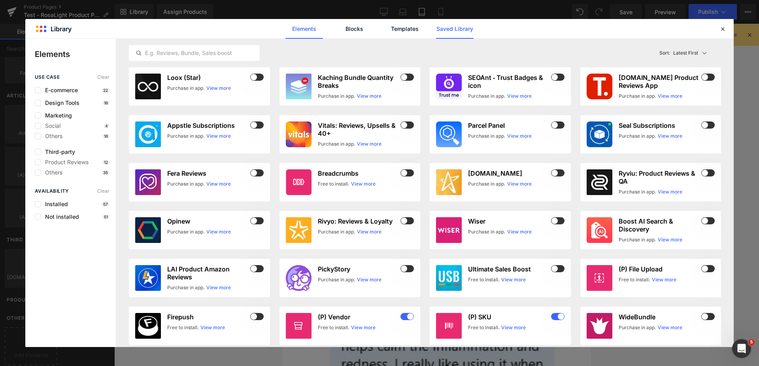
click at [465, 28] on link "Saved Library" at bounding box center [455, 29] width 38 height 20
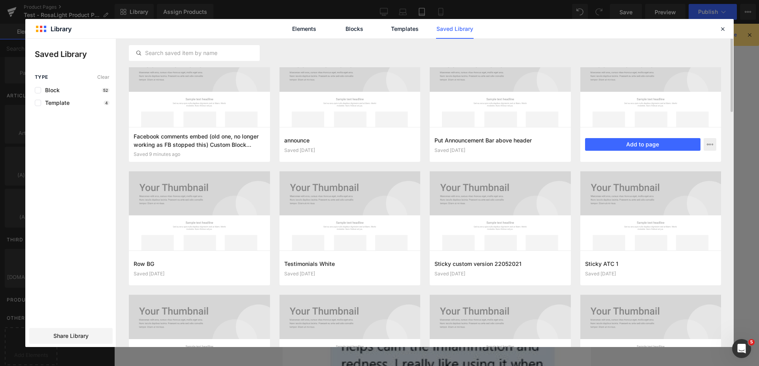
scroll to position [0, 0]
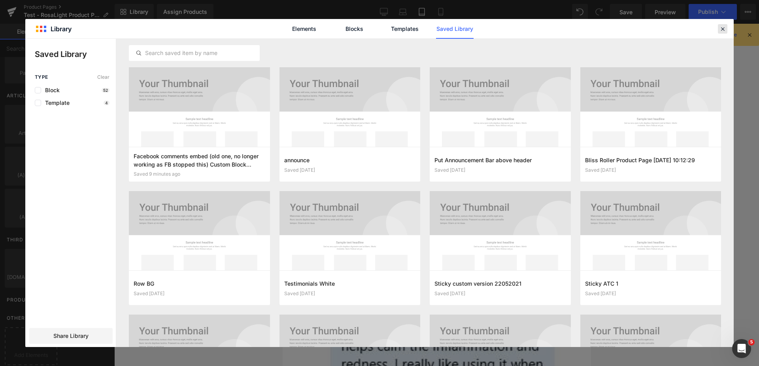
click at [724, 30] on icon at bounding box center [722, 28] width 7 height 7
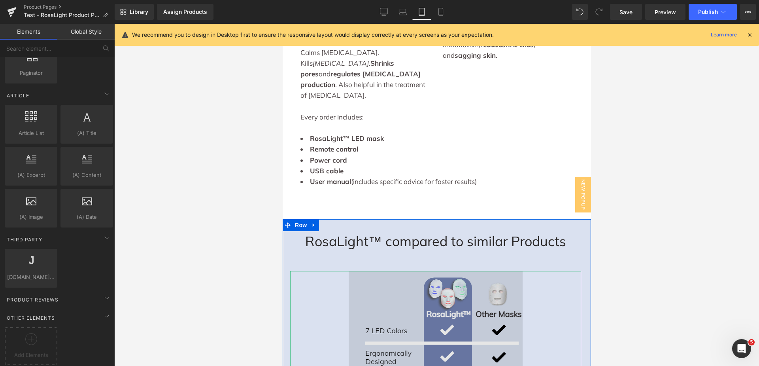
scroll to position [2373, 0]
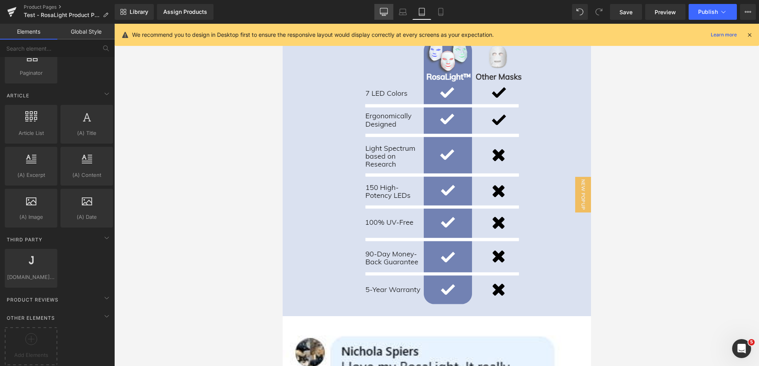
click at [383, 14] on icon at bounding box center [384, 11] width 8 height 6
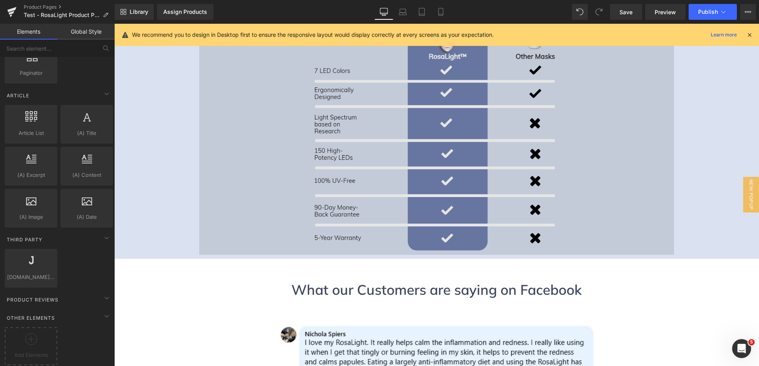
scroll to position [2318, 0]
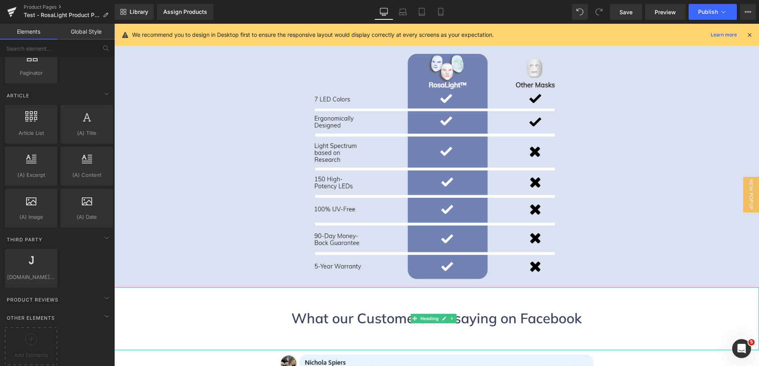
click at [363, 308] on h1 "What our Customers are saying on Facebook" at bounding box center [436, 318] width 645 height 21
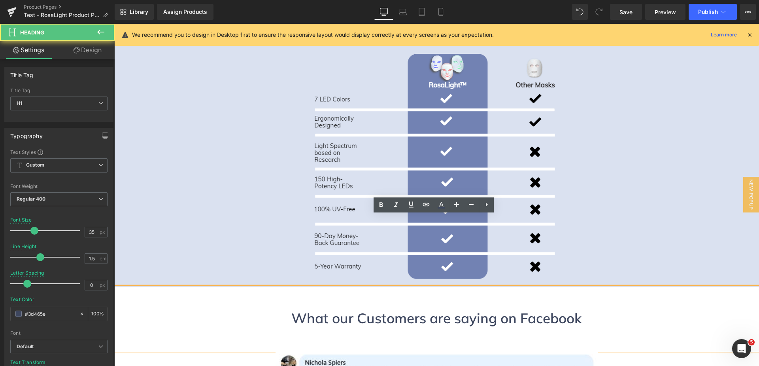
click at [670, 308] on h1 "What our Customers are saying on Facebook" at bounding box center [436, 318] width 645 height 21
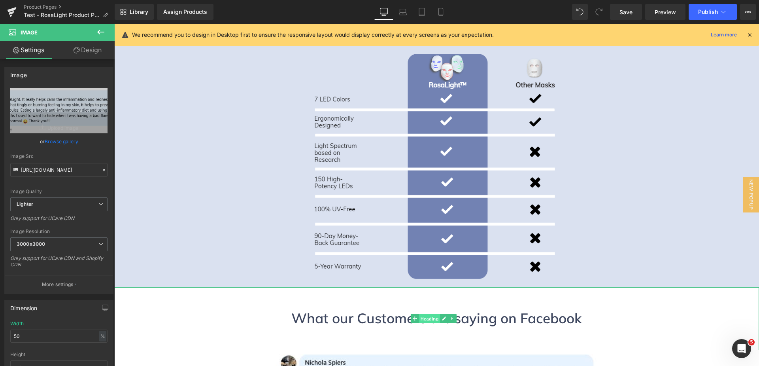
click at [429, 314] on span "Heading" at bounding box center [429, 318] width 21 height 9
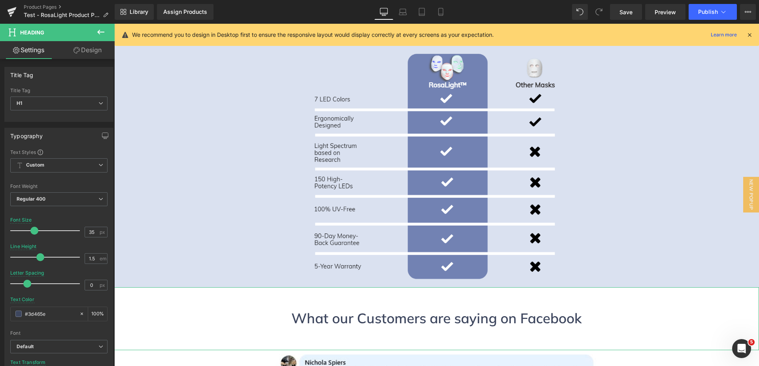
click at [78, 49] on icon at bounding box center [77, 50] width 6 height 6
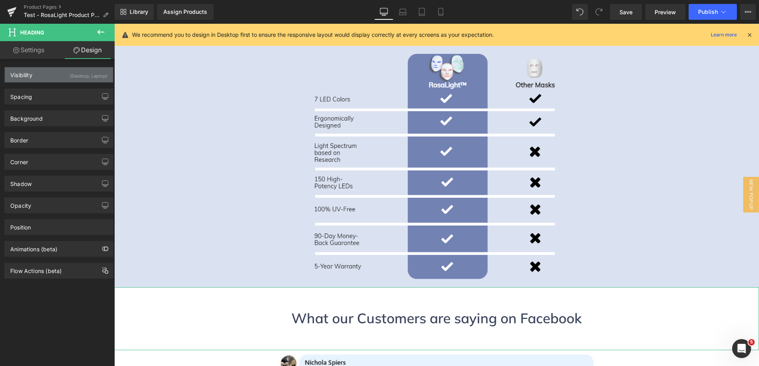
click at [66, 75] on div "Visibility (Desktop, Laptop)" at bounding box center [59, 74] width 108 height 15
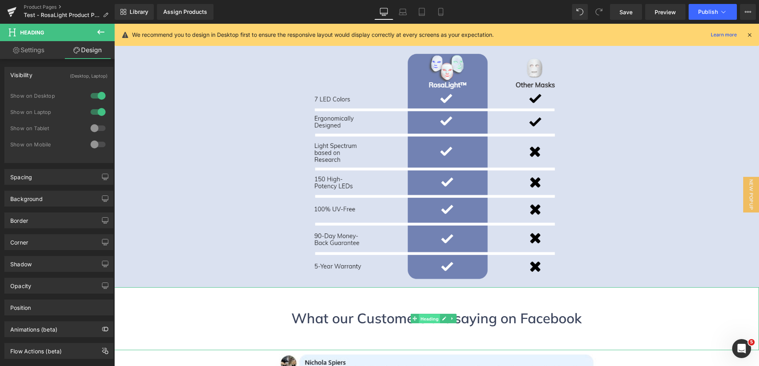
click at [429, 314] on span "Heading" at bounding box center [429, 318] width 21 height 9
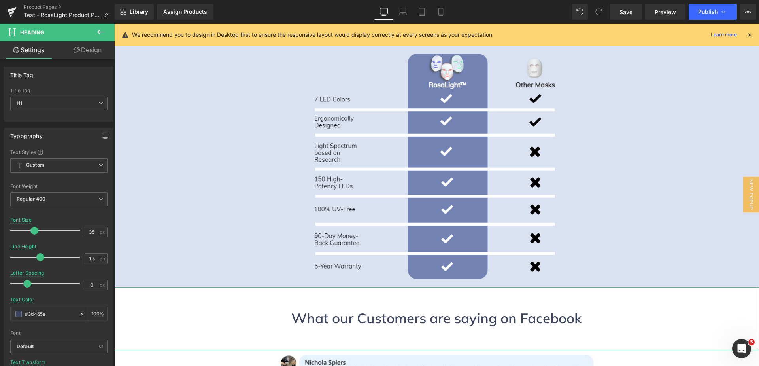
click at [85, 49] on link "Design" at bounding box center [87, 50] width 57 height 18
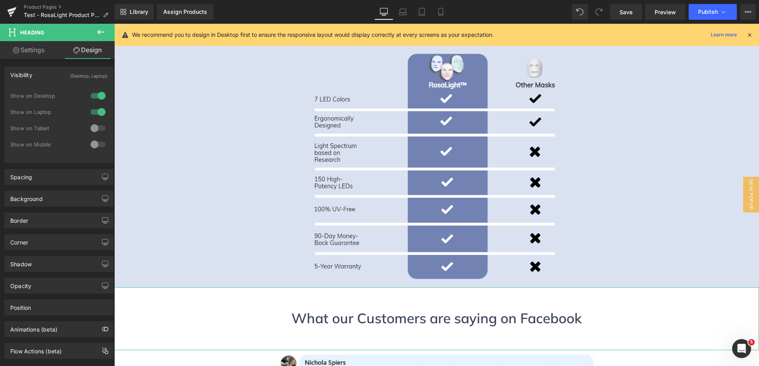
click at [96, 126] on div at bounding box center [98, 128] width 19 height 13
click at [93, 146] on div at bounding box center [98, 144] width 19 height 13
click at [626, 10] on span "Save" at bounding box center [626, 12] width 13 height 8
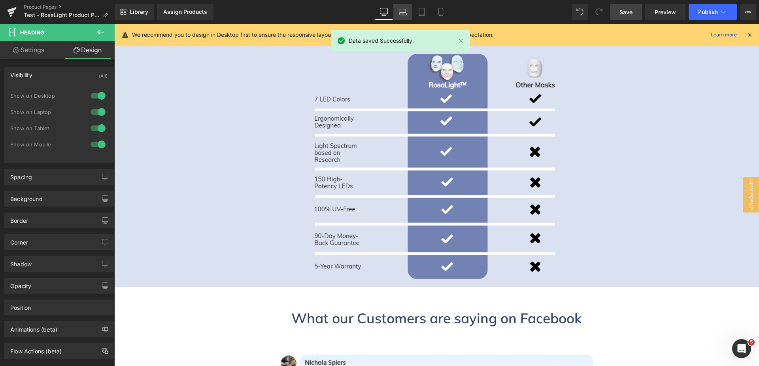
click at [403, 11] on icon at bounding box center [403, 12] width 8 height 8
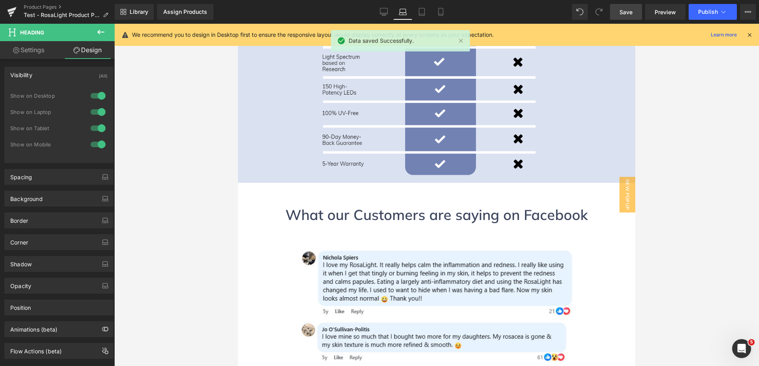
scroll to position [2223, 0]
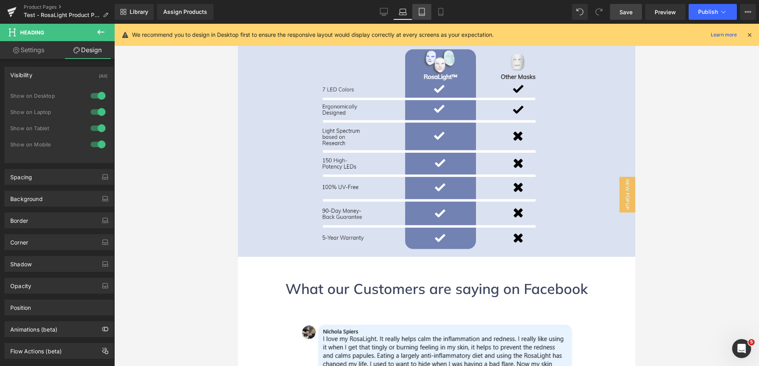
click at [421, 14] on icon at bounding box center [422, 14] width 6 height 0
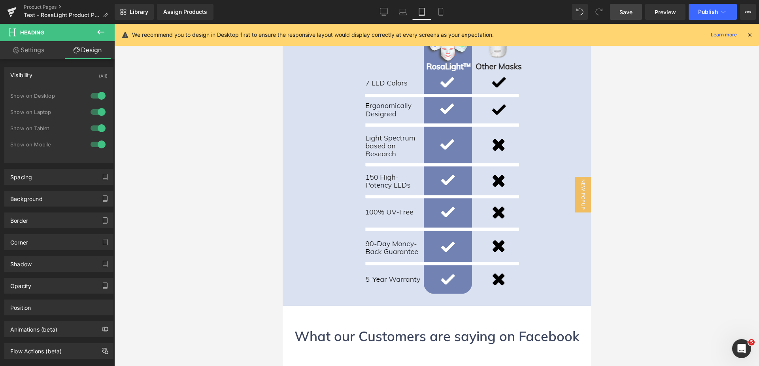
scroll to position [2383, 0]
click at [441, 15] on icon at bounding box center [441, 12] width 8 height 8
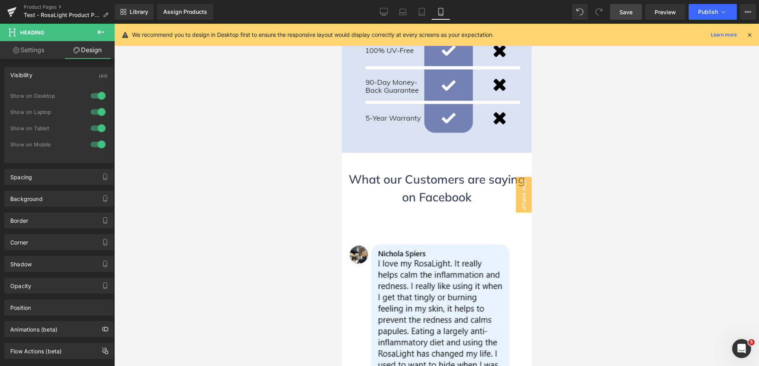
scroll to position [3007, 0]
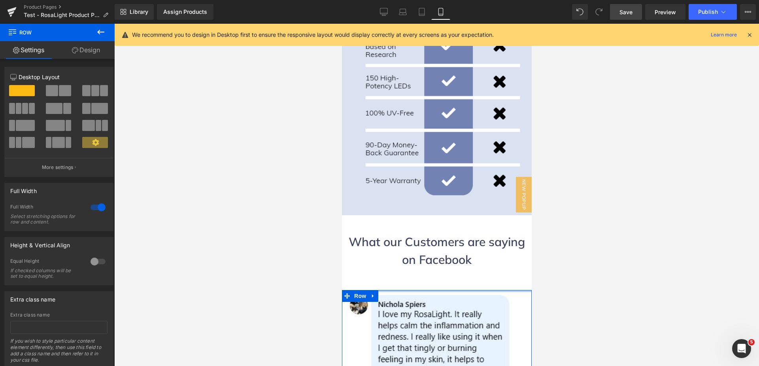
drag, startPoint x: 416, startPoint y: 228, endPoint x: 424, endPoint y: 193, distance: 36.4
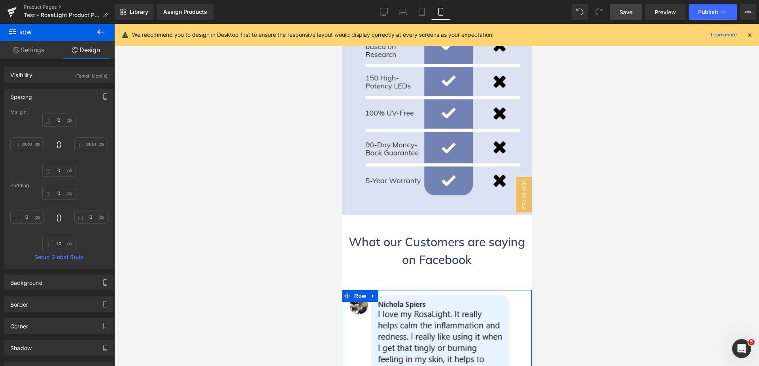
click at [267, 204] on div at bounding box center [436, 195] width 645 height 342
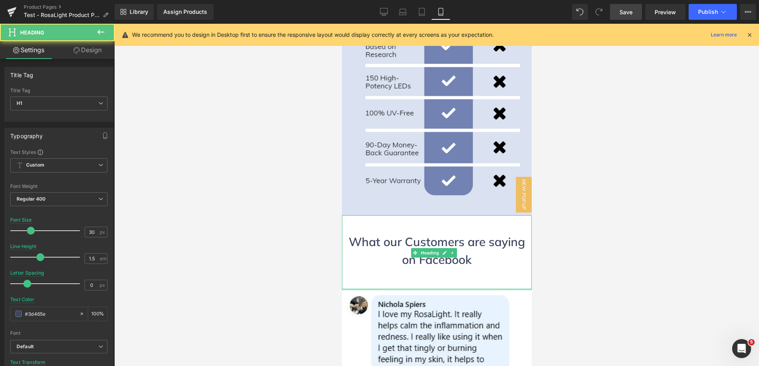
drag, startPoint x: 416, startPoint y: 218, endPoint x: 421, endPoint y: 218, distance: 5.2
click at [418, 215] on div "What our Customers are saying on Facebook Heading" at bounding box center [437, 252] width 190 height 75
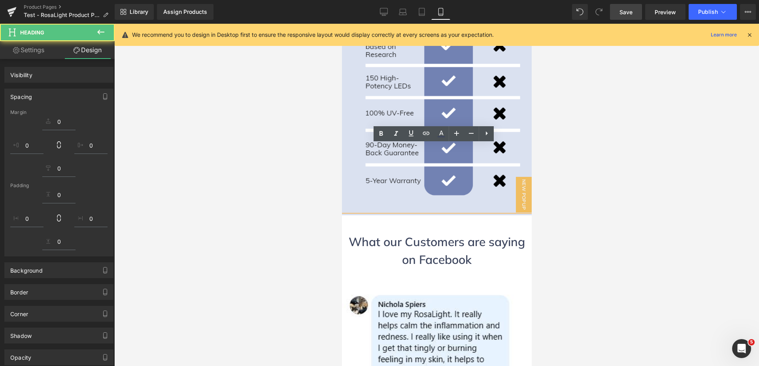
click at [421, 279] on div at bounding box center [437, 284] width 182 height 11
click at [426, 269] on div at bounding box center [437, 274] width 182 height 11
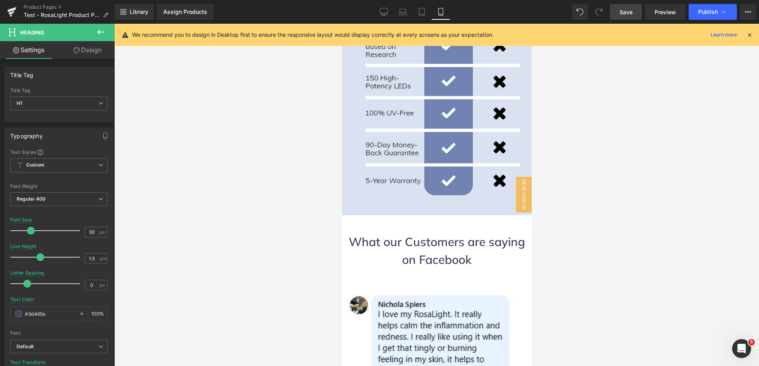
click at [267, 213] on div at bounding box center [436, 195] width 645 height 342
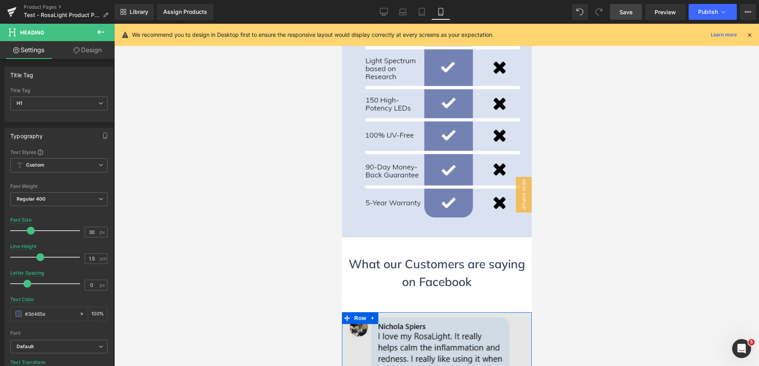
scroll to position [2968, 0]
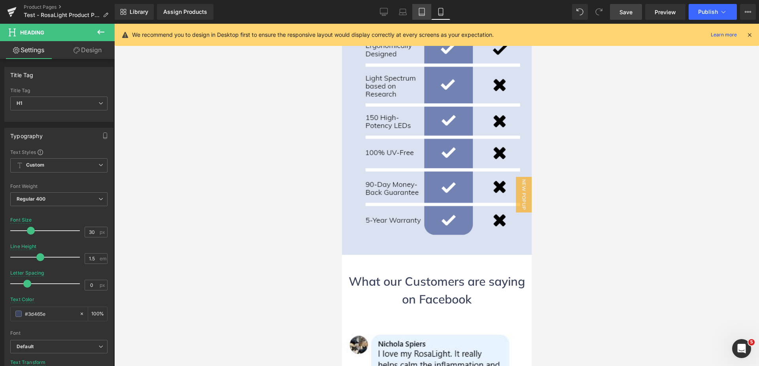
click at [425, 18] on link "Tablet" at bounding box center [421, 12] width 19 height 16
type input "34"
type input "100"
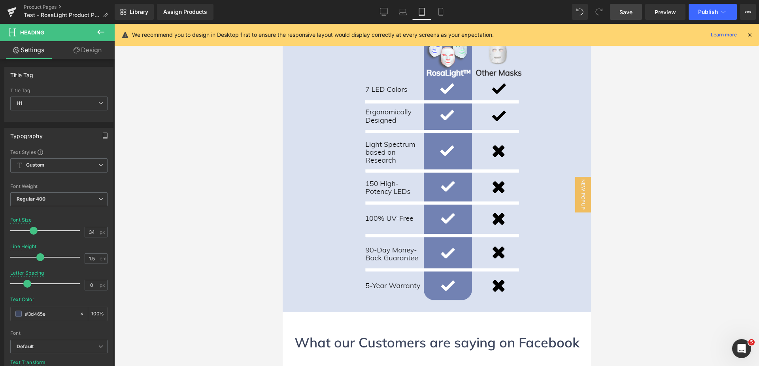
scroll to position [2427, 0]
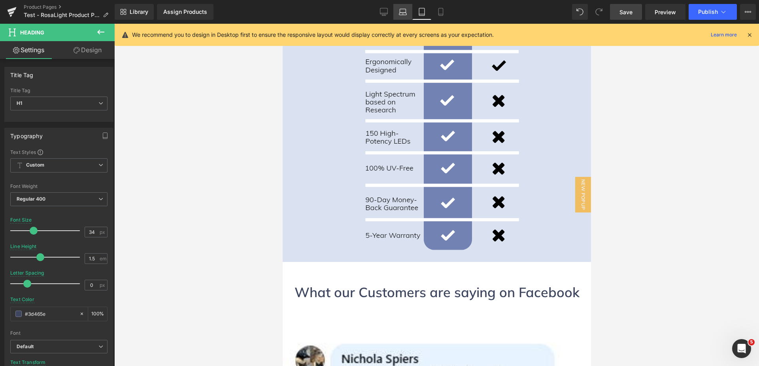
click at [405, 12] on icon at bounding box center [403, 12] width 8 height 8
type input "36"
type input "100"
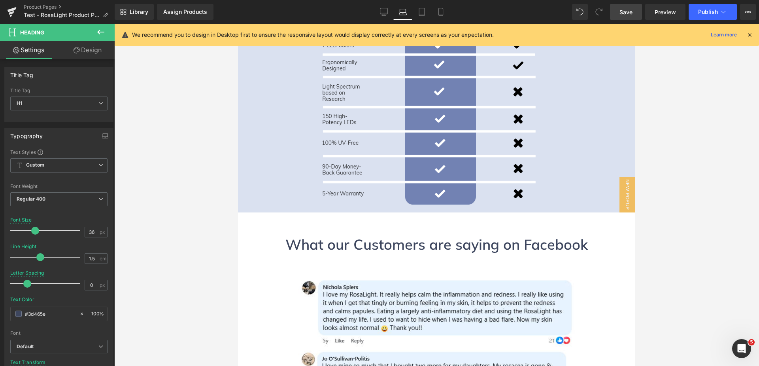
scroll to position [2267, 0]
click at [441, 12] on icon at bounding box center [441, 12] width 8 height 8
type input "30"
type input "100"
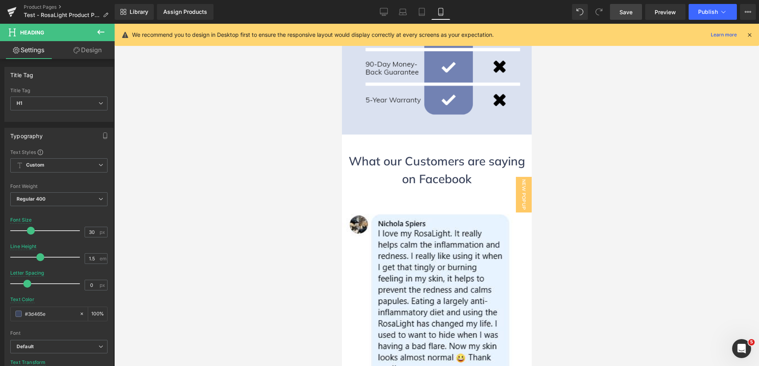
scroll to position [2981, 0]
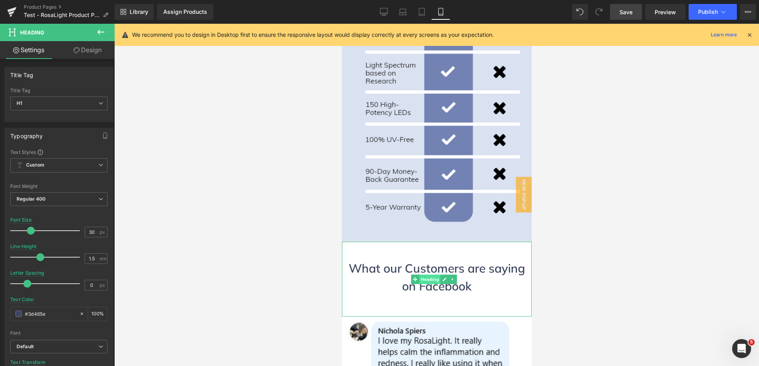
click at [432, 274] on span "Heading" at bounding box center [429, 278] width 21 height 9
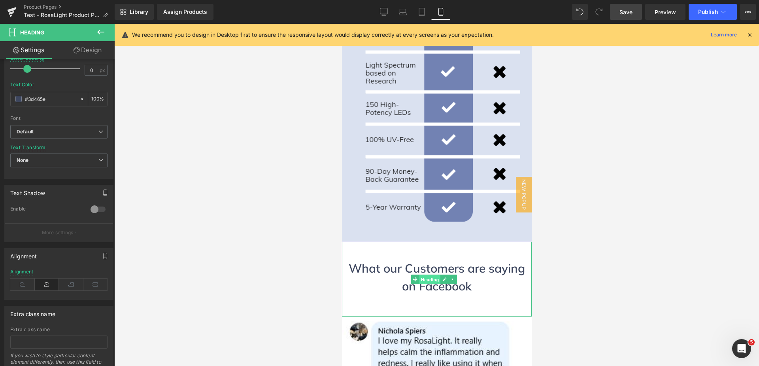
click at [435, 275] on span "Heading" at bounding box center [429, 279] width 21 height 9
click at [82, 50] on link "Design" at bounding box center [87, 50] width 57 height 18
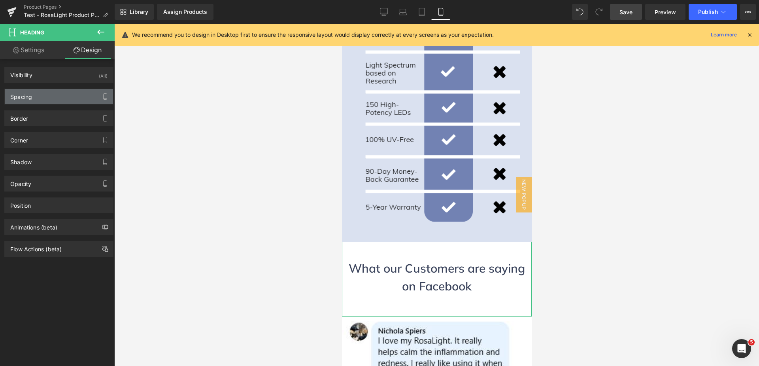
type input "0"
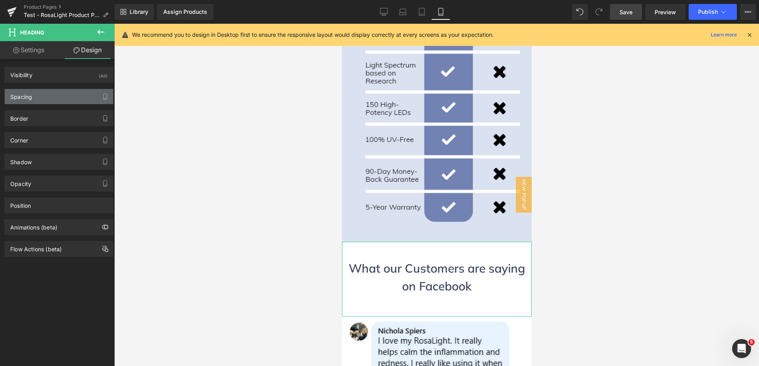
type input "10"
type input "0"
type input "10"
click at [27, 98] on div "Spacing" at bounding box center [21, 94] width 22 height 11
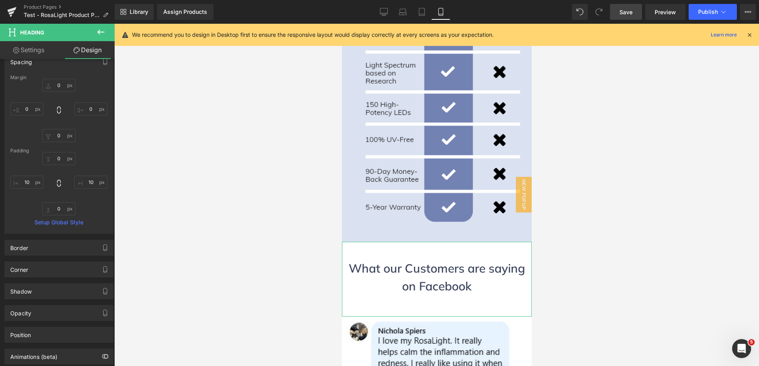
scroll to position [77, 0]
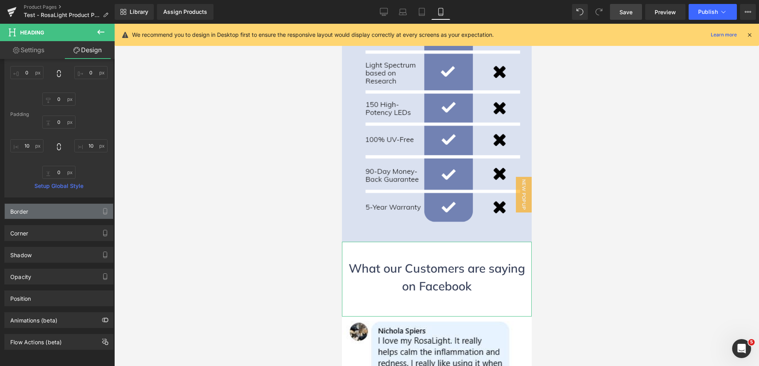
click at [47, 206] on div "Border" at bounding box center [59, 211] width 108 height 15
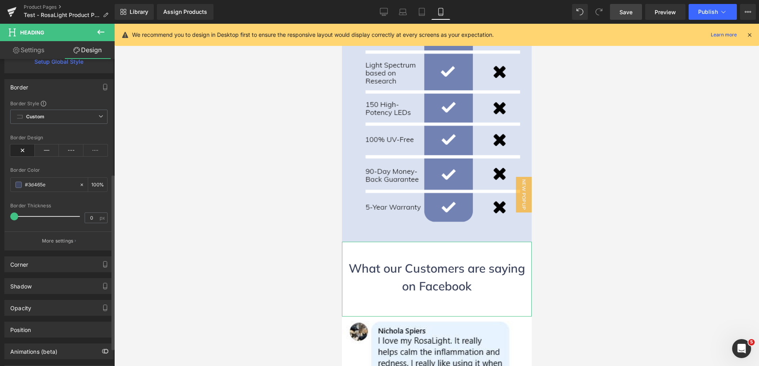
scroll to position [233, 0]
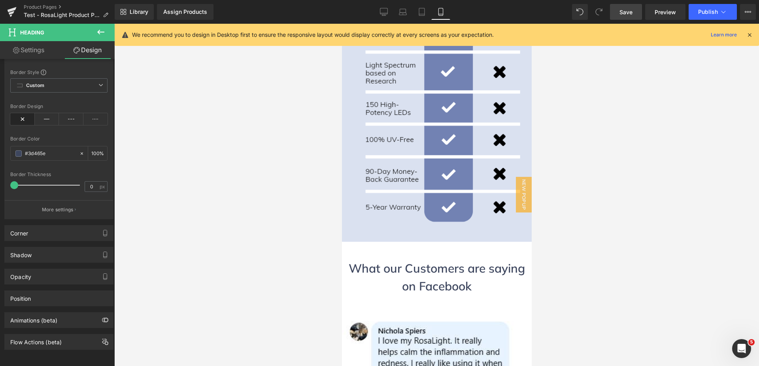
click at [321, 167] on div at bounding box center [436, 195] width 645 height 342
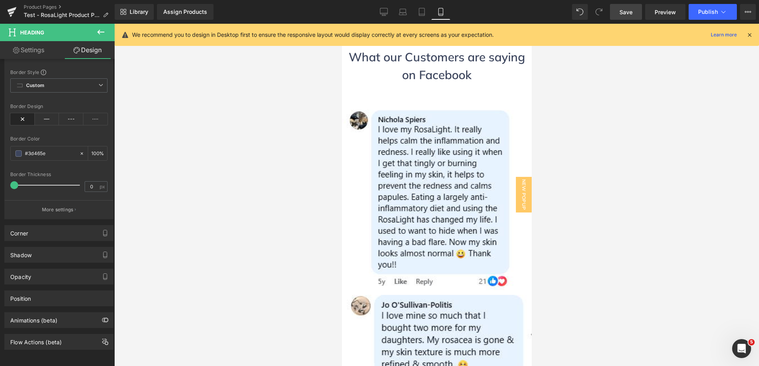
scroll to position [3258, 0]
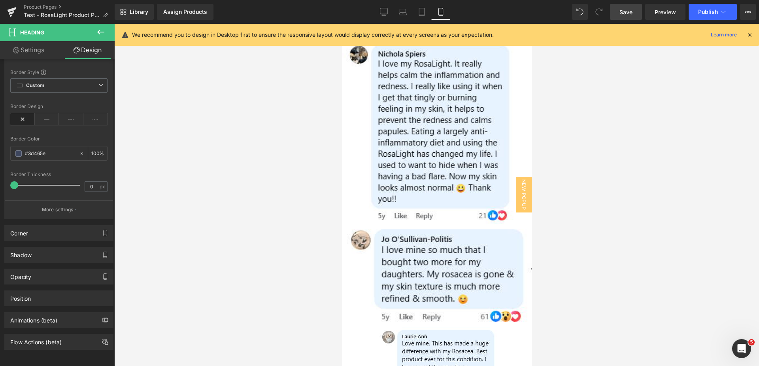
click at [627, 15] on span "Save" at bounding box center [626, 12] width 13 height 8
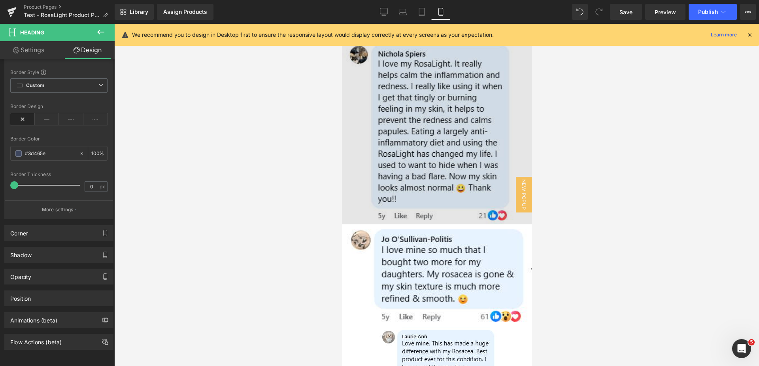
click at [428, 108] on img at bounding box center [437, 132] width 190 height 185
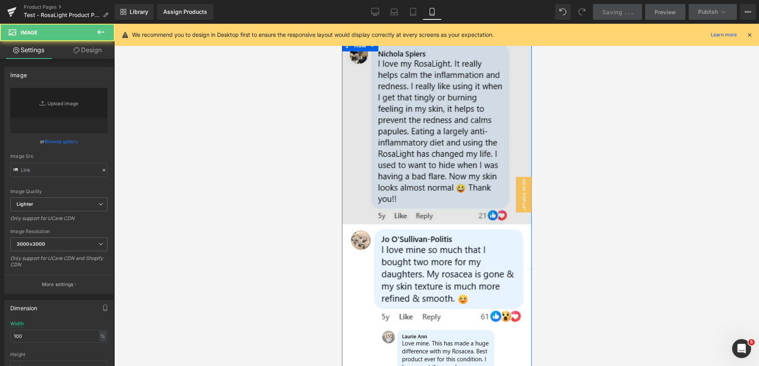
type input "[URL][DOMAIN_NAME]"
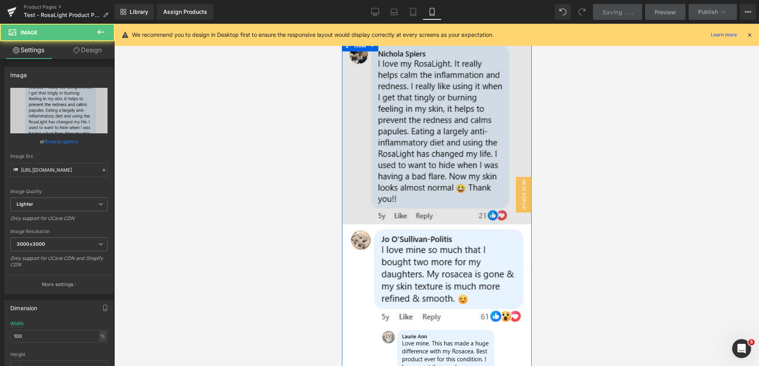
scroll to position [3337, 0]
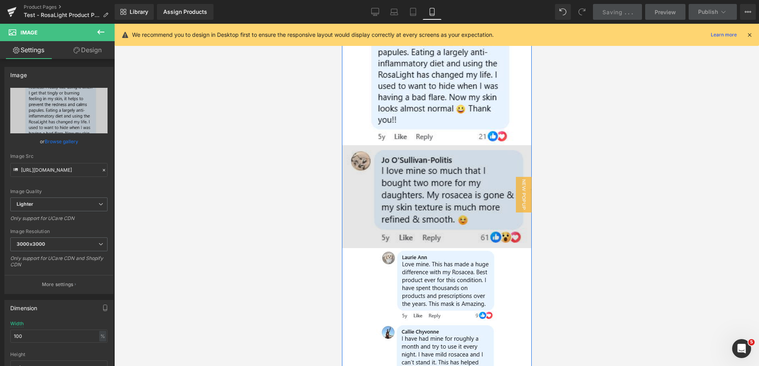
click at [427, 145] on img at bounding box center [437, 196] width 190 height 103
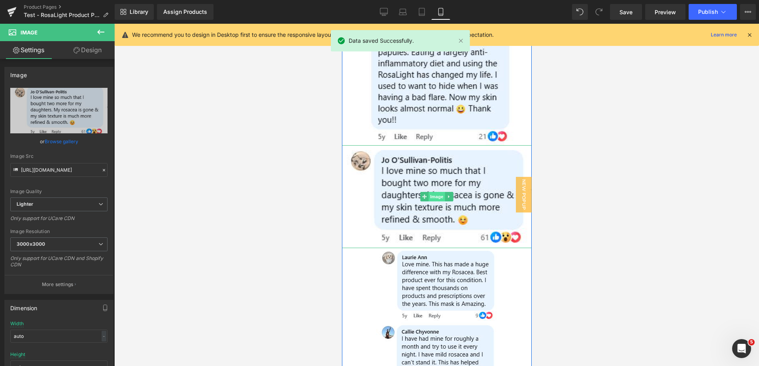
click at [429, 192] on span "Image" at bounding box center [436, 196] width 17 height 9
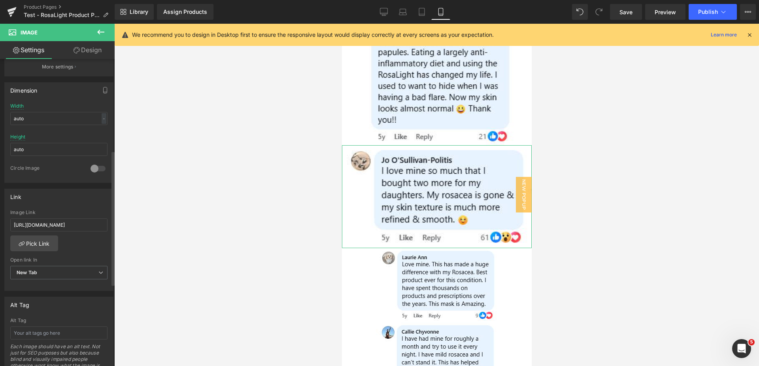
scroll to position [237, 0]
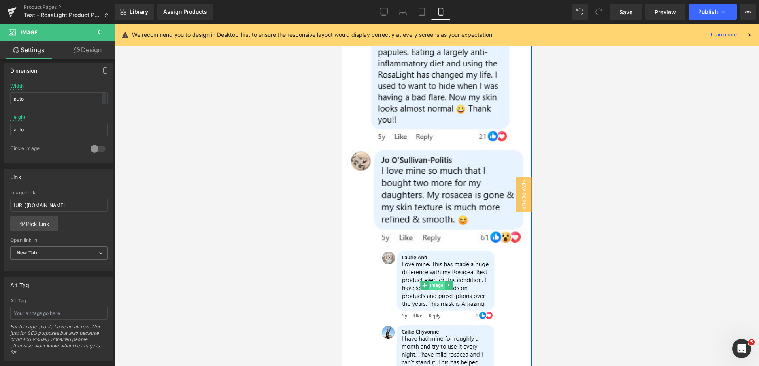
click at [435, 280] on span "Image" at bounding box center [436, 284] width 17 height 9
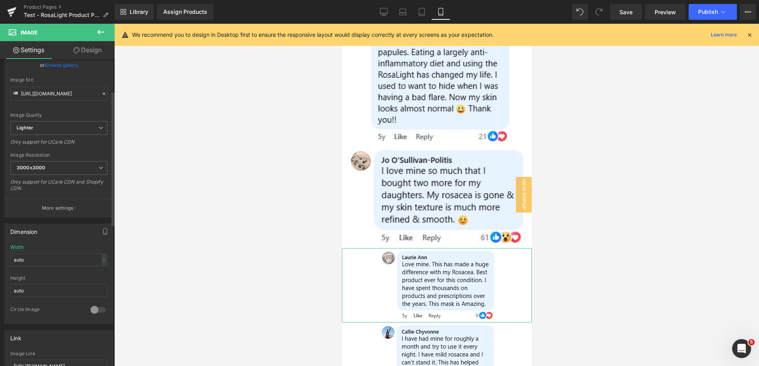
scroll to position [79, 0]
drag, startPoint x: 42, startPoint y: 255, endPoint x: 16, endPoint y: 249, distance: 26.4
click at [16, 249] on div "Width auto - % px" at bounding box center [58, 257] width 97 height 31
type input "a"
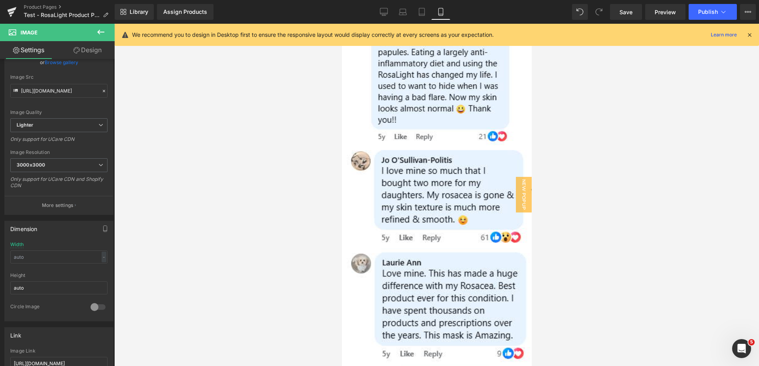
click at [181, 248] on div at bounding box center [436, 195] width 645 height 342
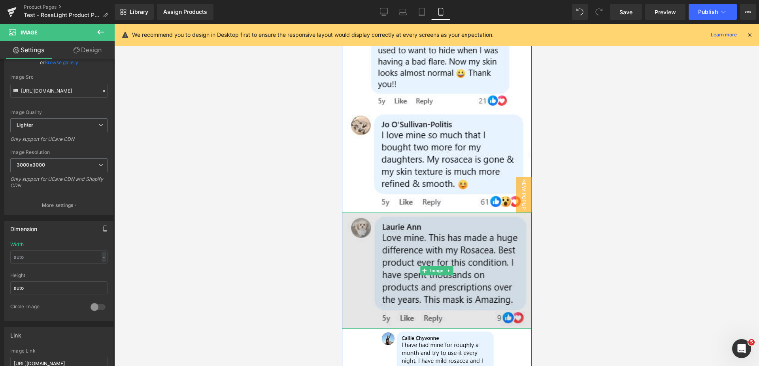
scroll to position [3416, 0]
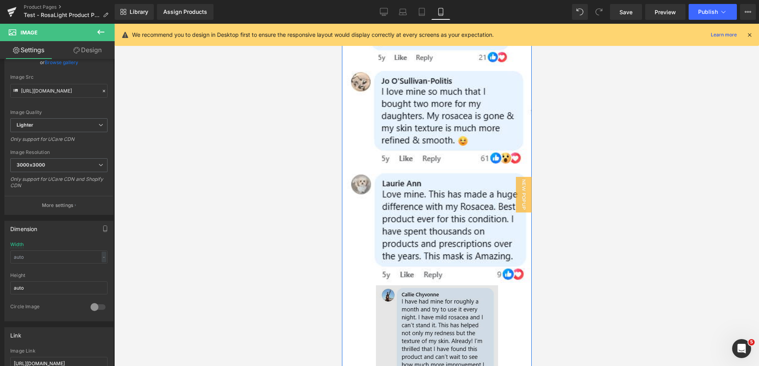
click at [420, 285] on div "Image" at bounding box center [437, 337] width 190 height 105
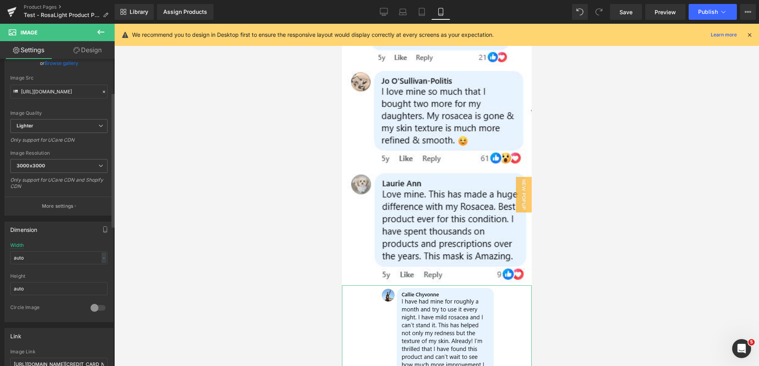
scroll to position [79, 0]
click at [29, 257] on input "auto" at bounding box center [58, 256] width 97 height 13
type input "a"
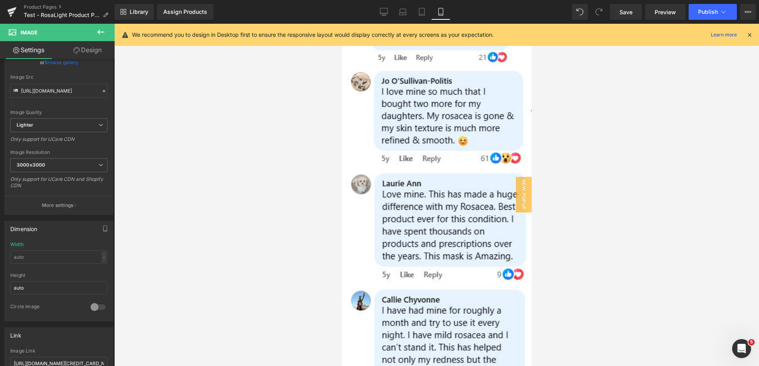
click at [202, 223] on div at bounding box center [436, 195] width 645 height 342
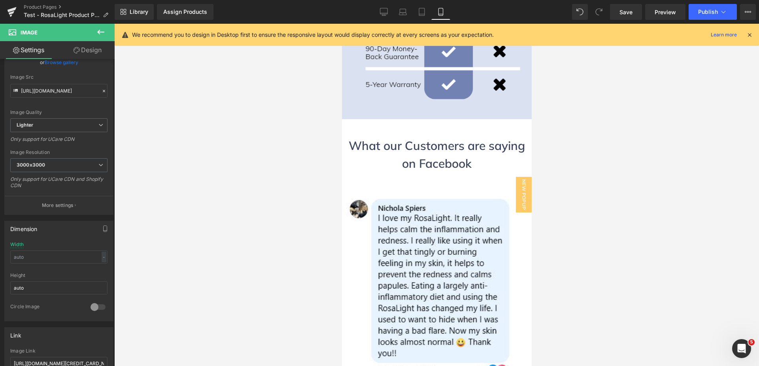
scroll to position [3099, 0]
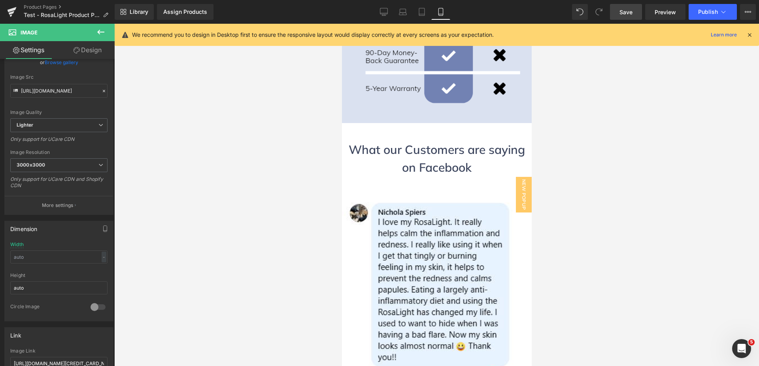
drag, startPoint x: 617, startPoint y: 13, endPoint x: 42, endPoint y: 172, distance: 596.4
click at [617, 13] on link "Save" at bounding box center [626, 12] width 32 height 16
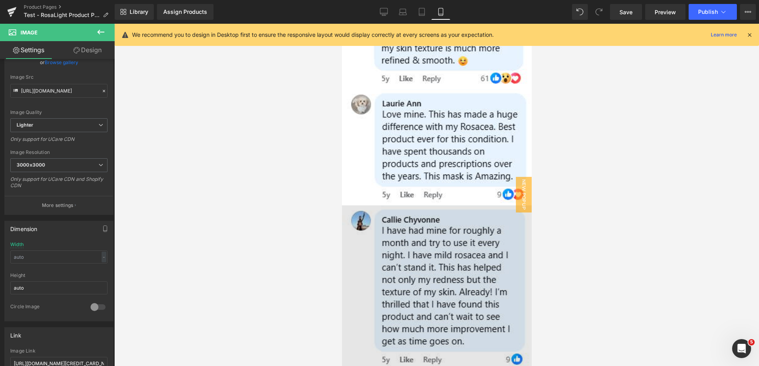
scroll to position [3534, 0]
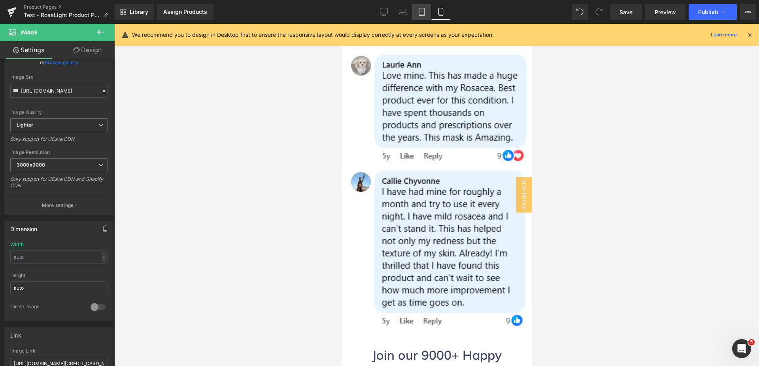
click at [420, 11] on icon at bounding box center [422, 12] width 8 height 8
type input "auto"
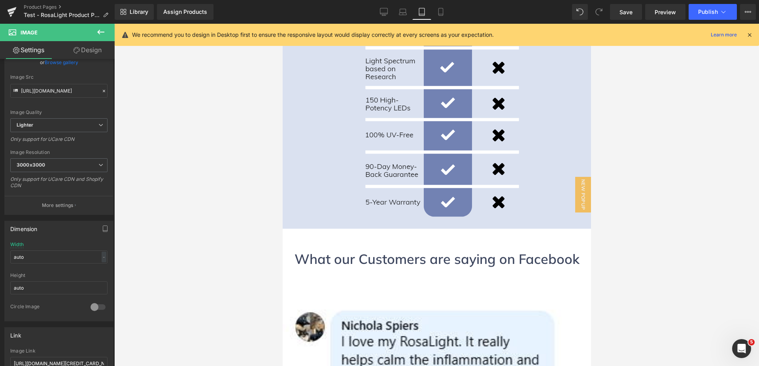
scroll to position [2446, 0]
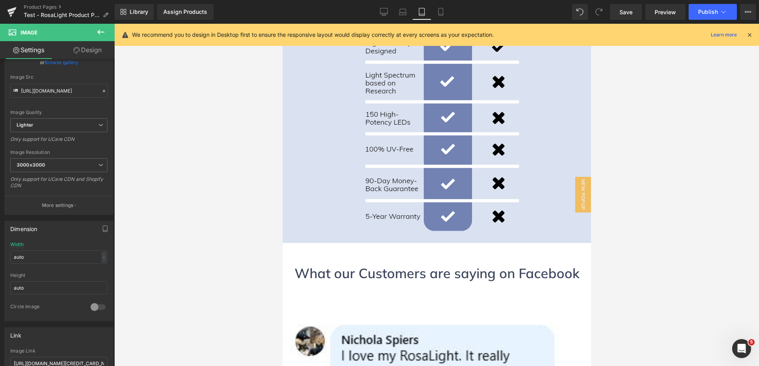
click at [416, 263] on h1 "What our Customers are saying on Facebook" at bounding box center [436, 273] width 308 height 20
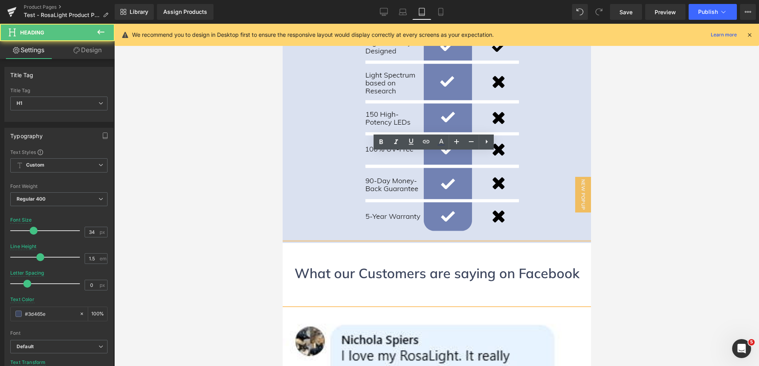
click at [408, 263] on h1 "What our Customers are saying on Facebook" at bounding box center [436, 273] width 308 height 20
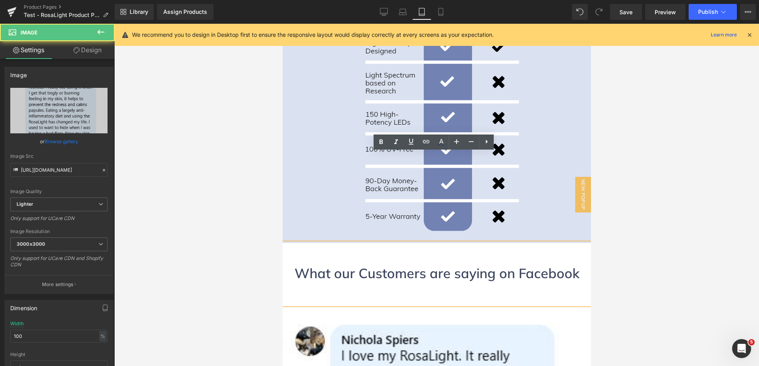
drag, startPoint x: 420, startPoint y: 228, endPoint x: 420, endPoint y: 207, distance: 21.0
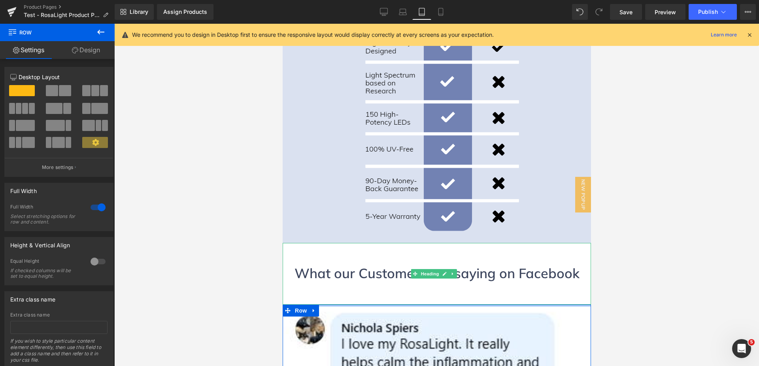
drag, startPoint x: 425, startPoint y: 216, endPoint x: 428, endPoint y: 199, distance: 17.2
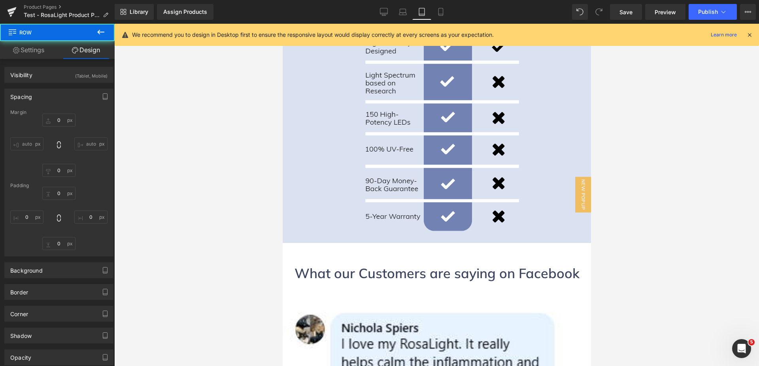
type input "0"
type input "10"
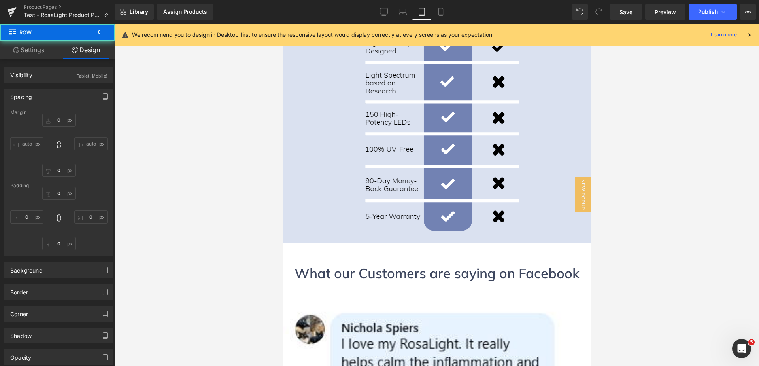
type input "0"
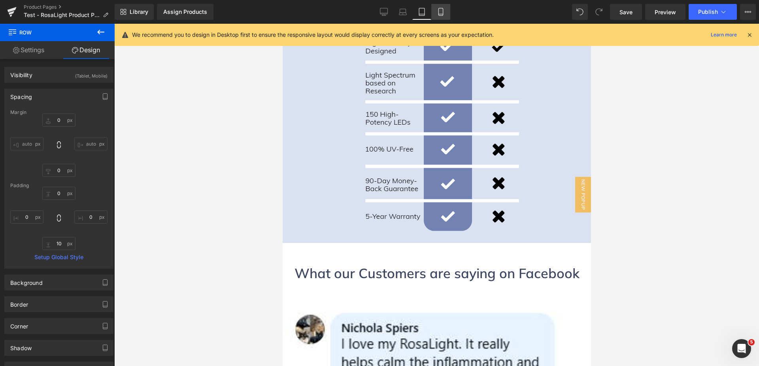
click at [443, 12] on icon at bounding box center [441, 12] width 4 height 8
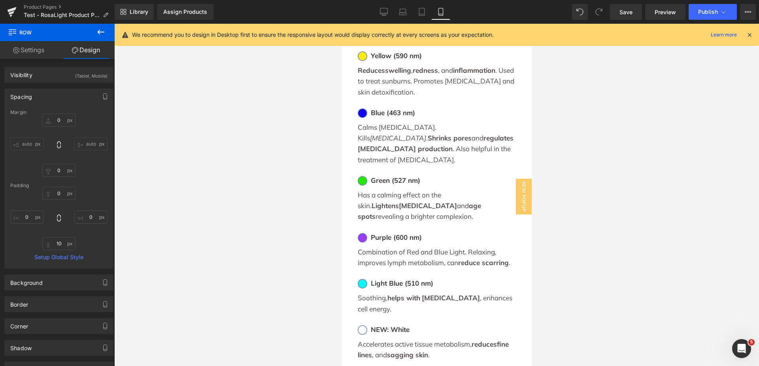
type input "0"
type input "10"
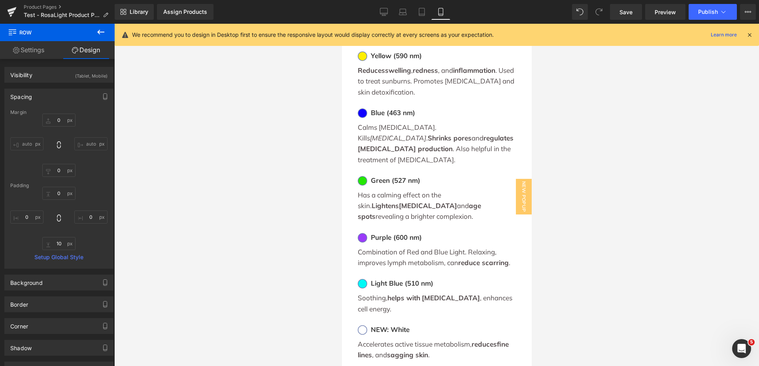
type input "0"
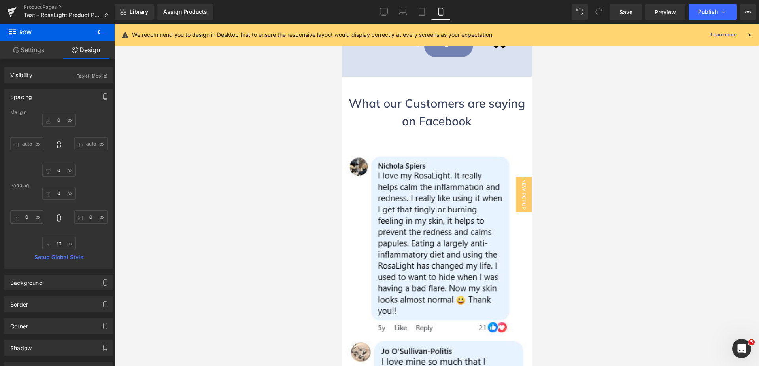
scroll to position [3083, 0]
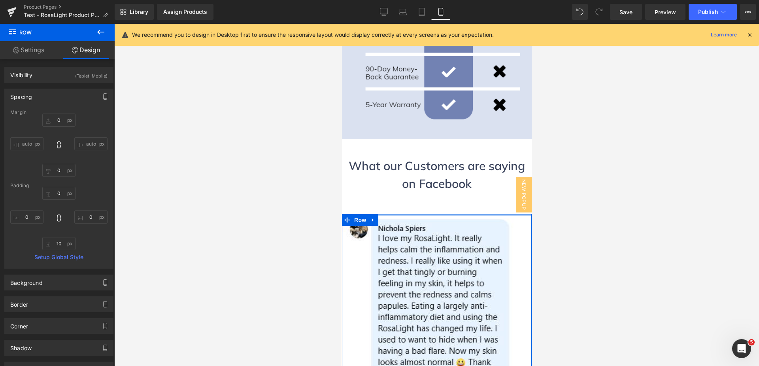
type input "0px"
drag, startPoint x: 433, startPoint y: 143, endPoint x: 433, endPoint y: 136, distance: 7.1
click at [422, 13] on icon at bounding box center [422, 12] width 8 height 8
type input "0"
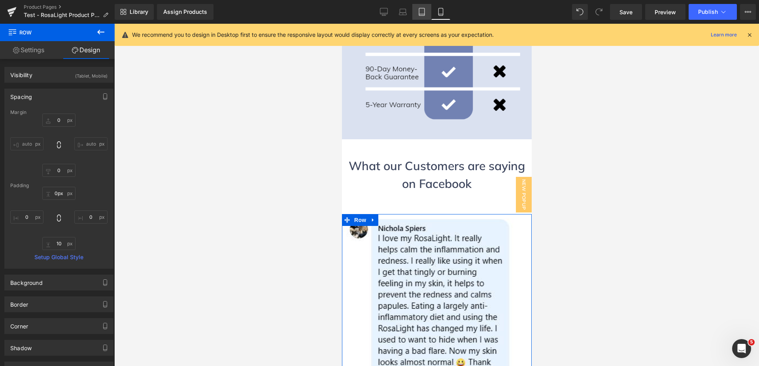
type input "0"
type input "10"
type input "0"
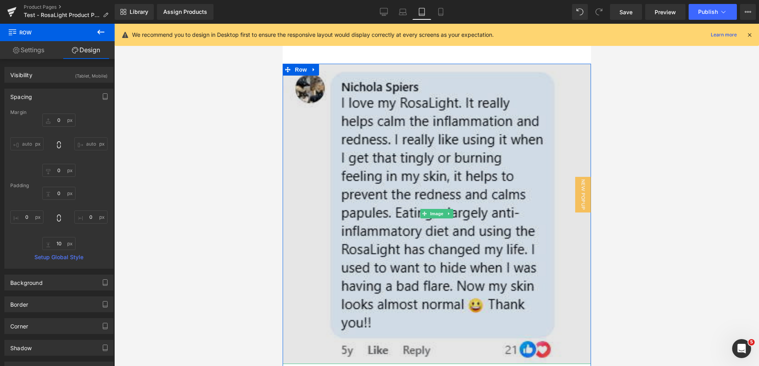
scroll to position [2688, 0]
click at [428, 161] on img at bounding box center [436, 213] width 308 height 300
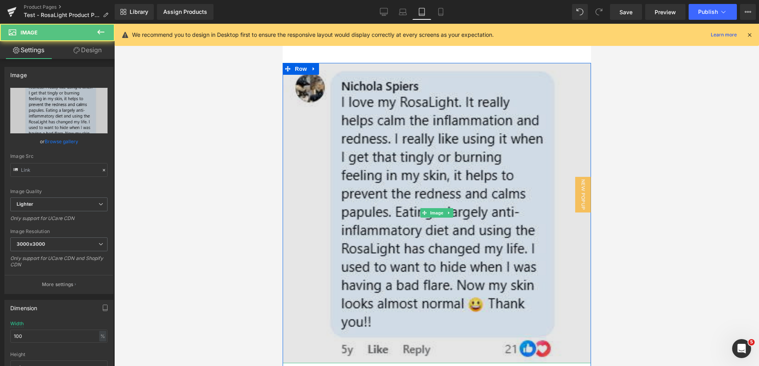
type input "[URL][DOMAIN_NAME]"
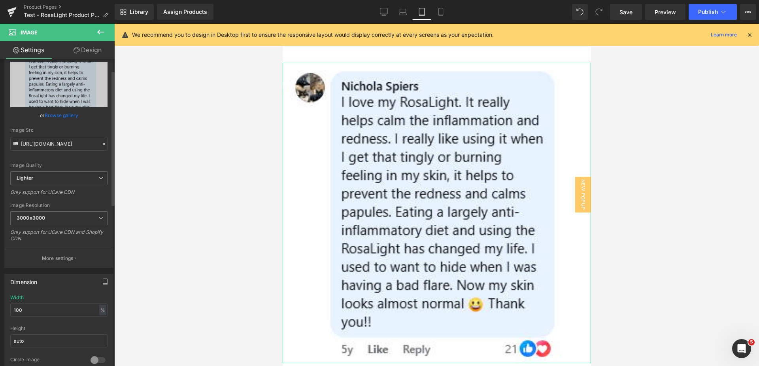
scroll to position [119, 0]
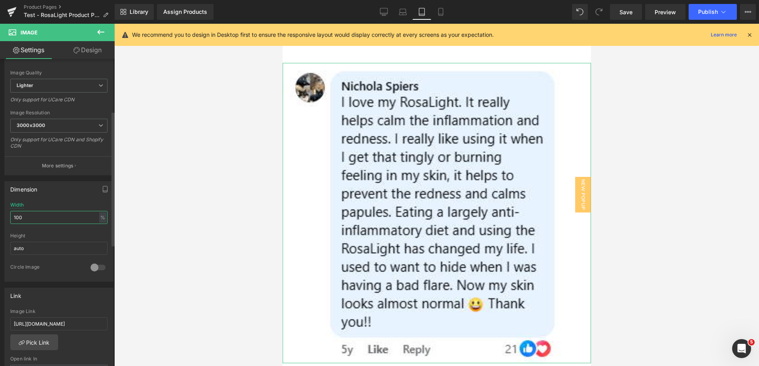
drag, startPoint x: 41, startPoint y: 219, endPoint x: 11, endPoint y: 214, distance: 30.9
click at [11, 214] on input "100" at bounding box center [58, 217] width 97 height 13
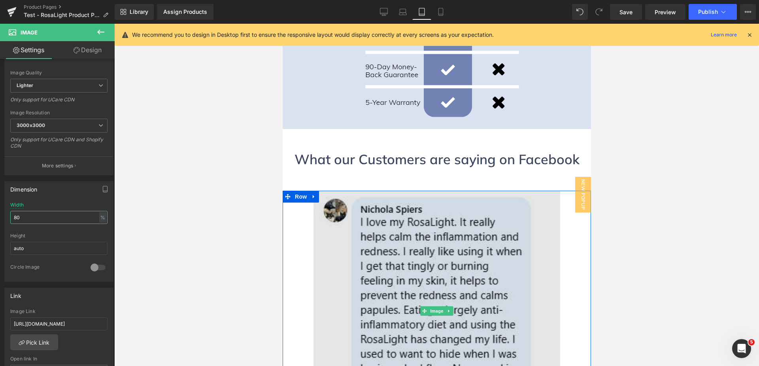
scroll to position [2530, 0]
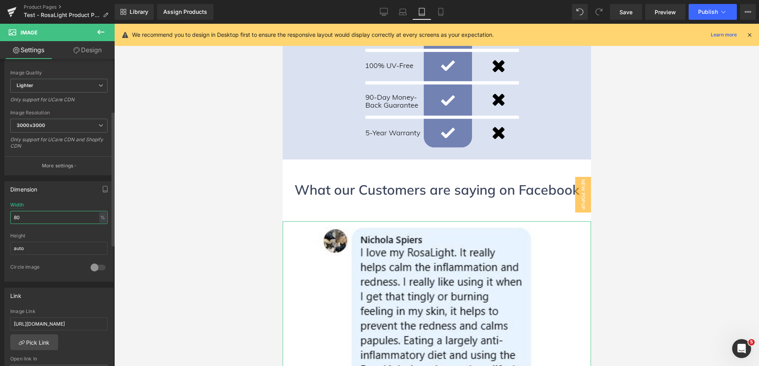
drag, startPoint x: 25, startPoint y: 216, endPoint x: 0, endPoint y: 214, distance: 24.6
click at [0, 214] on div "Dimension 80% Width 80 % % px auto Height auto 0 Circle Image" at bounding box center [59, 228] width 118 height 106
type input "70"
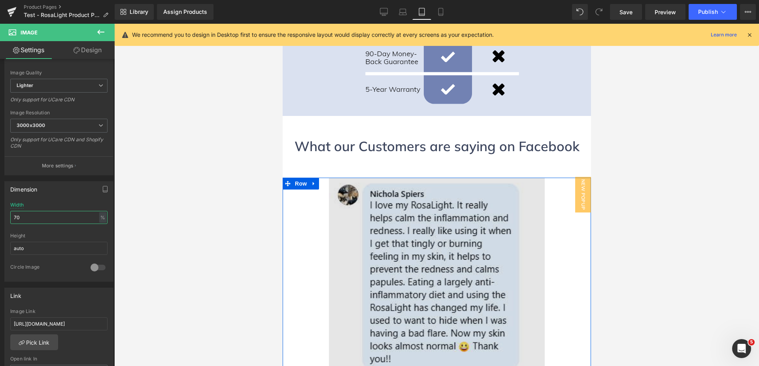
scroll to position [2648, 0]
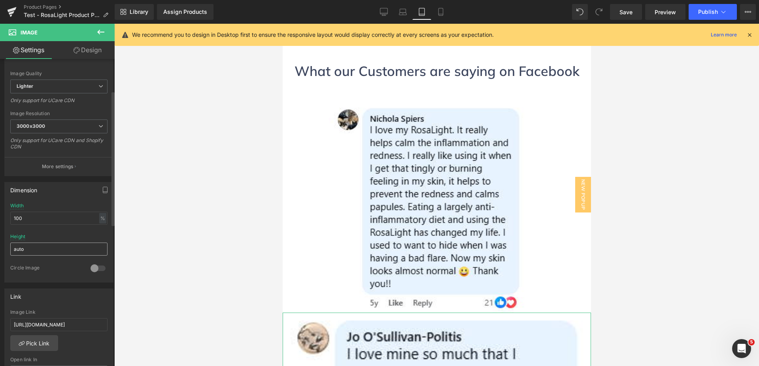
scroll to position [119, 0]
drag, startPoint x: 32, startPoint y: 218, endPoint x: 0, endPoint y: 215, distance: 32.6
click at [0, 215] on div "Dimension 100% Width 100 % % px auto Height auto 0 Circle Image" at bounding box center [59, 228] width 118 height 106
type input "70"
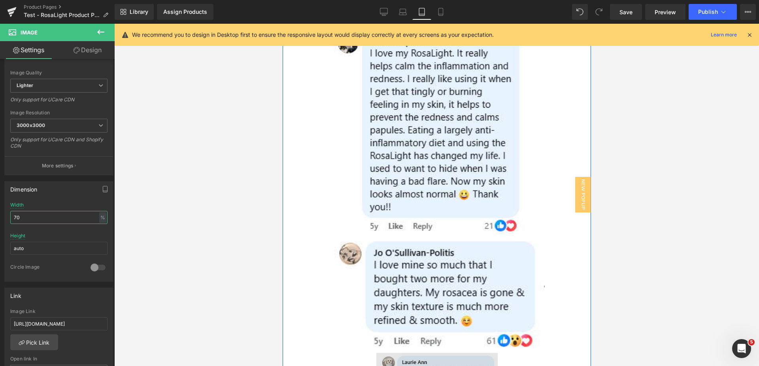
scroll to position [2727, 0]
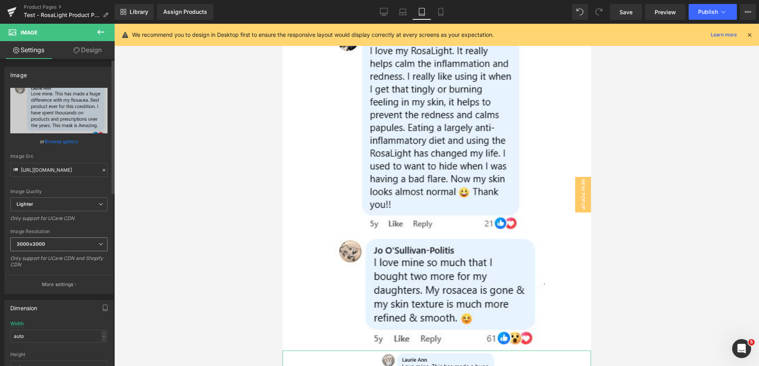
scroll to position [119, 0]
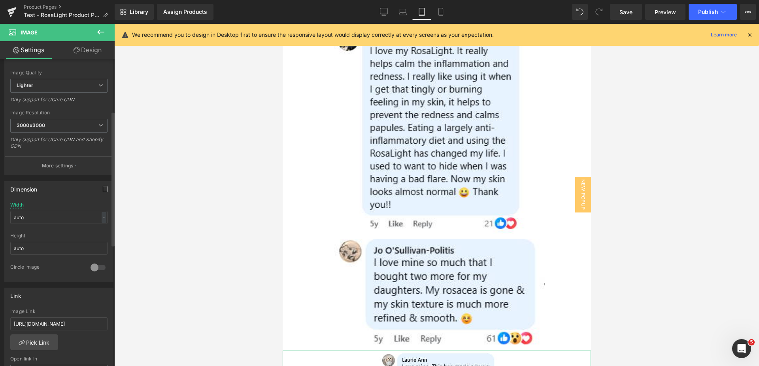
drag, startPoint x: 37, startPoint y: 218, endPoint x: 0, endPoint y: 218, distance: 36.8
click at [0, 218] on div "Dimension auto Width auto - % px auto Height auto 0 Circle Image" at bounding box center [59, 228] width 118 height 106
type input "7"
click at [102, 217] on div "-" at bounding box center [104, 217] width 5 height 11
click at [101, 232] on li "%" at bounding box center [102, 229] width 10 height 11
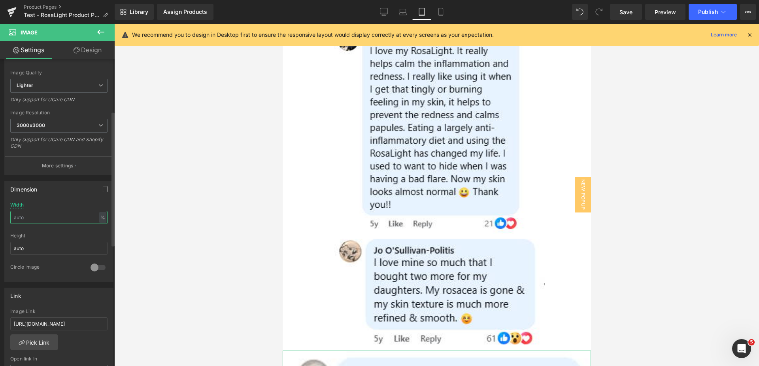
drag, startPoint x: 52, startPoint y: 222, endPoint x: 6, endPoint y: 213, distance: 46.7
click at [6, 213] on div "Width % % px auto Height auto 0 Circle Image" at bounding box center [59, 241] width 108 height 79
type input "70"
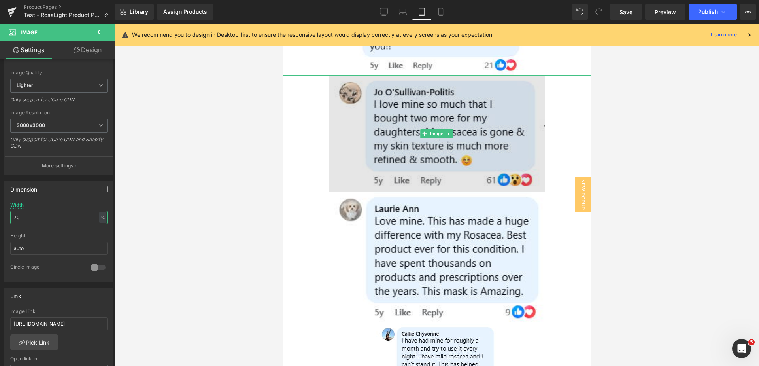
scroll to position [2965, 0]
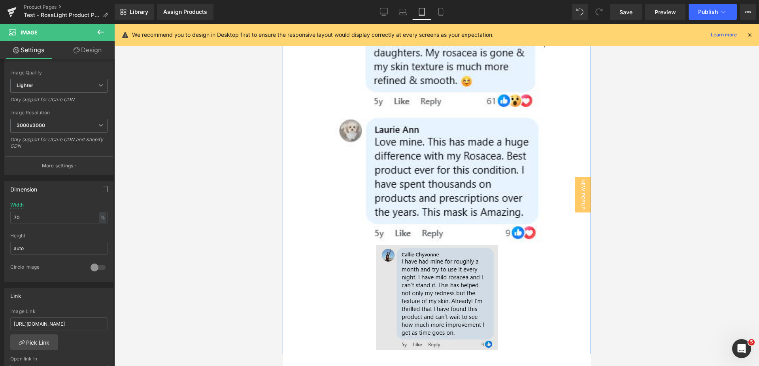
click at [418, 245] on img at bounding box center [437, 297] width 122 height 105
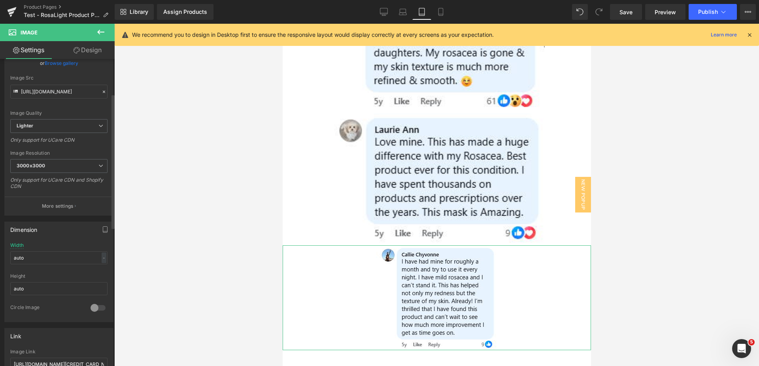
scroll to position [79, 0]
click at [102, 258] on div "-" at bounding box center [104, 257] width 5 height 11
click at [99, 268] on li "%" at bounding box center [102, 268] width 10 height 11
drag, startPoint x: 48, startPoint y: 257, endPoint x: 0, endPoint y: 247, distance: 48.8
click at [0, 247] on div "Dimension auto Width auto % % px auto Height auto 0 Circle Image" at bounding box center [59, 268] width 118 height 106
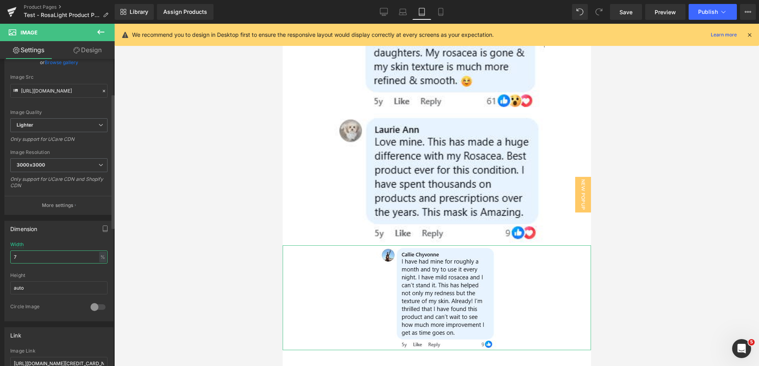
type input "70"
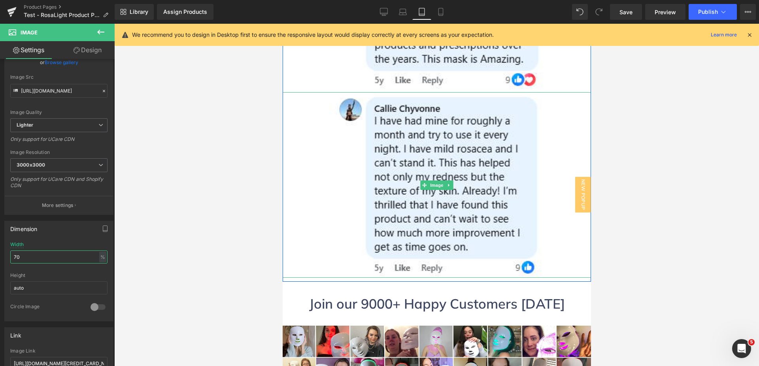
scroll to position [3123, 0]
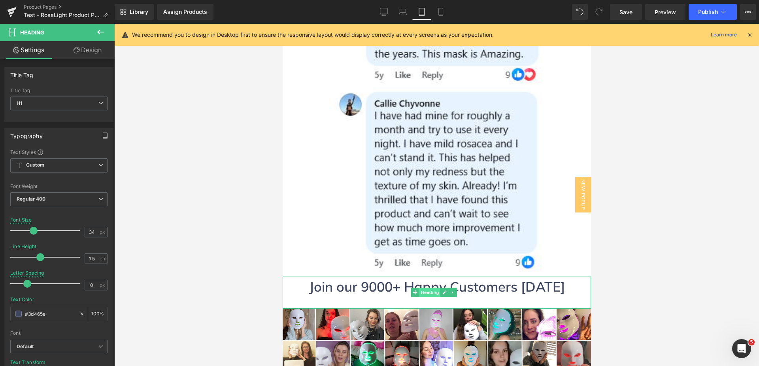
drag, startPoint x: 426, startPoint y: 186, endPoint x: 424, endPoint y: 204, distance: 18.8
click at [424, 276] on div "Join our 9000+ Happy Customers [DATE] Heading" at bounding box center [436, 292] width 308 height 32
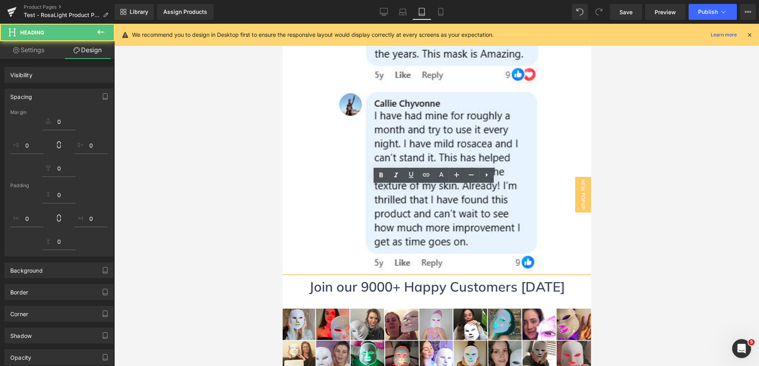
click at [239, 206] on div at bounding box center [436, 195] width 645 height 342
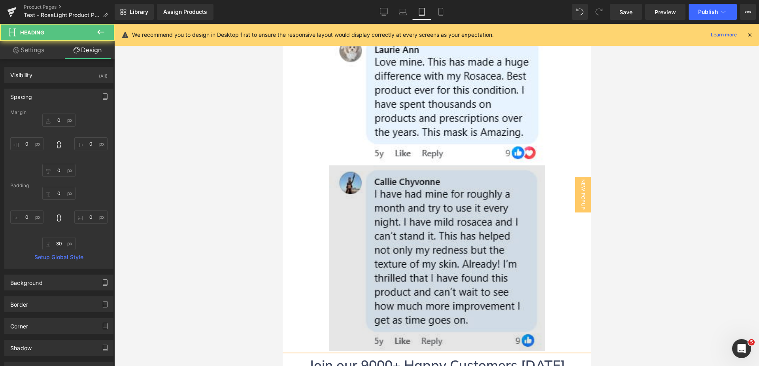
type input "0"
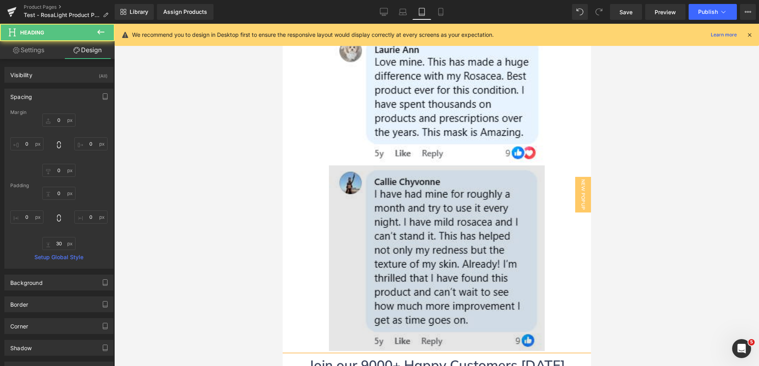
type input "0"
type input "30"
type input "0"
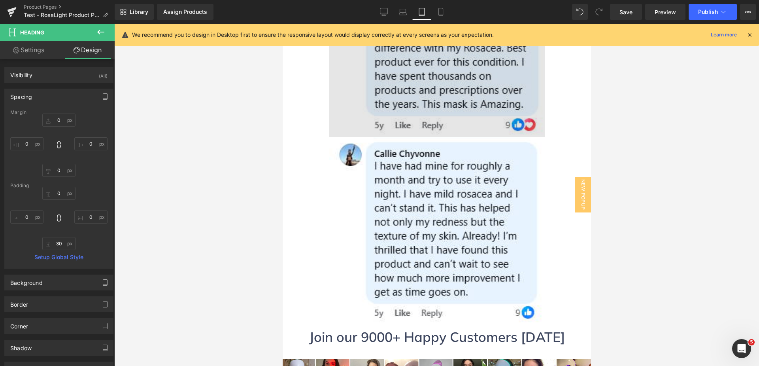
scroll to position [3083, 0]
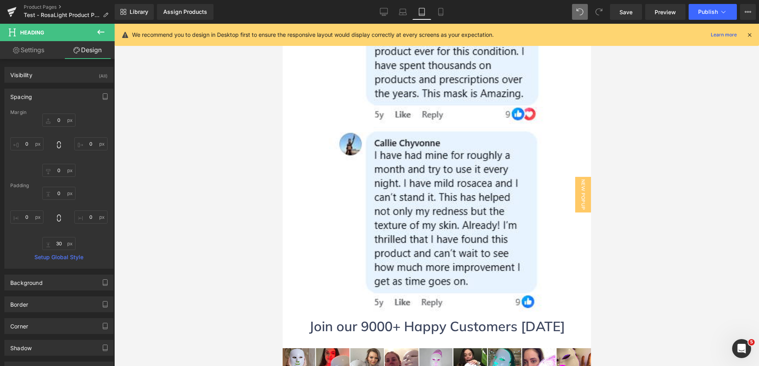
type input "0"
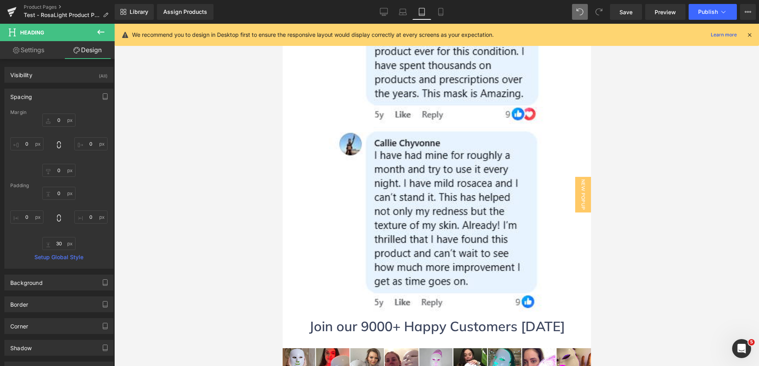
type input "0"
type input "30"
type input "0"
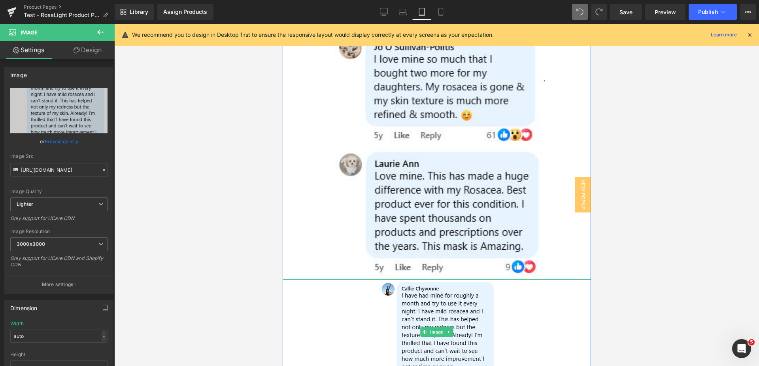
scroll to position [2925, 0]
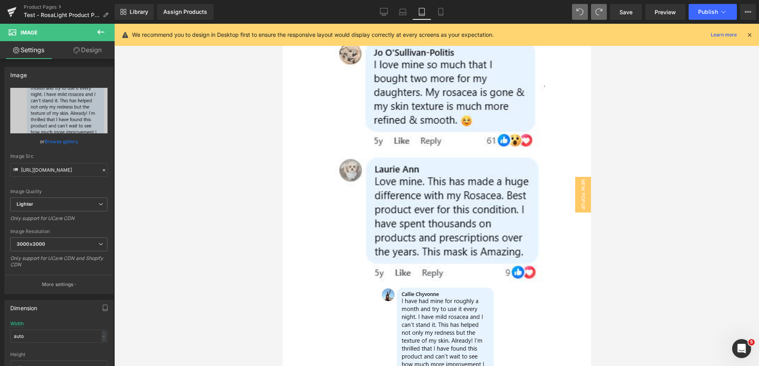
type input "70"
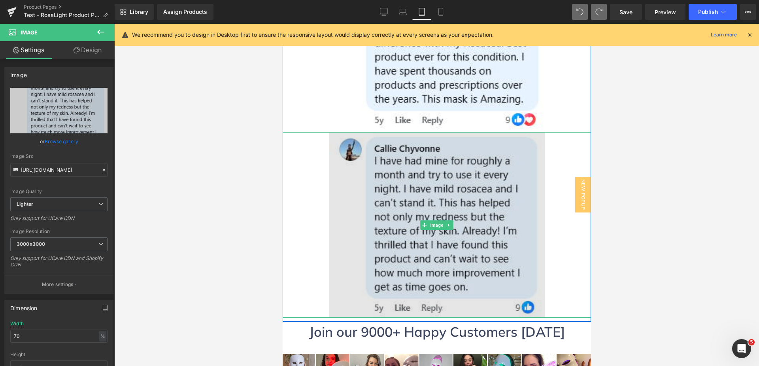
scroll to position [3083, 0]
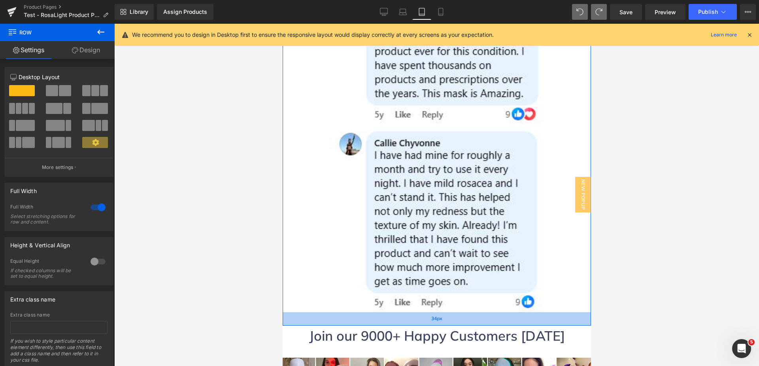
drag, startPoint x: 381, startPoint y: 225, endPoint x: 387, endPoint y: 234, distance: 11.2
click at [387, 312] on div "34px" at bounding box center [436, 318] width 308 height 13
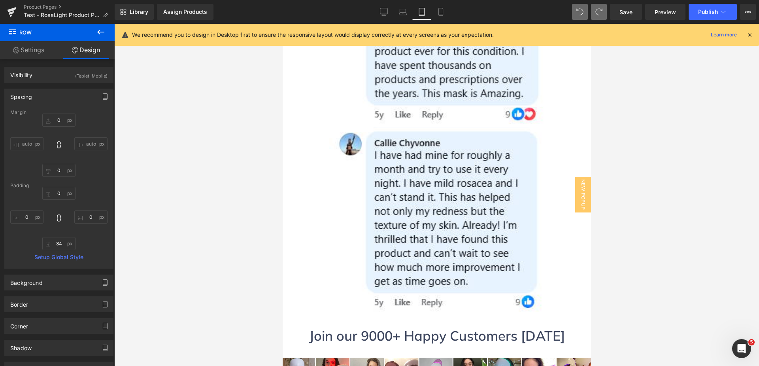
click at [206, 240] on div at bounding box center [436, 195] width 645 height 342
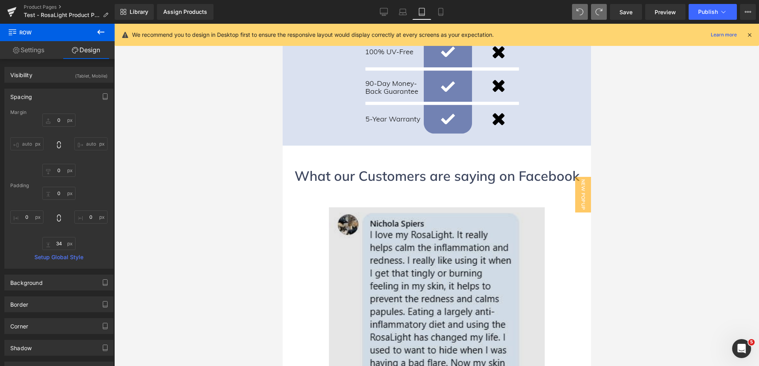
scroll to position [2609, 0]
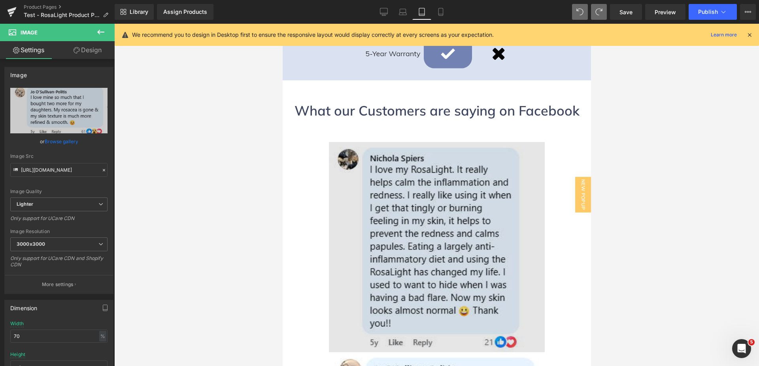
click at [427, 157] on div "Image" at bounding box center [436, 247] width 308 height 210
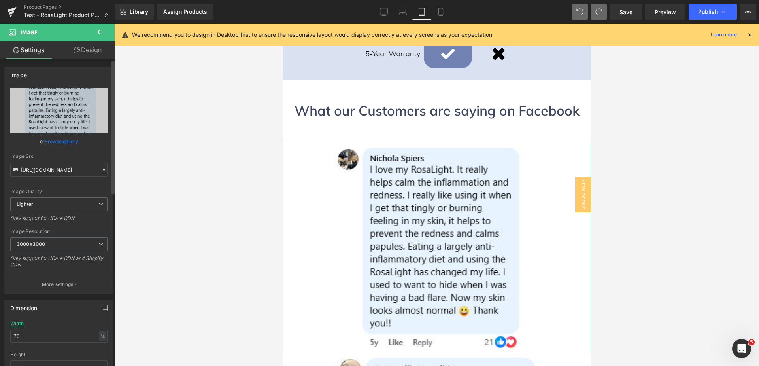
drag, startPoint x: 30, startPoint y: 332, endPoint x: 8, endPoint y: 329, distance: 21.9
click at [8, 329] on div "70% Width 70 % % px auto Height auto 0 Circle Image" at bounding box center [59, 360] width 108 height 79
type input "60"
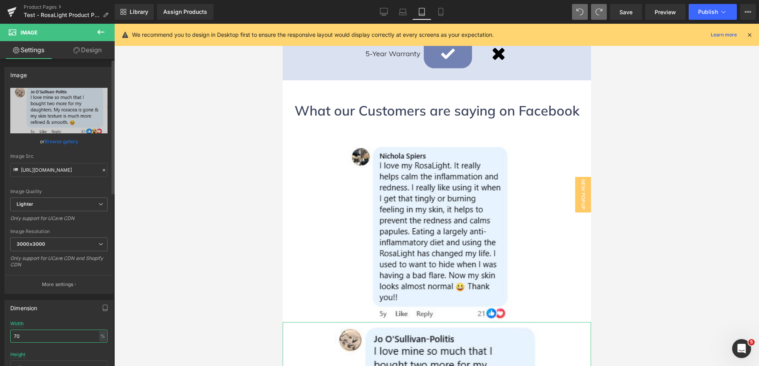
drag, startPoint x: 34, startPoint y: 337, endPoint x: 2, endPoint y: 335, distance: 31.7
click at [2, 335] on div "Dimension 70% Width 70 % % px auto Height auto 0 Circle Image" at bounding box center [59, 347] width 118 height 106
type input "60"
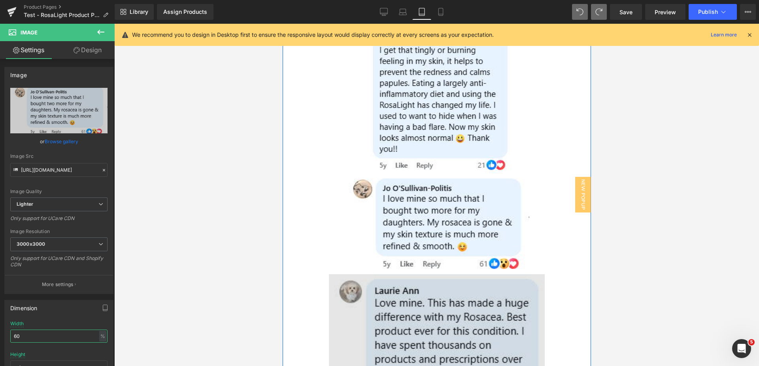
scroll to position [2767, 0]
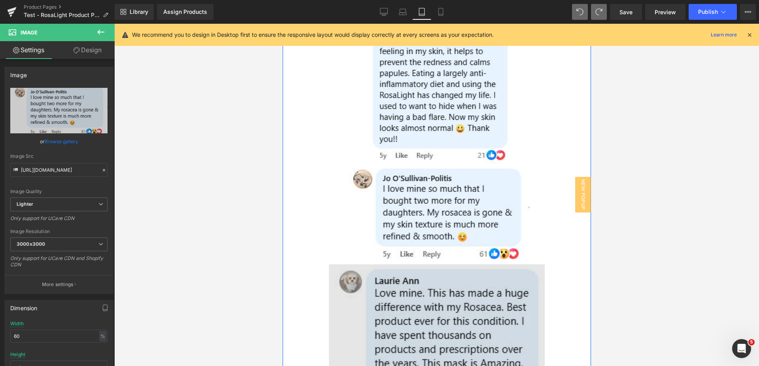
click at [433, 264] on div "Image" at bounding box center [436, 330] width 308 height 132
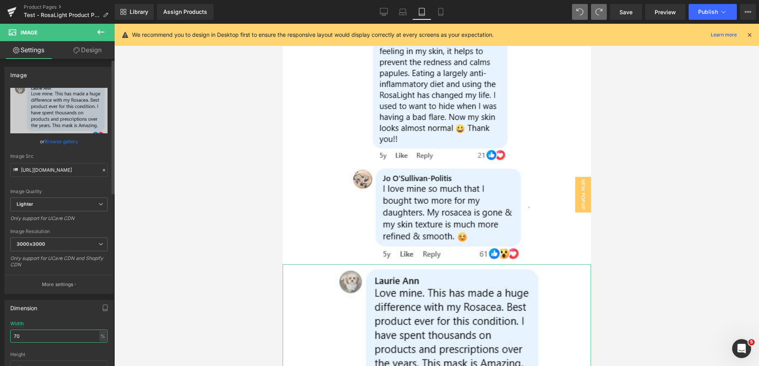
drag, startPoint x: 46, startPoint y: 336, endPoint x: 8, endPoint y: 330, distance: 38.4
click at [8, 330] on div "70% Width 70 % % px auto Height auto 0 Circle Image" at bounding box center [59, 360] width 108 height 79
type input "60"
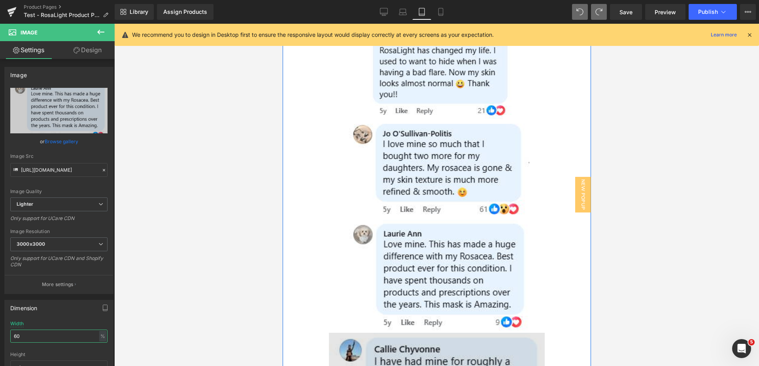
scroll to position [2846, 0]
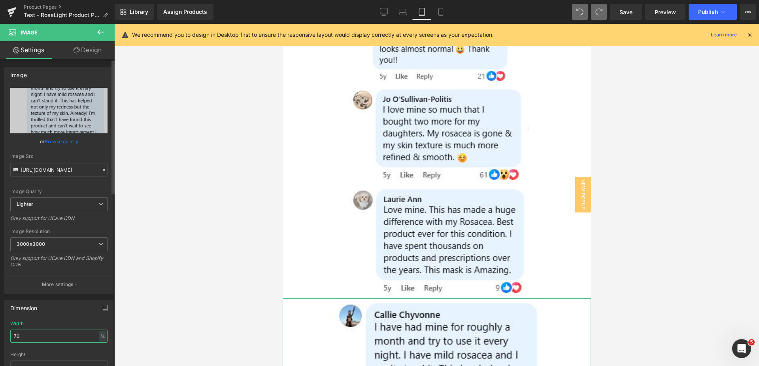
drag, startPoint x: 35, startPoint y: 335, endPoint x: 0, endPoint y: 332, distance: 35.3
click at [0, 332] on div "Dimension 70% Width 70 % % px auto Height auto 0 Circle Image" at bounding box center [59, 347] width 118 height 106
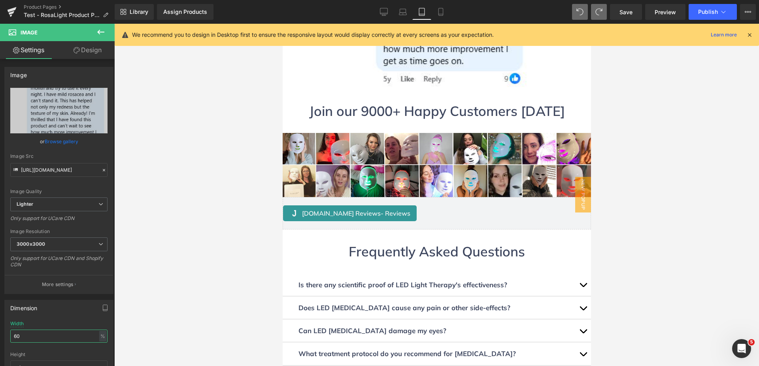
scroll to position [3083, 0]
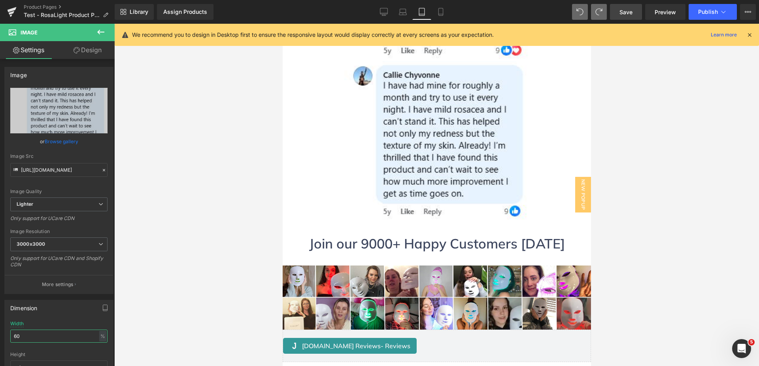
type input "60"
drag, startPoint x: 622, startPoint y: 13, endPoint x: 139, endPoint y: 62, distance: 485.7
click at [622, 13] on span "Save" at bounding box center [626, 12] width 13 height 8
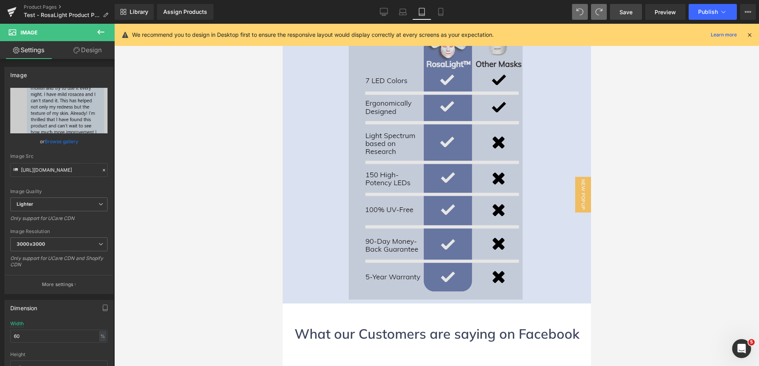
scroll to position [2490, 0]
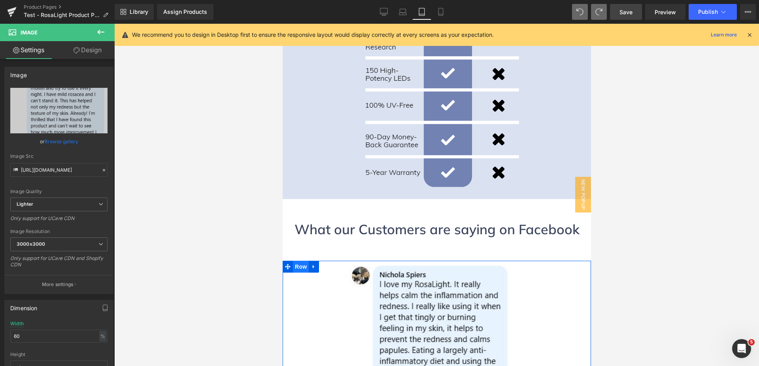
click at [297, 261] on span "Row" at bounding box center [301, 267] width 16 height 12
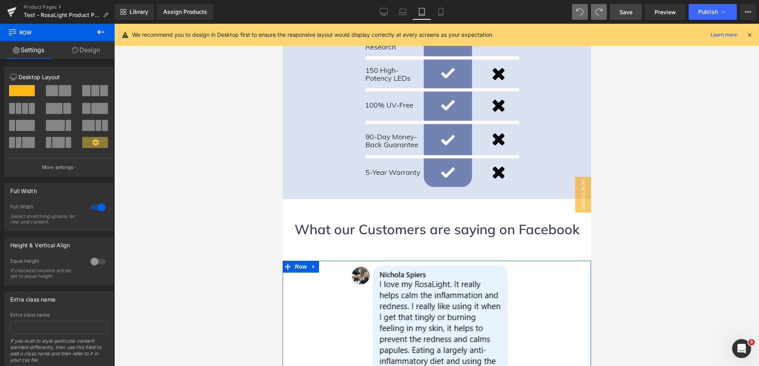
click at [97, 50] on link "Design" at bounding box center [85, 50] width 57 height 18
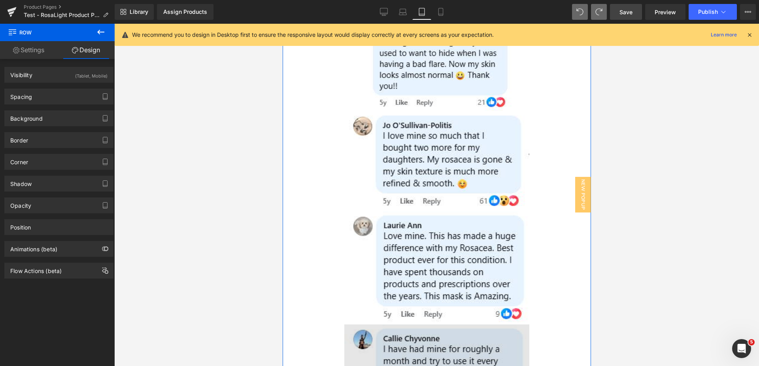
scroll to position [2767, 0]
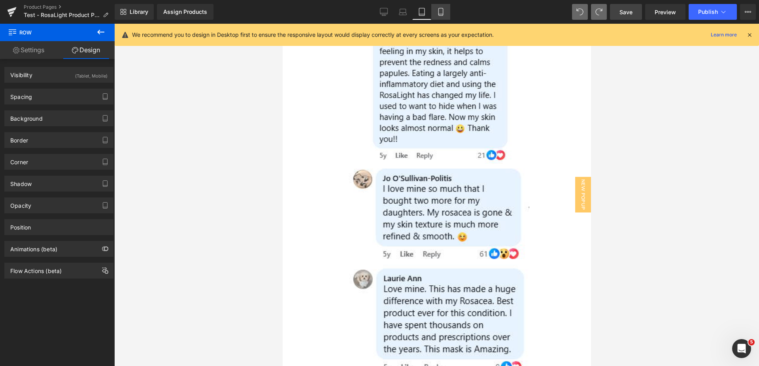
click at [441, 11] on icon at bounding box center [441, 12] width 8 height 8
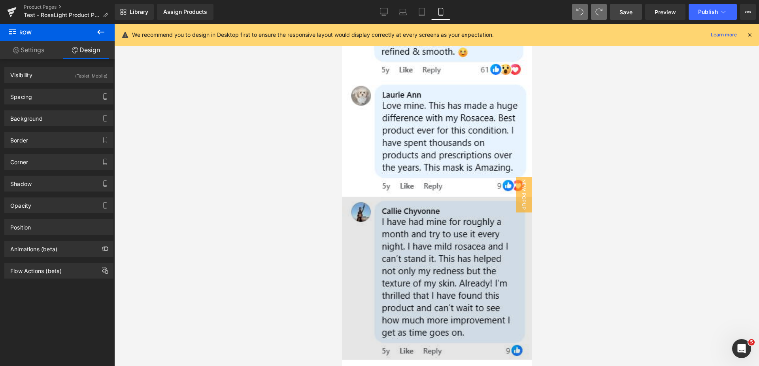
scroll to position [3428, 0]
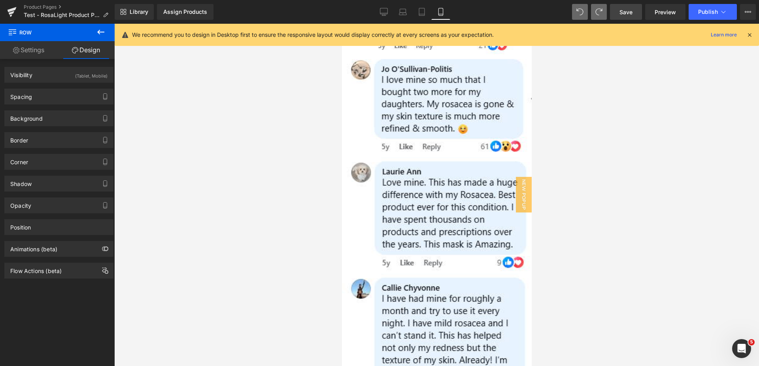
click at [627, 15] on span "Save" at bounding box center [626, 12] width 13 height 8
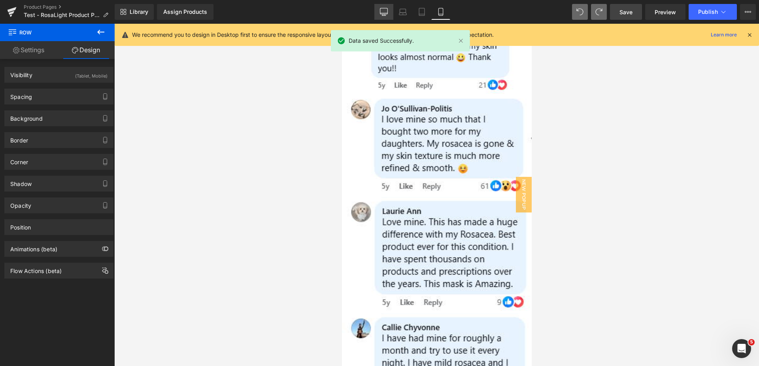
click at [375, 11] on link "Desktop" at bounding box center [384, 12] width 19 height 16
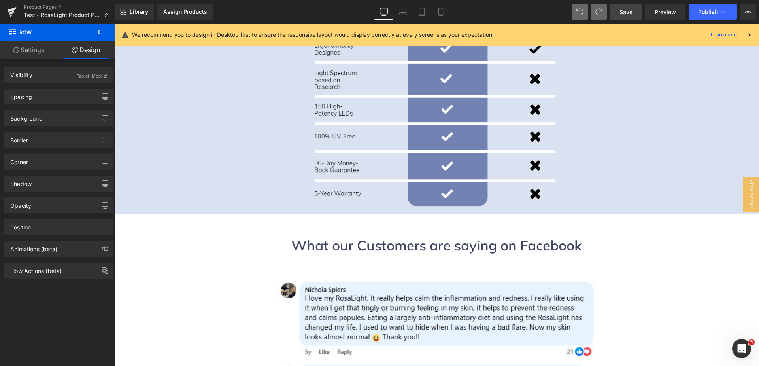
scroll to position [2373, 0]
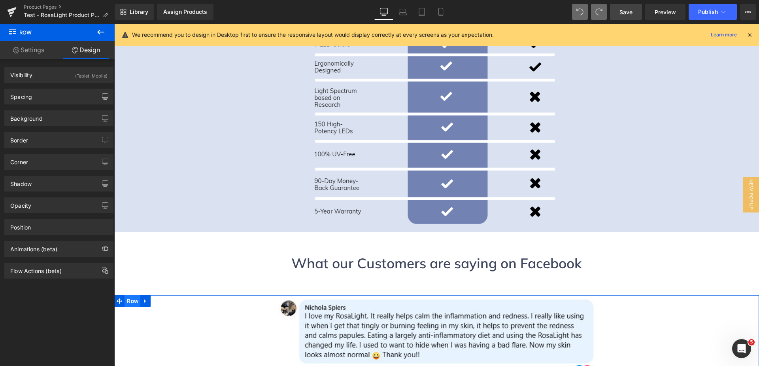
click at [127, 295] on span "Row" at bounding box center [133, 301] width 16 height 12
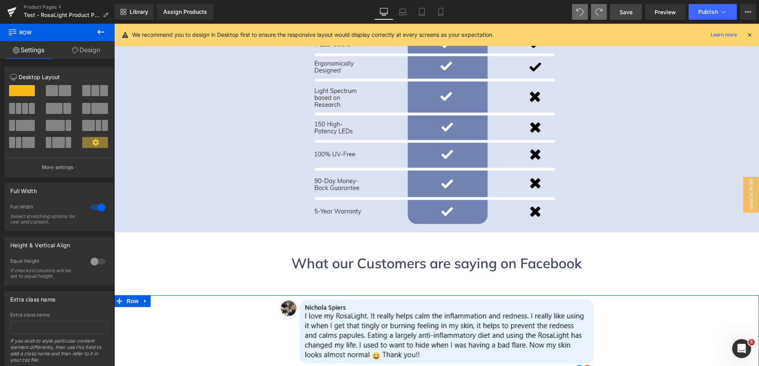
click at [92, 49] on link "Design" at bounding box center [85, 50] width 57 height 18
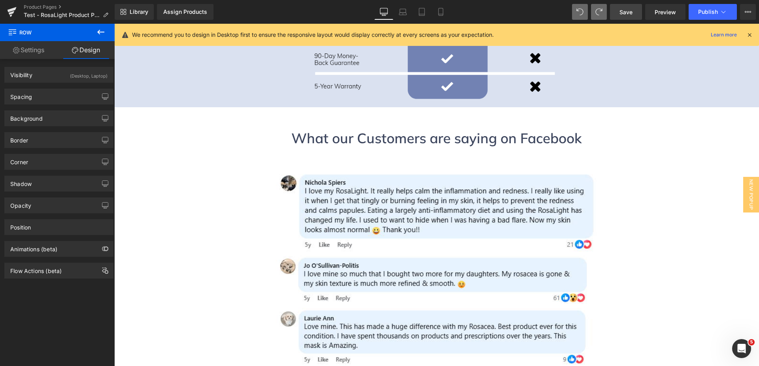
scroll to position [2492, 0]
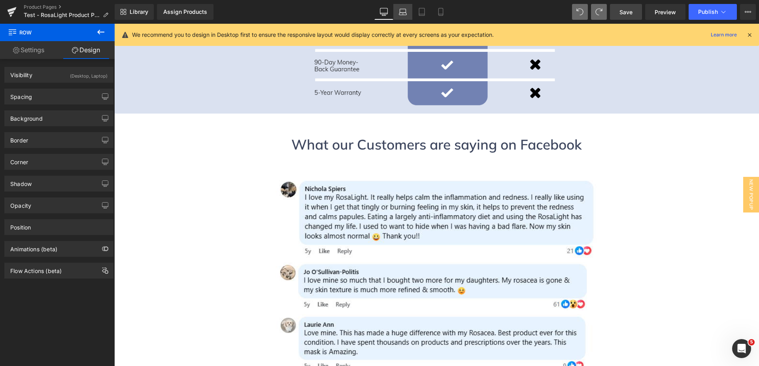
click at [398, 9] on link "Laptop" at bounding box center [403, 12] width 19 height 16
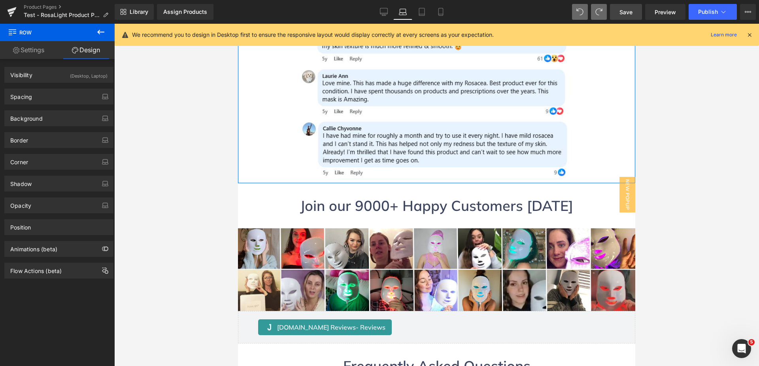
scroll to position [2477, 0]
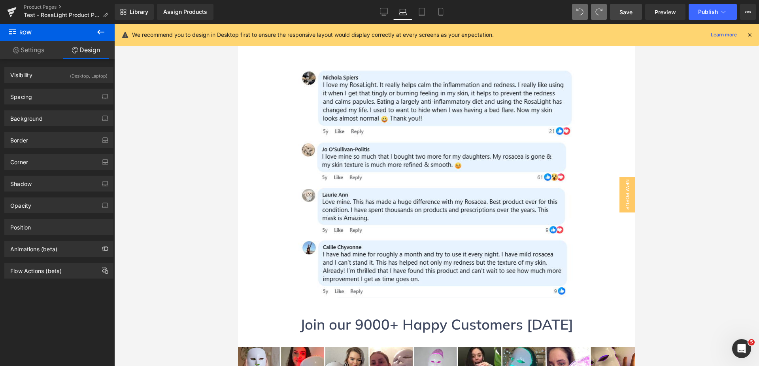
drag, startPoint x: 629, startPoint y: 15, endPoint x: 10, endPoint y: 159, distance: 635.8
click at [629, 15] on span "Save" at bounding box center [626, 12] width 13 height 8
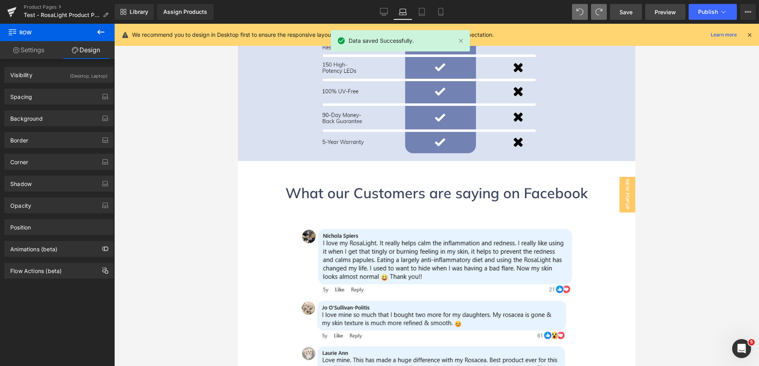
click at [669, 14] on span "Preview" at bounding box center [665, 12] width 21 height 8
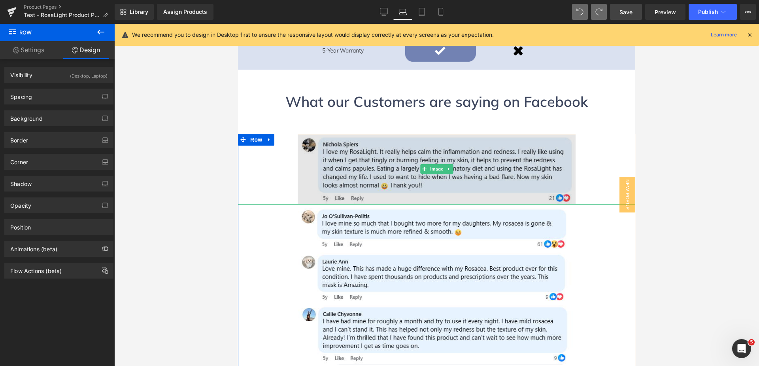
scroll to position [2477, 0]
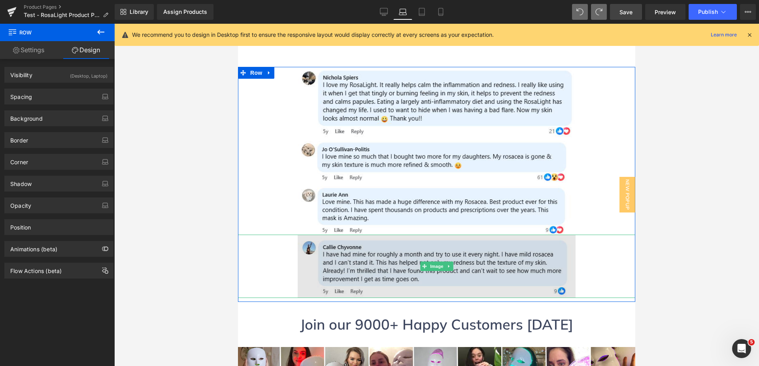
click at [385, 243] on img at bounding box center [437, 266] width 278 height 63
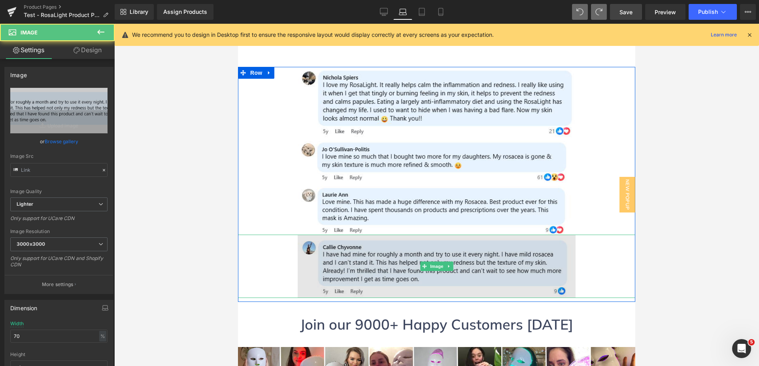
type input "[URL][DOMAIN_NAME]"
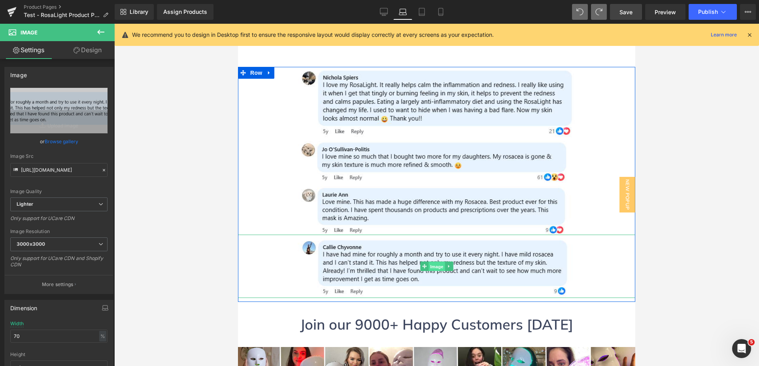
click at [432, 262] on span "Image" at bounding box center [437, 266] width 17 height 9
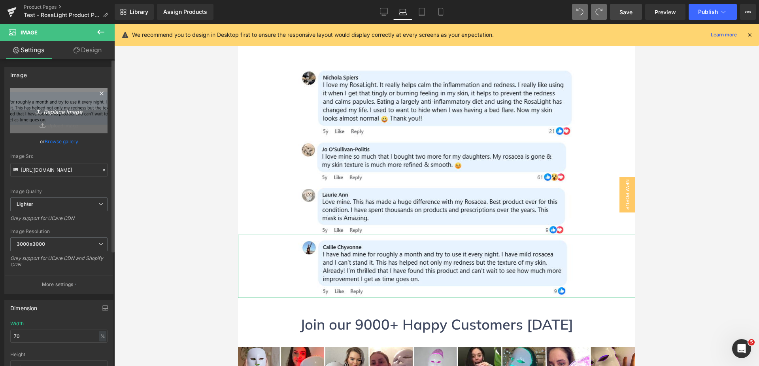
click at [59, 110] on icon "Replace Image" at bounding box center [58, 111] width 63 height 10
type input "C:\fakepath\[PERSON_NAME]'s Comment.png"
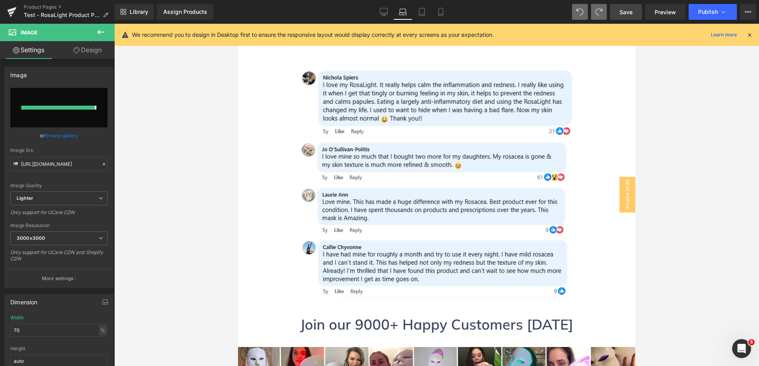
type input "[URL][DOMAIN_NAME]"
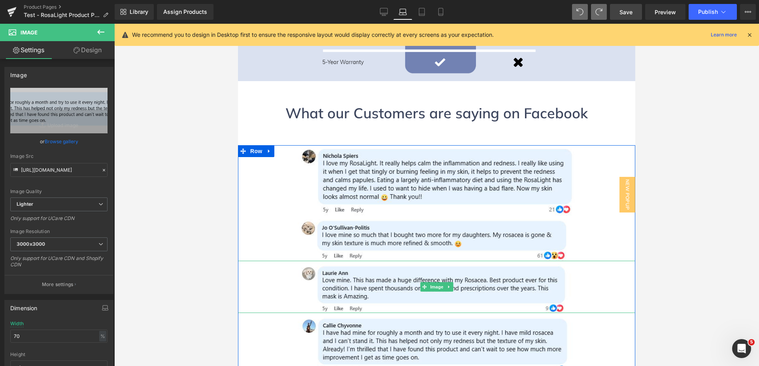
scroll to position [2397, 0]
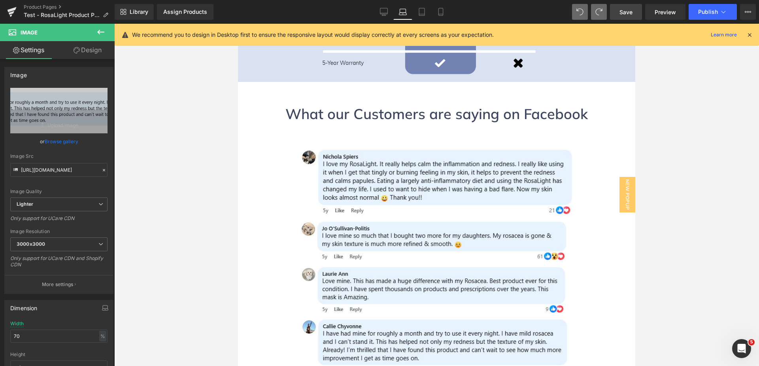
click at [622, 14] on span "Save" at bounding box center [626, 12] width 13 height 8
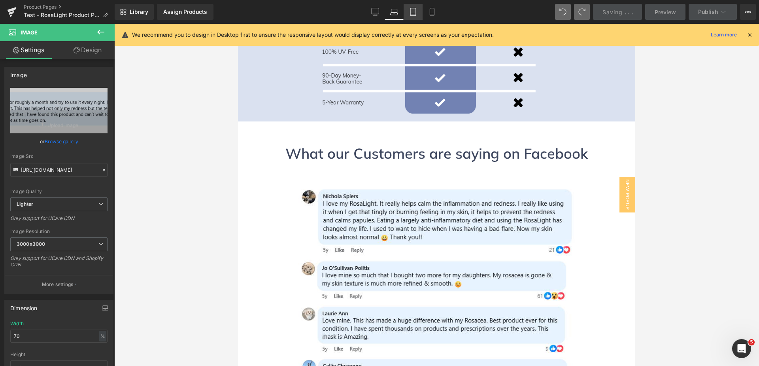
click at [412, 12] on icon at bounding box center [413, 12] width 8 height 8
type input "50"
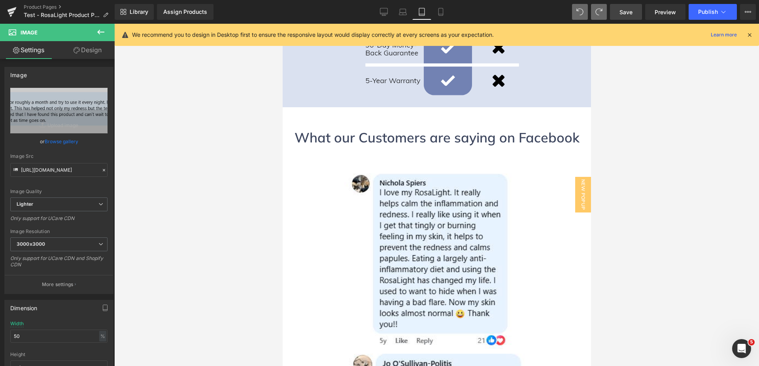
scroll to position [2571, 0]
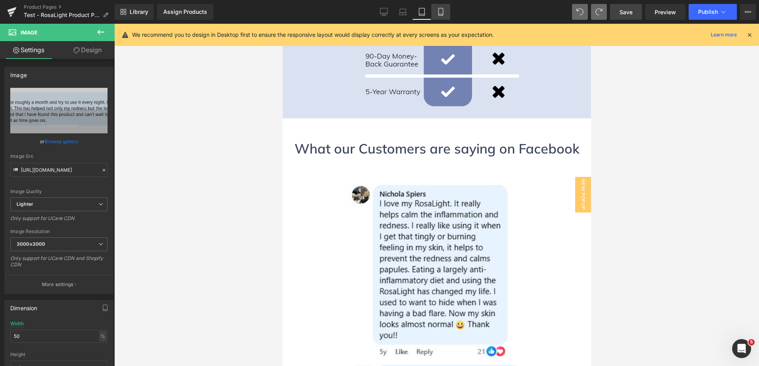
click at [439, 11] on icon at bounding box center [441, 12] width 4 height 8
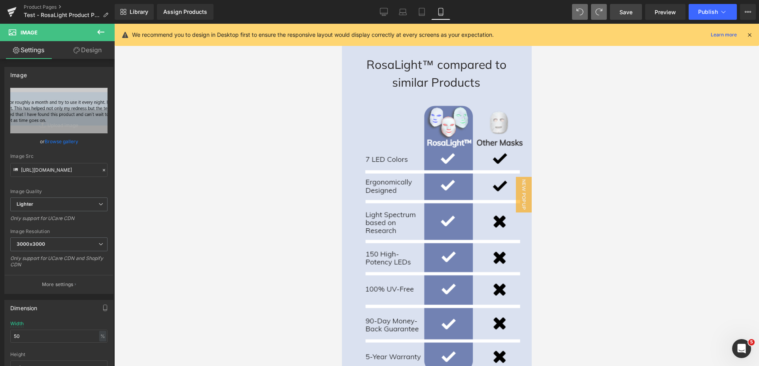
scroll to position [2808, 0]
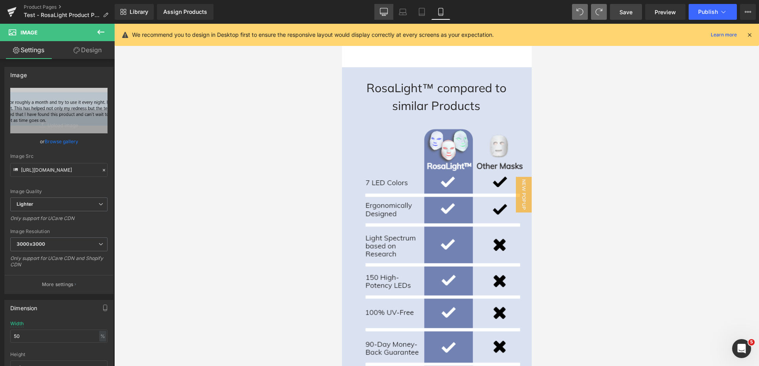
click at [386, 6] on link "Desktop" at bounding box center [384, 12] width 19 height 16
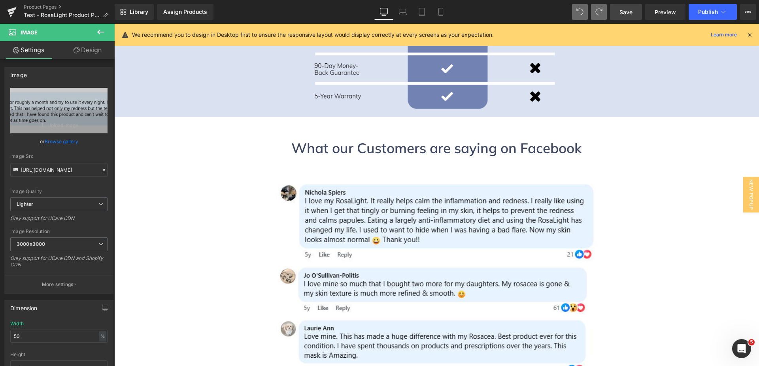
scroll to position [2379, 0]
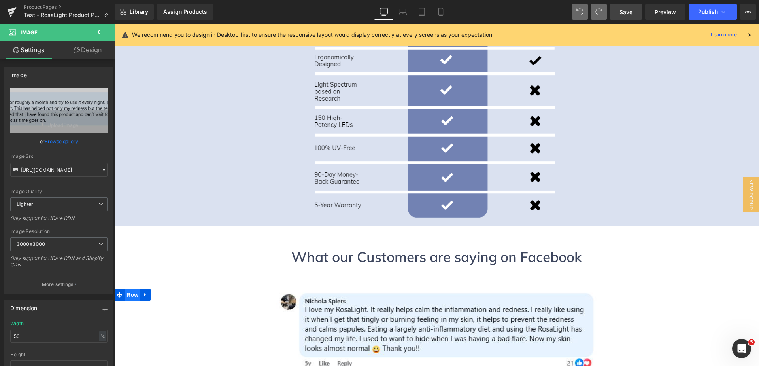
click at [129, 289] on span "Row" at bounding box center [133, 295] width 16 height 12
